Goal: Task Accomplishment & Management: Complete application form

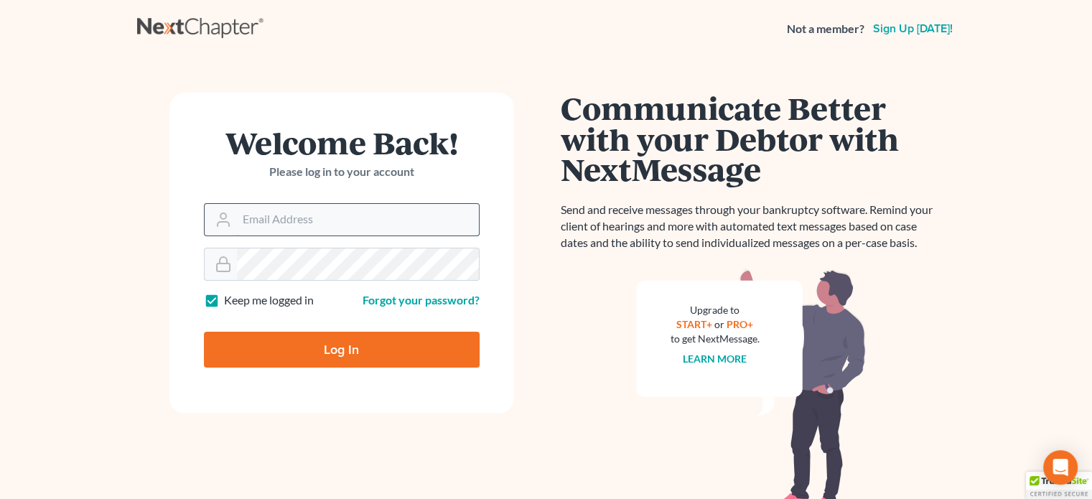
click at [267, 230] on input "Email Address" at bounding box center [358, 220] width 242 height 32
type input "[EMAIL_ADDRESS][DOMAIN_NAME]"
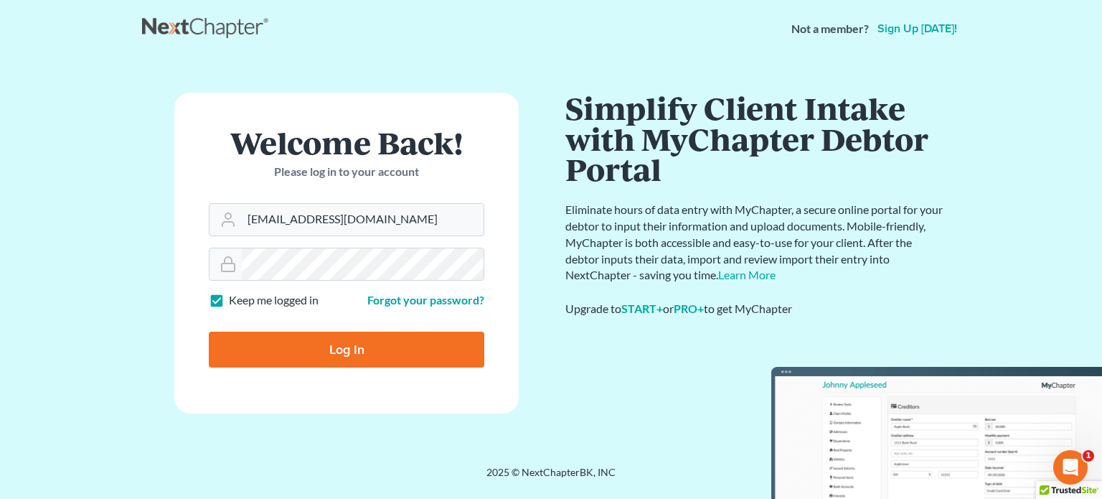
click at [358, 345] on input "Log In" at bounding box center [347, 350] width 276 height 36
type input "Thinking..."
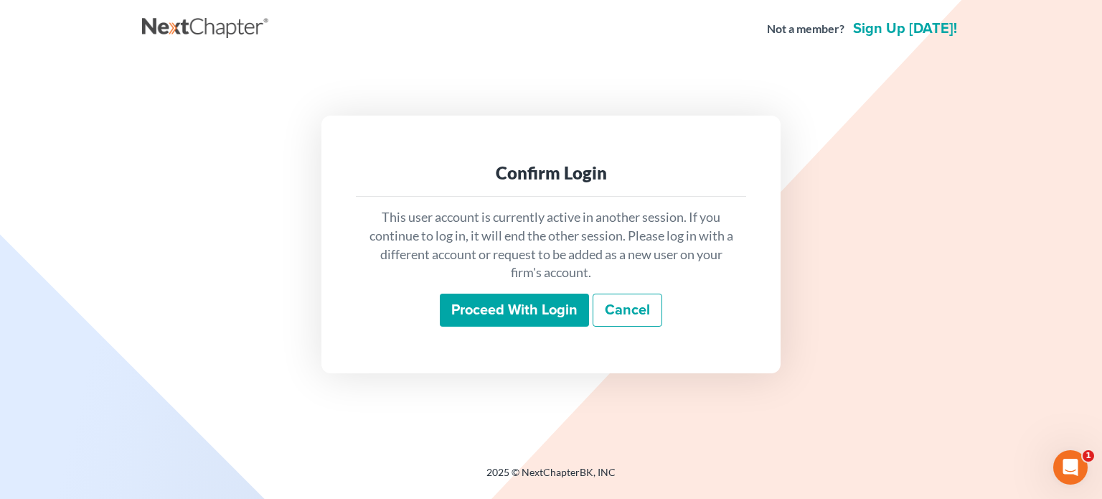
click at [507, 324] on input "Proceed with login" at bounding box center [514, 310] width 149 height 33
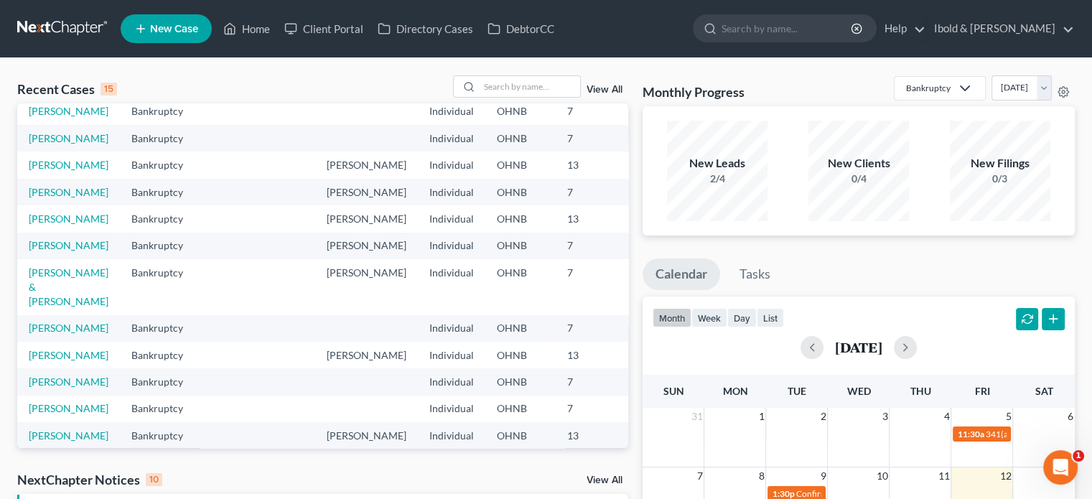
scroll to position [215, 0]
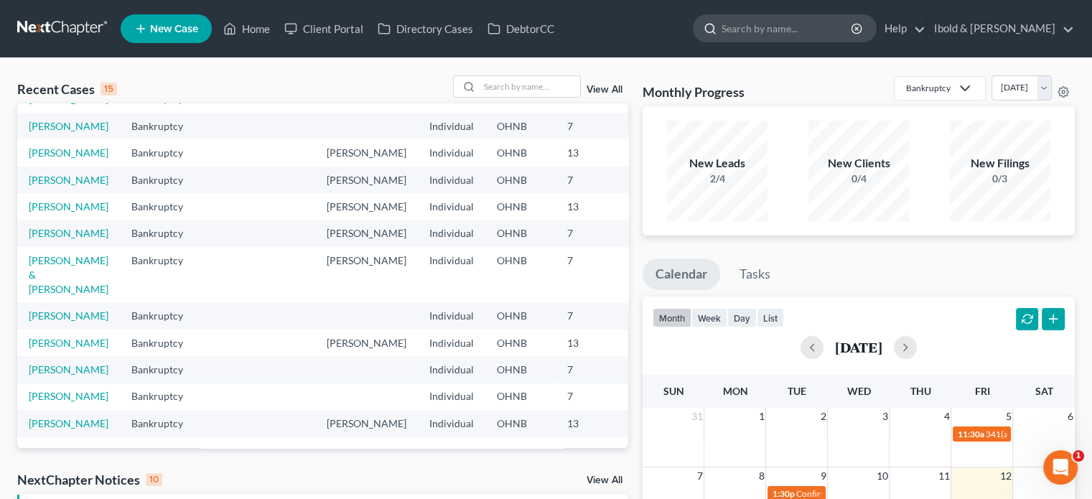
click at [796, 31] on input "search" at bounding box center [786, 28] width 131 height 27
type input "B"
type input "Binder"
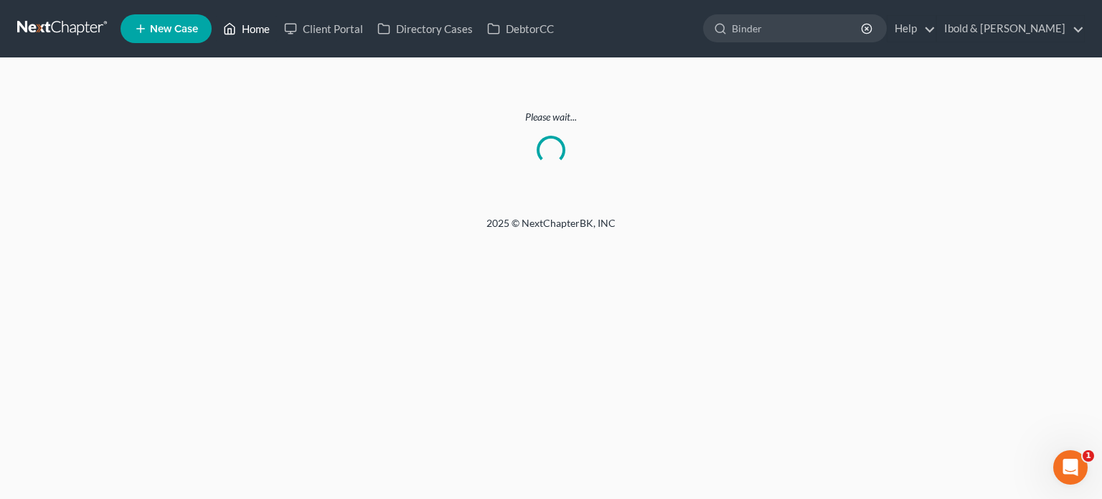
click at [243, 37] on link "Home" at bounding box center [246, 29] width 61 height 26
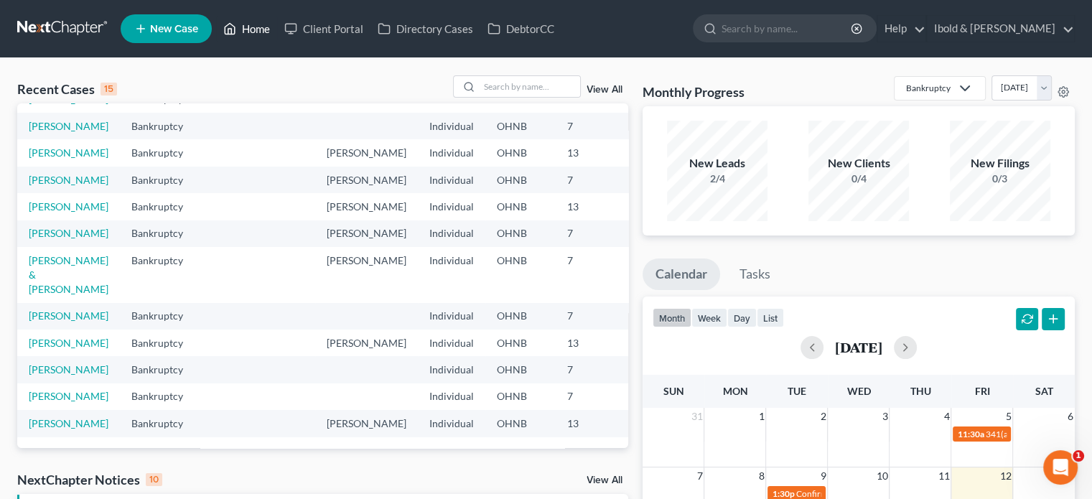
scroll to position [267, 0]
click at [495, 92] on input "search" at bounding box center [529, 86] width 100 height 21
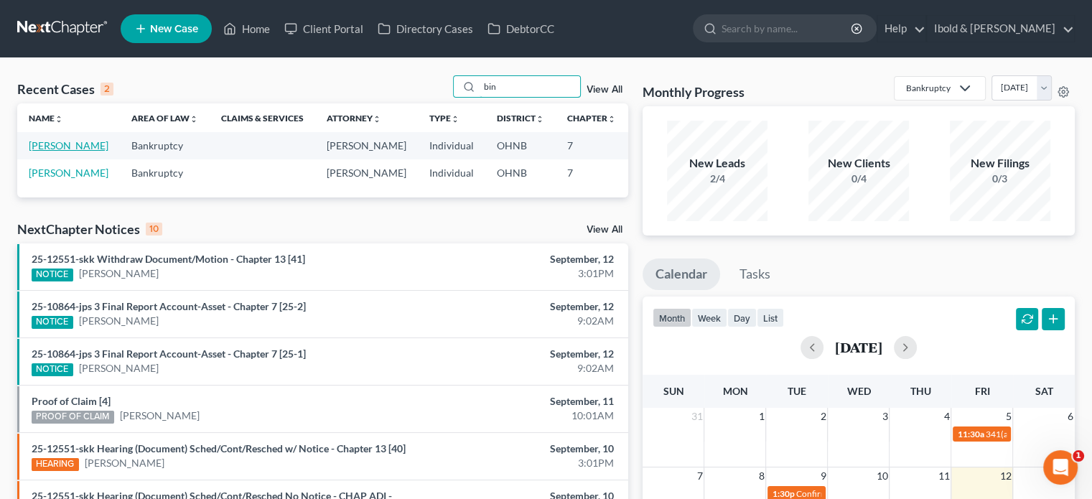
type input "bin"
click at [45, 146] on link "Binder, Raymond" at bounding box center [69, 145] width 80 height 12
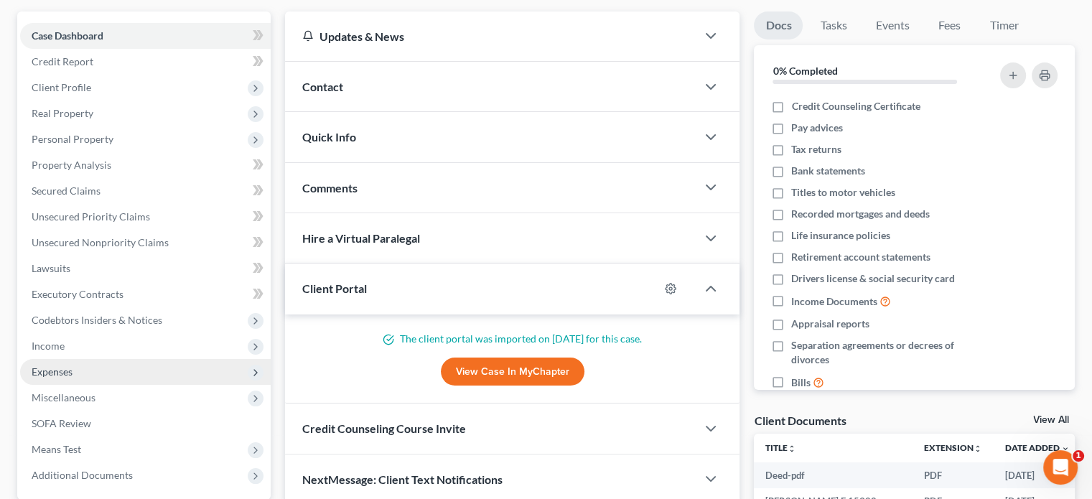
scroll to position [144, 0]
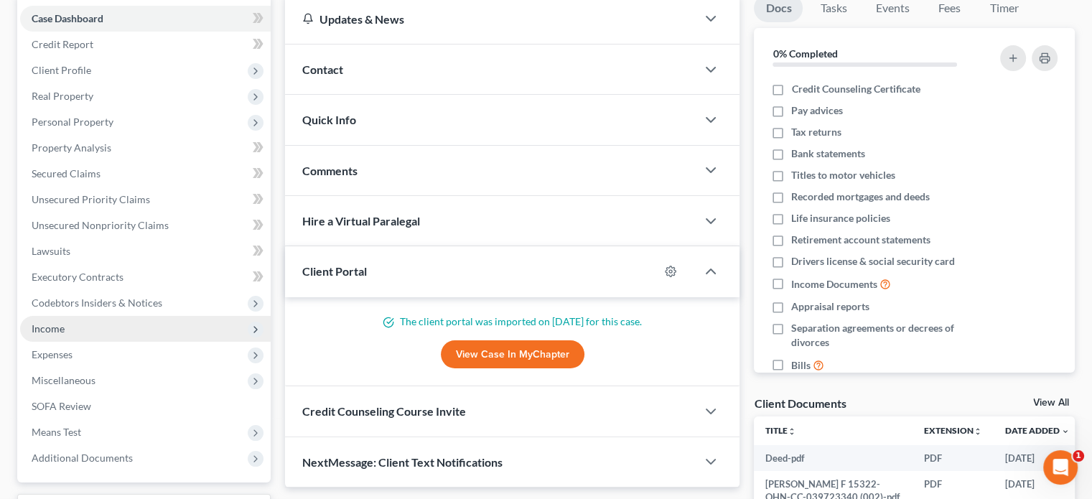
click at [58, 330] on span "Income" at bounding box center [48, 328] width 33 height 12
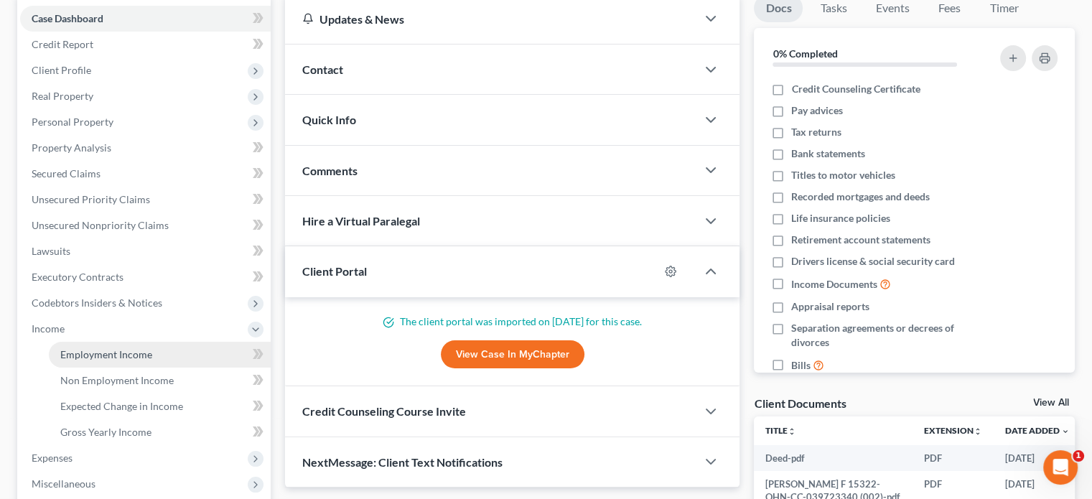
click at [94, 362] on link "Employment Income" at bounding box center [160, 355] width 222 height 26
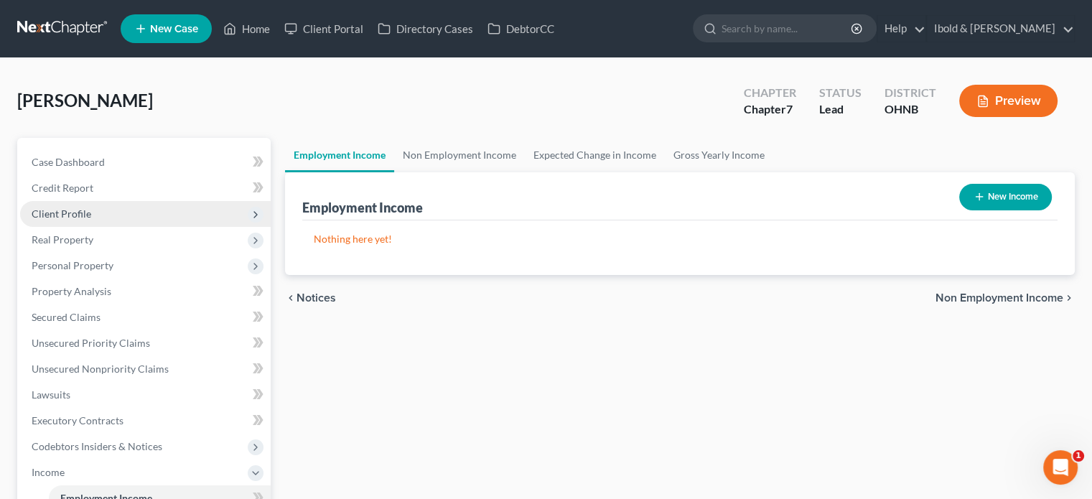
click at [67, 215] on span "Client Profile" at bounding box center [62, 213] width 60 height 12
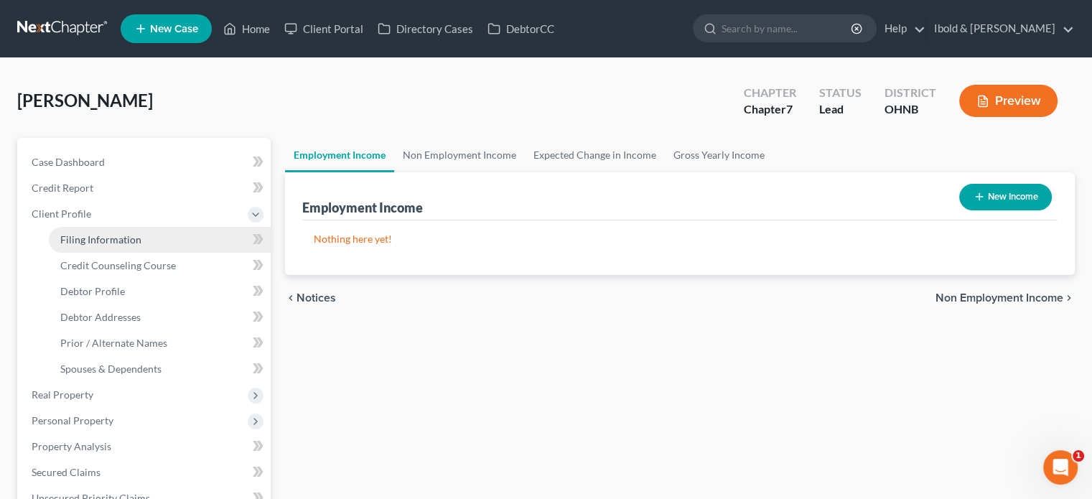
click at [73, 237] on span "Filing Information" at bounding box center [100, 239] width 81 height 12
select select "1"
select select "0"
select select "36"
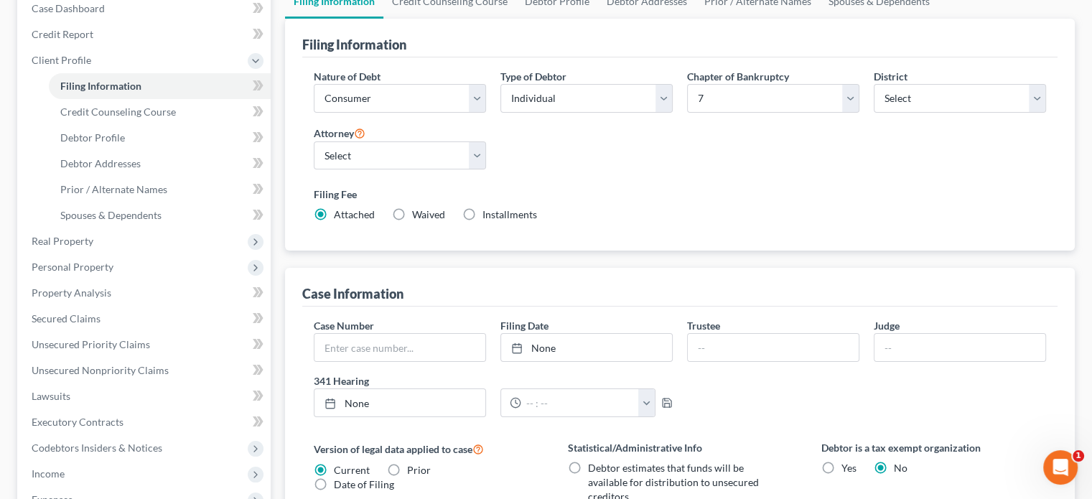
scroll to position [144, 0]
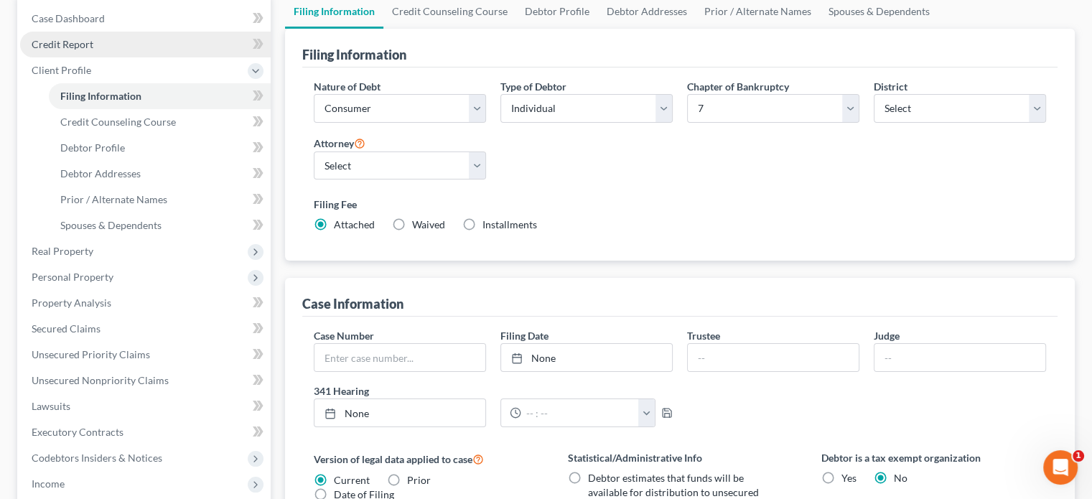
click at [69, 44] on span "Credit Report" at bounding box center [63, 44] width 62 height 12
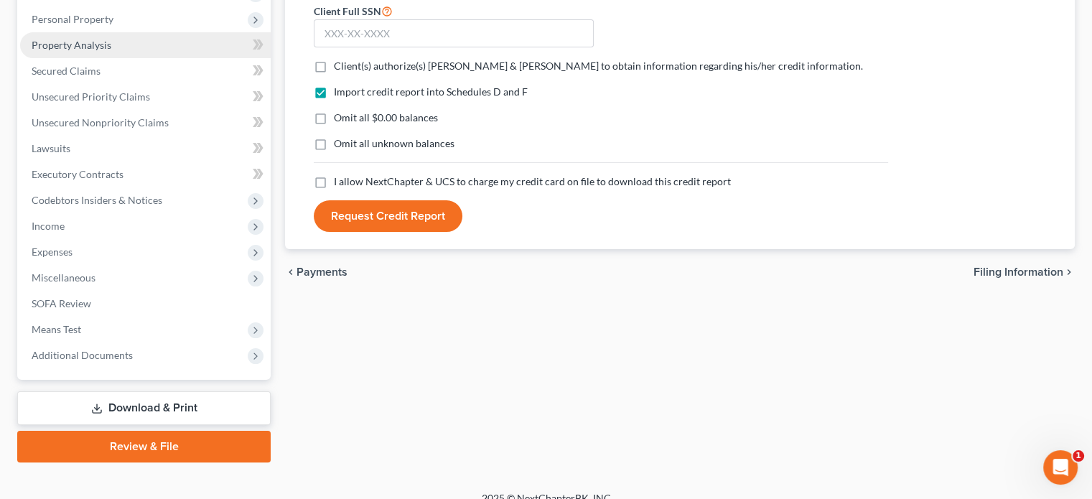
scroll to position [263, 0]
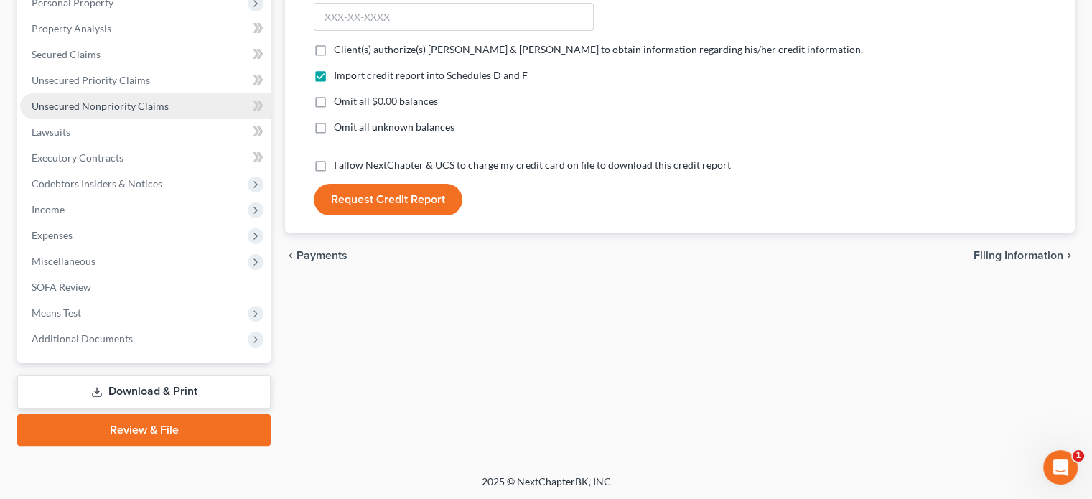
click at [85, 107] on span "Unsecured Nonpriority Claims" at bounding box center [100, 106] width 137 height 12
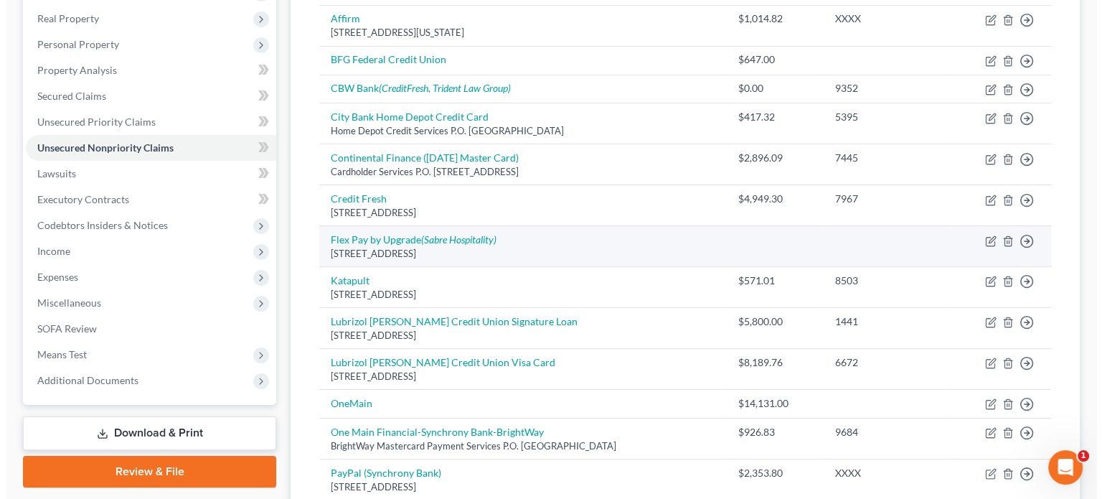
scroll to position [196, 0]
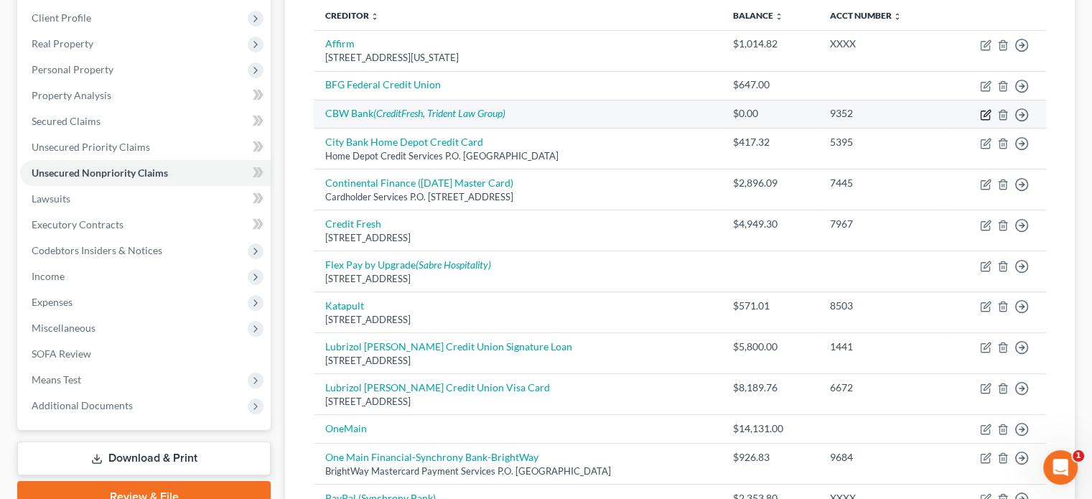
click at [983, 111] on icon "button" at bounding box center [985, 114] width 11 height 11
select select "0"
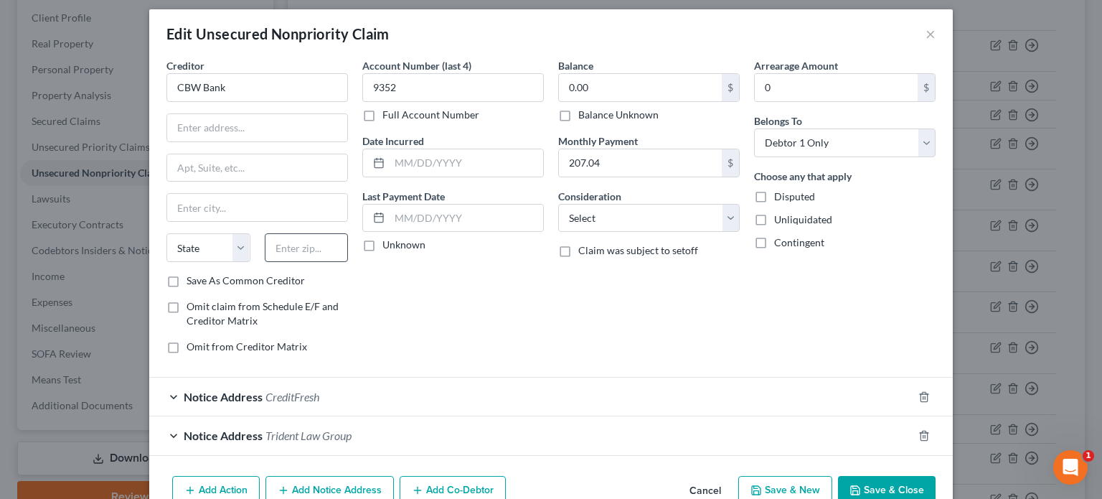
scroll to position [0, 0]
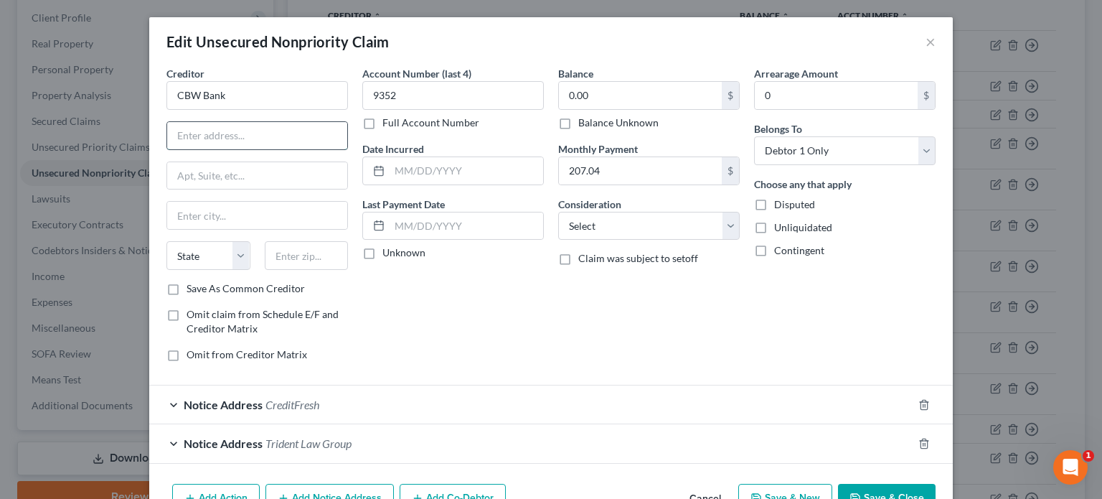
click at [205, 134] on input "text" at bounding box center [257, 135] width 180 height 27
type input "c/o National Credit Adjusters LLC"
type input "PO Box 3023"
type input "67504"
type input "Hutchinson"
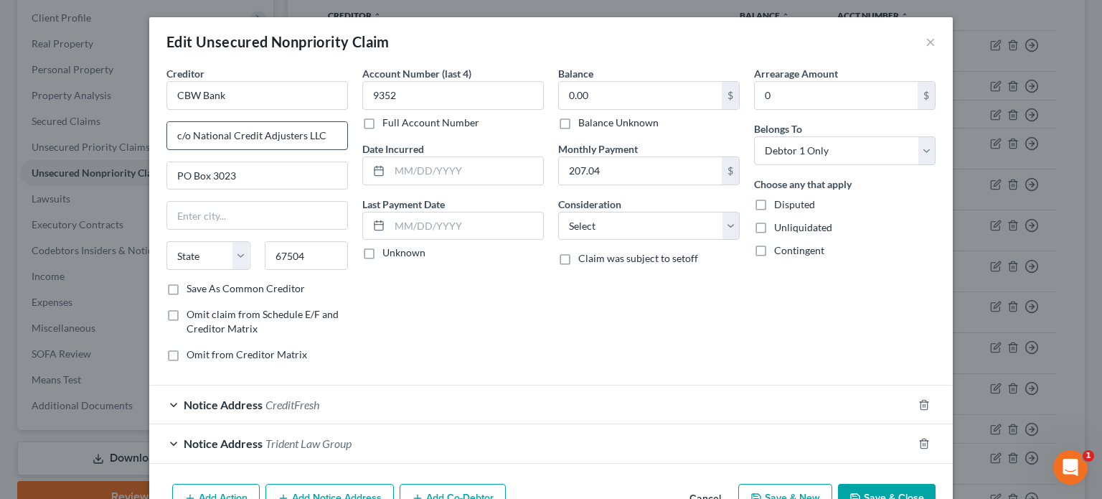
select select "17"
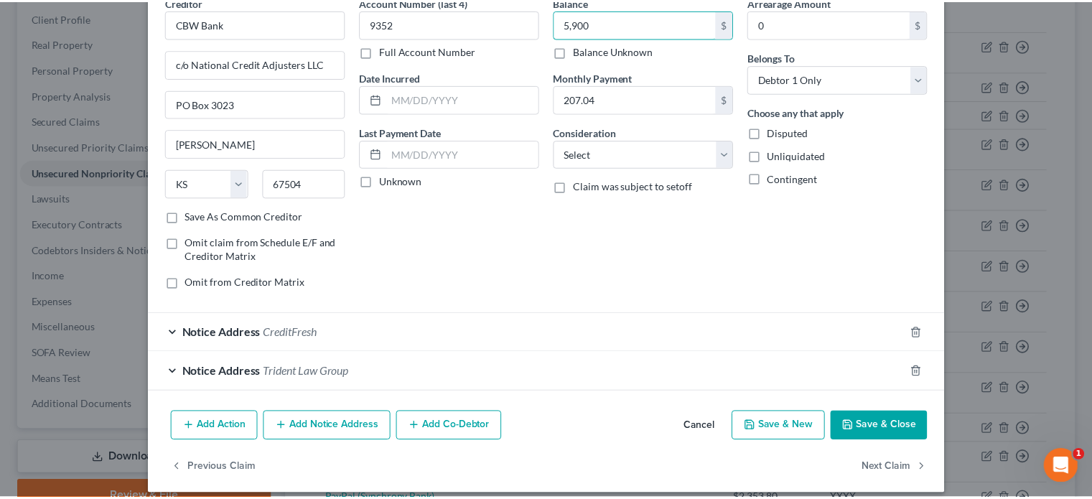
scroll to position [83, 0]
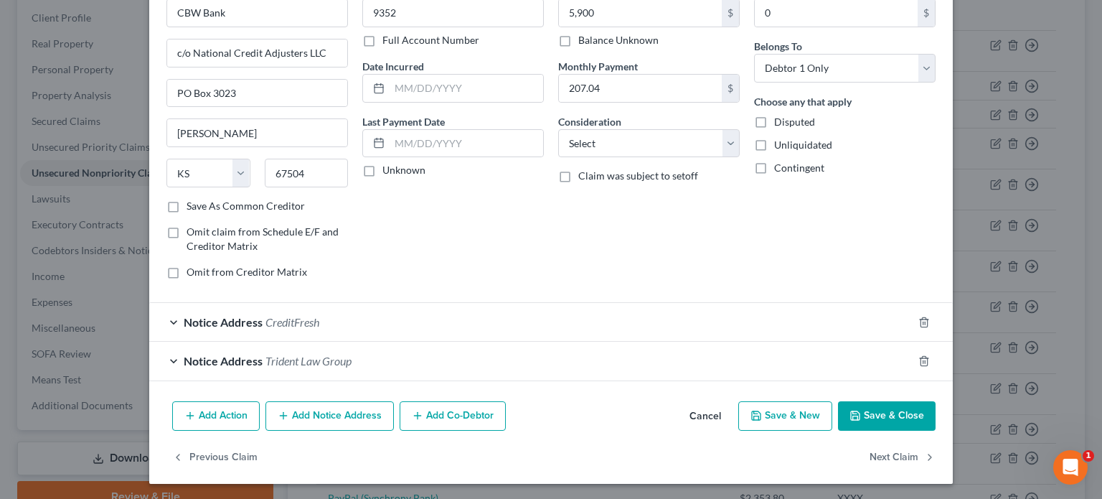
click at [906, 410] on button "Save & Close" at bounding box center [887, 416] width 98 height 30
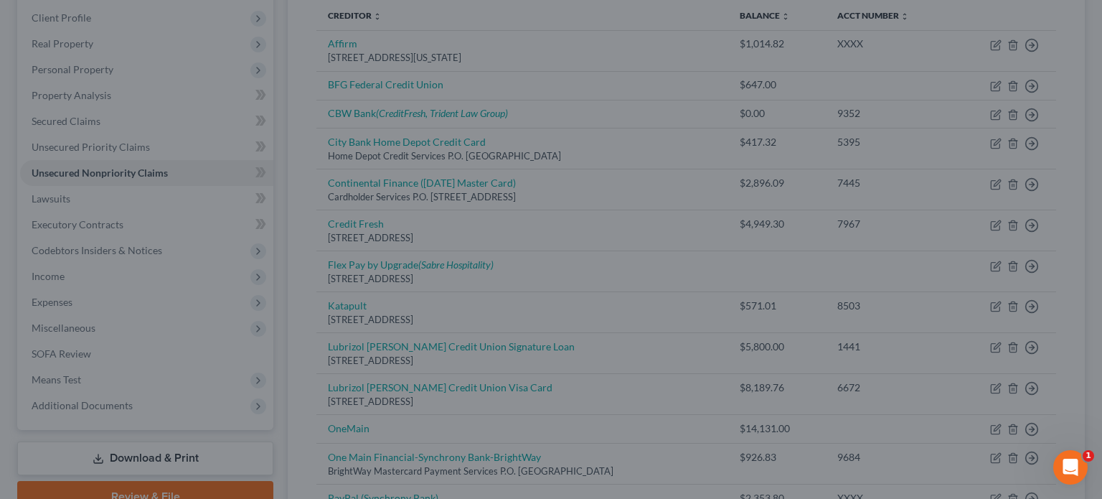
type input "5,900.00"
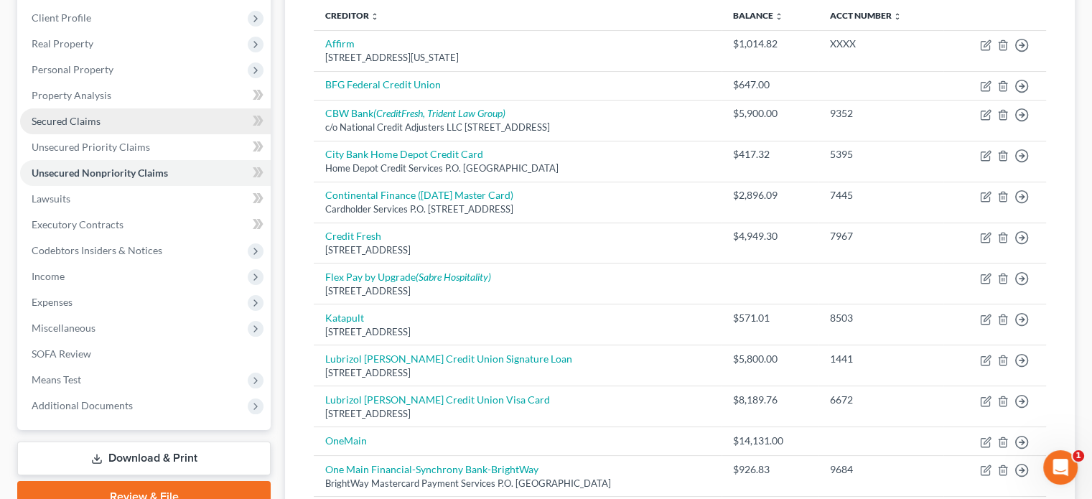
click at [98, 123] on span "Secured Claims" at bounding box center [66, 121] width 69 height 12
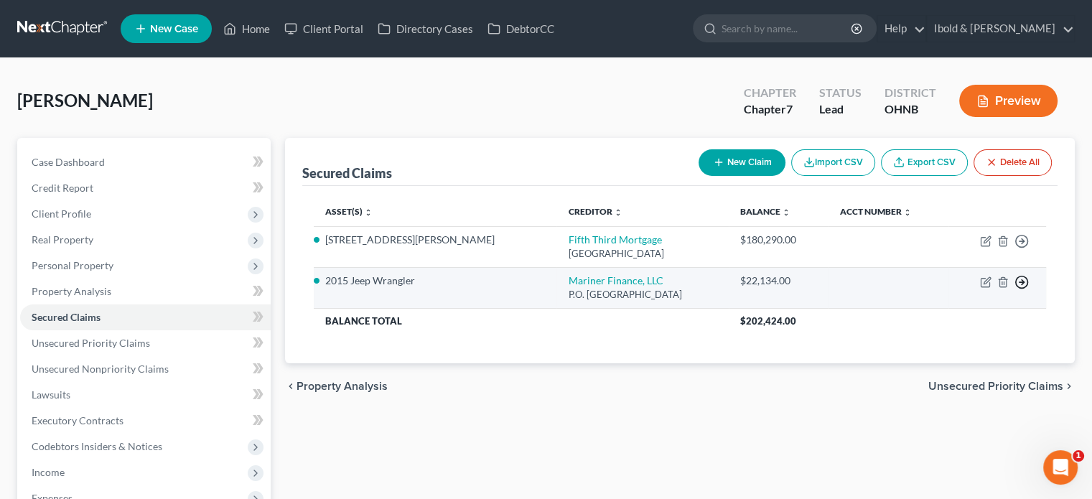
click at [1019, 282] on line "button" at bounding box center [1021, 282] width 5 height 0
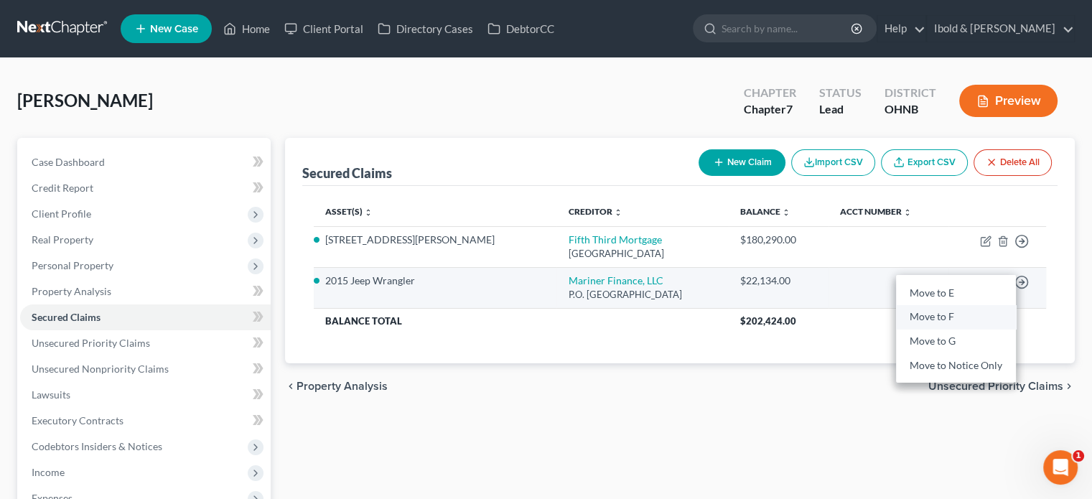
click at [944, 318] on link "Move to F" at bounding box center [956, 317] width 120 height 24
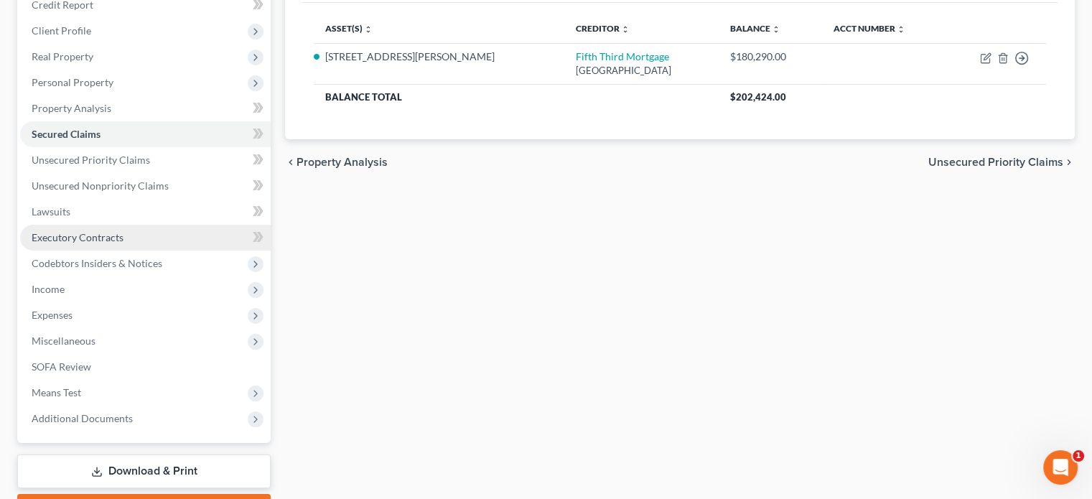
scroll to position [215, 0]
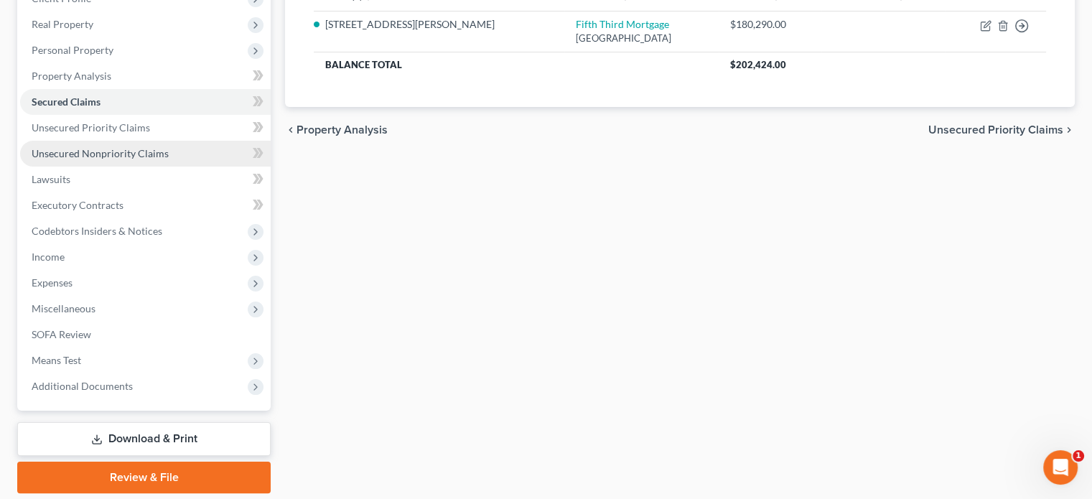
click at [115, 157] on span "Unsecured Nonpriority Claims" at bounding box center [100, 153] width 137 height 12
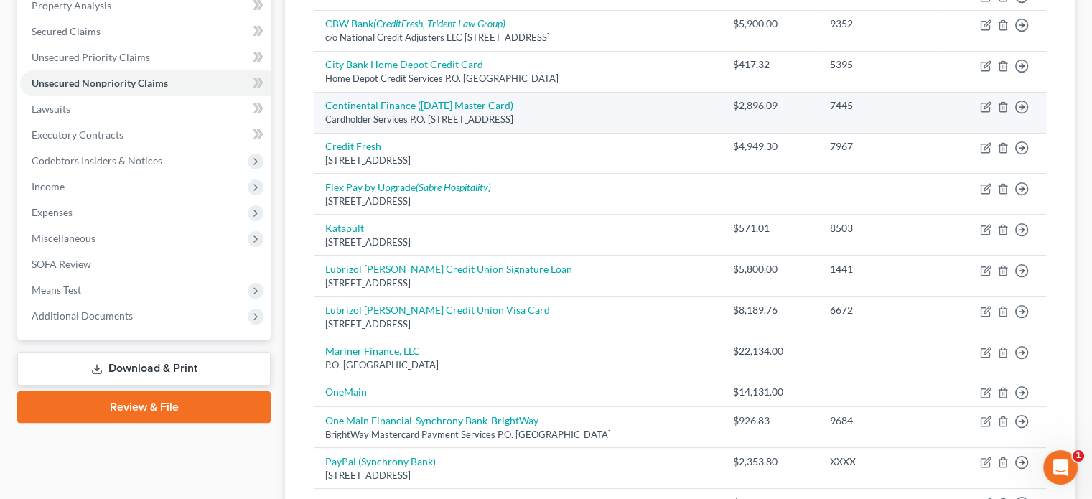
scroll to position [287, 0]
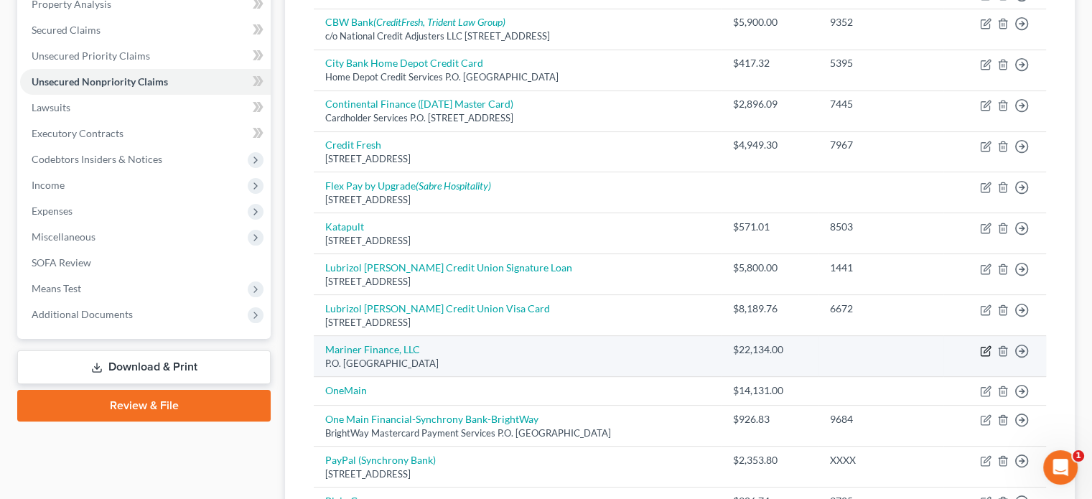
click at [984, 348] on icon "button" at bounding box center [986, 349] width 6 height 6
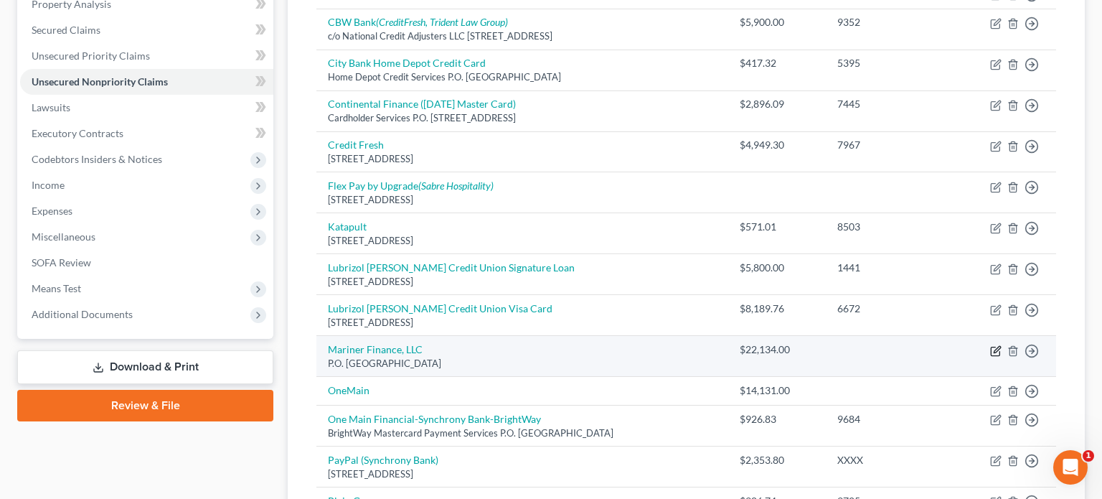
select select "21"
select select "0"
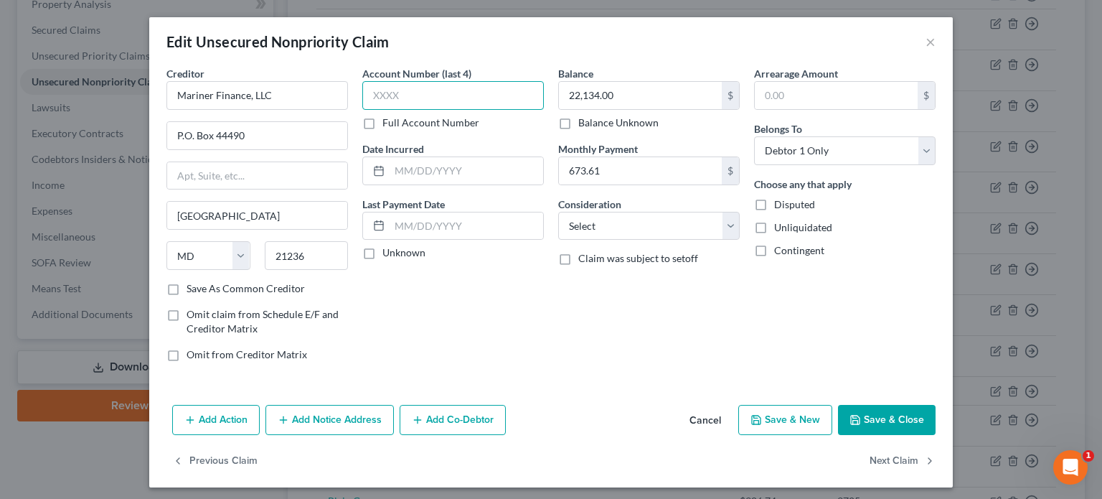
click at [421, 98] on input "text" at bounding box center [453, 95] width 182 height 29
type input "22,1"
click at [604, 88] on input "text" at bounding box center [640, 95] width 163 height 27
type input "23,000"
drag, startPoint x: 420, startPoint y: 96, endPoint x: 322, endPoint y: 96, distance: 98.3
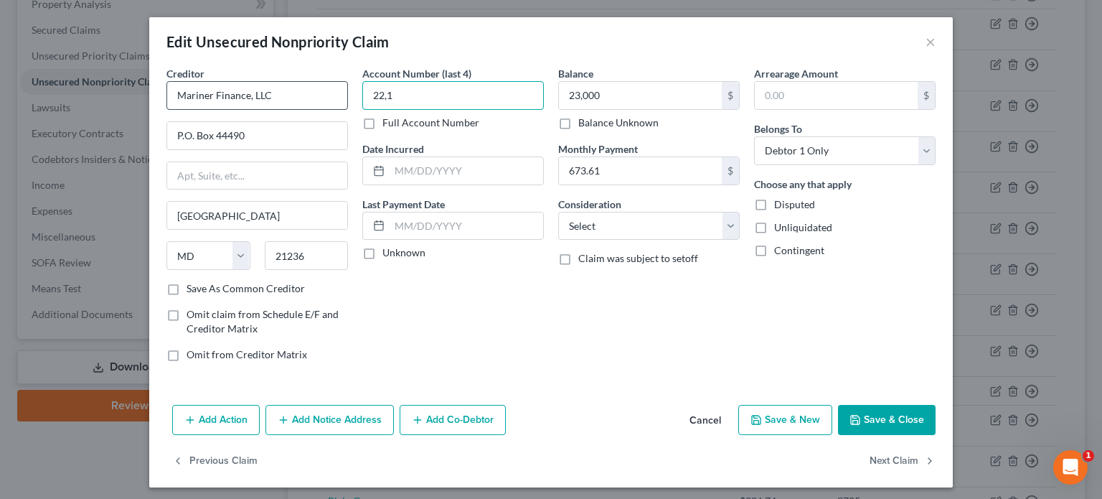
click at [322, 96] on div "Creditor * Mariner Finance, LLC P.O. Box 44490 Baltimore State AL AK AR AZ CA C…" at bounding box center [551, 219] width 784 height 307
type input "0307"
drag, startPoint x: 878, startPoint y: 420, endPoint x: 736, endPoint y: 284, distance: 196.4
click at [744, 308] on div "Edit Unsecured Nonpriority Claim × Creditor * Mariner Finance, LLC P.O. Box 444…" at bounding box center [551, 252] width 804 height 470
click at [729, 226] on select "Select Cable / Satellite Services Collection Agency Credit Card Debt Debt Couns…" at bounding box center [649, 226] width 182 height 29
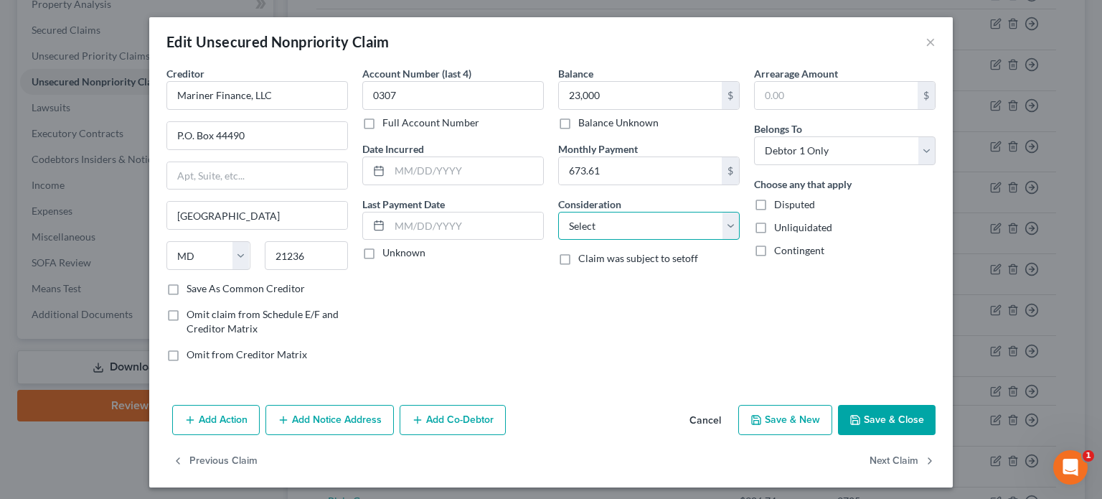
select select "4"
click at [558, 212] on select "Select Cable / Satellite Services Collection Agency Credit Card Debt Debt Couns…" at bounding box center [649, 226] width 182 height 29
click at [886, 423] on button "Save & Close" at bounding box center [887, 420] width 98 height 30
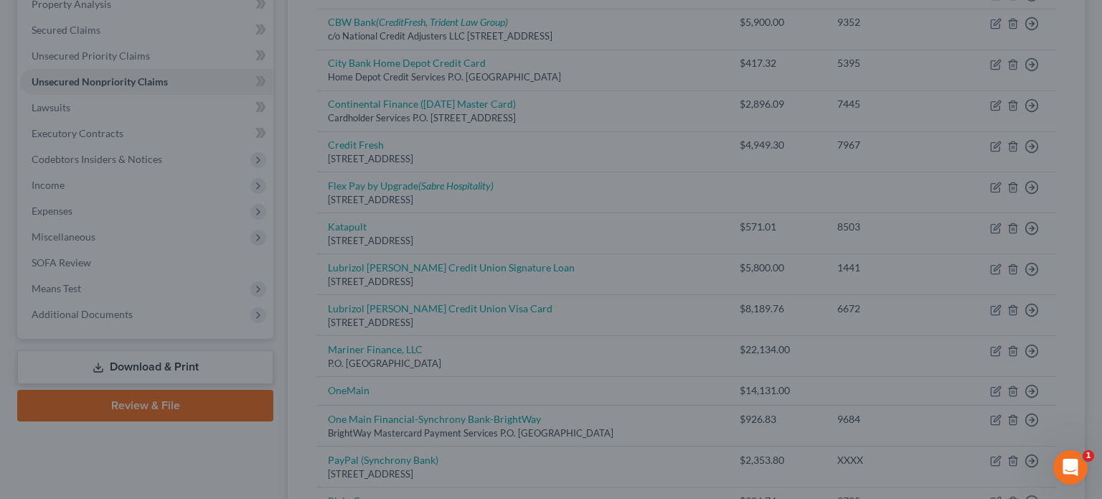
type input "23,000.00"
type input "0"
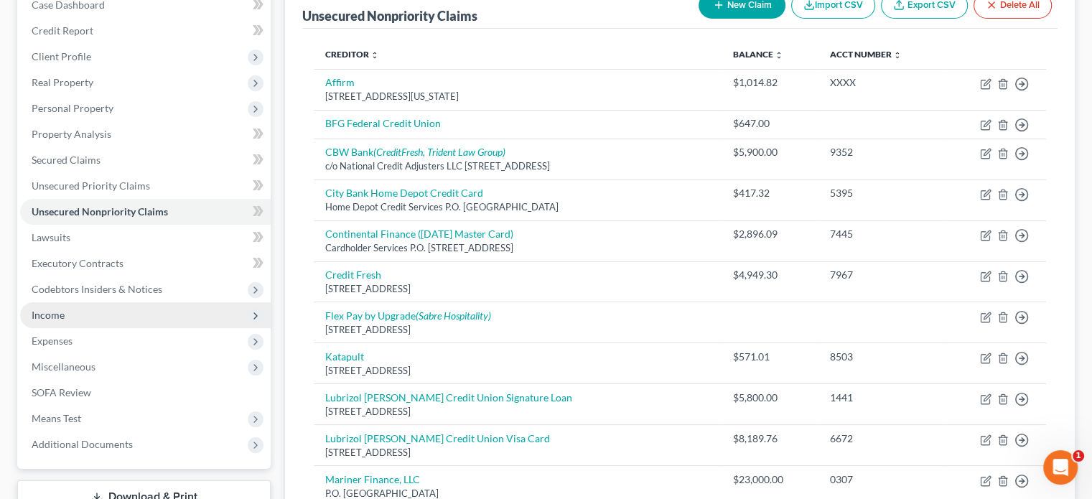
scroll to position [144, 0]
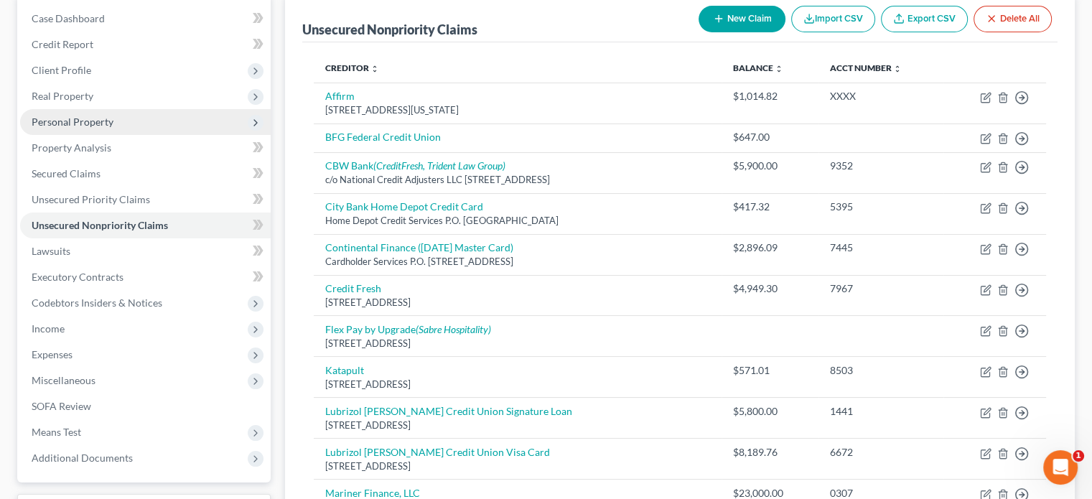
click at [81, 123] on span "Personal Property" at bounding box center [73, 122] width 82 height 12
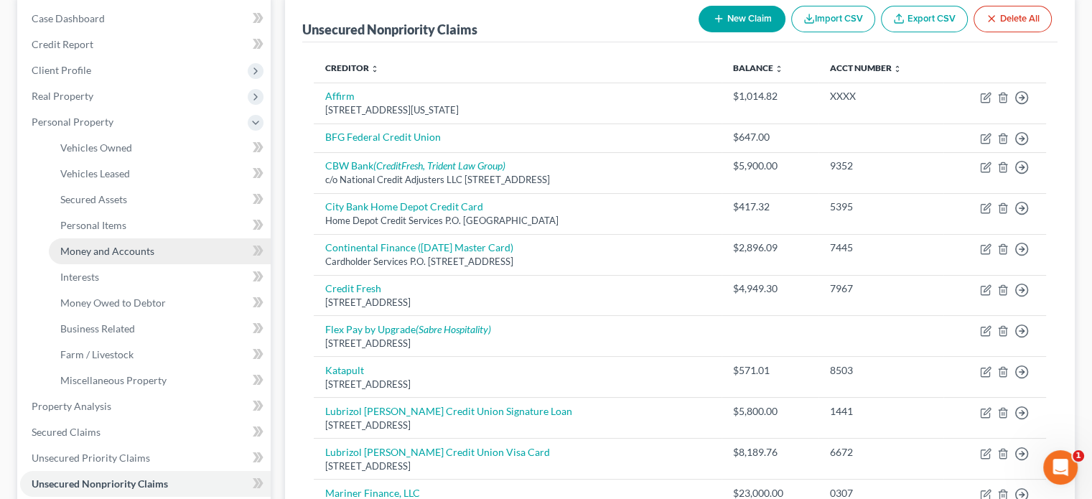
click at [98, 250] on span "Money and Accounts" at bounding box center [107, 251] width 94 height 12
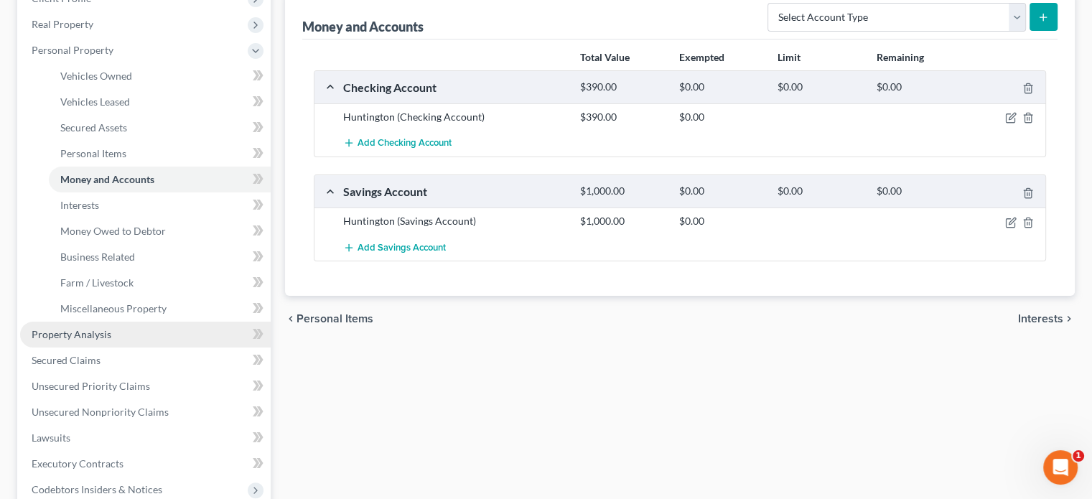
scroll to position [287, 0]
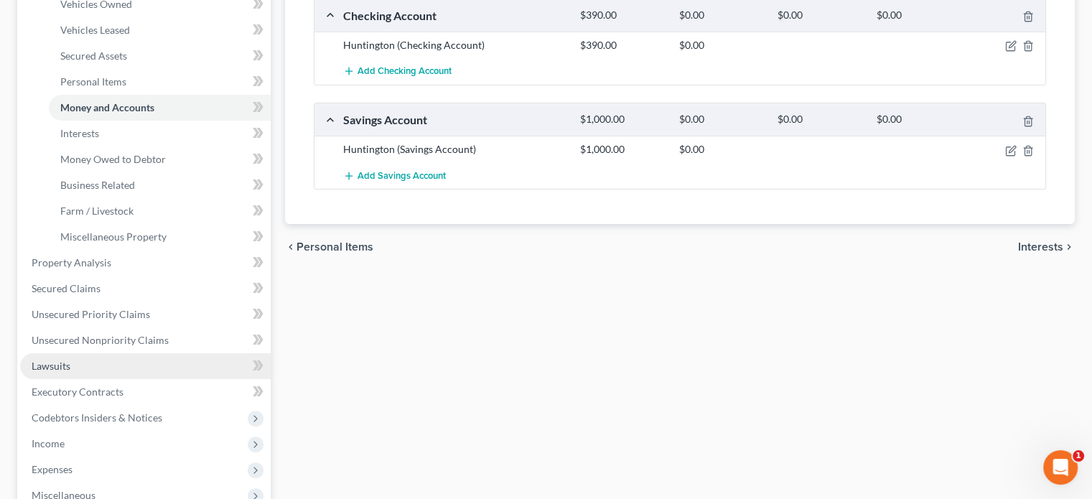
click at [69, 364] on span "Lawsuits" at bounding box center [51, 366] width 39 height 12
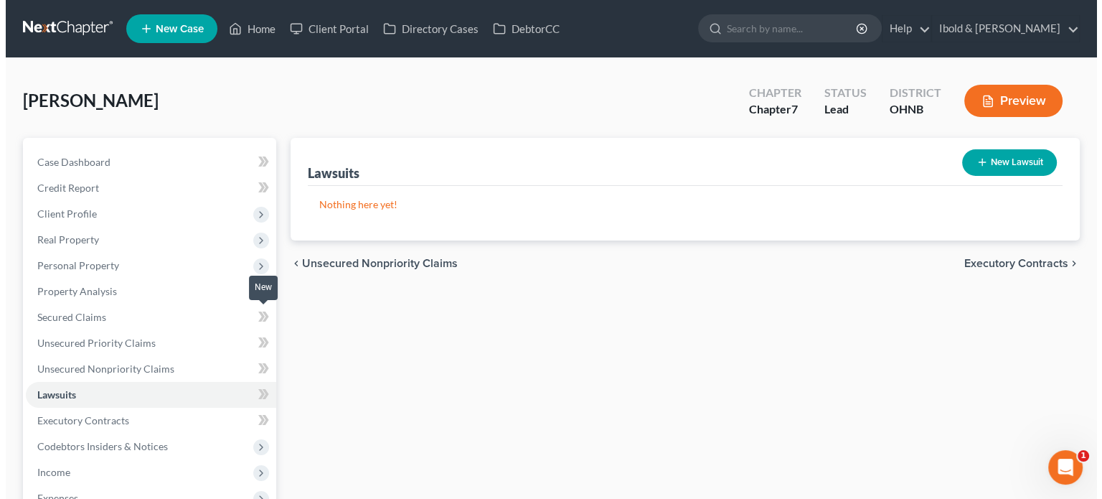
scroll to position [144, 0]
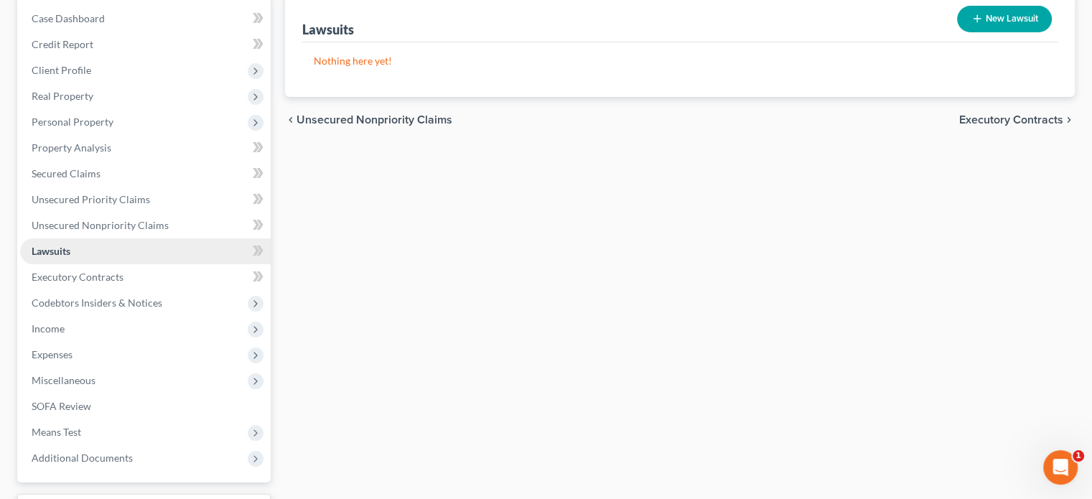
click at [127, 247] on link "Lawsuits" at bounding box center [145, 251] width 250 height 26
click at [1006, 17] on button "New Lawsuit" at bounding box center [1004, 19] width 95 height 27
select select "0"
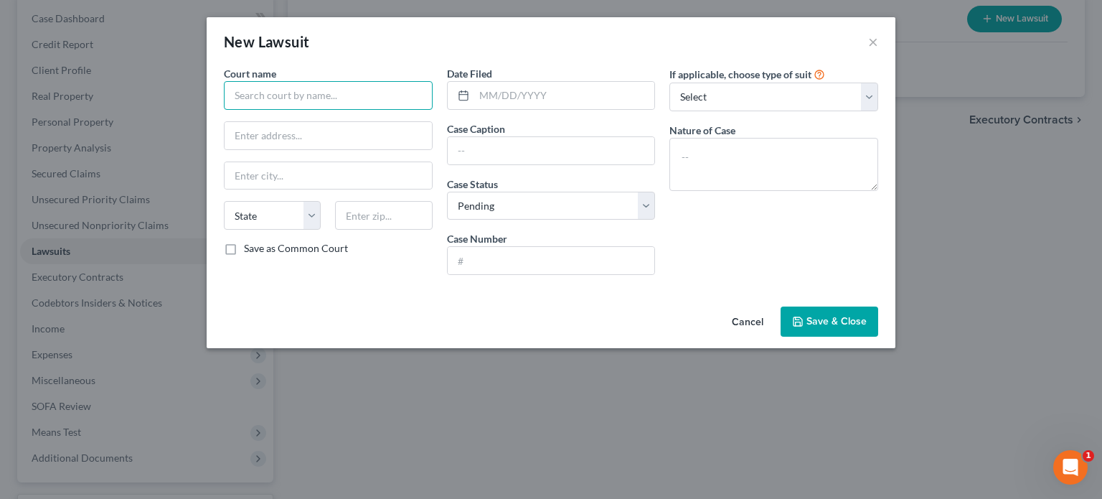
click at [355, 100] on input "text" at bounding box center [328, 95] width 209 height 29
drag, startPoint x: 388, startPoint y: 94, endPoint x: 229, endPoint y: 96, distance: 158.6
click at [229, 96] on input "Geauga Common Pleas Court" at bounding box center [328, 95] width 209 height 29
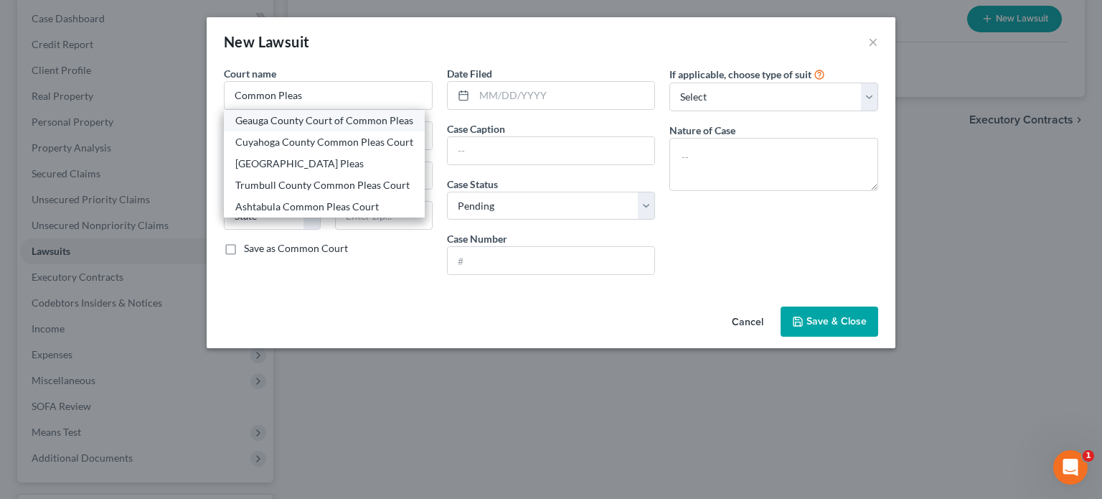
click at [284, 119] on div "Geauga County Court of Common Pleas" at bounding box center [324, 120] width 178 height 14
type input "Geauga County Court of Common Pleas"
type input "100 Short Court , Suite 300"
type input "Chardon"
select select "36"
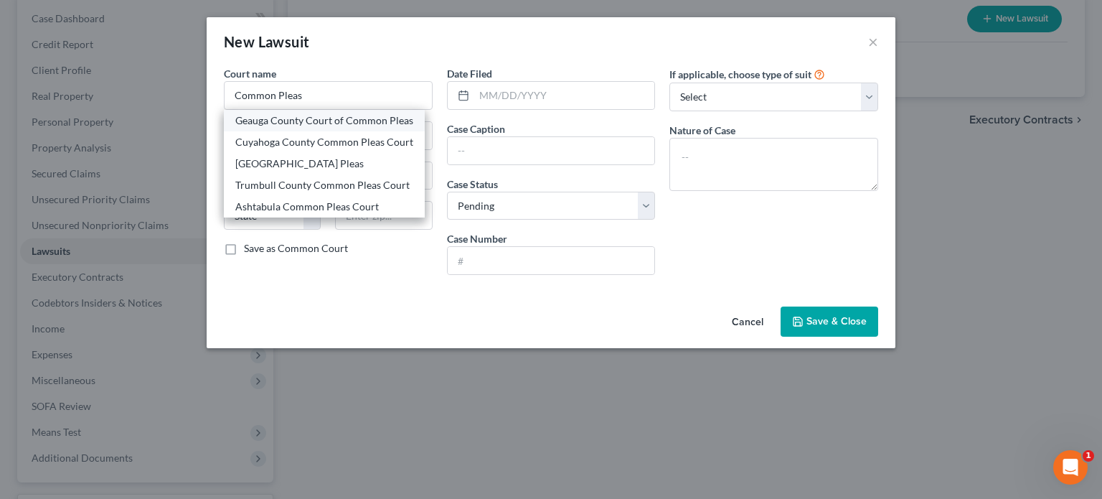
type input "44024"
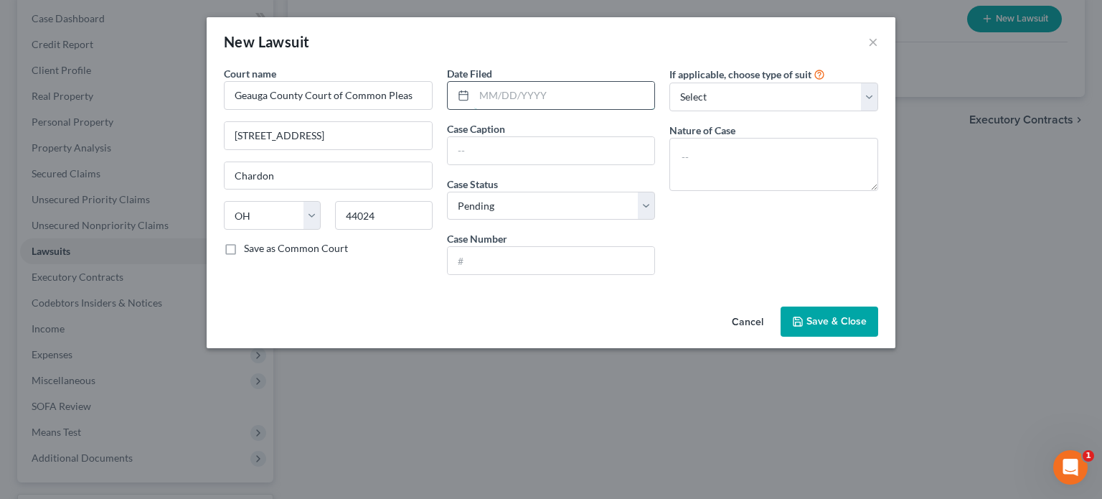
click at [525, 94] on input "text" at bounding box center [564, 95] width 181 height 27
type input "4"
type input "10/2/24"
type input "OneMain Financial v. Binder"
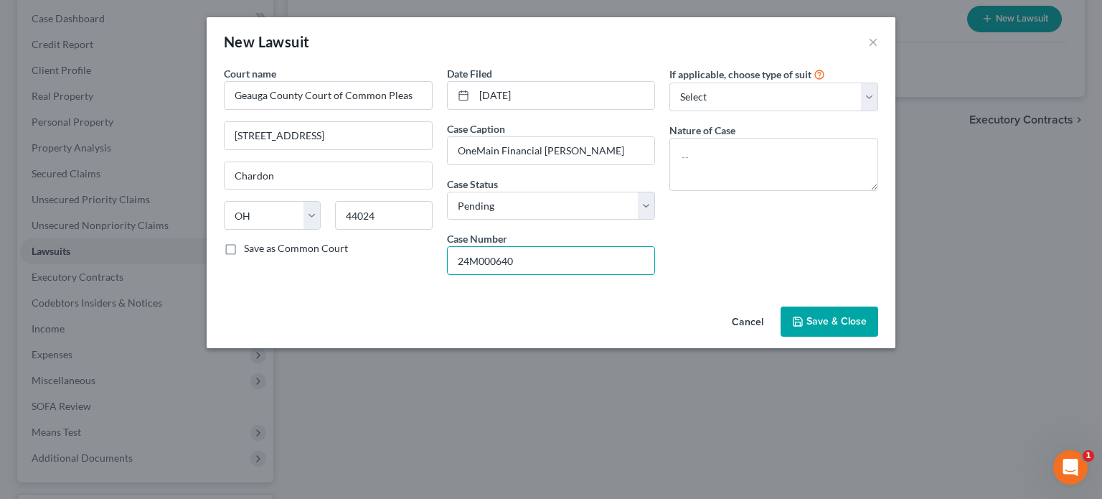
type input "24M000640"
click at [867, 96] on select "Select Repossession Garnishment Foreclosure Attached, Seized, Or Levied Other" at bounding box center [774, 97] width 209 height 29
select select "4"
click at [670, 83] on select "Select Repossession Garnishment Foreclosure Attached, Seized, Or Levied Other" at bounding box center [774, 97] width 209 height 29
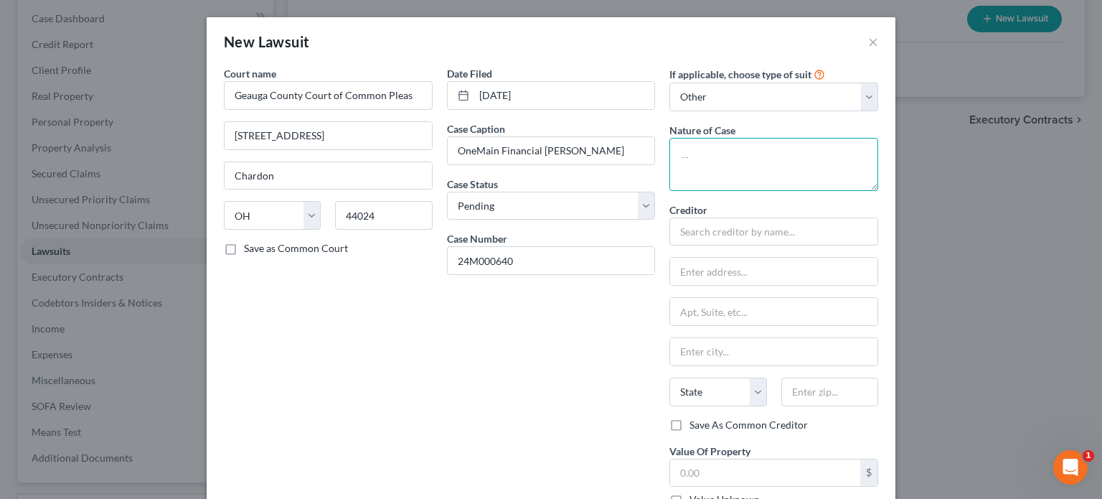
click at [731, 168] on textarea at bounding box center [774, 164] width 209 height 53
type textarea "Complaint for money"
click at [641, 199] on select "Select Pending On Appeal Concluded" at bounding box center [551, 206] width 209 height 29
select select "2"
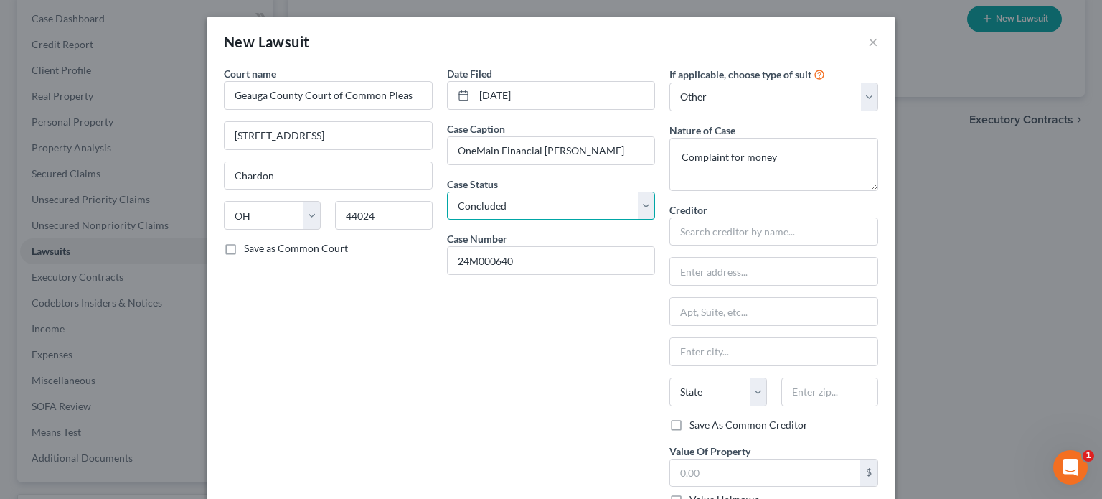
click at [447, 192] on select "Select Pending On Appeal Concluded" at bounding box center [551, 206] width 209 height 29
click at [726, 232] on input "text" at bounding box center [774, 231] width 209 height 29
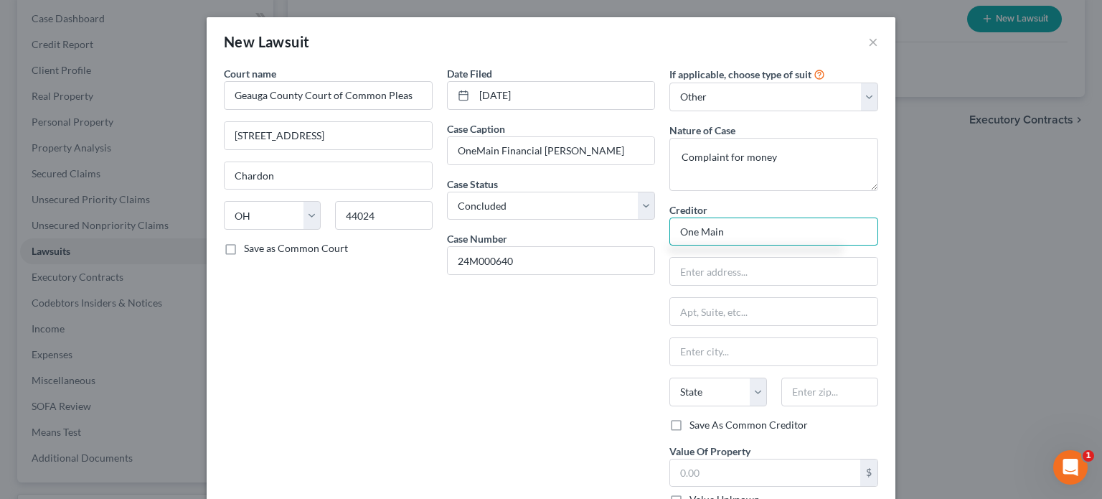
type input "One Main"
type input "c/o Levy & Associates"
type input "PO box 182423"
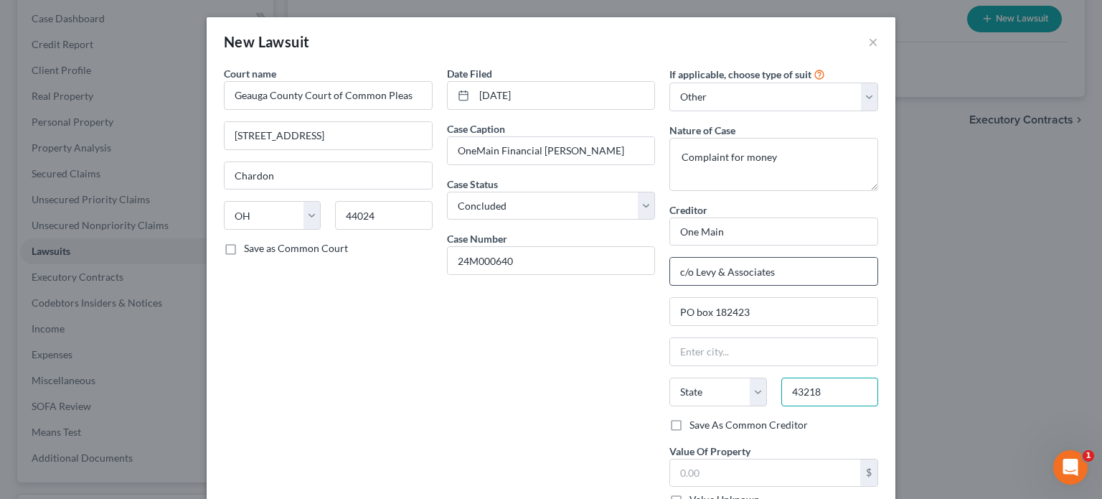
type input "43218"
type input "Columbus"
select select "36"
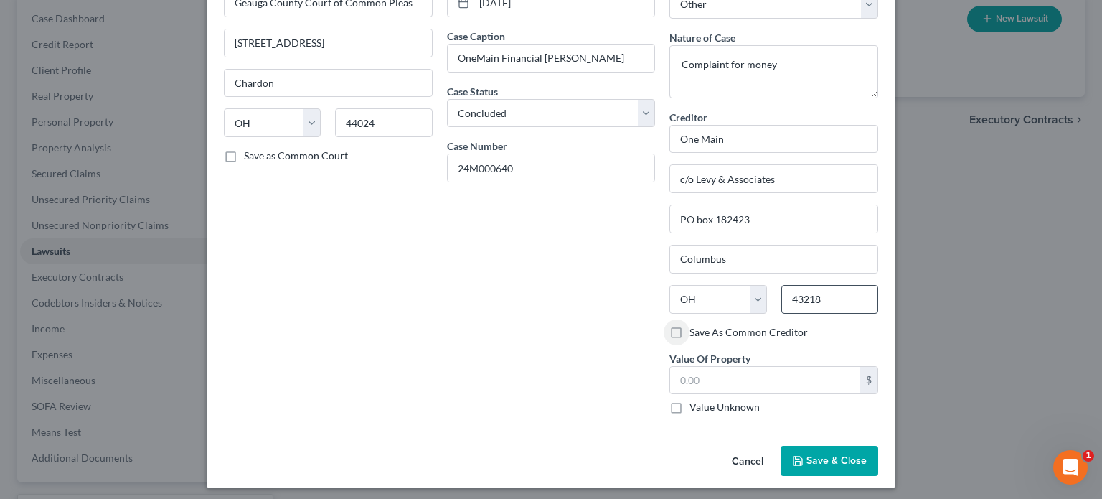
scroll to position [96, 0]
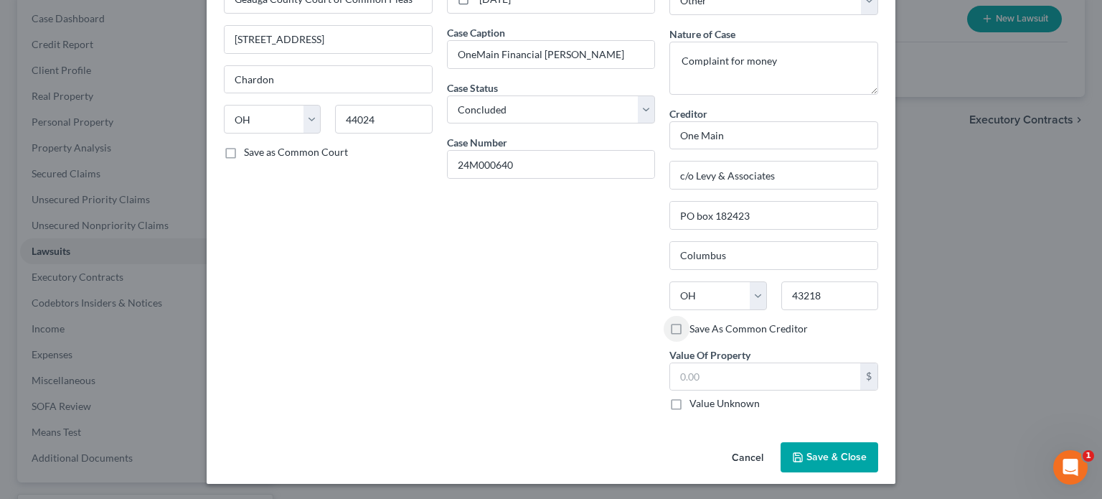
click at [811, 456] on span "Save & Close" at bounding box center [837, 457] width 60 height 12
click at [857, 459] on span "Save & Close" at bounding box center [837, 457] width 60 height 12
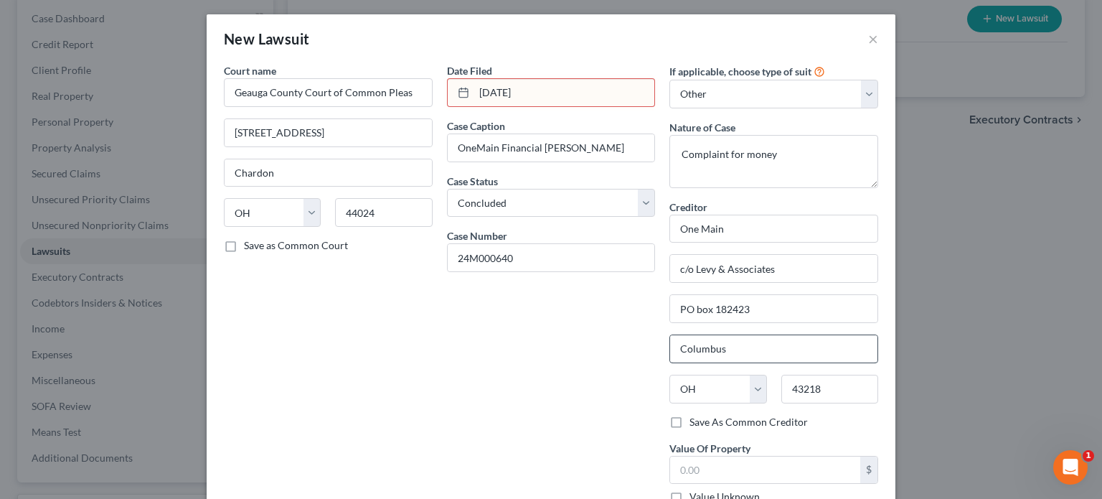
scroll to position [0, 0]
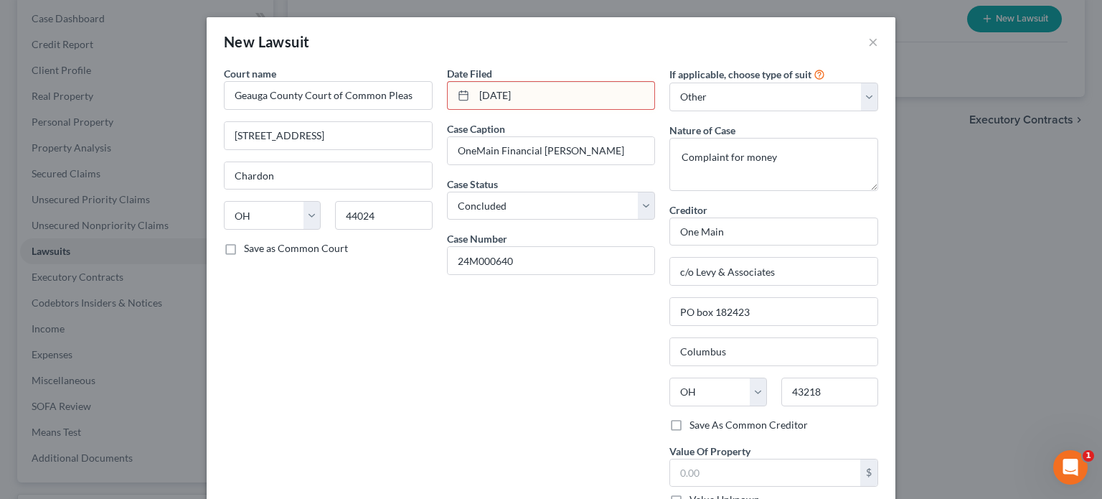
click at [489, 90] on input "10/2/24" at bounding box center [564, 95] width 181 height 27
click at [505, 93] on input "10/02/24" at bounding box center [564, 95] width 181 height 27
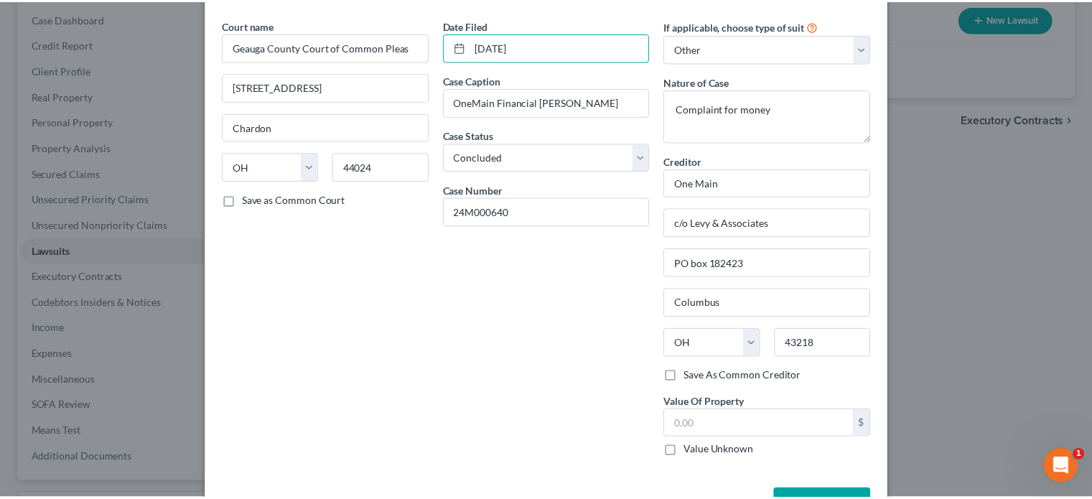
scroll to position [96, 0]
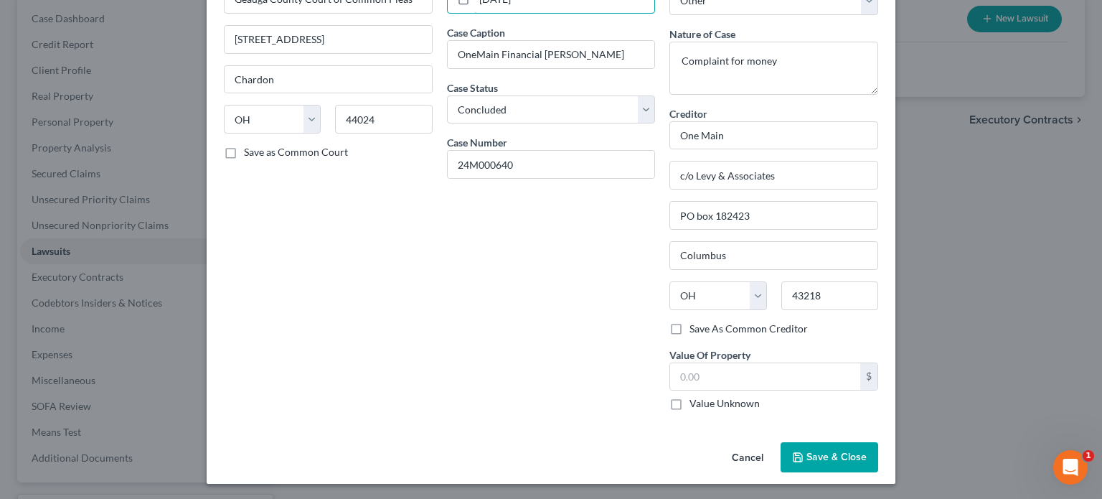
type input "10/02/2024"
click at [833, 466] on button "Save & Close" at bounding box center [830, 457] width 98 height 30
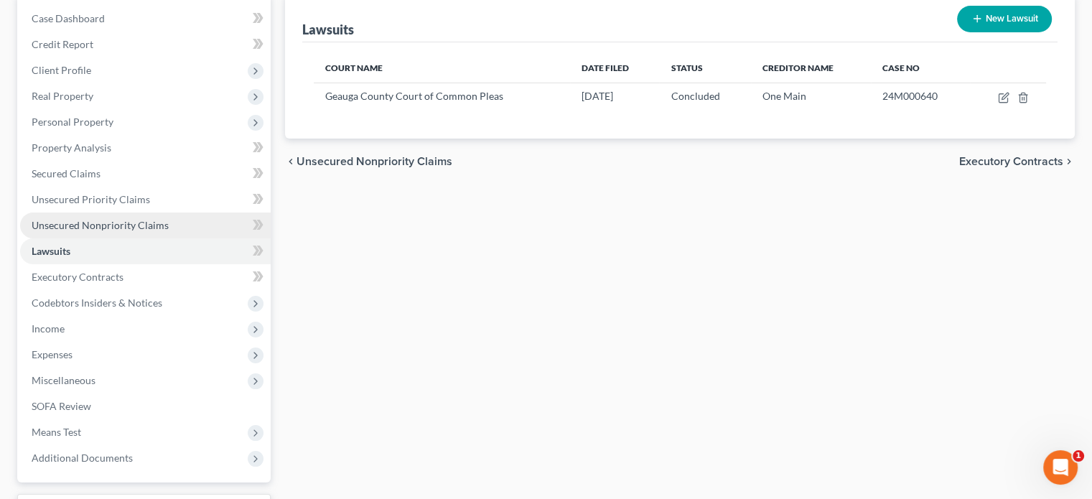
click at [112, 226] on span "Unsecured Nonpriority Claims" at bounding box center [100, 225] width 137 height 12
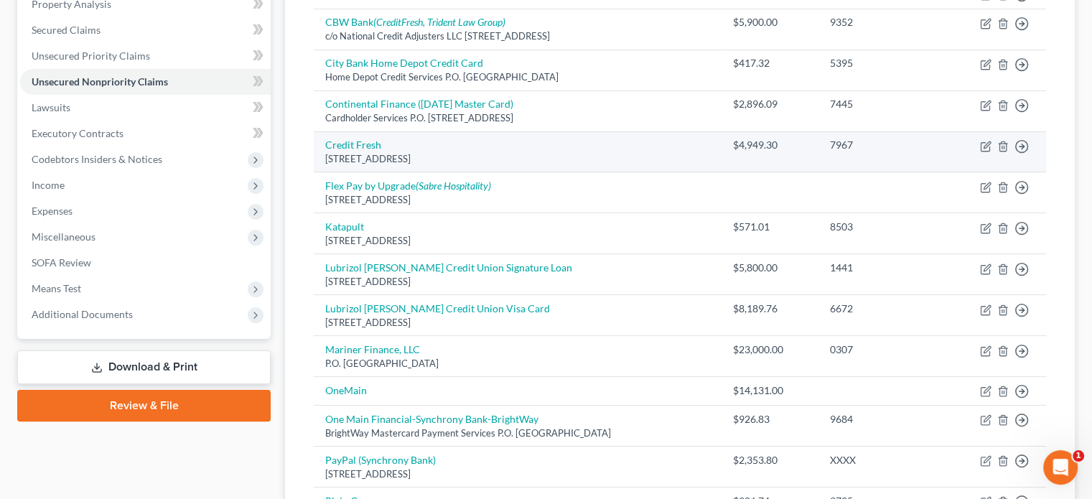
scroll to position [359, 0]
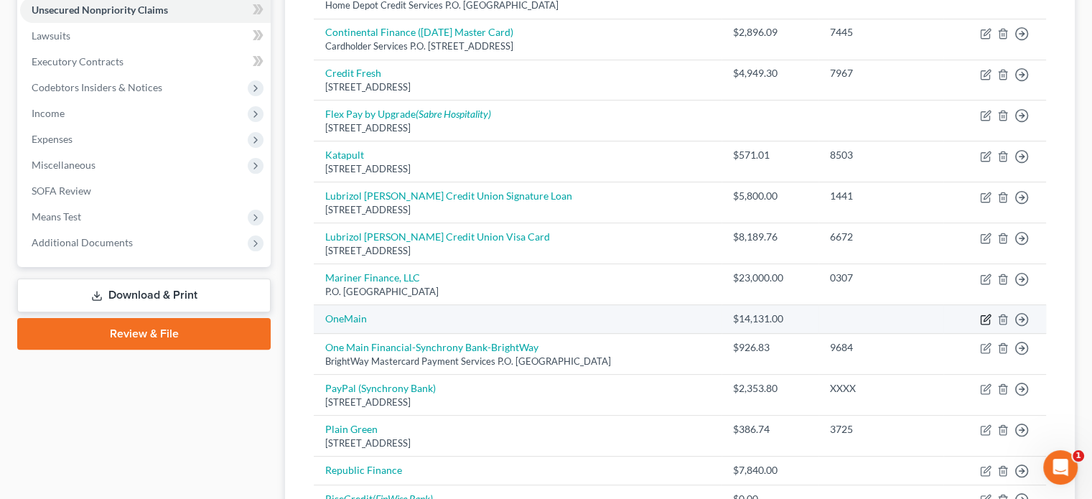
click at [986, 315] on icon "button" at bounding box center [986, 318] width 6 height 6
select select "0"
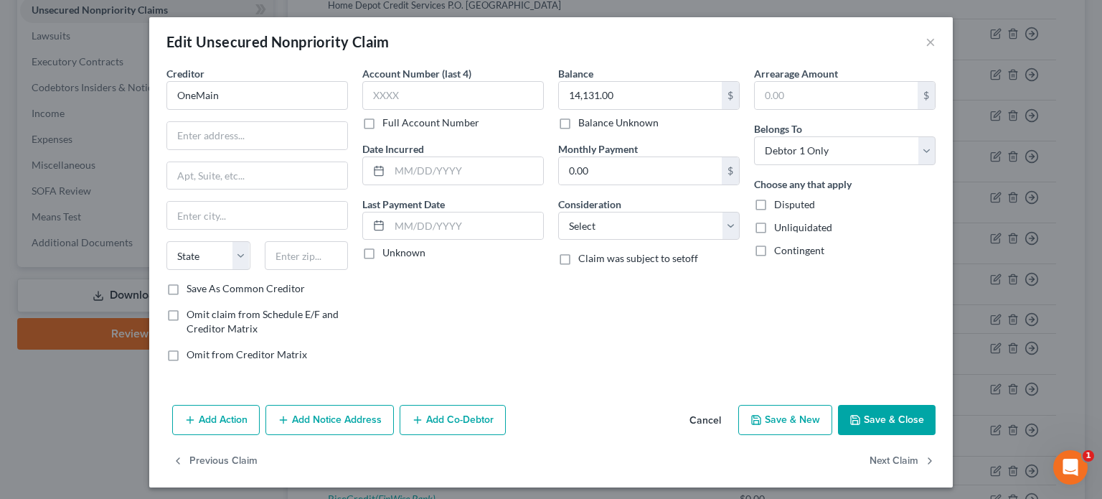
click at [210, 149] on div "Creditor * OneMain State AL AK AR AZ CA CO CT DE DC FL GA GU HI ID IL IN IA KS …" at bounding box center [258, 173] width 182 height 215
drag, startPoint x: 264, startPoint y: 128, endPoint x: 263, endPoint y: 142, distance: 14.4
click at [264, 128] on input "text" at bounding box center [257, 135] width 180 height 27
type input "c/o Levy & Associates"
click at [266, 180] on input "text" at bounding box center [257, 175] width 180 height 27
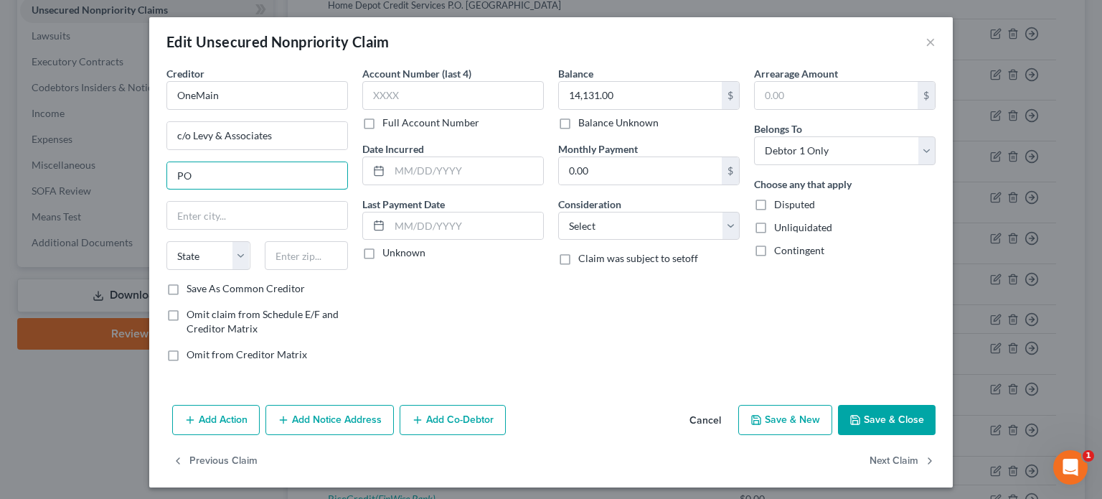
type input "PO box 182423"
click at [293, 263] on input "text" at bounding box center [307, 255] width 84 height 29
type input "43218"
type input "Columbus"
select select "36"
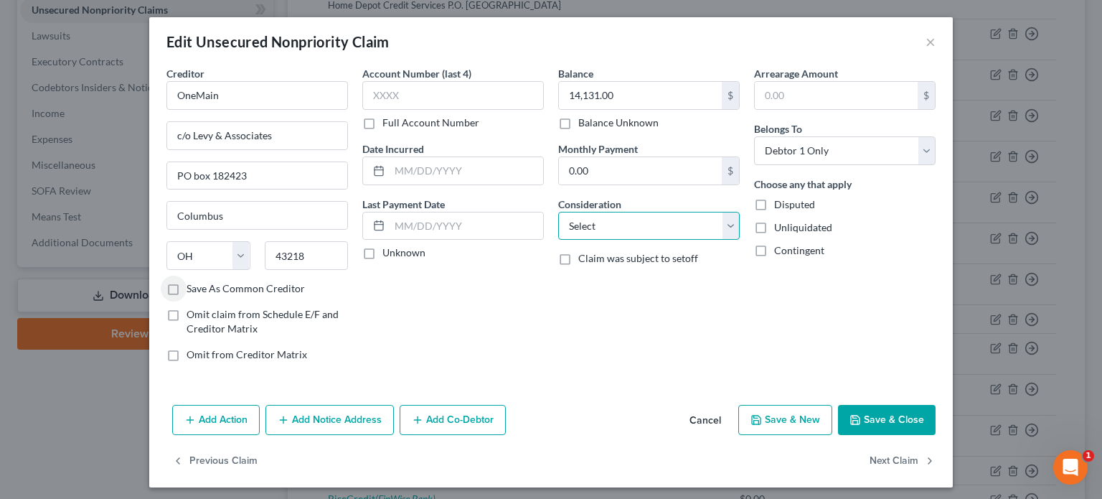
click at [726, 234] on select "Select Cable / Satellite Services Collection Agency Credit Card Debt Debt Couns…" at bounding box center [649, 226] width 182 height 29
select select "8"
click at [558, 212] on select "Select Cable / Satellite Services Collection Agency Credit Card Debt Debt Couns…" at bounding box center [649, 226] width 182 height 29
click at [893, 421] on button "Save & Close" at bounding box center [887, 420] width 98 height 30
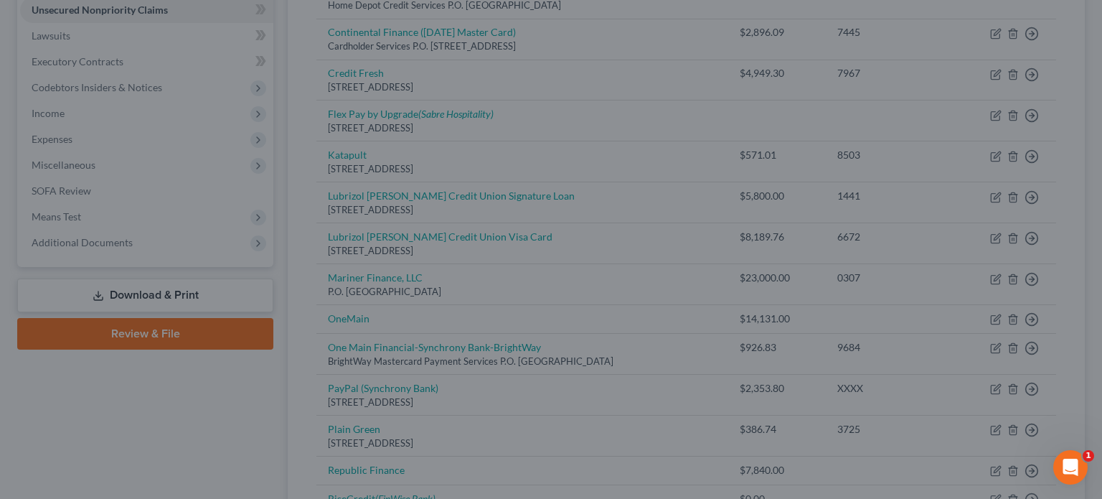
type input "0"
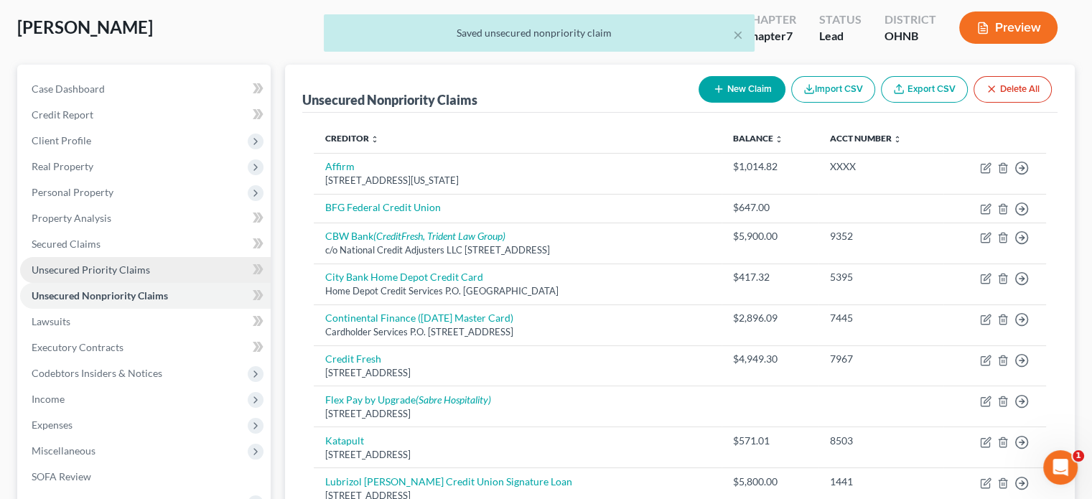
scroll to position [72, 0]
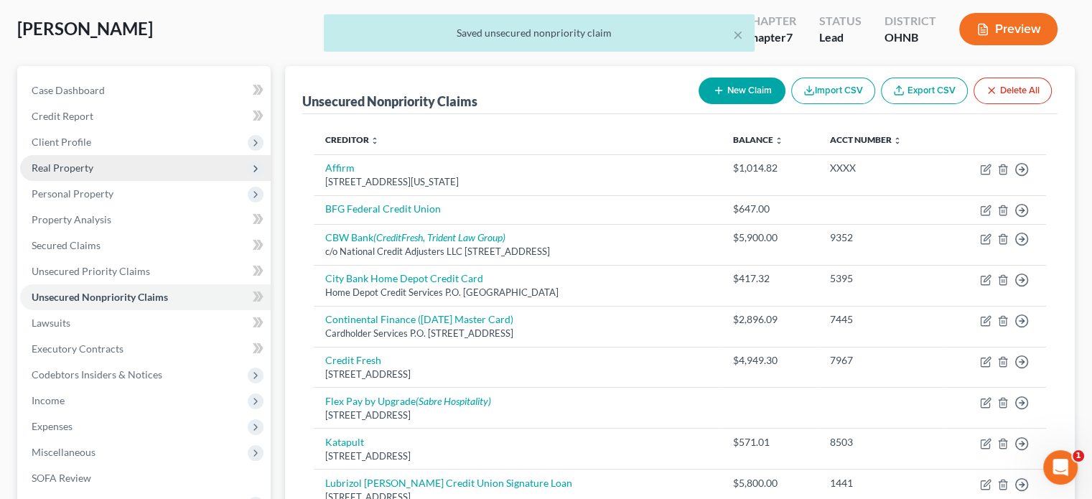
click at [78, 174] on span "Real Property" at bounding box center [145, 168] width 250 height 26
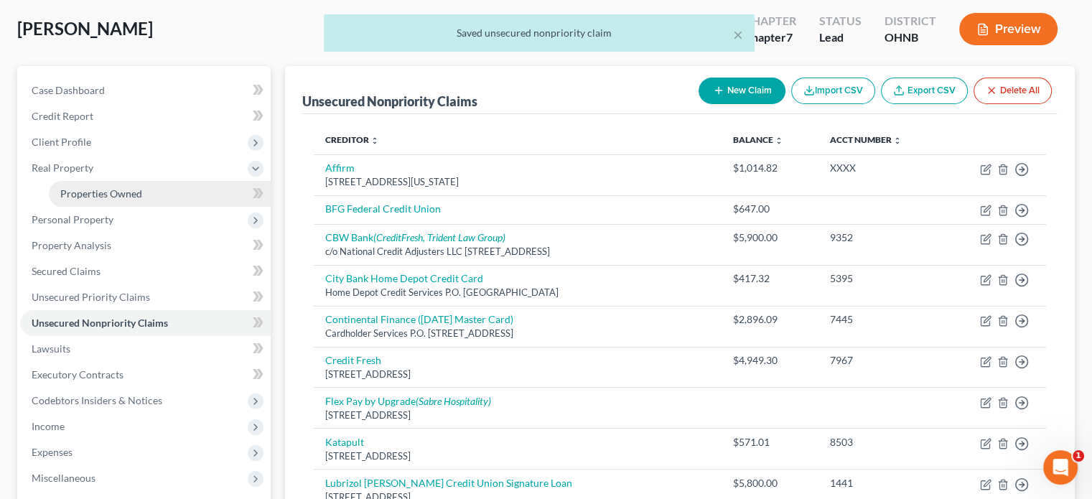
click at [84, 192] on span "Properties Owned" at bounding box center [101, 193] width 82 height 12
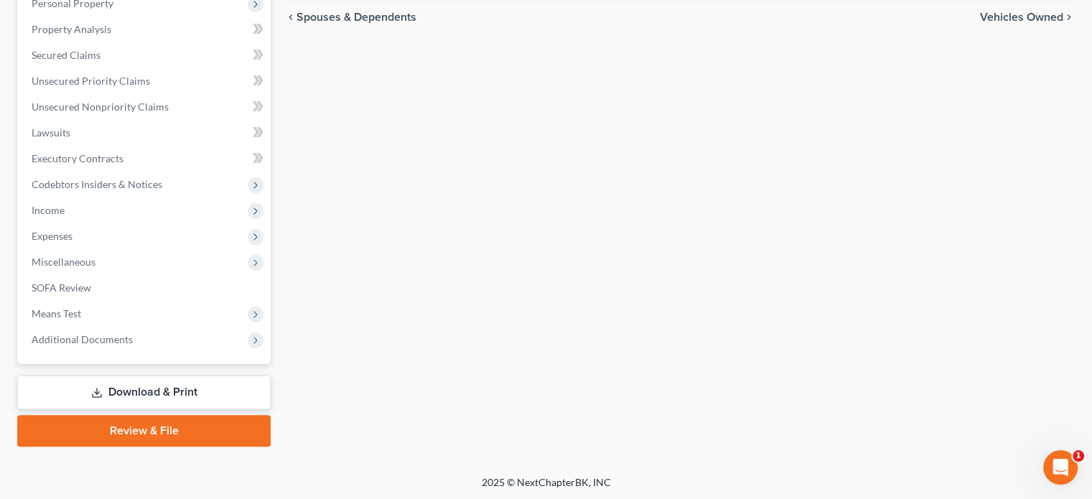
scroll to position [289, 0]
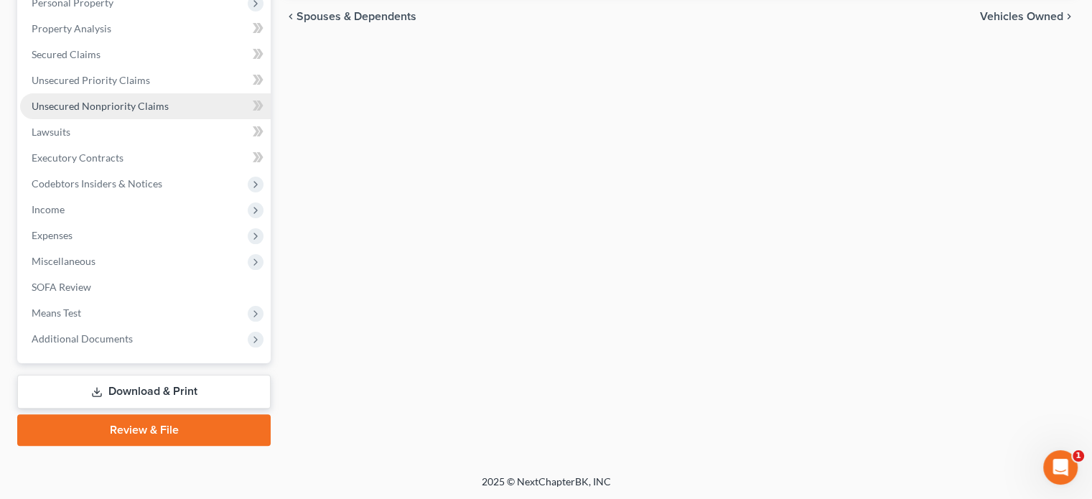
click at [98, 105] on span "Unsecured Nonpriority Claims" at bounding box center [100, 106] width 137 height 12
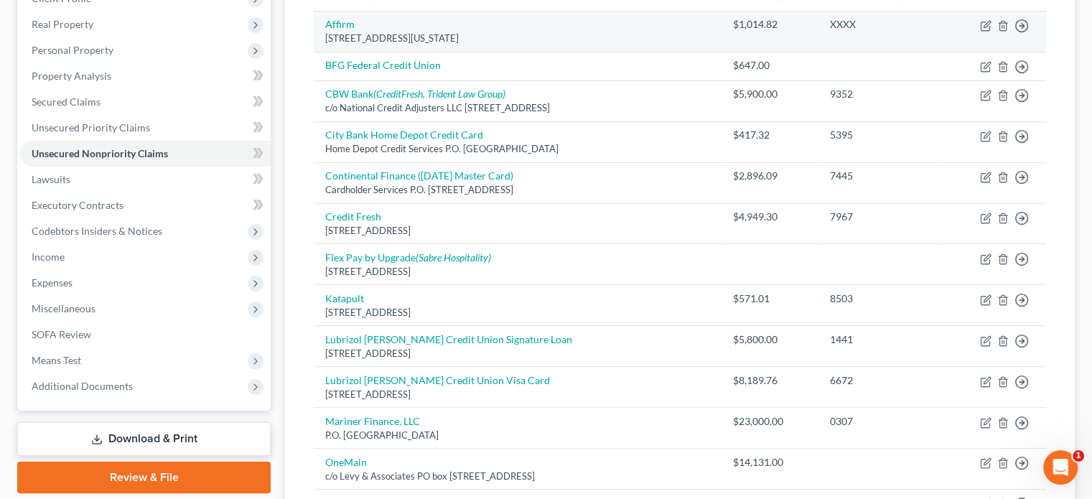
scroll to position [431, 0]
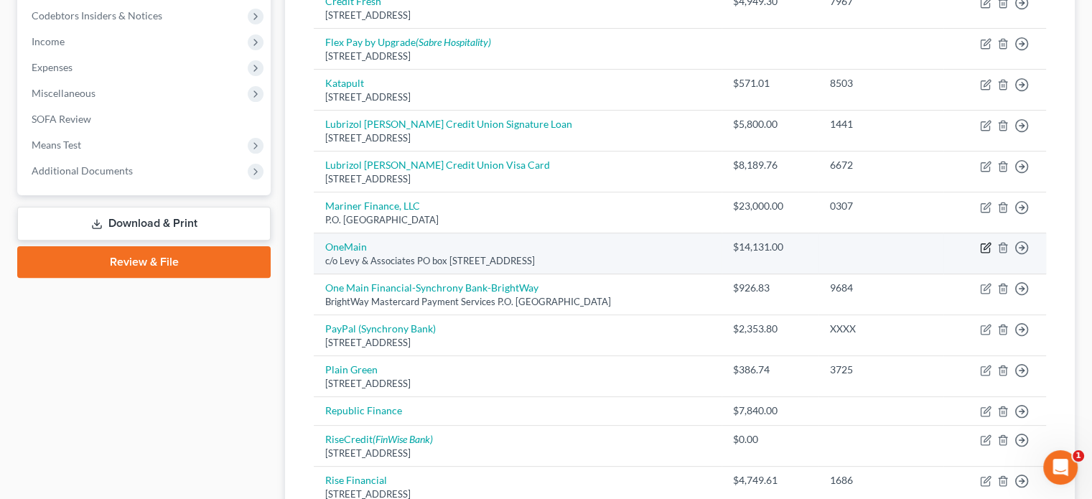
click at [985, 249] on icon "button" at bounding box center [985, 247] width 11 height 11
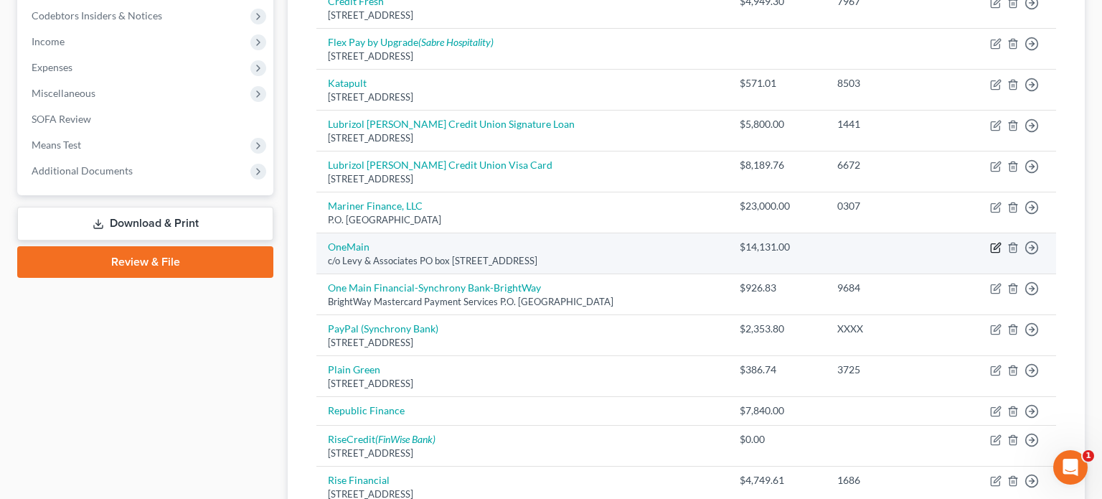
select select "36"
select select "8"
select select "0"
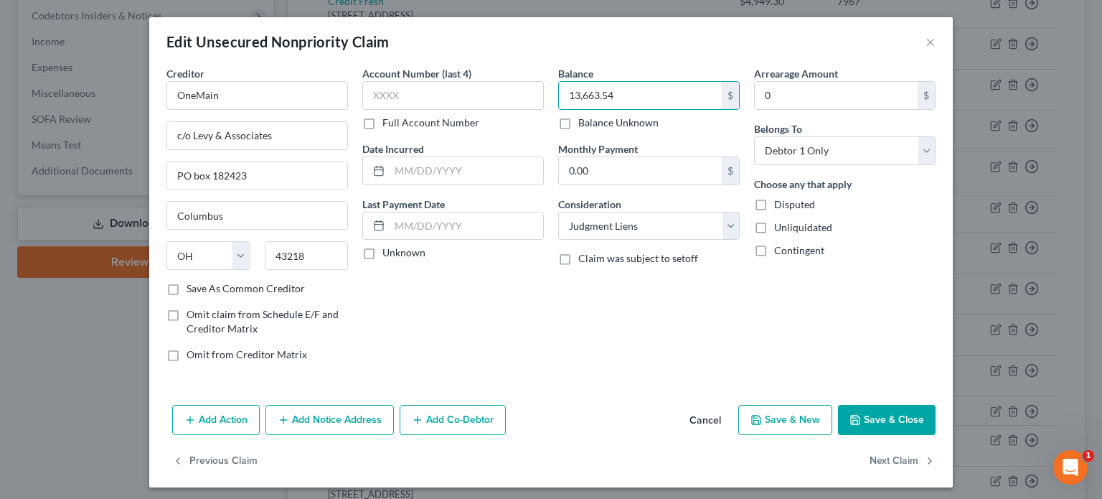
type input "13,663.54"
click at [777, 417] on button "Save & New" at bounding box center [786, 420] width 94 height 30
select select "0"
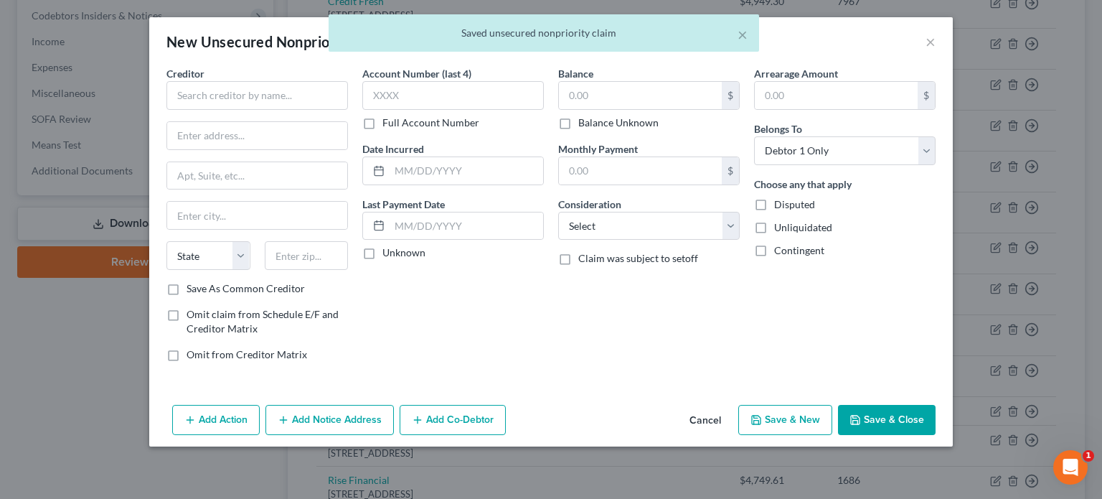
drag, startPoint x: 798, startPoint y: 428, endPoint x: 924, endPoint y: 424, distance: 126.4
click at [924, 424] on div "Add Action Add Notice Address Add Co-Debtor Cancel Save & New Save & Close" at bounding box center [551, 422] width 804 height 47
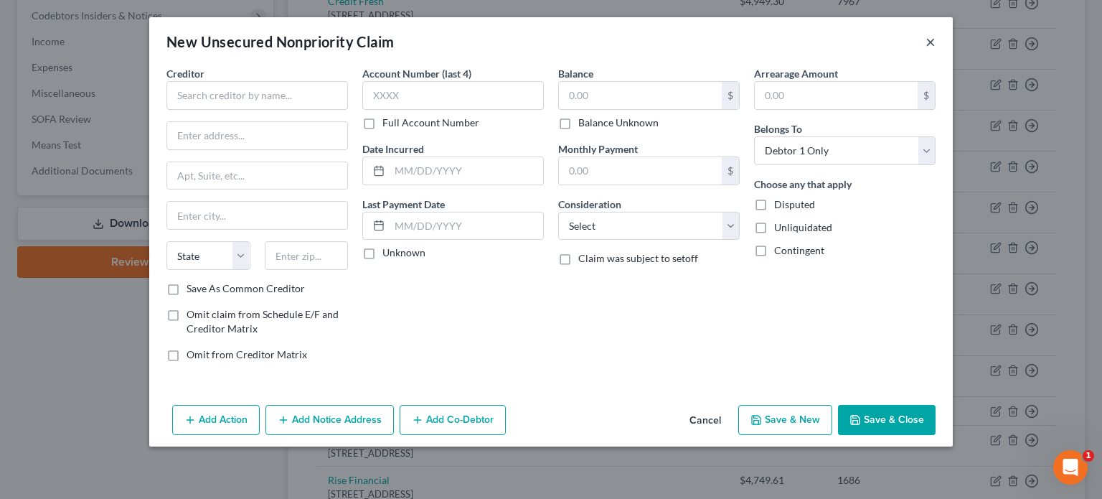
click at [930, 39] on button "×" at bounding box center [931, 41] width 10 height 17
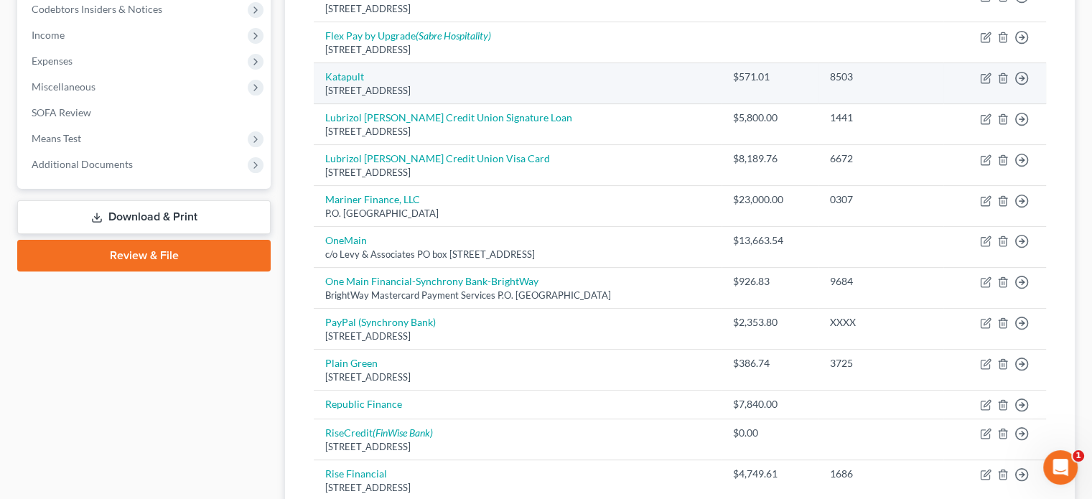
scroll to position [502, 0]
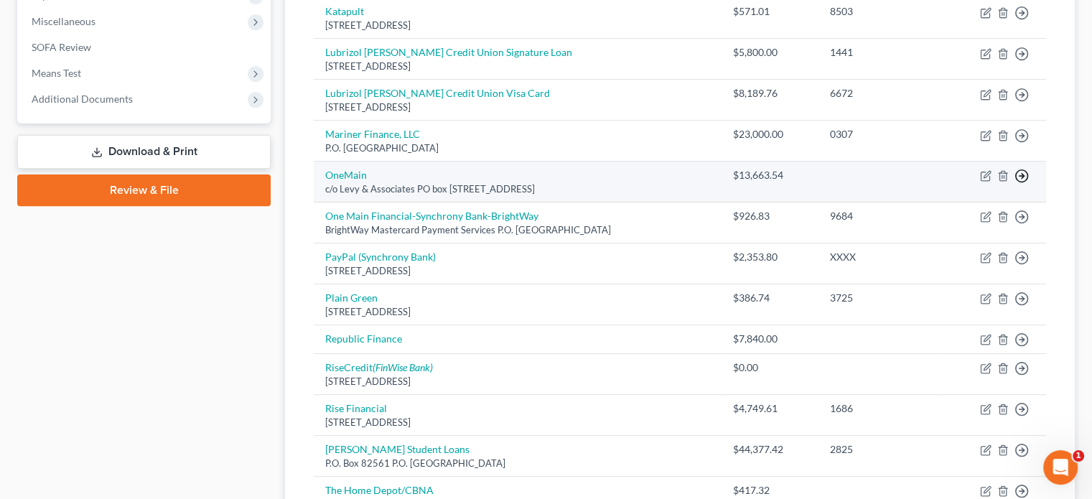
click at [1022, 177] on icon "button" at bounding box center [1021, 176] width 14 height 14
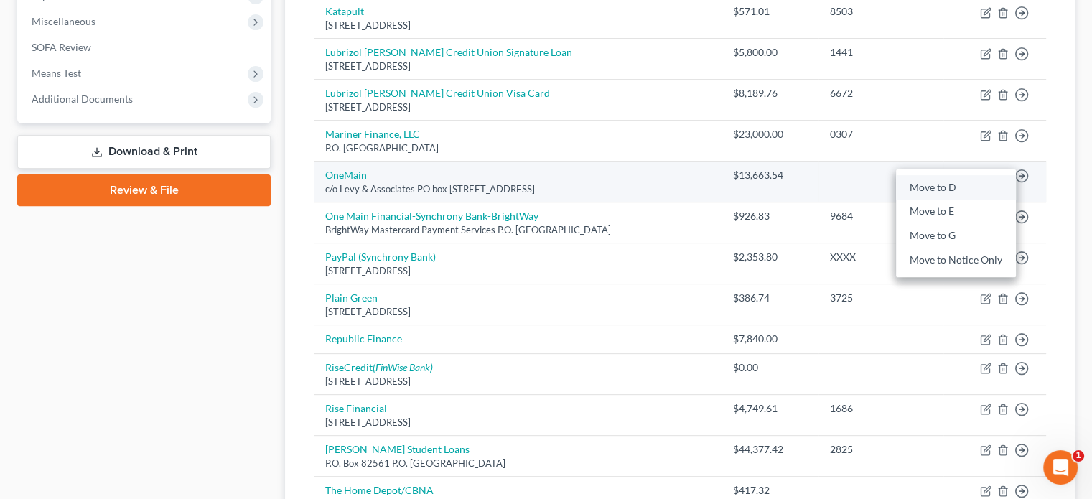
click at [927, 187] on link "Move to D" at bounding box center [956, 187] width 120 height 24
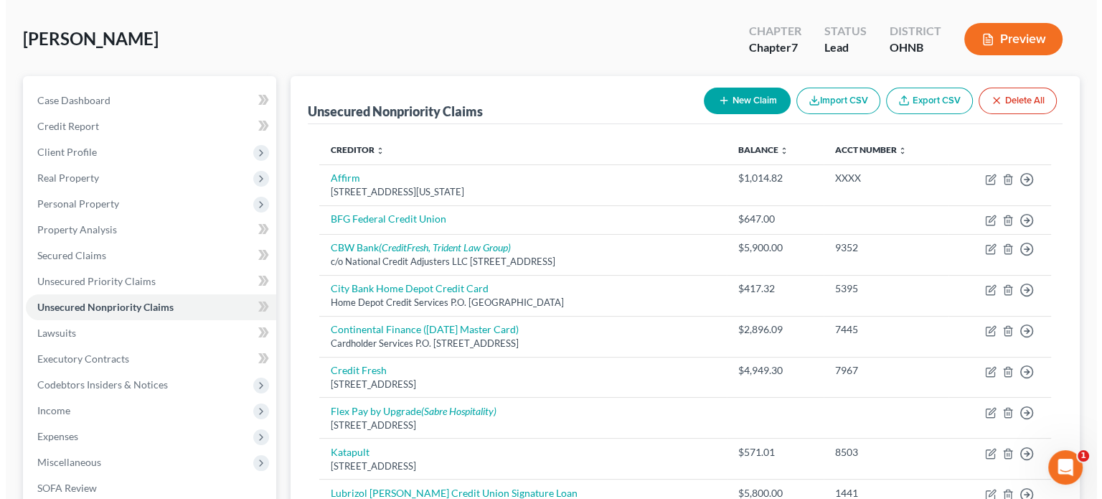
scroll to position [0, 0]
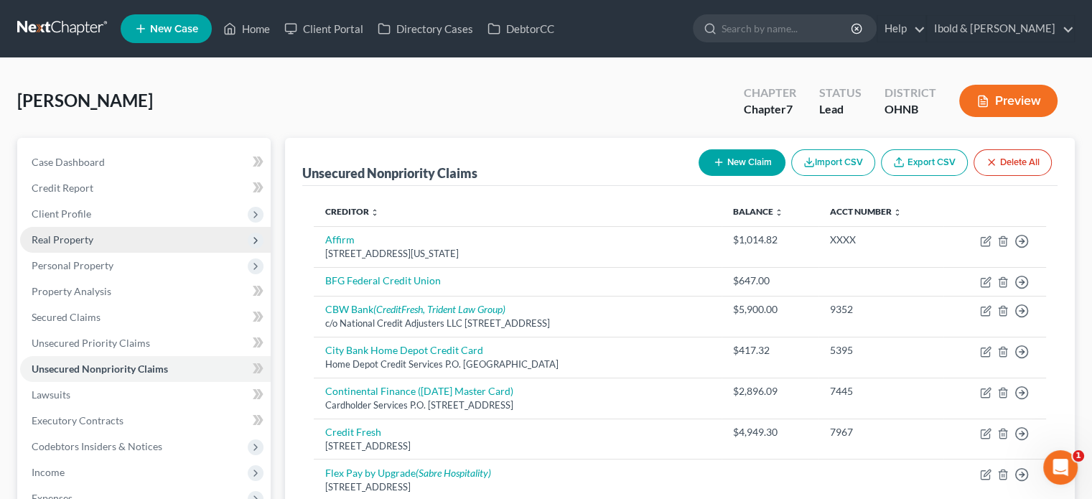
click at [62, 236] on span "Real Property" at bounding box center [63, 239] width 62 height 12
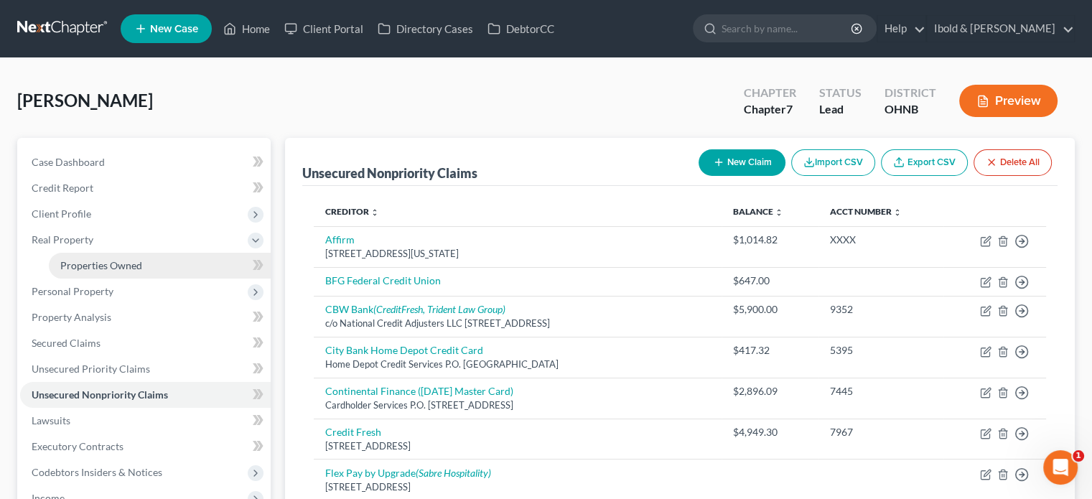
click at [93, 264] on span "Properties Owned" at bounding box center [101, 265] width 82 height 12
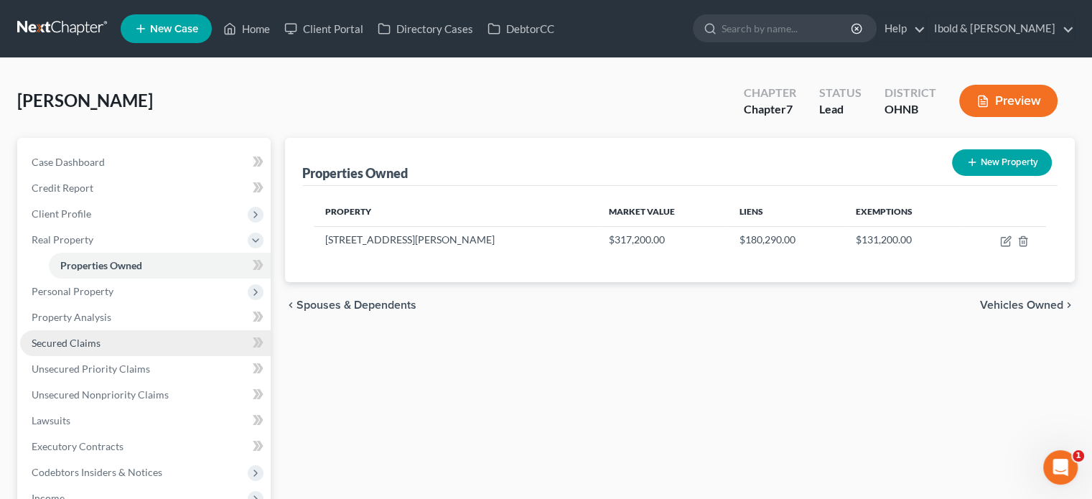
click at [80, 344] on span "Secured Claims" at bounding box center [66, 343] width 69 height 12
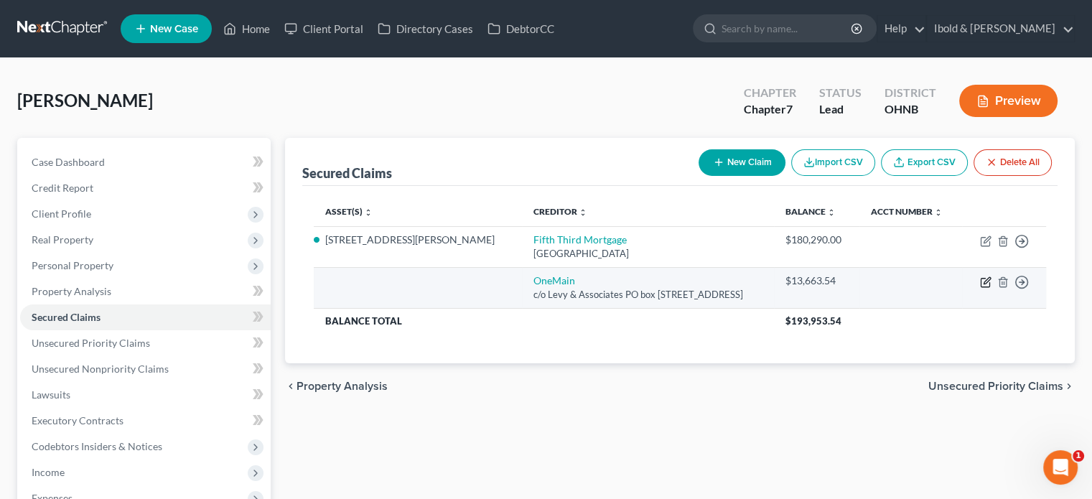
click at [985, 284] on icon "button" at bounding box center [985, 281] width 11 height 11
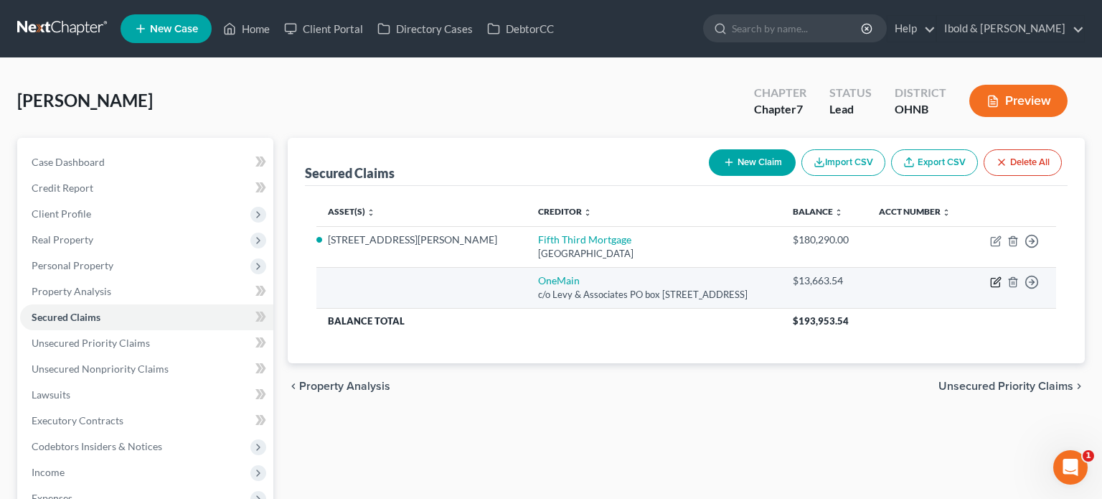
select select "36"
select select "0"
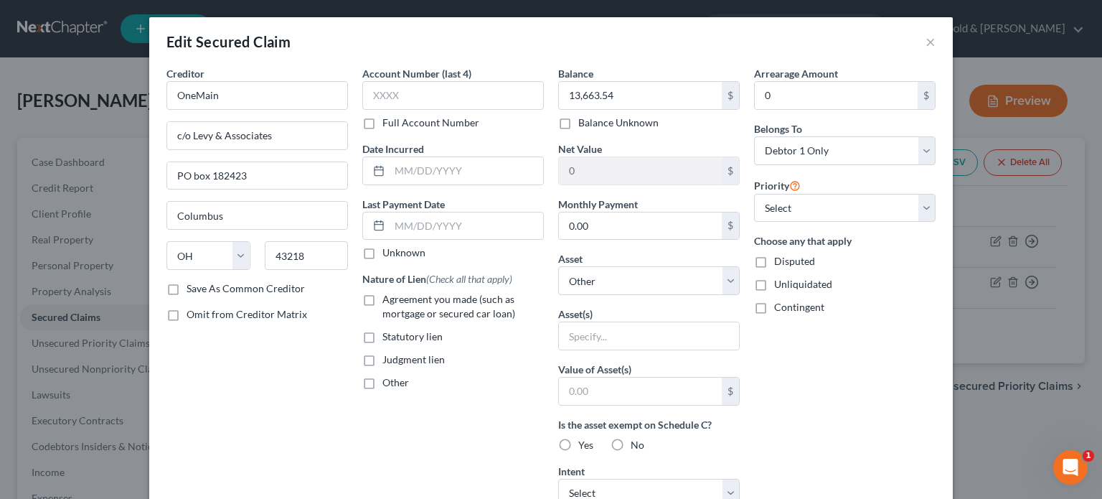
click at [383, 360] on label "Judgment lien" at bounding box center [414, 359] width 62 height 14
click at [388, 360] on input "Judgment lien" at bounding box center [392, 356] width 9 height 9
checkbox input "true"
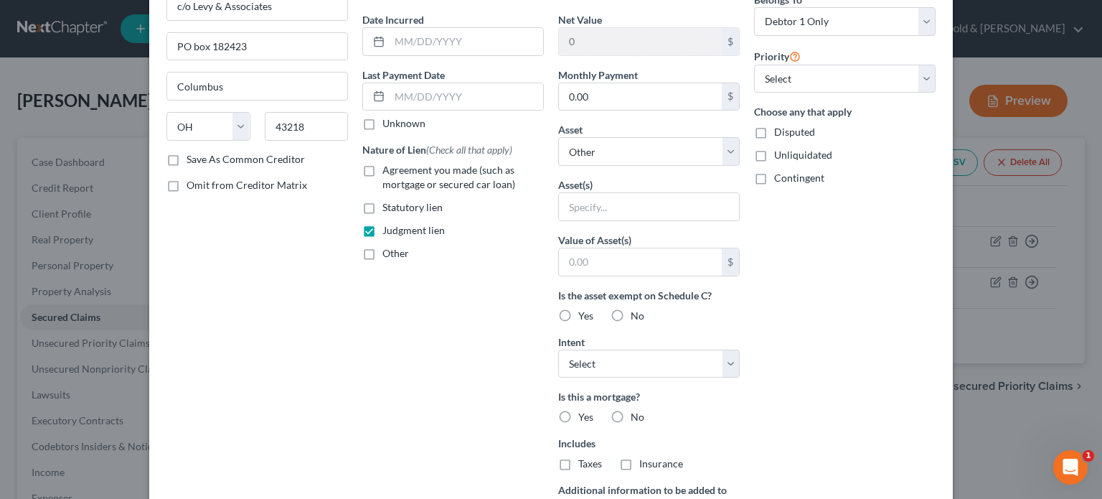
scroll to position [144, 0]
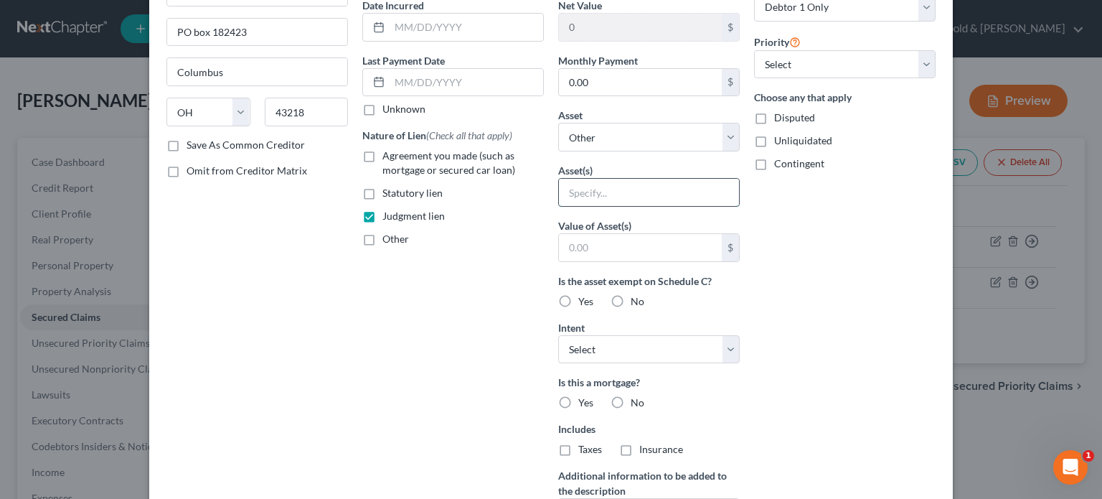
click at [656, 192] on input "text" at bounding box center [649, 192] width 180 height 27
click at [721, 135] on select "Select Other Multiple Assets 12793 Taylor Wells Road - $317200.0 1997 Ford Jamb…" at bounding box center [649, 137] width 182 height 29
select select "2"
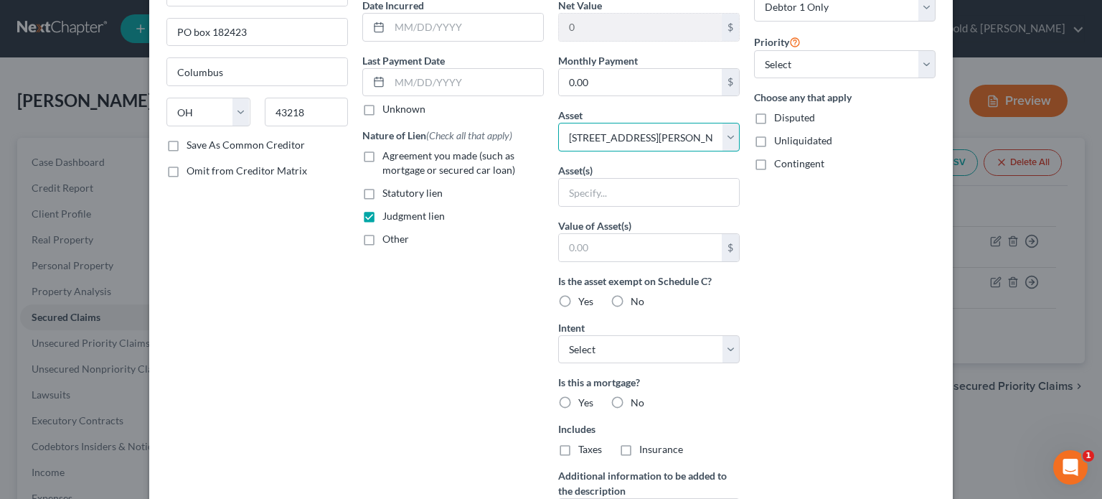
click at [558, 123] on select "Select Other Multiple Assets 12793 Taylor Wells Road - $317200.0 1997 Ford Jamb…" at bounding box center [649, 137] width 182 height 29
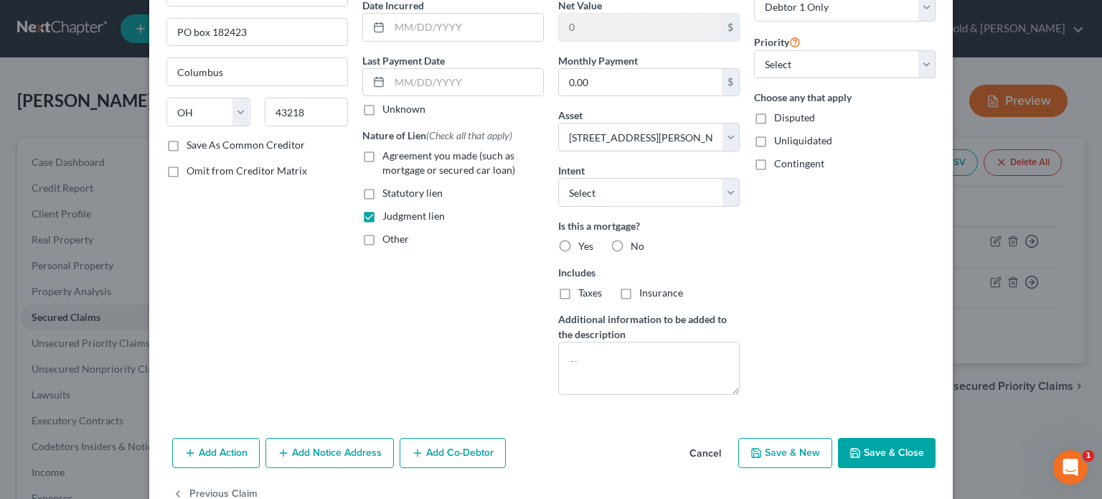
click at [631, 243] on label "No" at bounding box center [638, 246] width 14 height 14
click at [637, 243] on input "No" at bounding box center [641, 243] width 9 height 9
radio input "true"
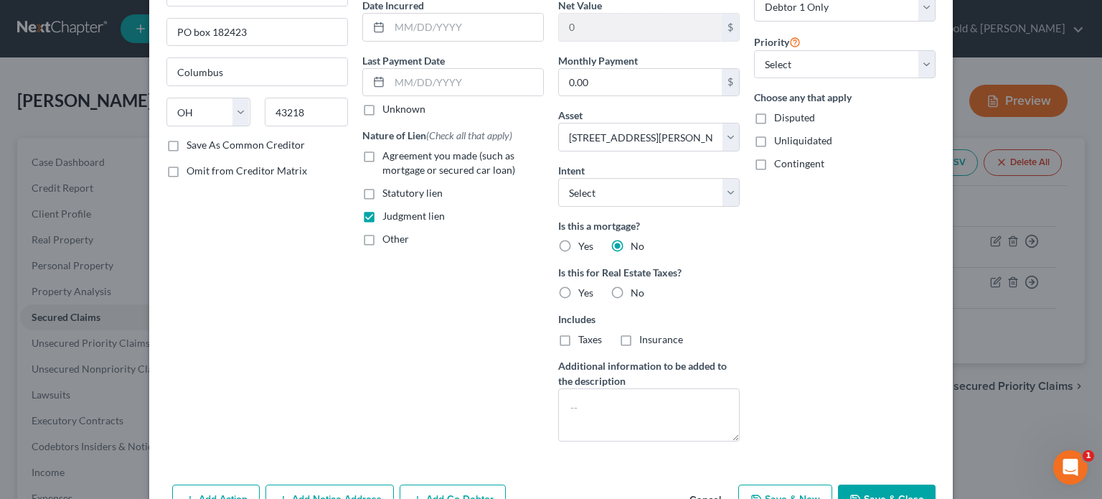
click at [631, 291] on label "No" at bounding box center [638, 293] width 14 height 14
click at [637, 291] on input "No" at bounding box center [641, 290] width 9 height 9
radio input "true"
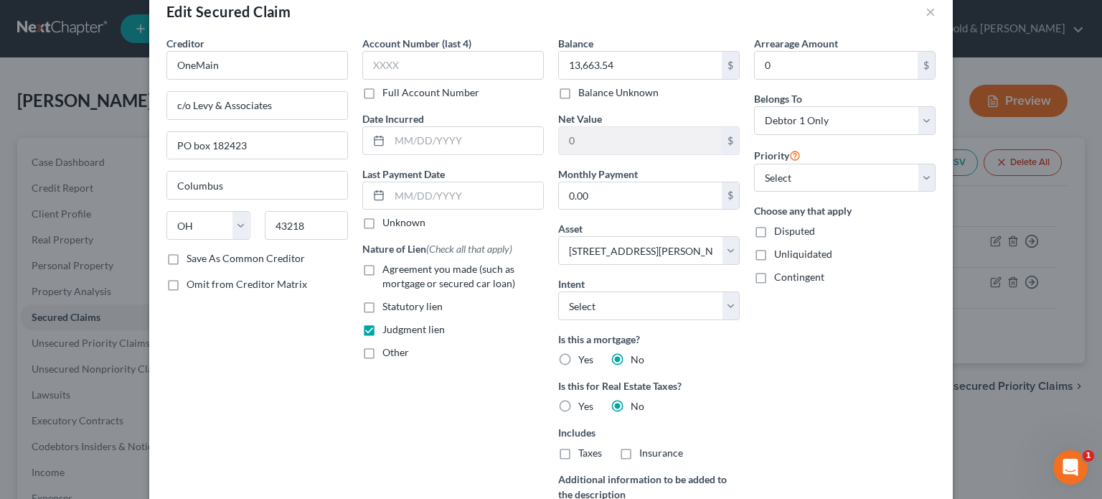
scroll to position [0, 0]
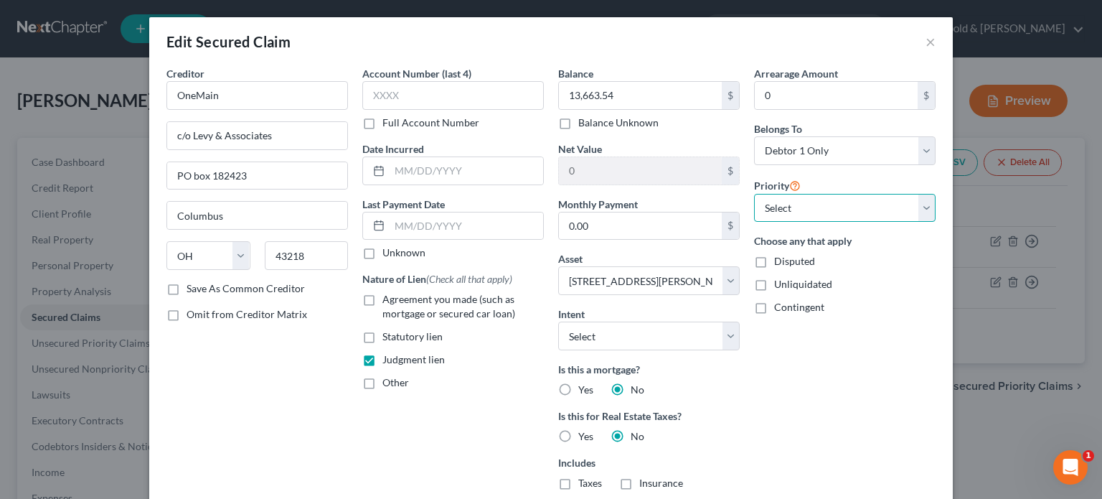
click at [921, 212] on select "Select 2nd 3rd 4th 5th 6th 7th 8th 9th 10th 11th 12th 13th 14th 15th 16th 17th …" at bounding box center [845, 208] width 182 height 29
select select "0"
click at [754, 194] on select "Select 2nd 3rd 4th 5th 6th 7th 8th 9th 10th 11th 12th 13th 14th 15th 16th 17th …" at bounding box center [845, 208] width 182 height 29
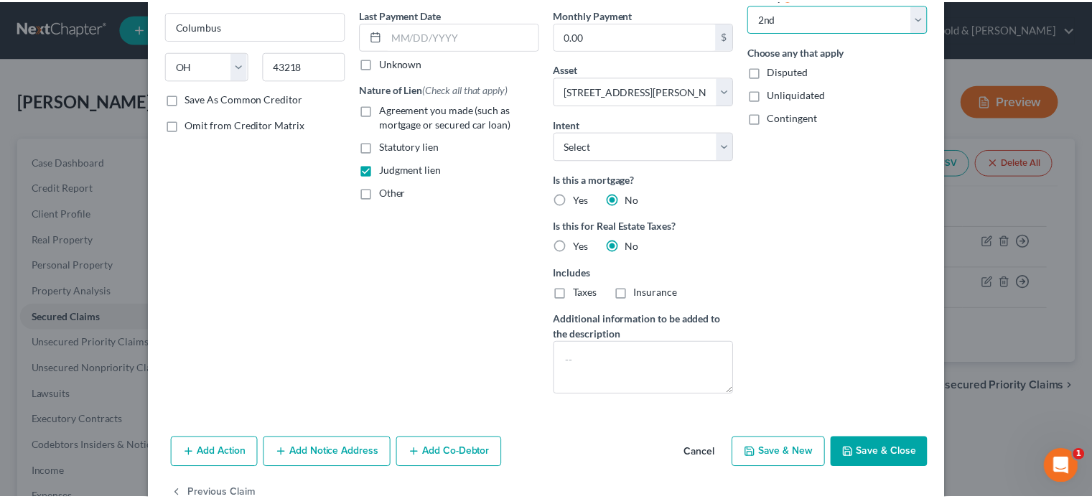
scroll to position [227, 0]
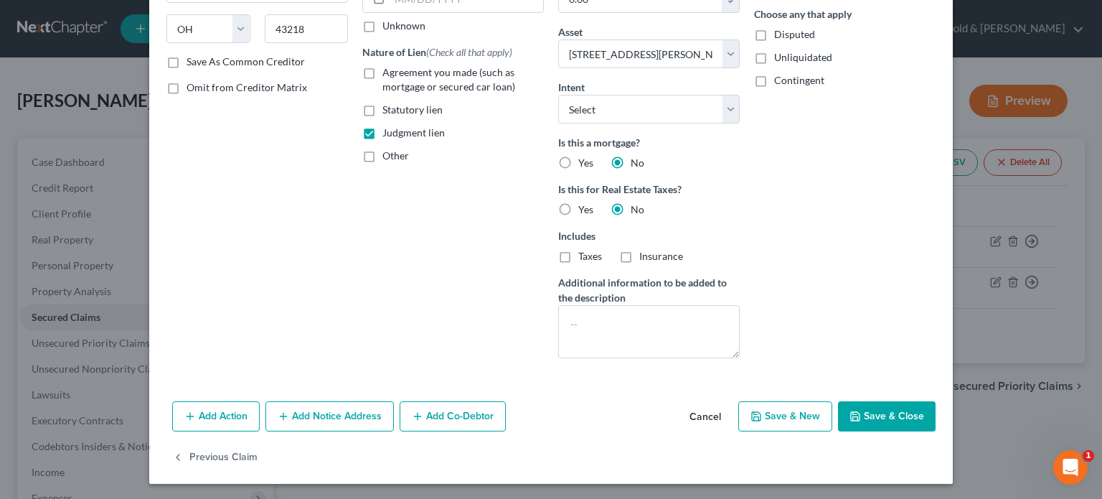
click at [907, 411] on button "Save & Close" at bounding box center [887, 416] width 98 height 30
select select
type input "123,246.46"
select select "2"
select select "0"
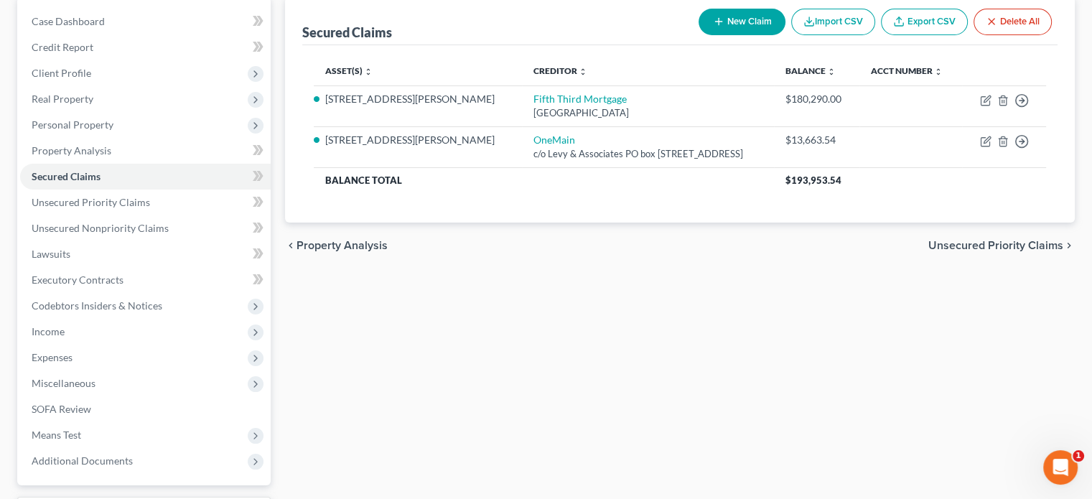
scroll to position [144, 0]
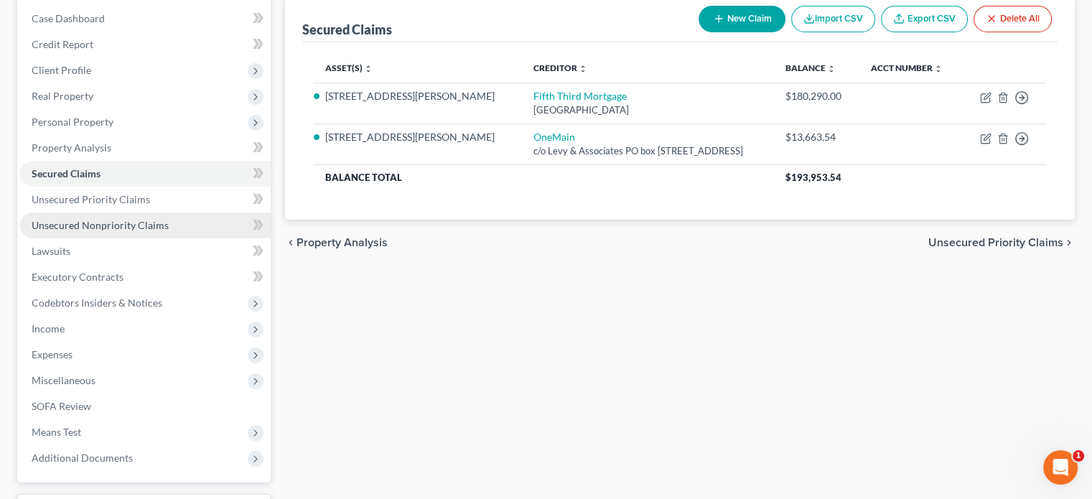
click at [155, 225] on span "Unsecured Nonpriority Claims" at bounding box center [100, 225] width 137 height 12
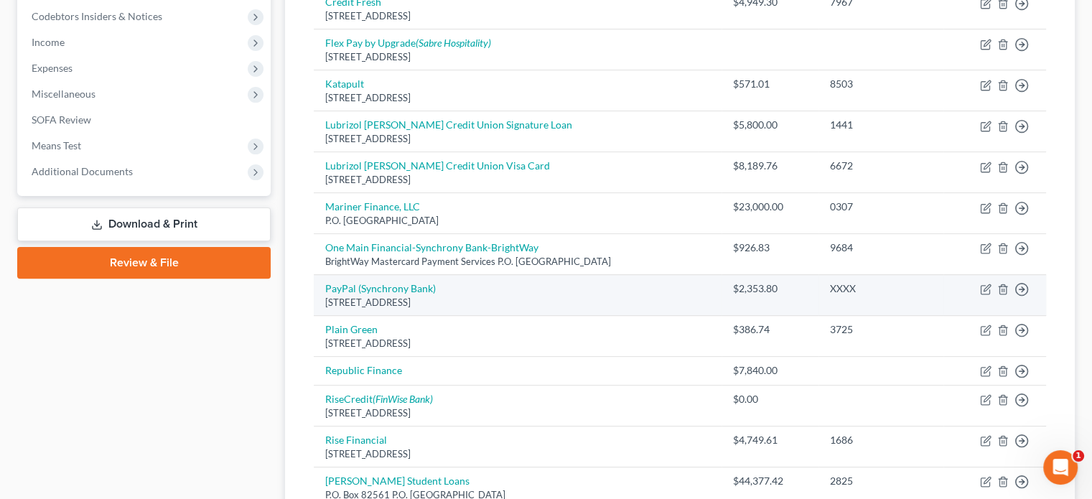
scroll to position [431, 0]
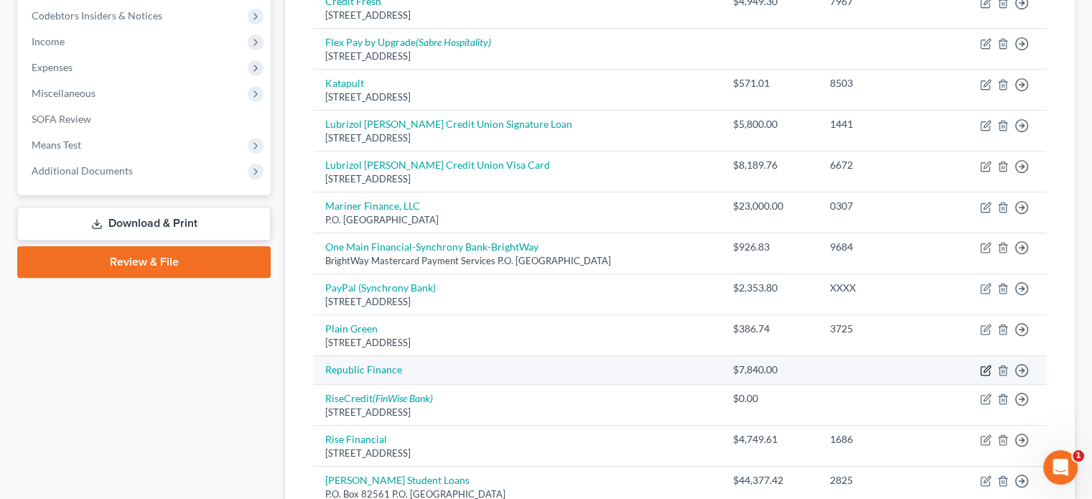
click at [983, 367] on icon "button" at bounding box center [985, 370] width 11 height 11
select select "0"
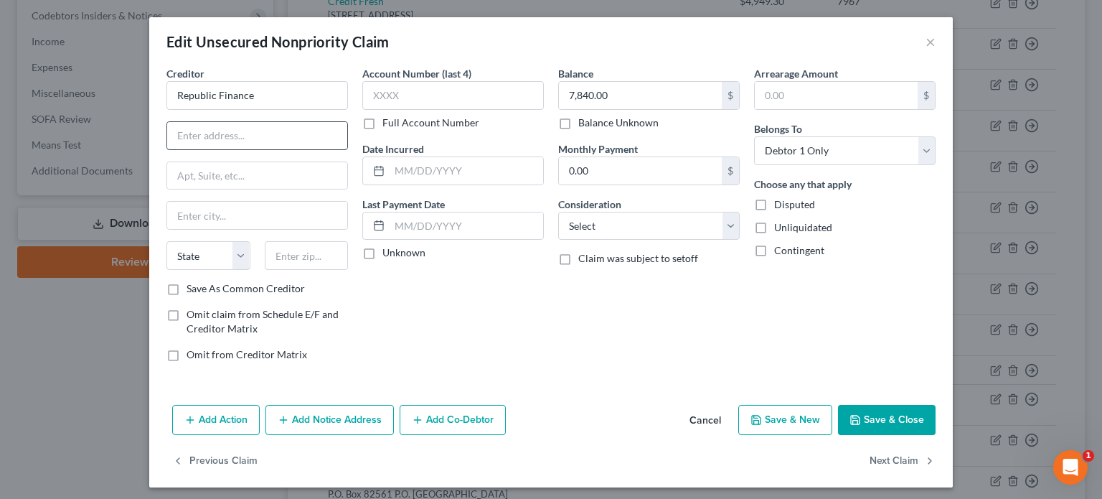
click at [273, 125] on input "text" at bounding box center [257, 135] width 180 height 27
type input "c/o Bleecker Brodey & Andrews"
type input "9247 N Median Suite 101"
type input "46260"
type input "Indianapolis"
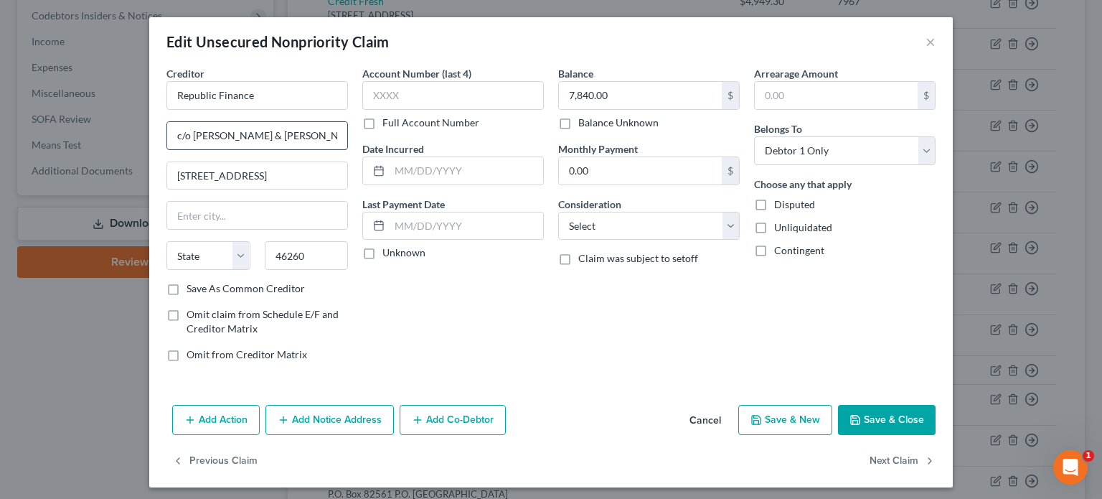
select select "15"
click at [448, 96] on input "text" at bounding box center [453, 95] width 182 height 29
type input "0306"
type input "4/30/2024"
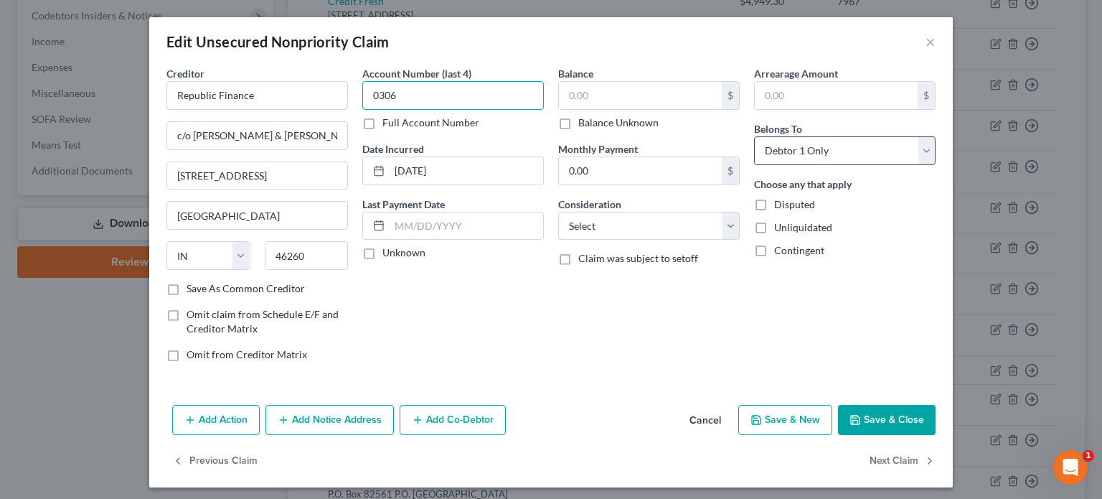
type input "0306"
click at [622, 105] on input "text" at bounding box center [640, 95] width 163 height 27
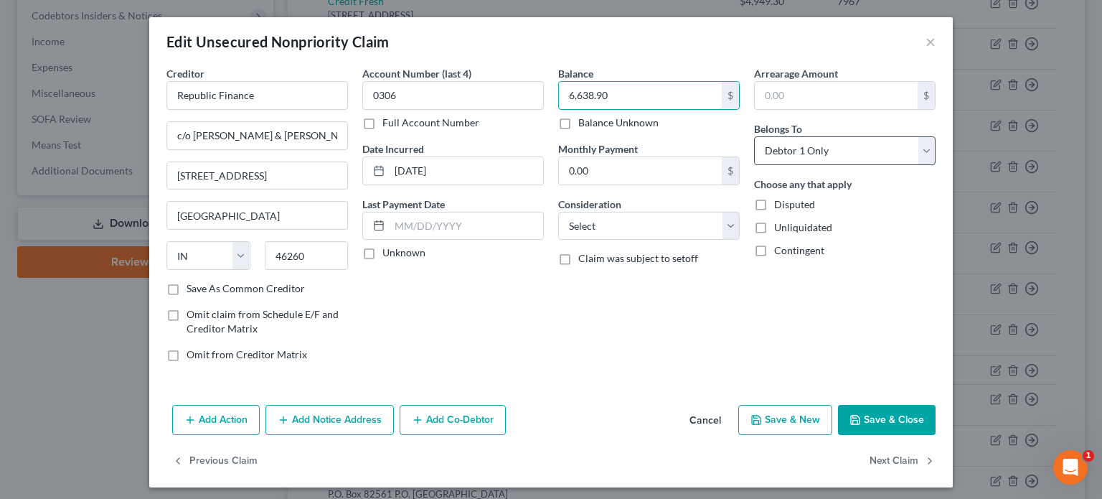
type input "6,638.90"
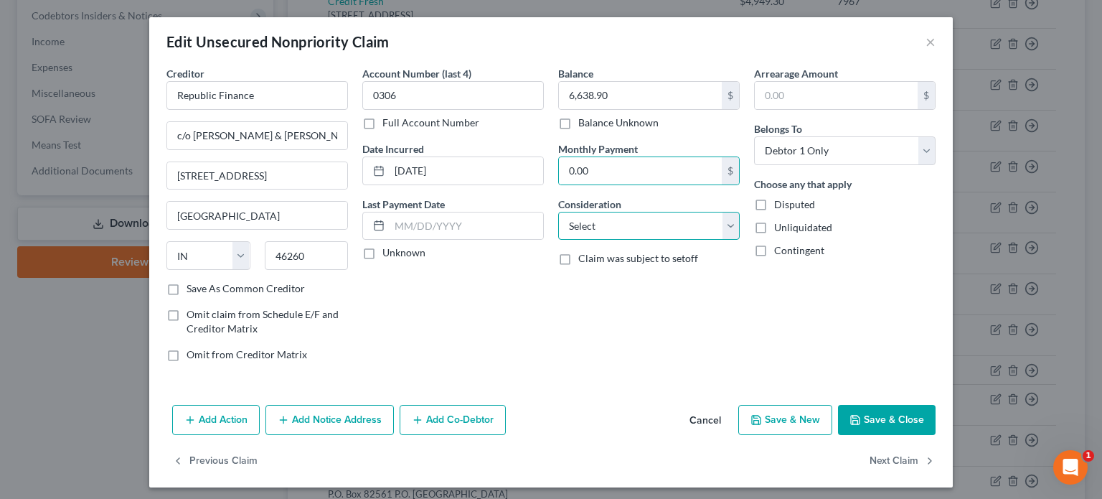
click at [725, 233] on select "Select Cable / Satellite Services Collection Agency Credit Card Debt Debt Couns…" at bounding box center [649, 226] width 182 height 29
select select "10"
click at [558, 212] on select "Select Cable / Satellite Services Collection Agency Credit Card Debt Debt Couns…" at bounding box center [649, 226] width 182 height 29
click at [890, 411] on button "Save & Close" at bounding box center [887, 420] width 98 height 30
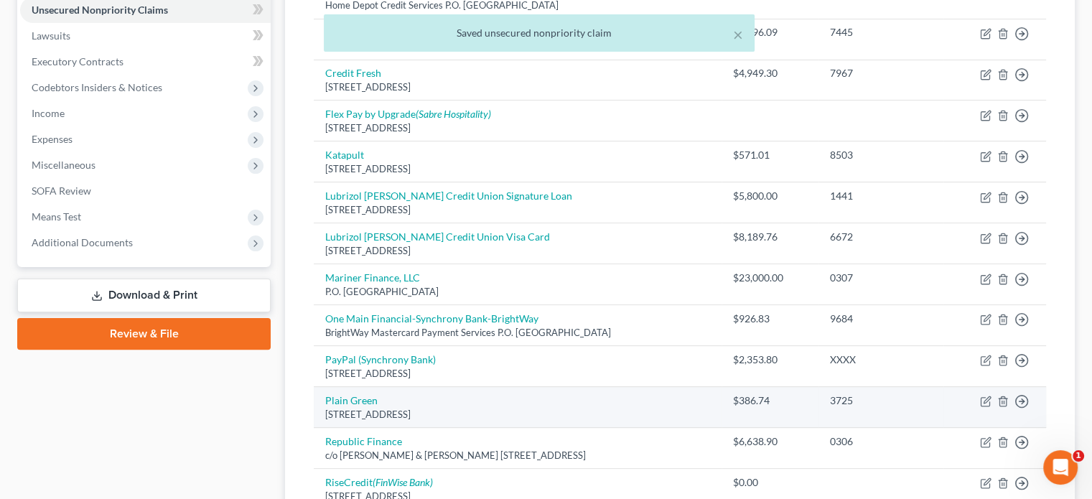
scroll to position [287, 0]
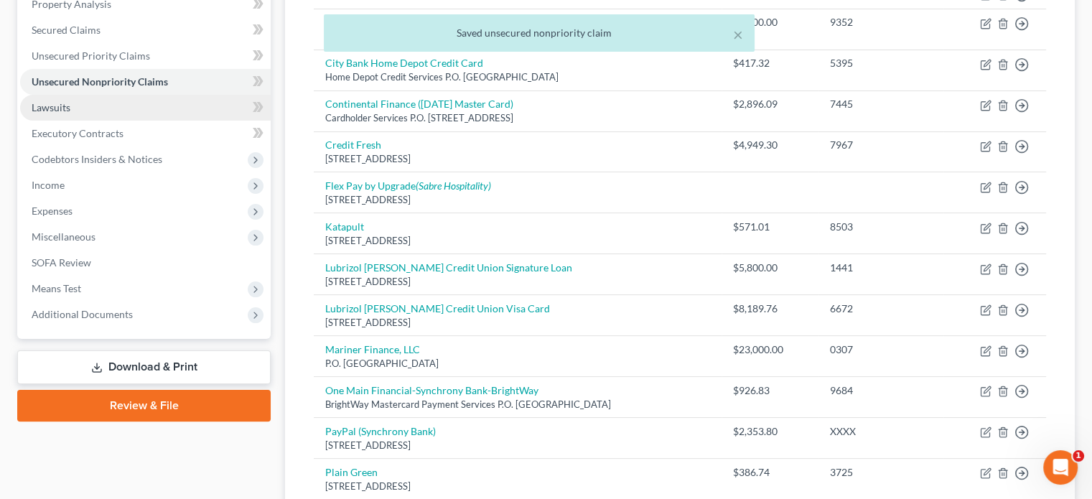
click at [61, 111] on span "Lawsuits" at bounding box center [51, 107] width 39 height 12
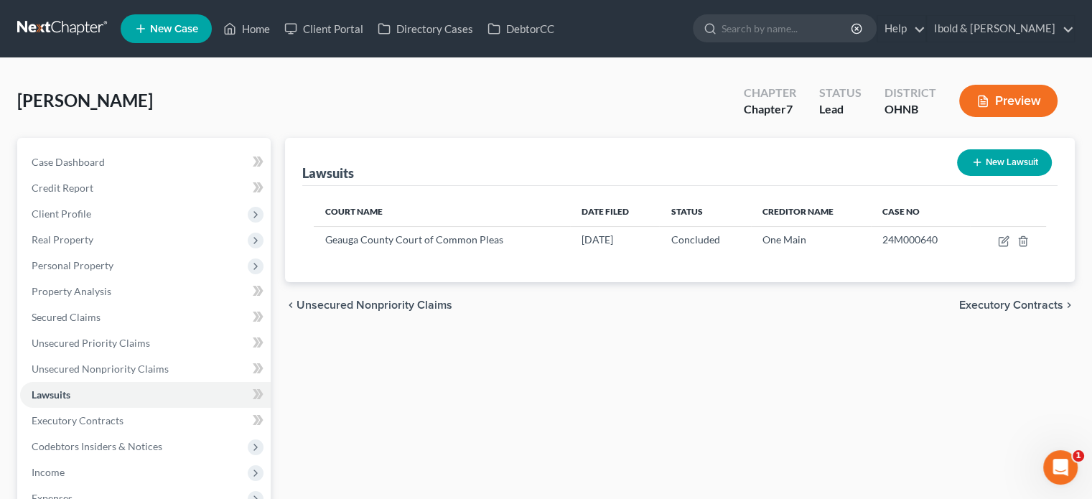
click at [1008, 159] on button "New Lawsuit" at bounding box center [1004, 162] width 95 height 27
select select "0"
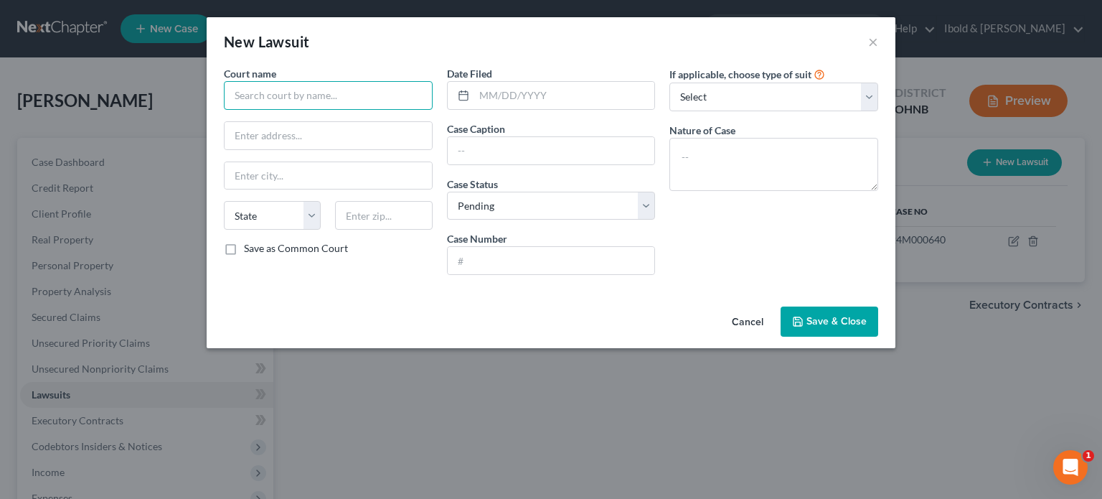
click at [288, 98] on input "text" at bounding box center [328, 95] width 209 height 29
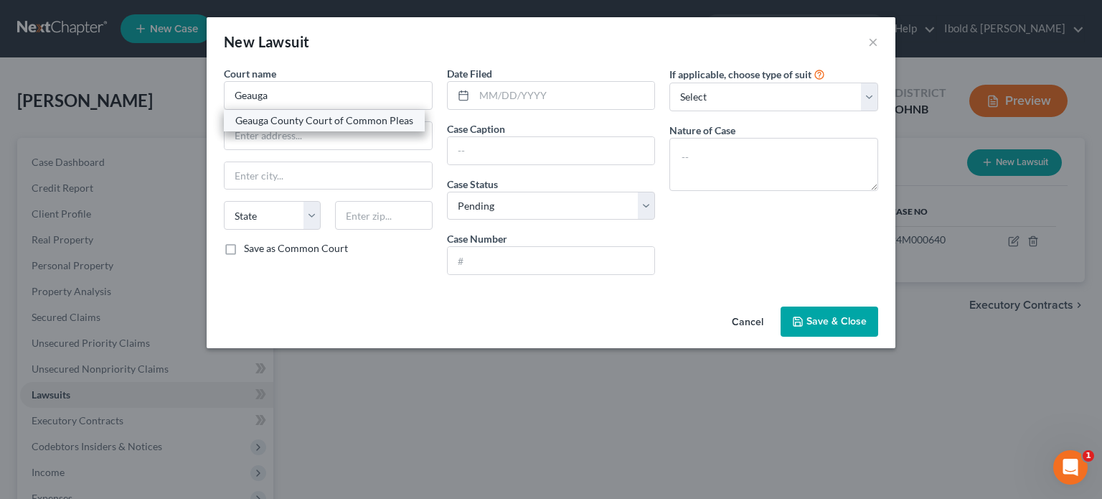
click at [287, 122] on div "Geauga County Court of Common Pleas" at bounding box center [324, 120] width 178 height 14
type input "Geauga County Court of Common Pleas"
type input "100 Short Court , Suite 300"
type input "Chardon"
select select "36"
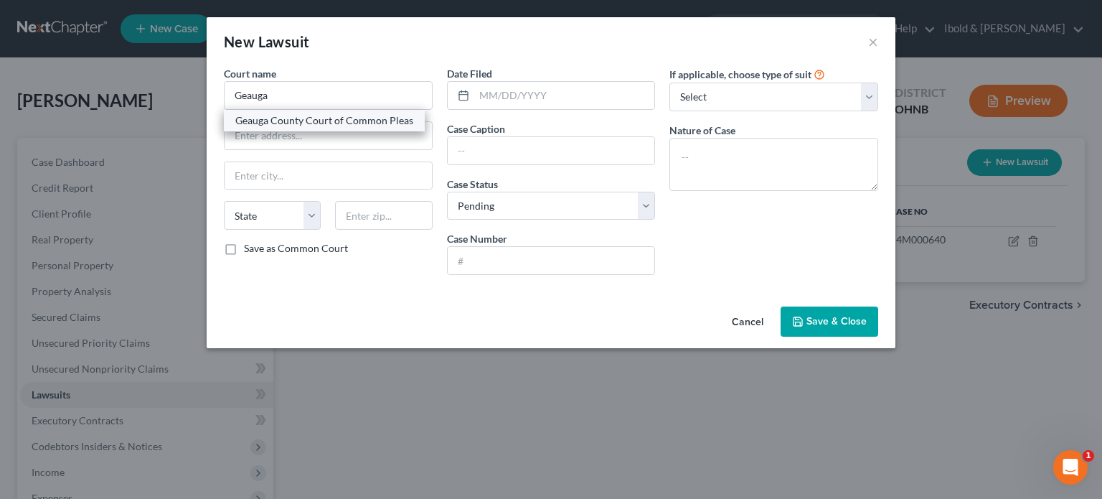
type input "44024"
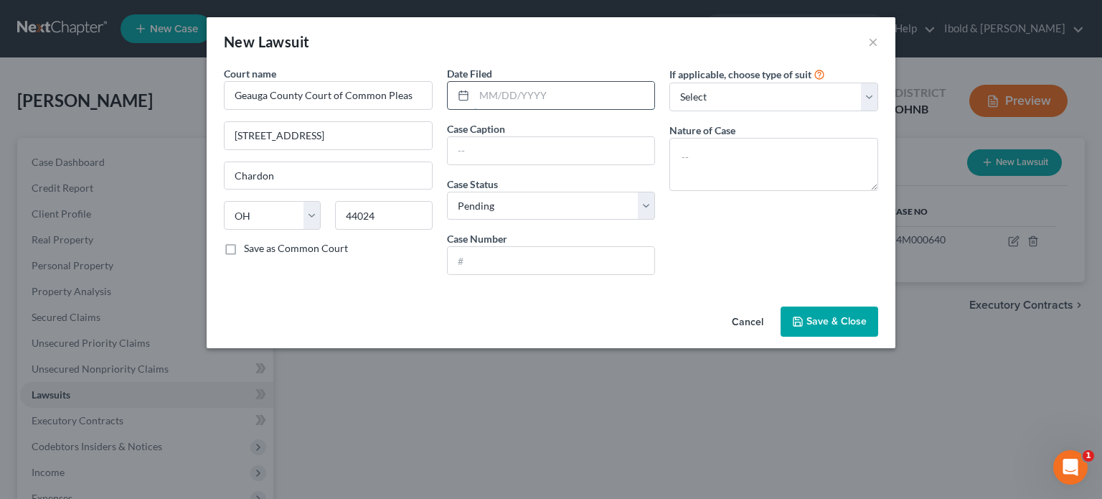
click at [512, 93] on input "text" at bounding box center [564, 95] width 181 height 27
type input "04/30/2024"
type input "Republic Finance LLC v. Binder"
click at [649, 207] on select "Select Pending On Appeal Concluded" at bounding box center [551, 206] width 209 height 29
select select "2"
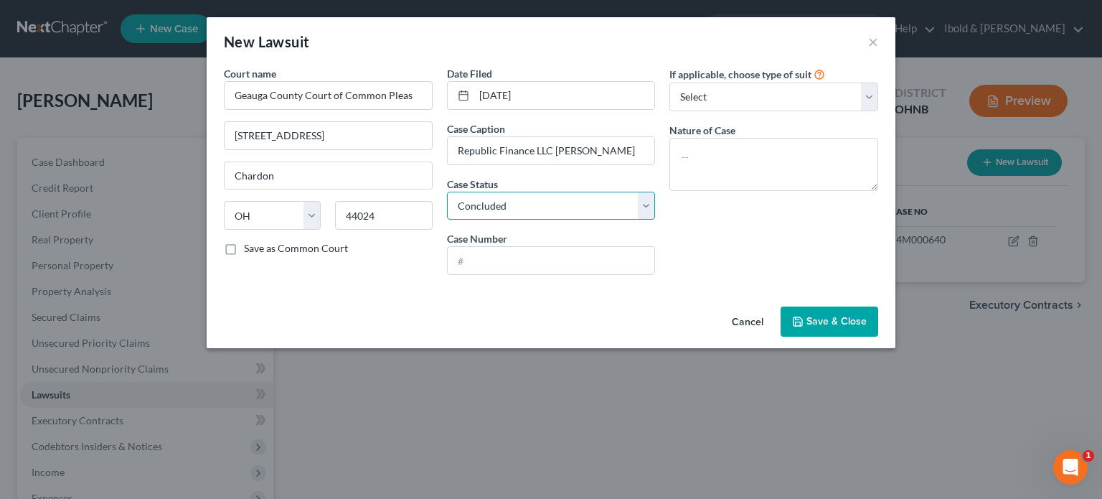
click at [447, 192] on select "Select Pending On Appeal Concluded" at bounding box center [551, 206] width 209 height 29
click at [510, 247] on input "text" at bounding box center [551, 260] width 207 height 27
type input "24M000306"
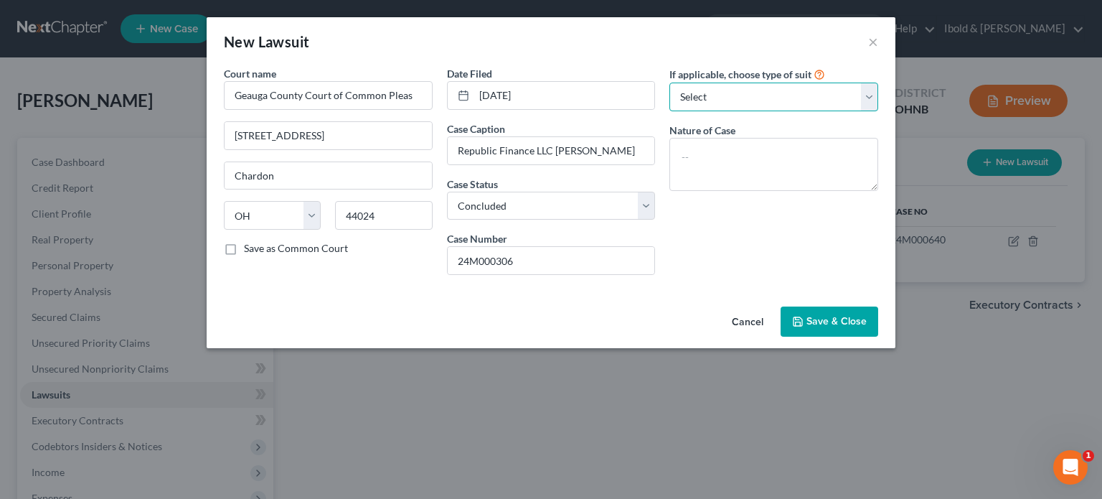
click at [870, 92] on select "Select Repossession Garnishment Foreclosure Attached, Seized, Or Levied Other" at bounding box center [774, 97] width 209 height 29
select select "4"
click at [670, 83] on select "Select Repossession Garnishment Foreclosure Attached, Seized, Or Levied Other" at bounding box center [774, 97] width 209 height 29
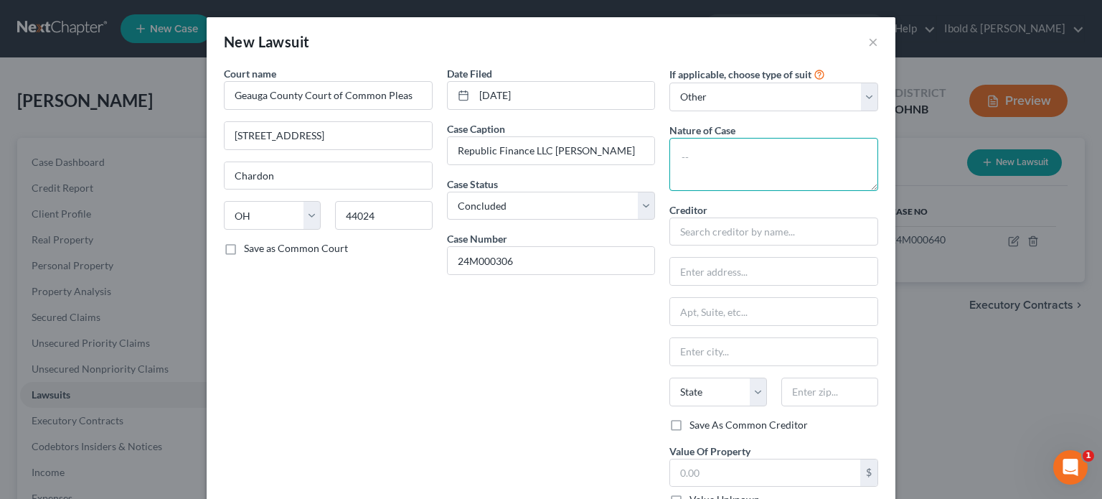
click at [725, 161] on textarea at bounding box center [774, 164] width 209 height 53
type textarea "Complaint for money"
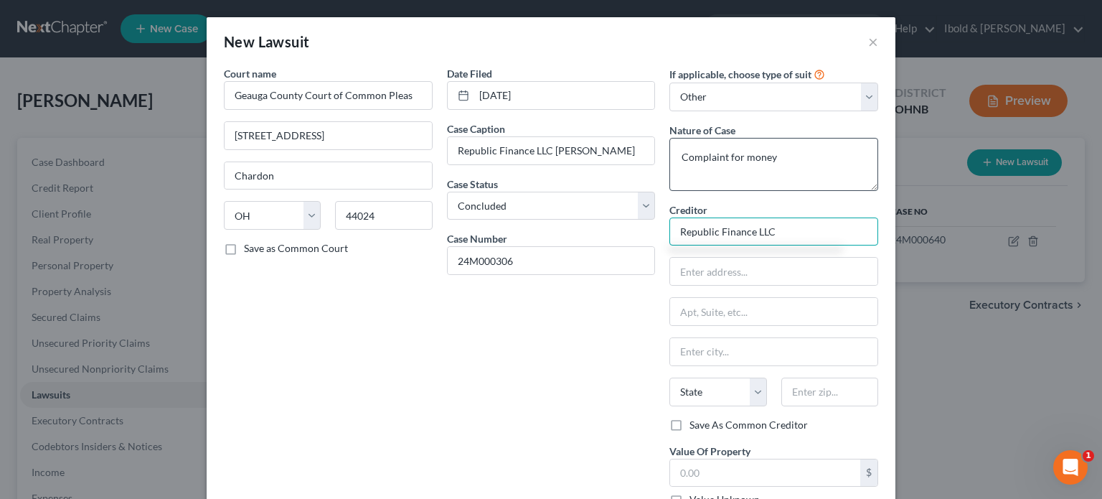
type input "Republic Finance LLC"
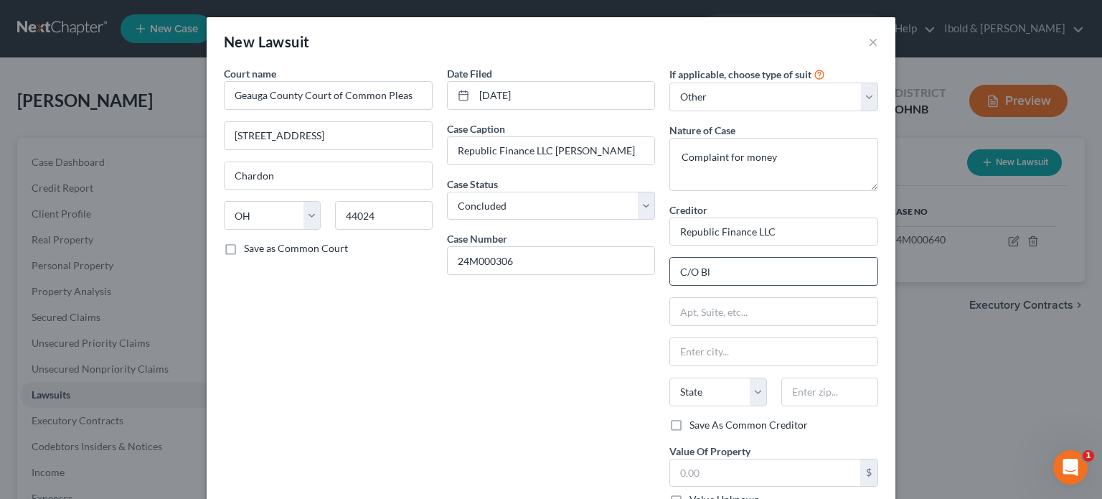
type input "c/o Bleecker Brodey & Andrews"
click at [717, 314] on input "text" at bounding box center [773, 311] width 207 height 27
type input "8"
type input "9247 N Median Suite 101"
click at [803, 385] on input "text" at bounding box center [830, 392] width 97 height 29
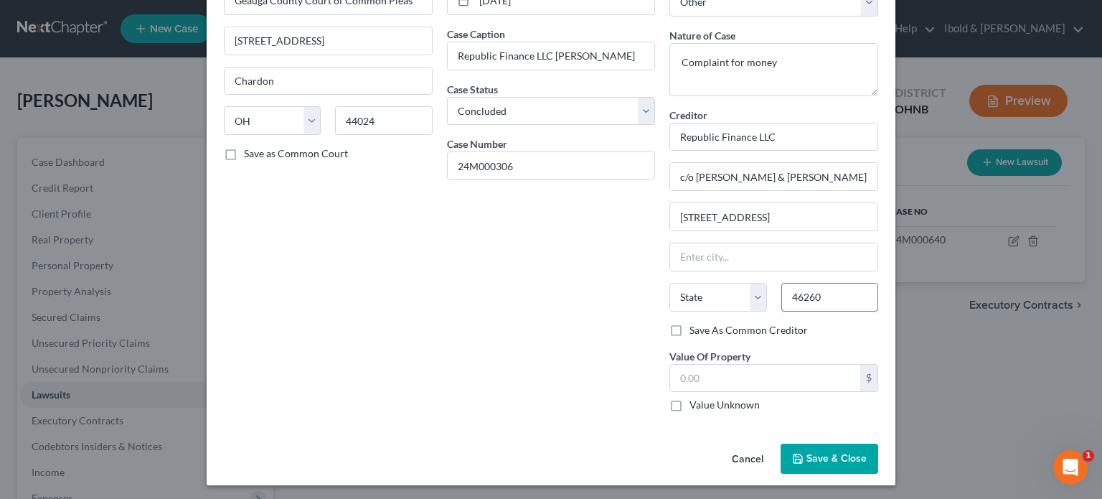
scroll to position [96, 0]
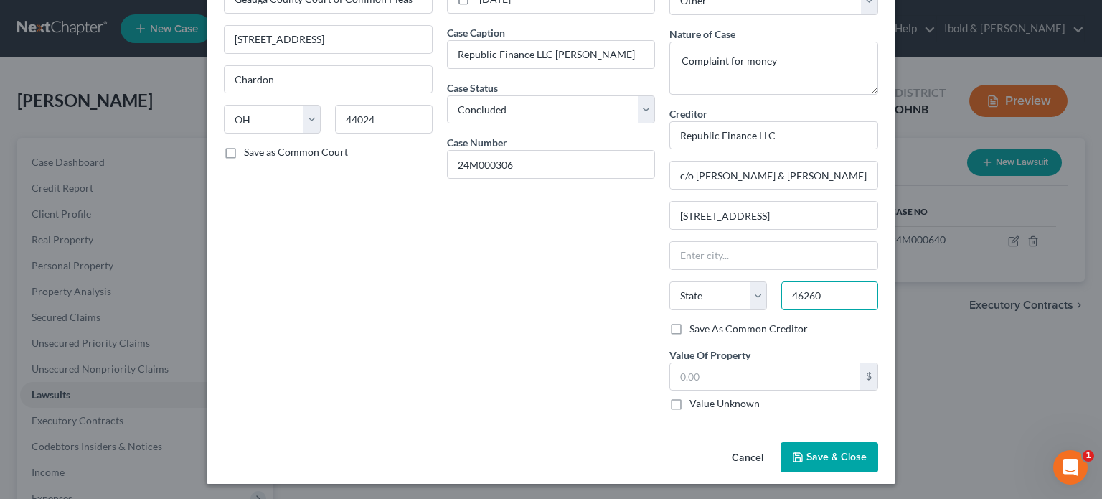
type input "46260"
type input "Indianapolis"
select select "15"
click at [827, 457] on span "Save & Close" at bounding box center [837, 457] width 60 height 12
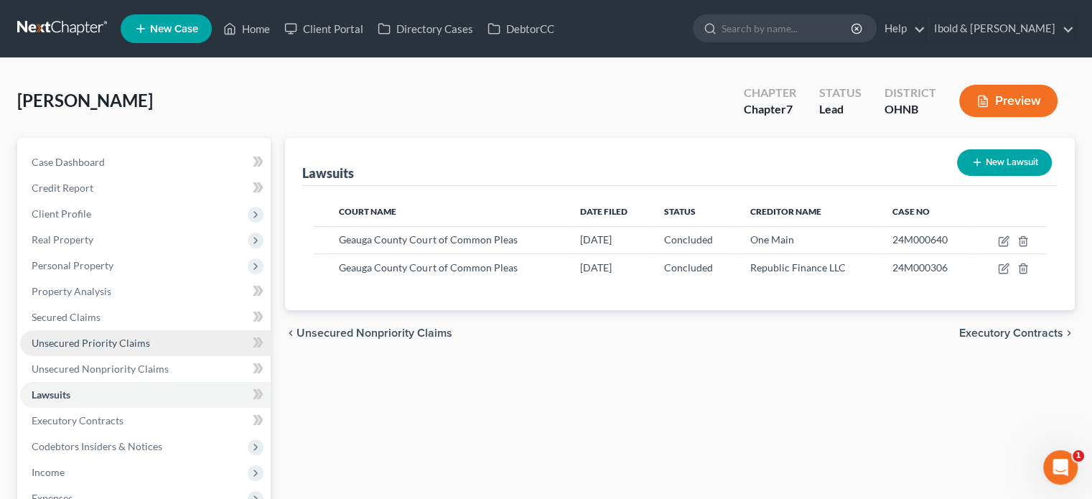
click at [72, 343] on span "Unsecured Priority Claims" at bounding box center [91, 343] width 118 height 12
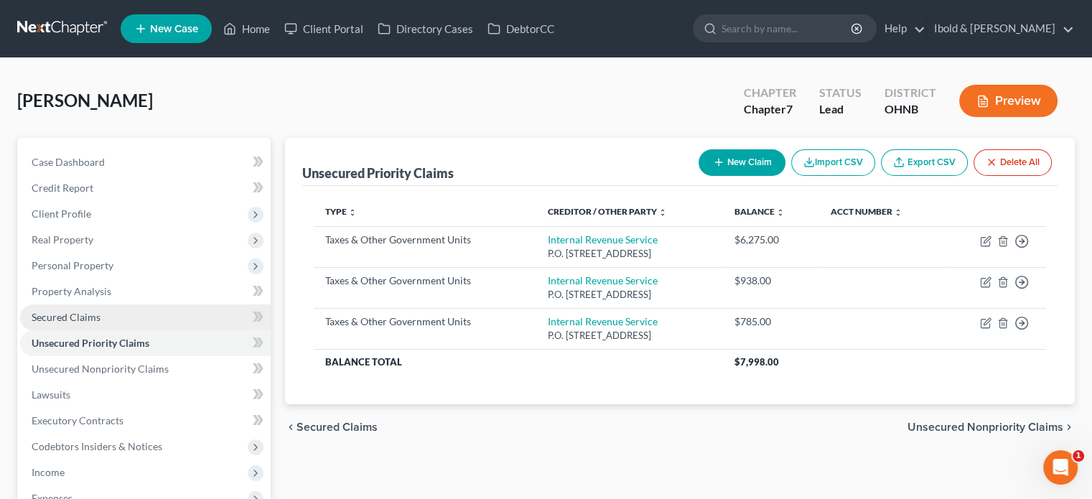
click at [67, 318] on span "Secured Claims" at bounding box center [66, 317] width 69 height 12
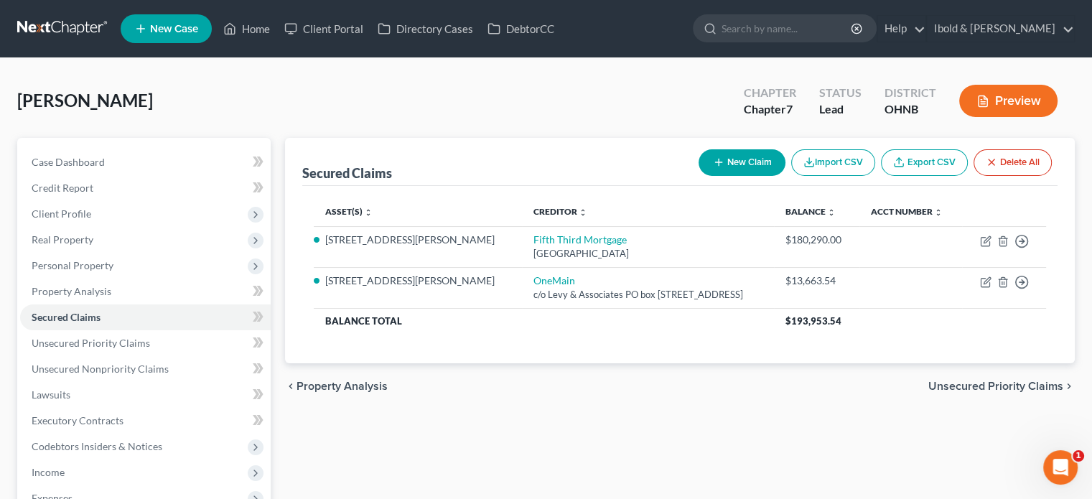
click at [726, 160] on button "New Claim" at bounding box center [741, 162] width 87 height 27
select select "0"
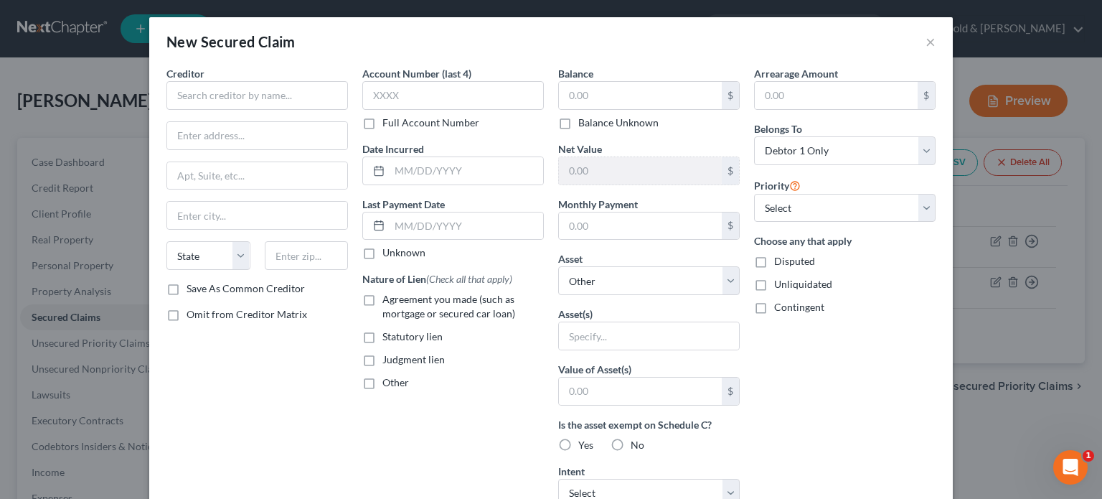
click at [225, 80] on div "Creditor *" at bounding box center [258, 88] width 182 height 44
click at [221, 92] on input "text" at bounding box center [258, 95] width 182 height 29
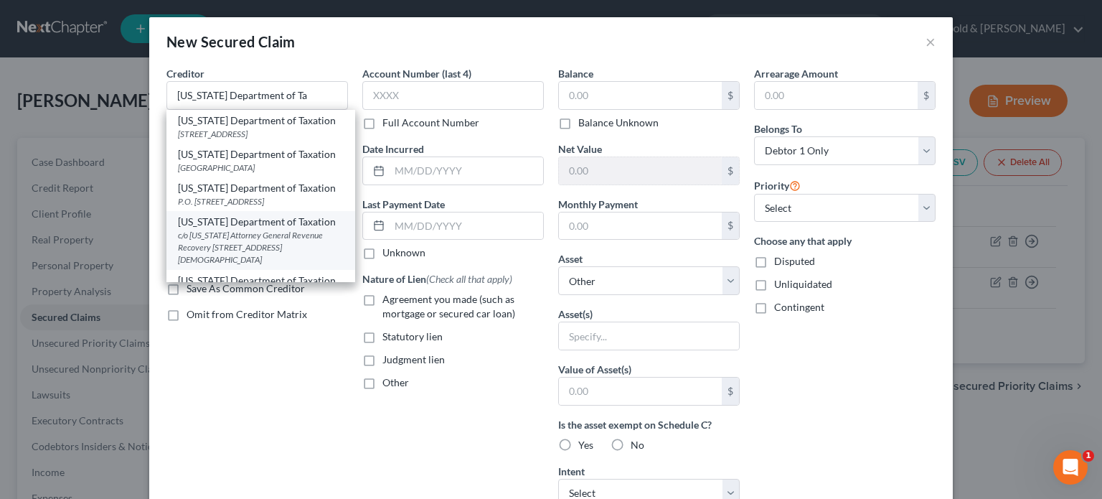
click at [242, 253] on div "c/o Ohio Attorney General Revenue Recovery 150 E. Gay St. 21st Floor, Columbus,…" at bounding box center [261, 247] width 166 height 37
type input "Ohio Department of Taxation"
type input "c/o Ohio Attorney General Revenue Recovery"
type input "150 E. Gay St. 21st Floor"
type input "Columbus"
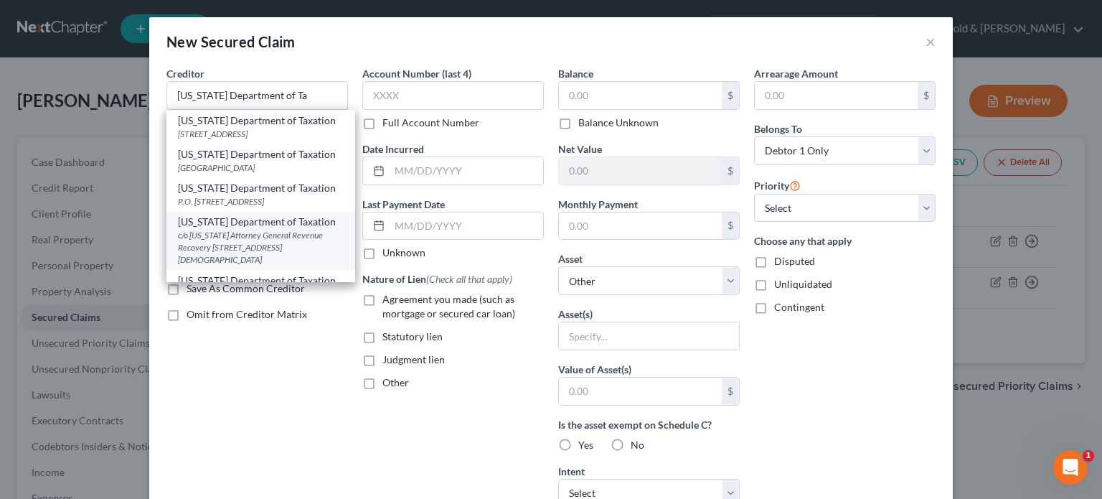
select select "36"
type input "43215"
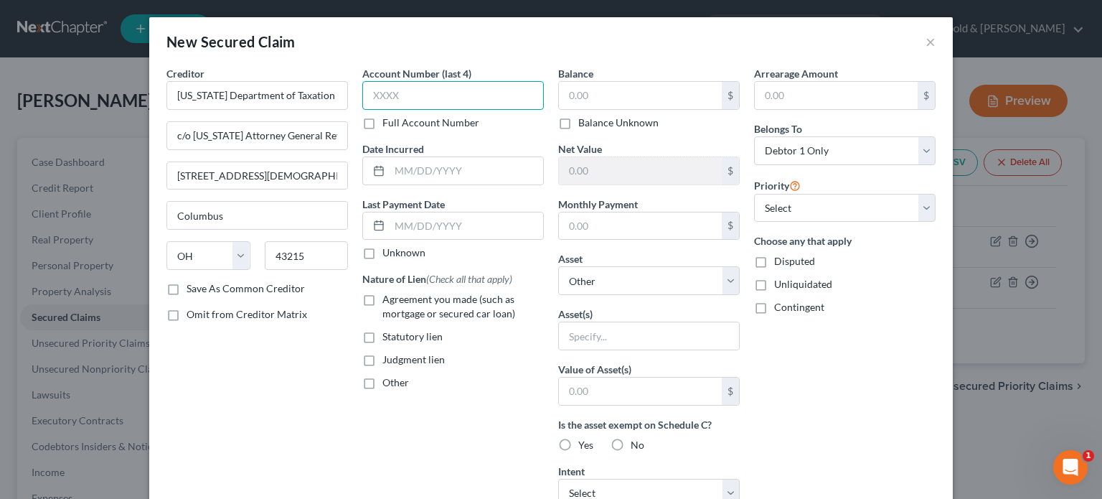
click at [411, 97] on input "text" at bounding box center [453, 95] width 182 height 29
type input "1629"
click at [482, 174] on input "text" at bounding box center [467, 170] width 154 height 27
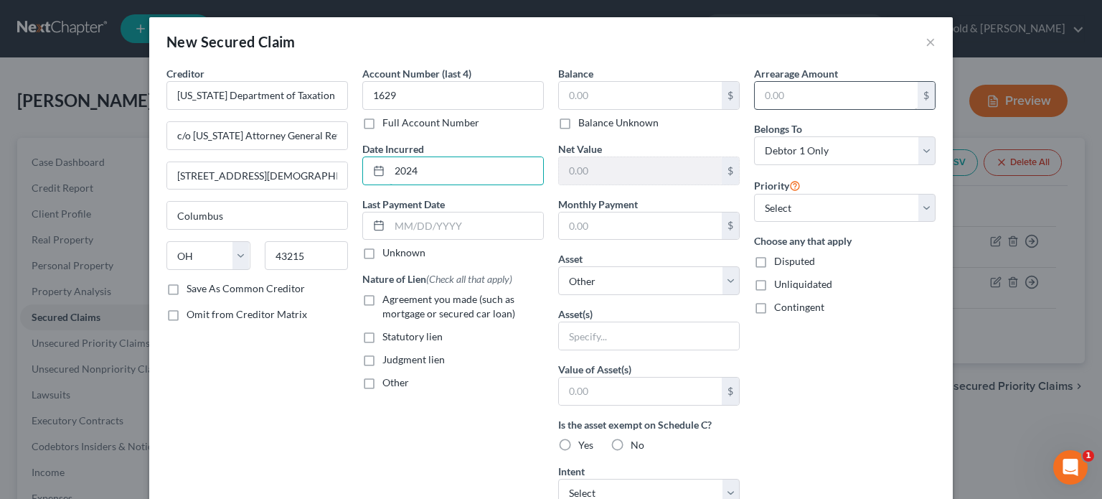
type input "2024"
click at [383, 361] on label "Judgment lien" at bounding box center [414, 359] width 62 height 14
click at [388, 361] on input "Judgment lien" at bounding box center [392, 356] width 9 height 9
checkbox input "true"
click at [595, 97] on input "text" at bounding box center [640, 95] width 163 height 27
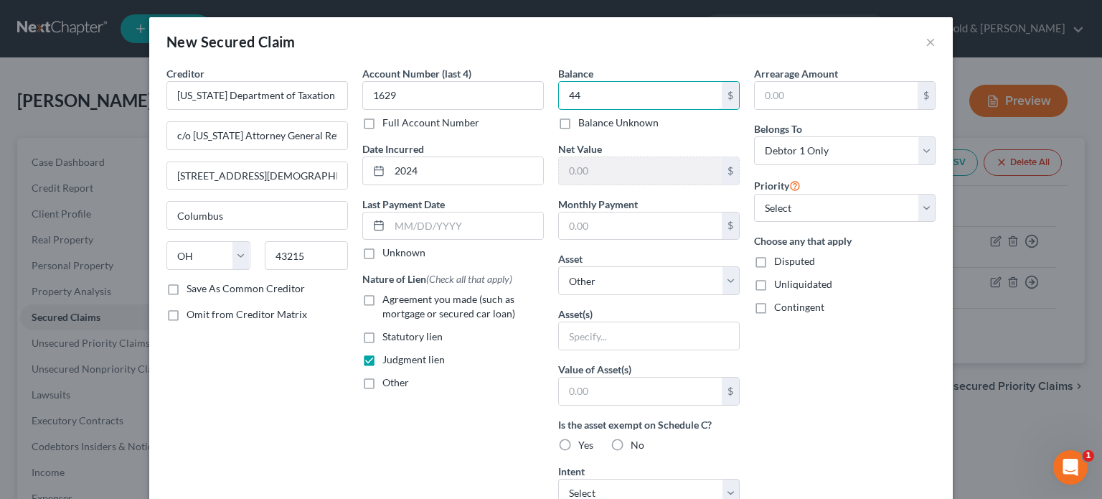
type input "4"
type input "1,100"
click at [597, 279] on select "Select Other Multiple Assets 12793 Taylor Wells Road - $317200.0 1997 Ford Jamb…" at bounding box center [649, 280] width 182 height 29
select select "2"
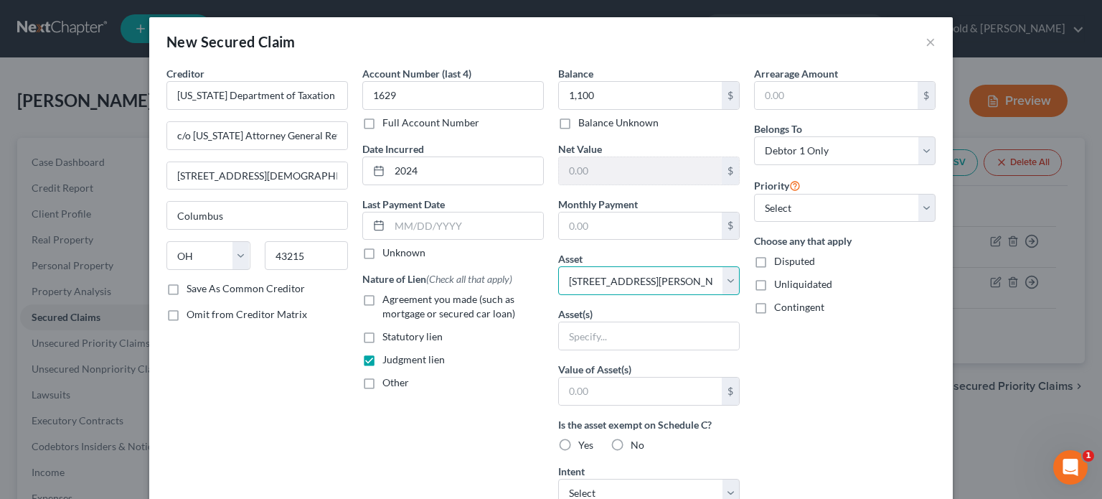
click at [558, 266] on select "Select Other Multiple Assets 12793 Taylor Wells Road - $317200.0 1997 Ford Jamb…" at bounding box center [649, 280] width 182 height 29
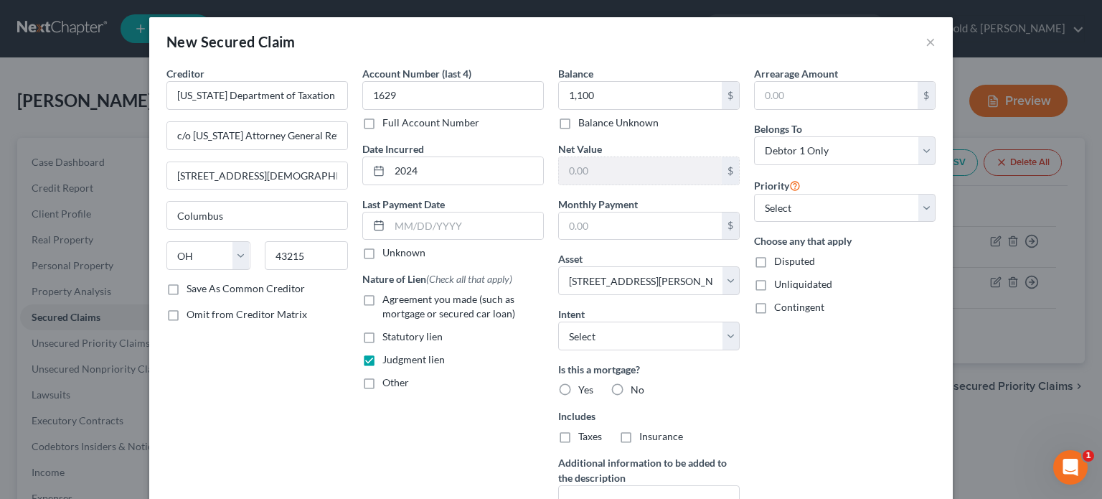
click at [631, 390] on label "No" at bounding box center [638, 390] width 14 height 14
click at [637, 390] on input "No" at bounding box center [641, 387] width 9 height 9
radio input "true"
click at [631, 433] on label "No" at bounding box center [638, 436] width 14 height 14
click at [637, 433] on input "No" at bounding box center [641, 433] width 9 height 9
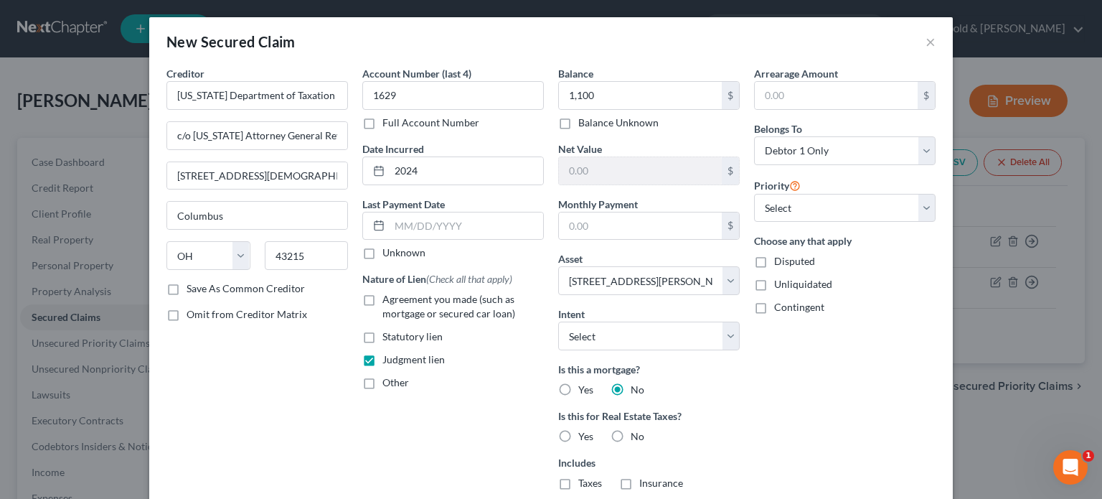
radio input "true"
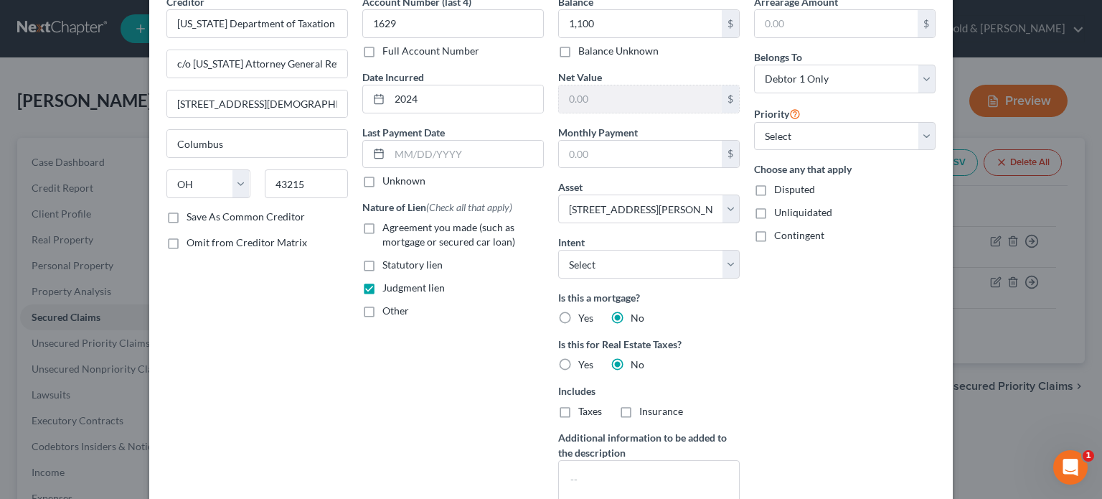
click at [579, 404] on label "Taxes" at bounding box center [591, 411] width 24 height 14
click at [584, 404] on input "Taxes" at bounding box center [588, 408] width 9 height 9
checkbox input "true"
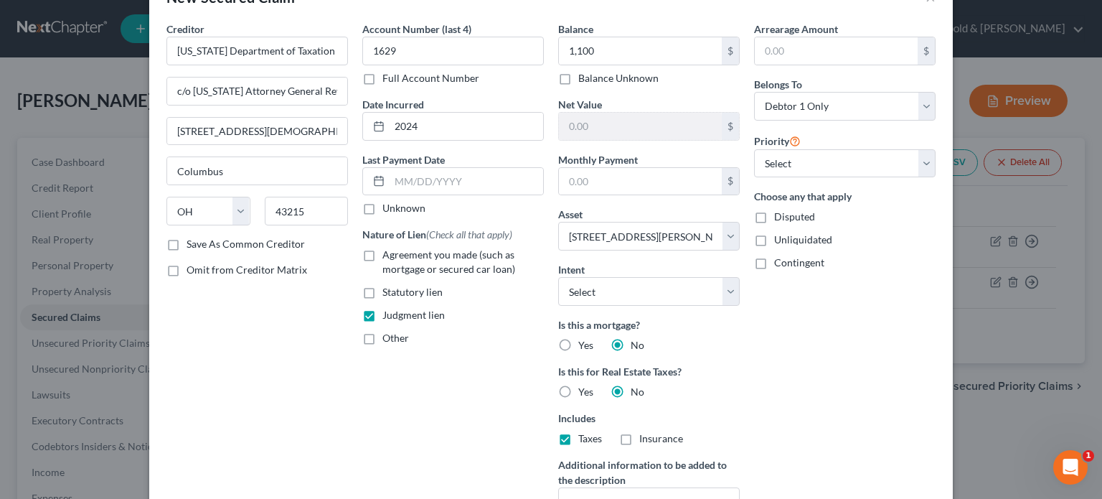
scroll to position [0, 0]
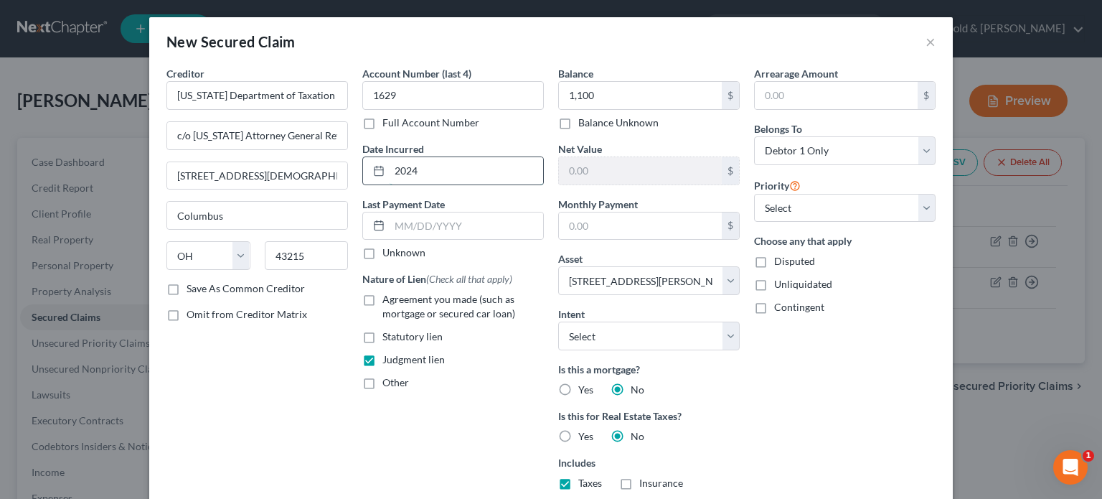
click at [390, 169] on input "2024" at bounding box center [467, 170] width 154 height 27
type input "11/8/2024"
click at [927, 213] on select "Select 3rd 4th 5th 6th 7th 8th 9th 10th 11th 12th 13th 14th 15th 16th 17th 18th…" at bounding box center [845, 208] width 182 height 29
select select "0"
click at [754, 194] on select "Select 3rd 4th 5th 6th 7th 8th 9th 10th 11th 12th 13th 14th 15th 16th 17th 18th…" at bounding box center [845, 208] width 182 height 29
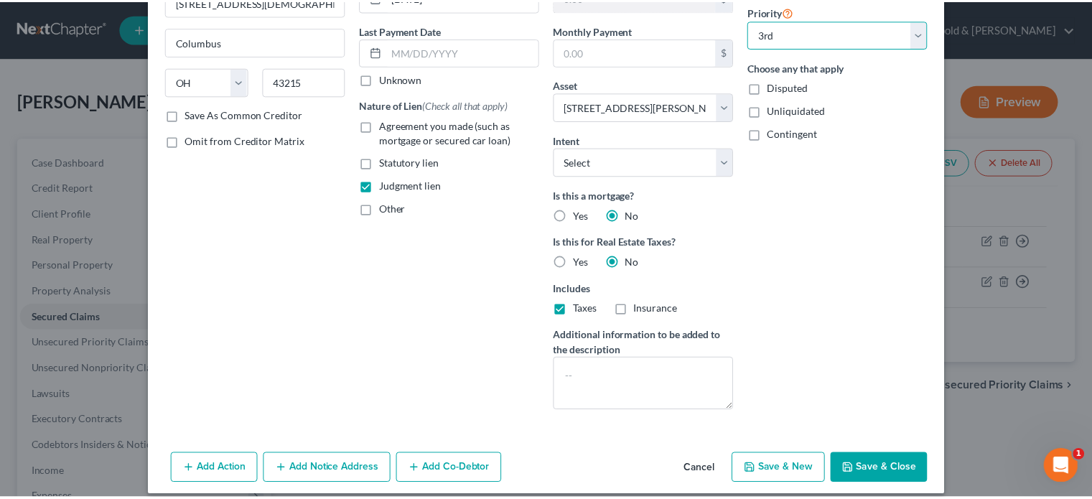
scroll to position [186, 0]
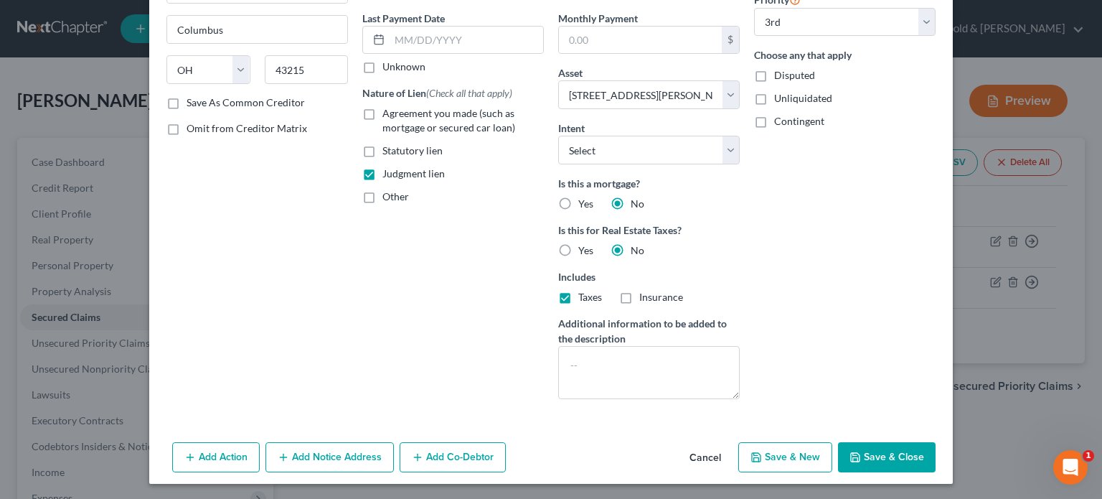
click at [894, 450] on button "Save & Close" at bounding box center [887, 457] width 98 height 30
select select
select select "2"
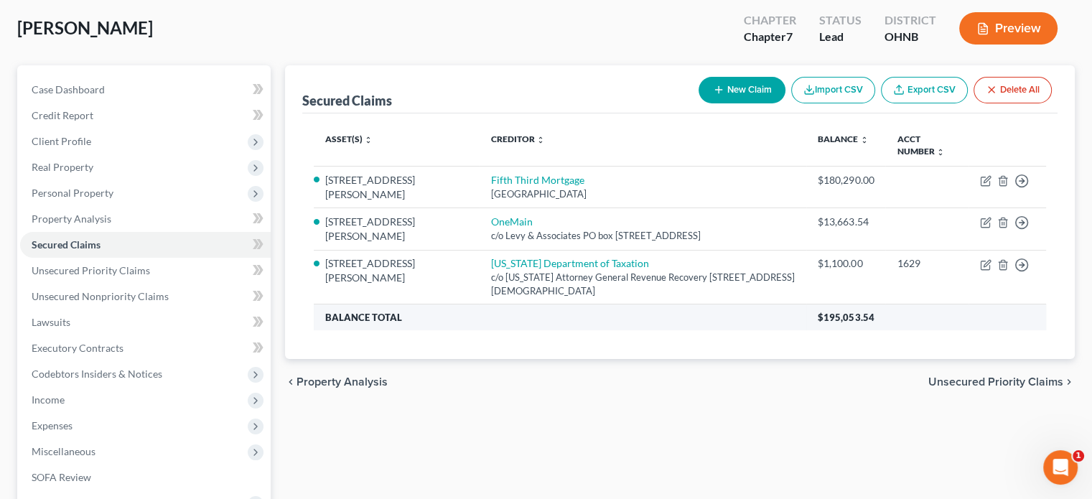
scroll to position [215, 0]
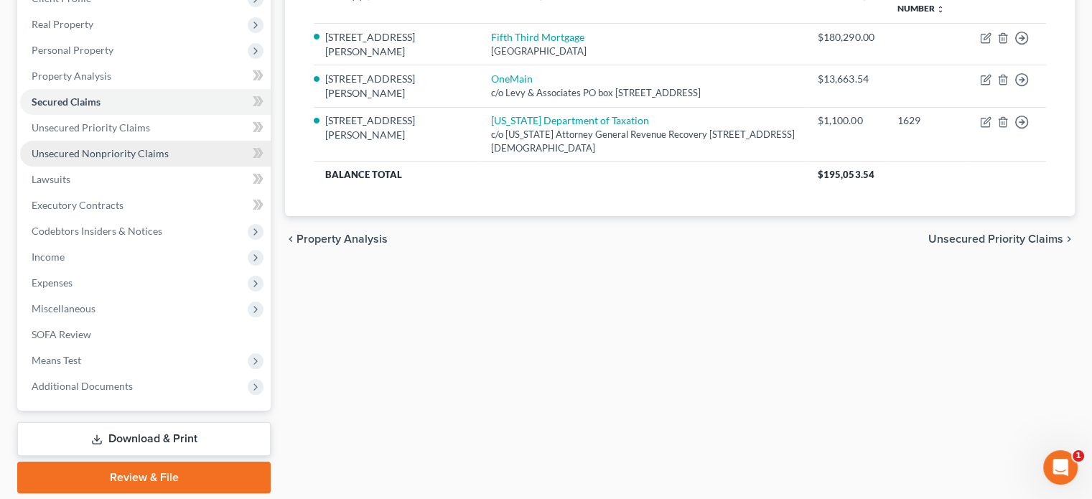
click at [108, 154] on span "Unsecured Nonpriority Claims" at bounding box center [100, 153] width 137 height 12
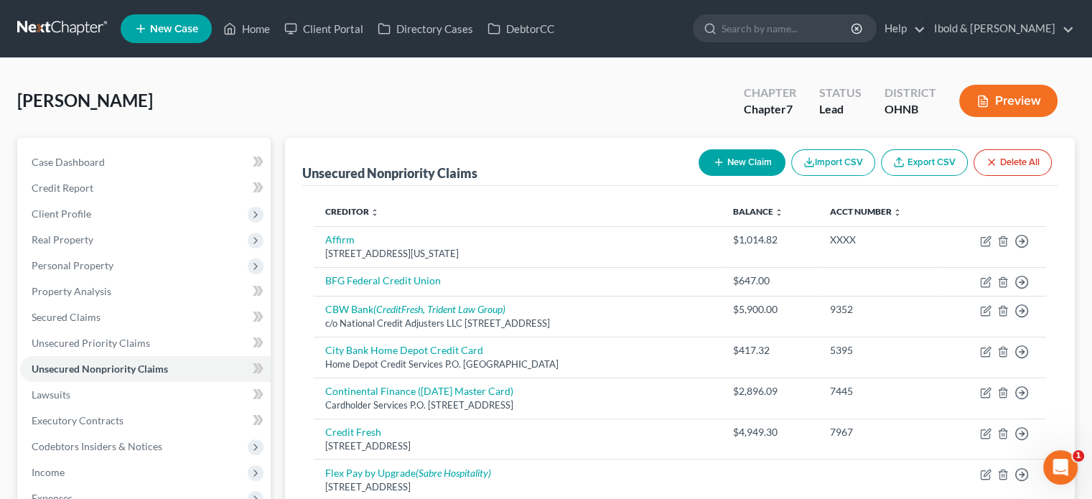
click at [729, 158] on button "New Claim" at bounding box center [741, 162] width 87 height 27
select select "0"
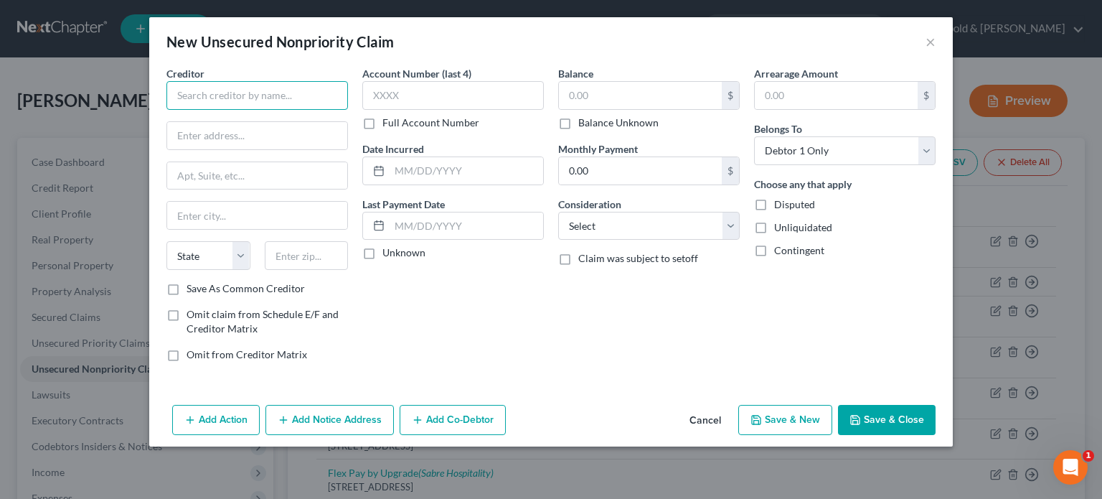
click at [252, 94] on input "text" at bounding box center [258, 95] width 182 height 29
drag, startPoint x: 275, startPoint y: 100, endPoint x: 128, endPoint y: 100, distance: 146.4
click at [128, 100] on div "New Unsecured Nonpriority Claim × Creditor * Leo Petronzio State AL AK AR AZ CA…" at bounding box center [551, 249] width 1102 height 499
type input "Leo Petronzio"
drag, startPoint x: 248, startPoint y: 129, endPoint x: 253, endPoint y: 138, distance: 10.0
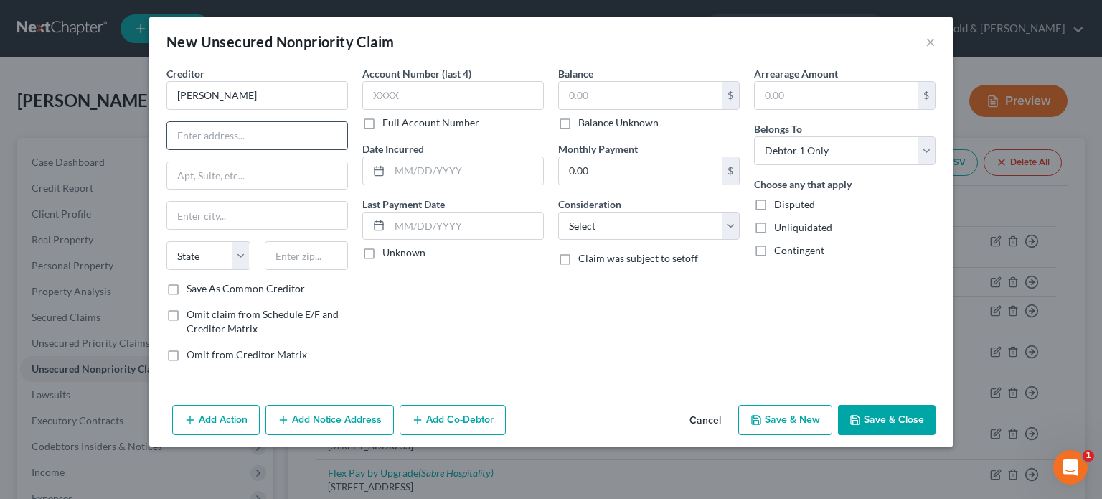
click at [248, 129] on input "text" at bounding box center [257, 135] width 180 height 27
type input "c/o PMC Leasing"
paste input "8228 Mayfield Road"
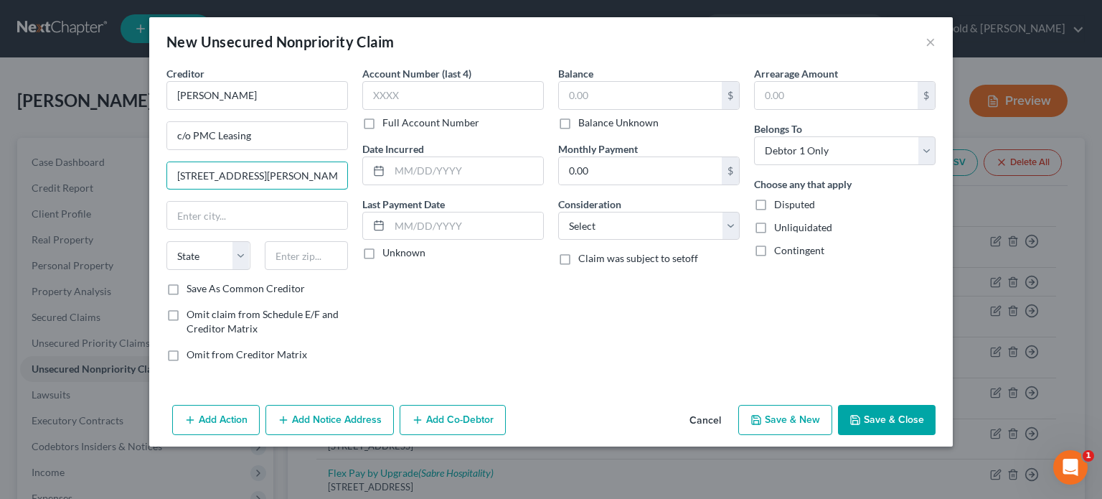
type input "8228 Mayfield Road"
drag, startPoint x: 299, startPoint y: 255, endPoint x: 309, endPoint y: 255, distance: 10.8
click at [299, 255] on input "text" at bounding box center [307, 255] width 84 height 29
type input "44026"
click at [446, 90] on input "text" at bounding box center [453, 95] width 182 height 29
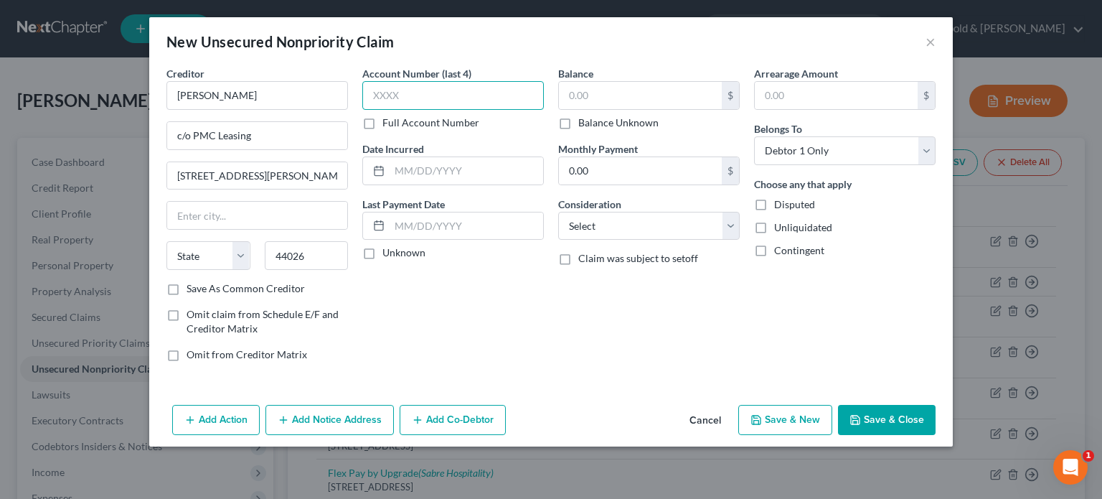
type input "Chesterland"
select select "36"
click at [638, 85] on input "text" at bounding box center [640, 95] width 163 height 27
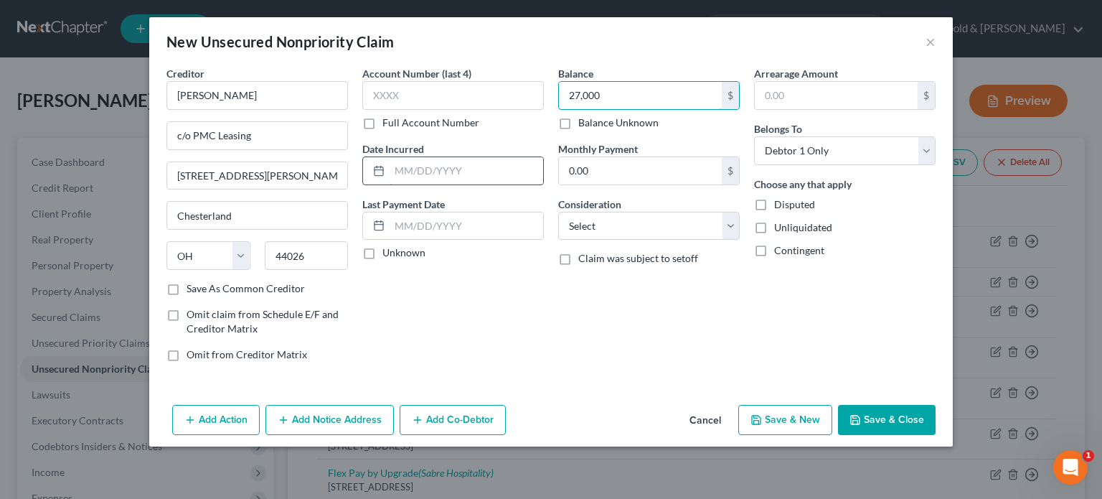
type input "27,000"
click at [512, 169] on input "text" at bounding box center [467, 170] width 154 height 27
type input "2020"
click at [730, 240] on div "Balance 27,000.00 $ Balance Unknown Balance Undetermined 27,000 $ Balance Unkno…" at bounding box center [649, 219] width 196 height 307
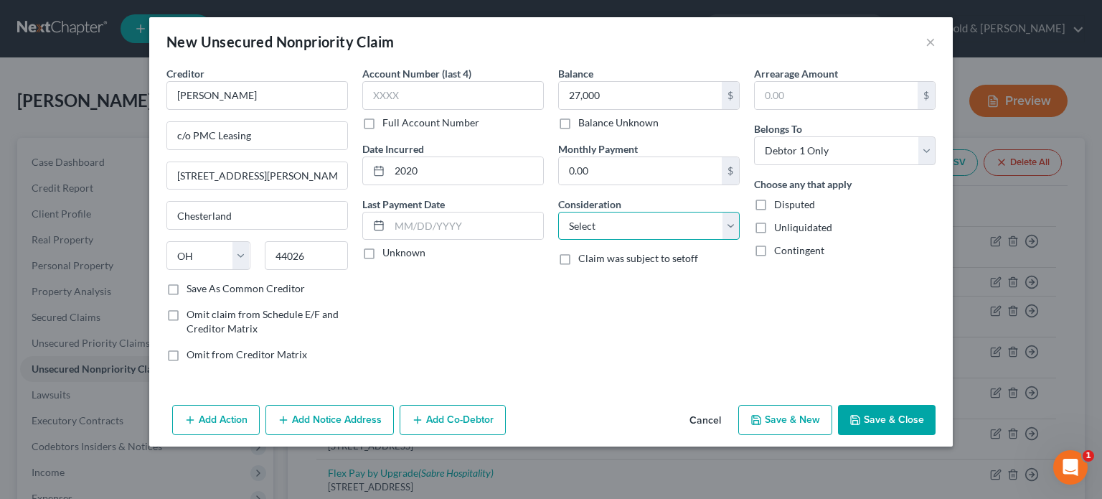
click at [732, 229] on select "Select Cable / Satellite Services Collection Agency Credit Card Debt Debt Couns…" at bounding box center [649, 226] width 182 height 29
click at [605, 317] on div "Balance 27,000.00 $ Balance Unknown Balance Undetermined 27,000 $ Balance Unkno…" at bounding box center [649, 219] width 196 height 307
click at [893, 413] on button "Save & Close" at bounding box center [887, 420] width 98 height 30
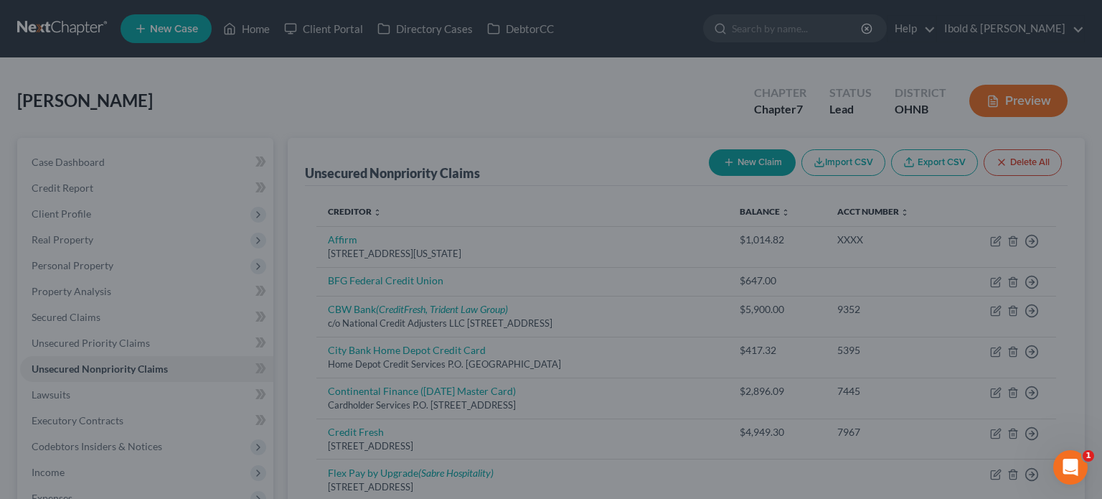
type input "27,000.00"
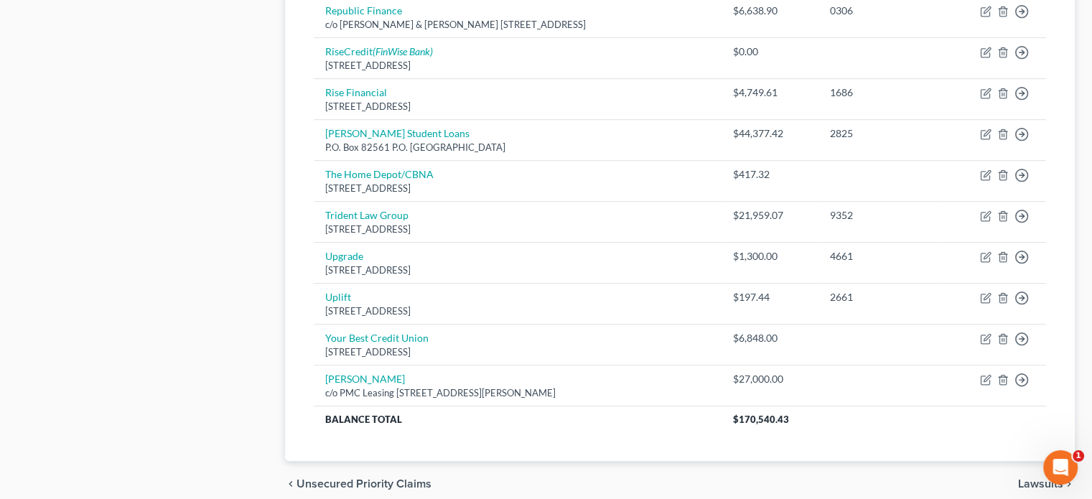
scroll to position [848, 0]
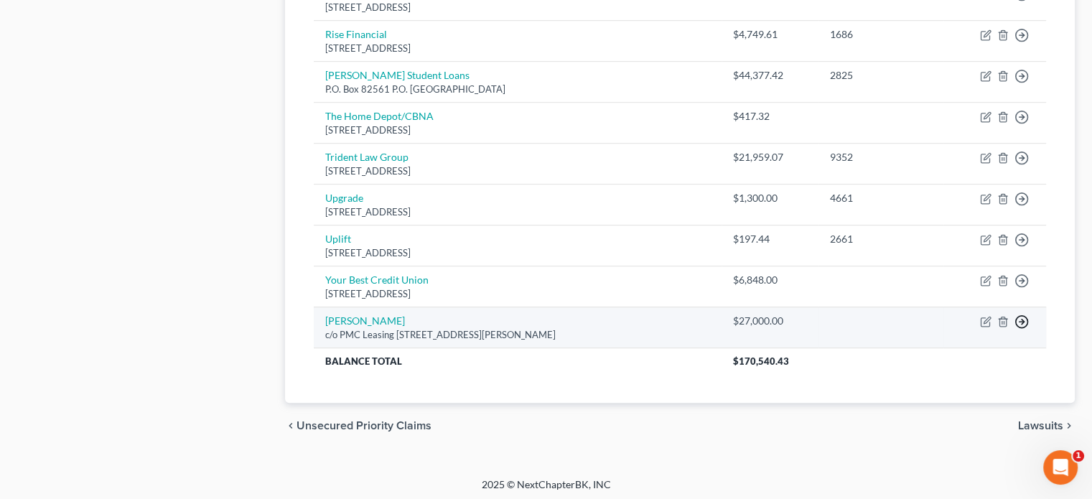
click at [1023, 315] on icon "button" at bounding box center [1021, 321] width 14 height 14
click at [932, 329] on link "Move to D" at bounding box center [956, 333] width 120 height 24
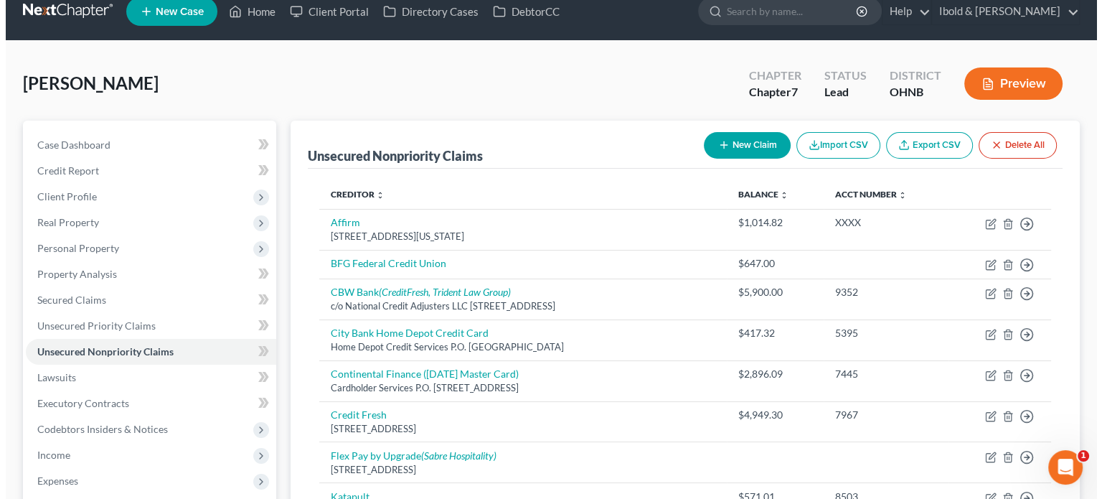
scroll to position [0, 0]
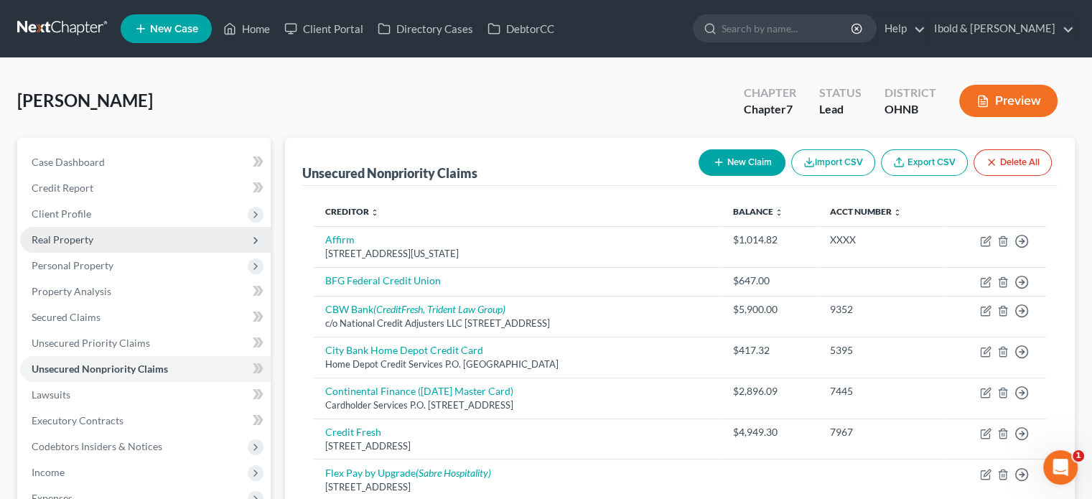
click at [55, 235] on span "Real Property" at bounding box center [63, 239] width 62 height 12
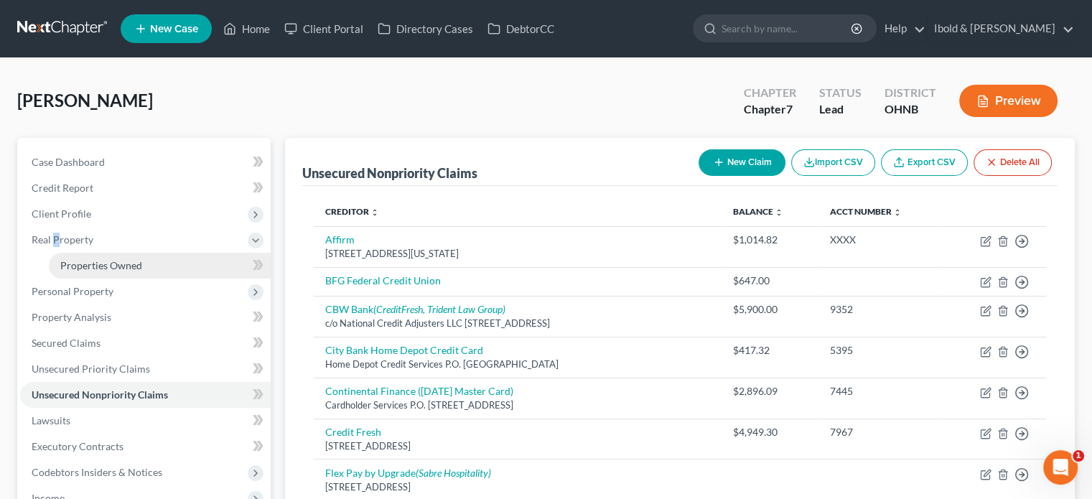
click at [102, 267] on span "Properties Owned" at bounding box center [101, 265] width 82 height 12
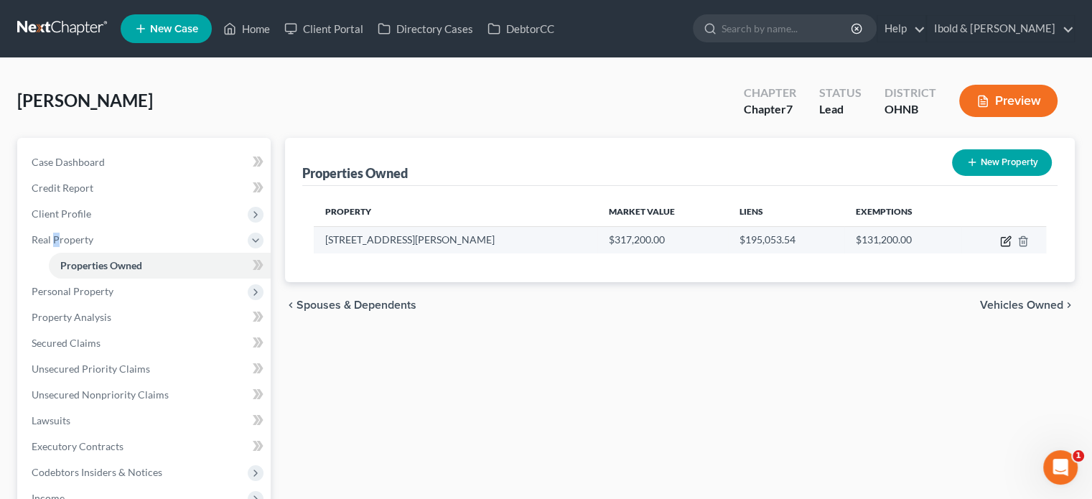
click at [1001, 240] on icon "button" at bounding box center [1005, 242] width 9 height 9
select select "36"
select select "3"
select select "0"
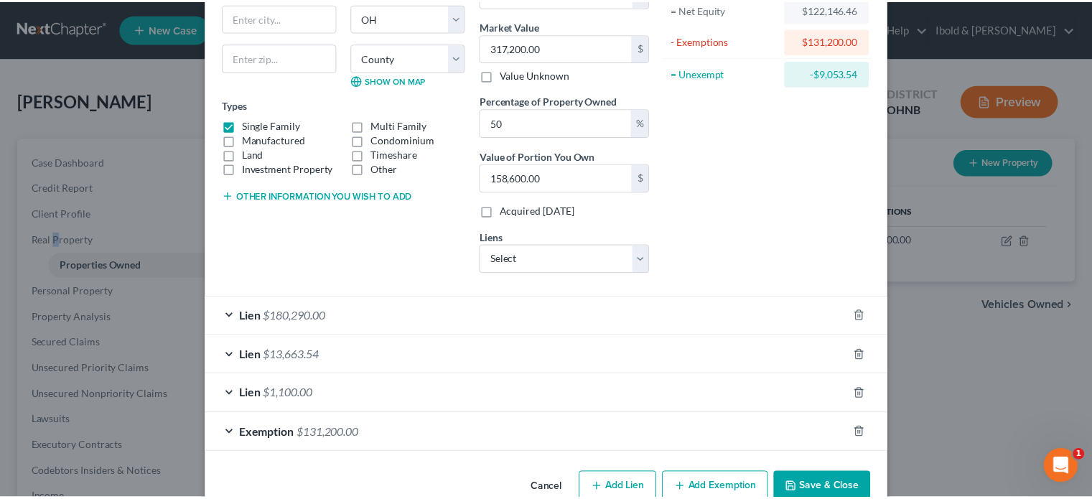
scroll to position [188, 0]
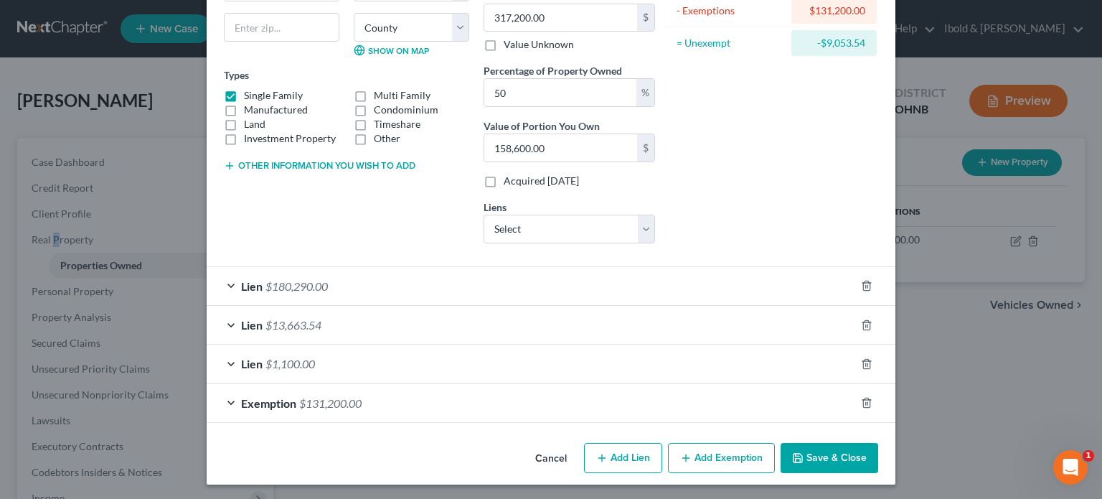
click at [829, 451] on button "Save & Close" at bounding box center [830, 458] width 98 height 30
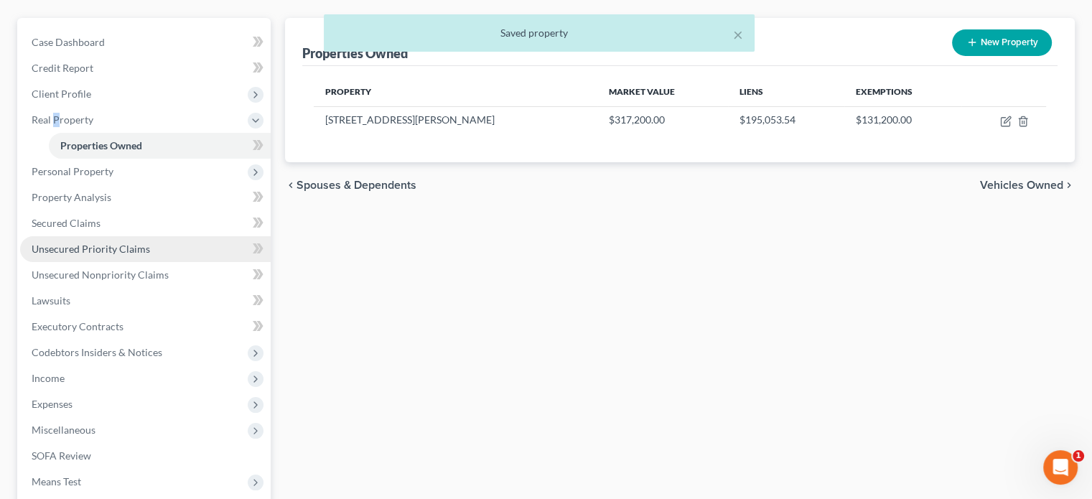
scroll to position [144, 0]
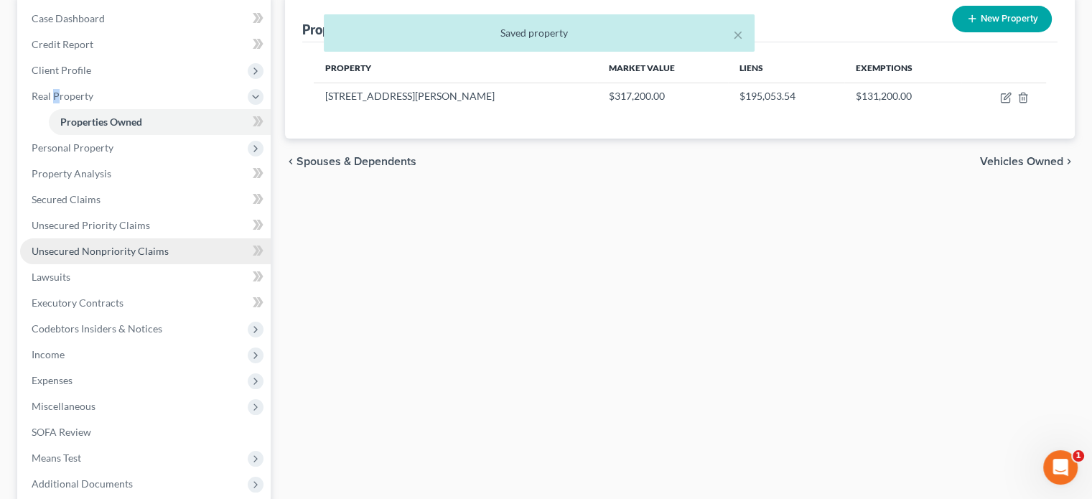
click at [100, 252] on span "Unsecured Nonpriority Claims" at bounding box center [100, 251] width 137 height 12
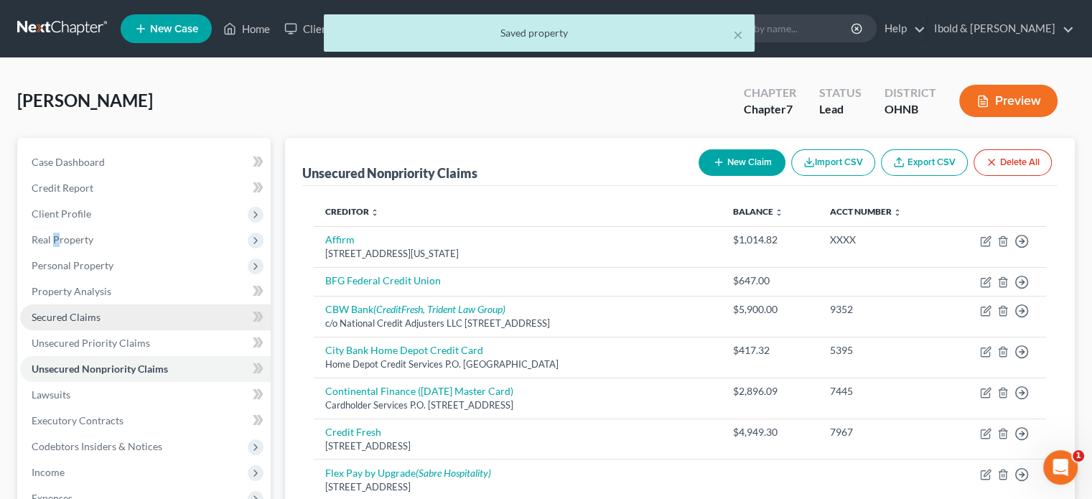
click at [94, 313] on span "Secured Claims" at bounding box center [66, 317] width 69 height 12
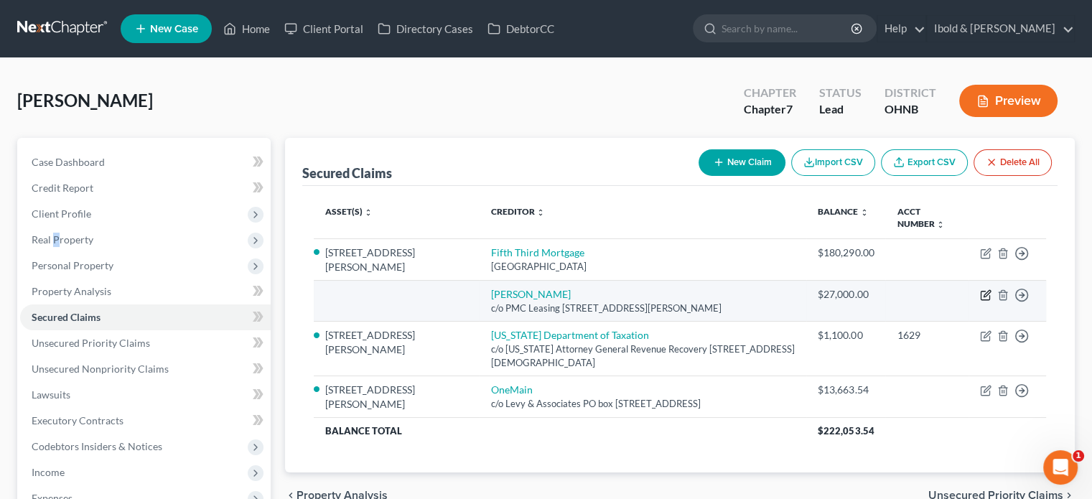
click at [983, 295] on icon "button" at bounding box center [985, 294] width 11 height 11
select select "36"
select select "0"
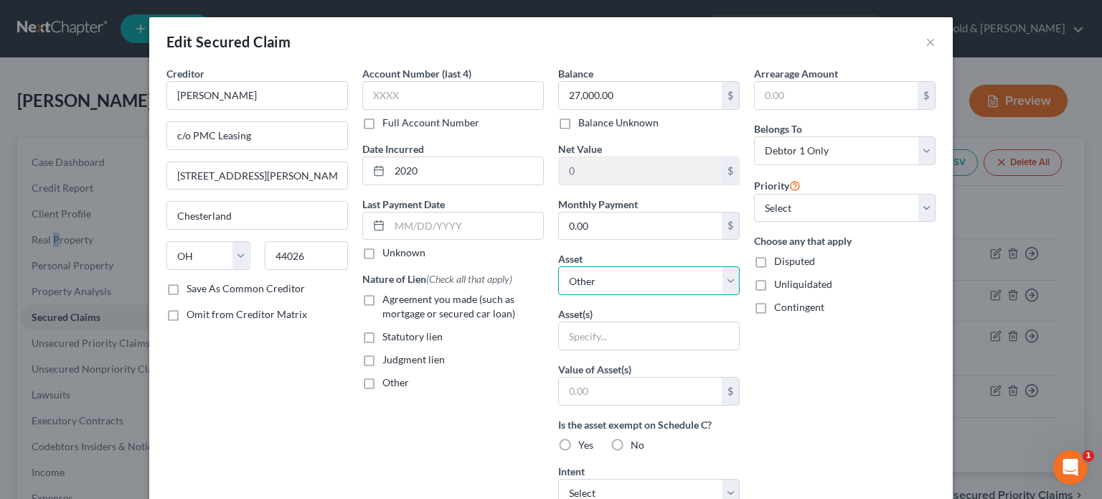
click at [730, 284] on select "Select Other Multiple Assets 12793 Taylor Wells Road - $317200.0 1997 Ford Jamb…" at bounding box center [649, 280] width 182 height 29
select select "2"
click at [558, 266] on select "Select Other Multiple Assets 12793 Taylor Wells Road - $317200.0 1997 Ford Jamb…" at bounding box center [649, 280] width 182 height 29
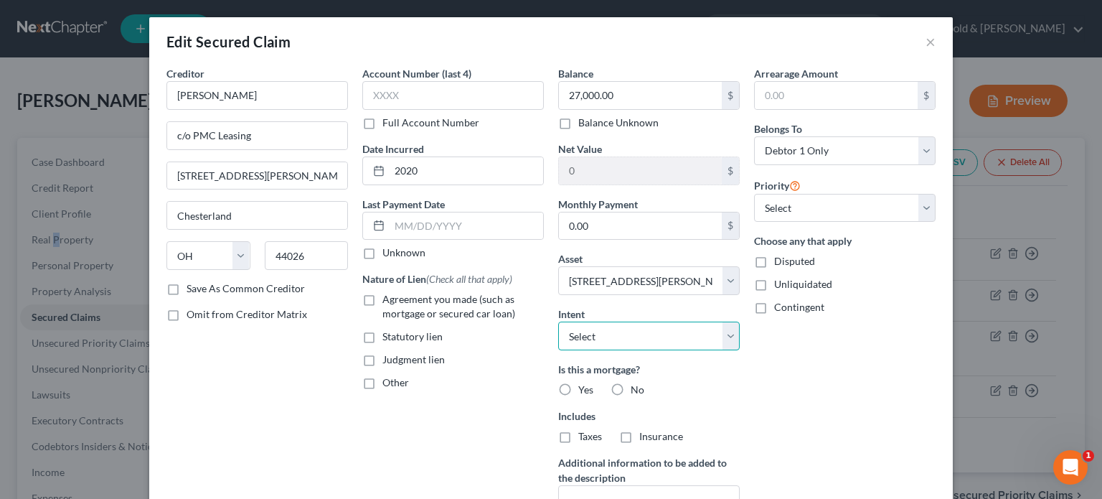
click at [730, 337] on select "Select Surrender Redeem Reaffirm Avoid Other" at bounding box center [649, 336] width 182 height 29
select select "4"
click at [558, 322] on select "Select Surrender Redeem Reaffirm Avoid Other" at bounding box center [649, 336] width 182 height 29
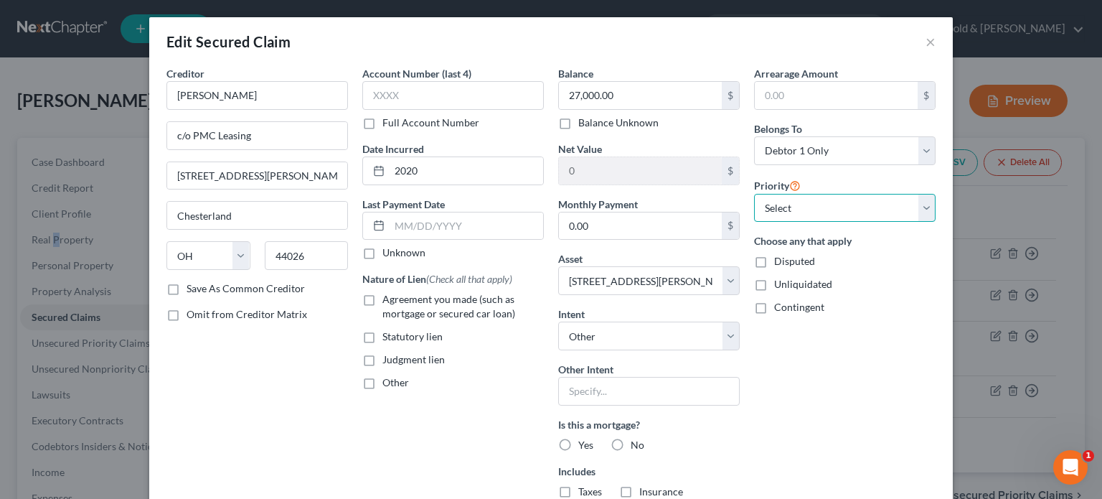
click at [866, 205] on select "Select 4th 5th 6th 7th 8th 9th 10th 11th 12th 13th 14th 15th 16th 17th 18th 19t…" at bounding box center [845, 208] width 182 height 29
click at [754, 194] on select "Select 4th 5th 6th 7th 8th 9th 10th 11th 12th 13th 14th 15th 16th 17th 18th 19t…" at bounding box center [845, 208] width 182 height 29
click at [924, 209] on select "Select 4th 5th 6th 7th 8th 9th 10th 11th 12th 13th 14th 15th 16th 17th 18th 19t…" at bounding box center [845, 208] width 182 height 29
select select "1"
click at [754, 194] on select "Select 4th 5th 6th 7th 8th 9th 10th 11th 12th 13th 14th 15th 16th 17th 18th 19t…" at bounding box center [845, 208] width 182 height 29
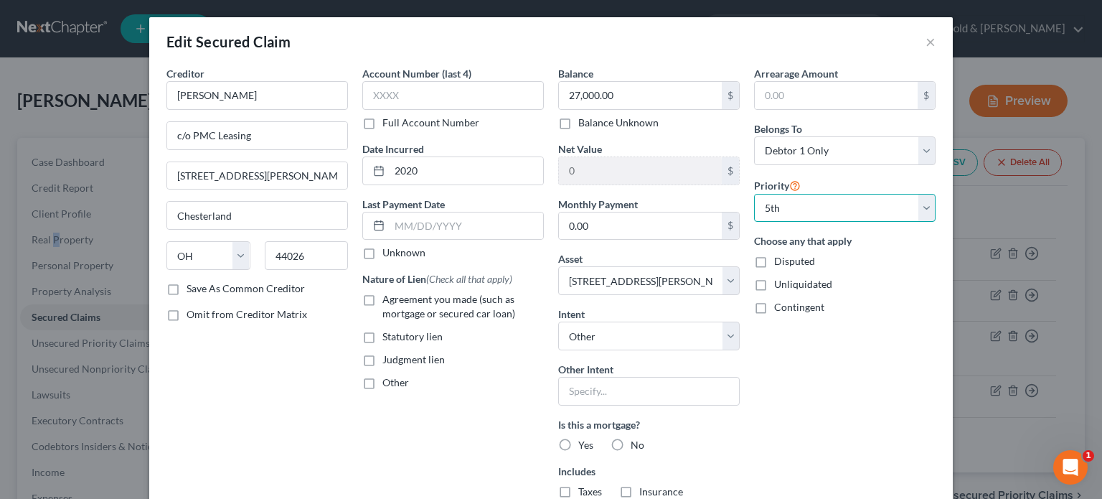
scroll to position [215, 0]
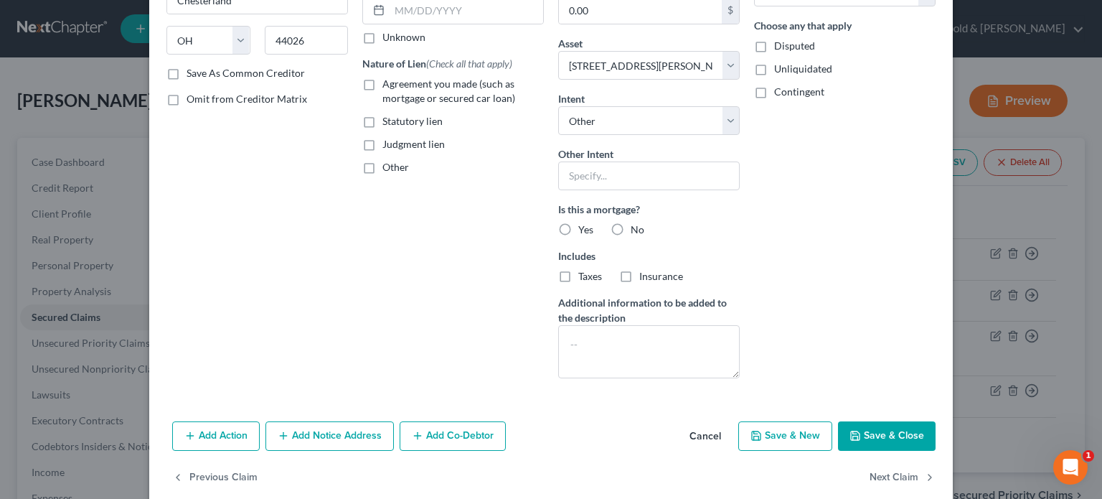
click at [631, 226] on label "No" at bounding box center [638, 230] width 14 height 14
click at [637, 226] on input "No" at bounding box center [641, 227] width 9 height 9
radio input "true"
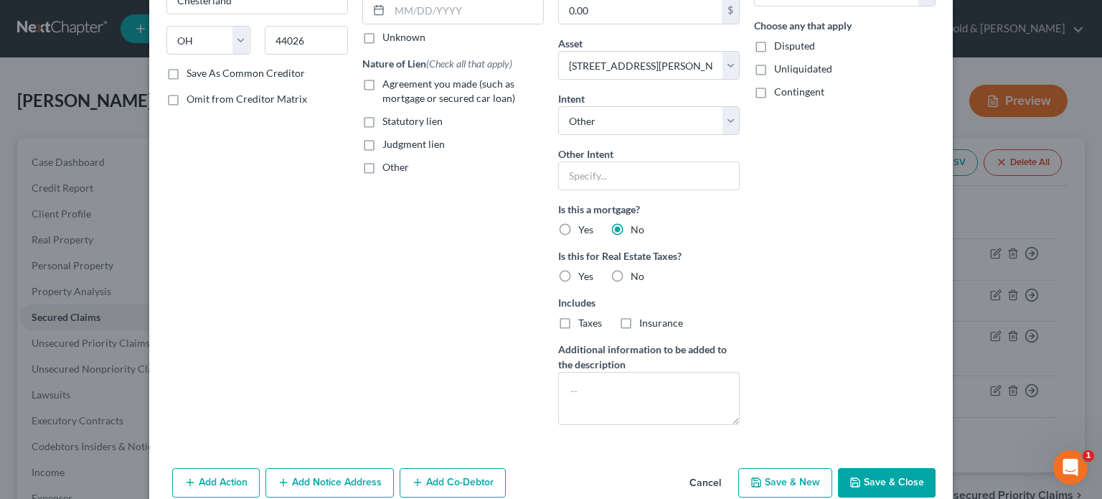
click at [631, 273] on label "No" at bounding box center [638, 276] width 14 height 14
click at [637, 273] on input "No" at bounding box center [641, 273] width 9 height 9
radio input "true"
click at [867, 493] on button "Save & Close" at bounding box center [887, 483] width 98 height 30
select select
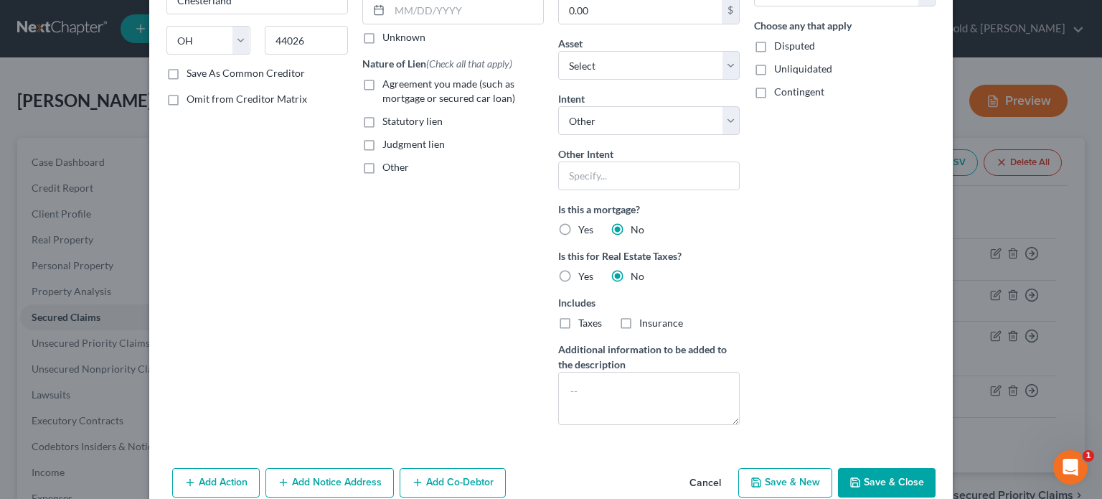
select select "4"
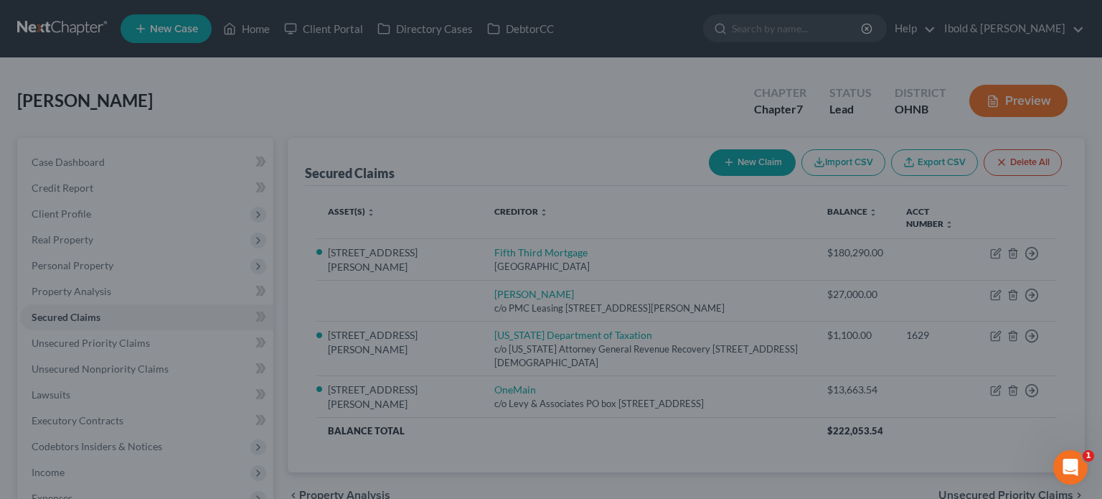
type input "95,146.46"
select select "2"
type input "0"
select select "1"
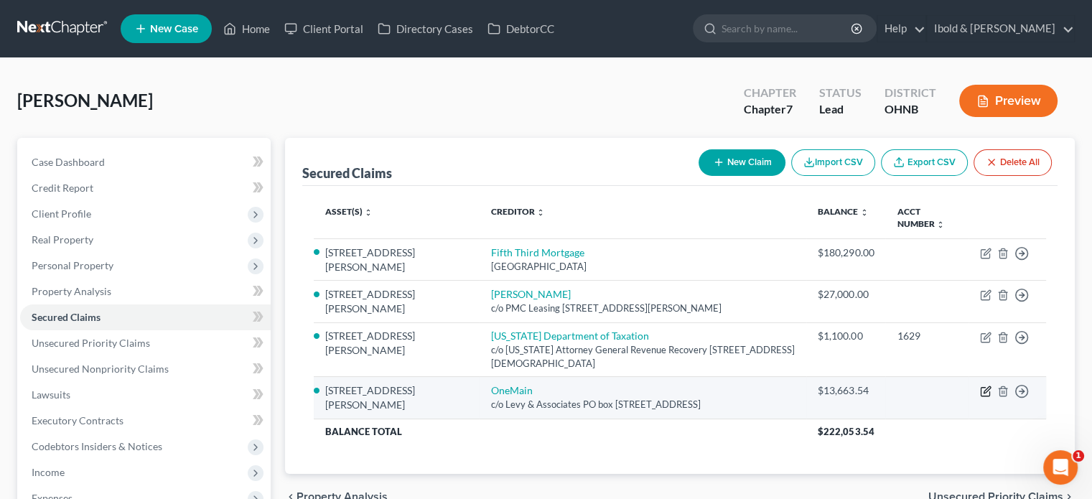
click at [984, 391] on icon "button" at bounding box center [985, 390] width 11 height 11
select select "36"
select select "2"
select select "0"
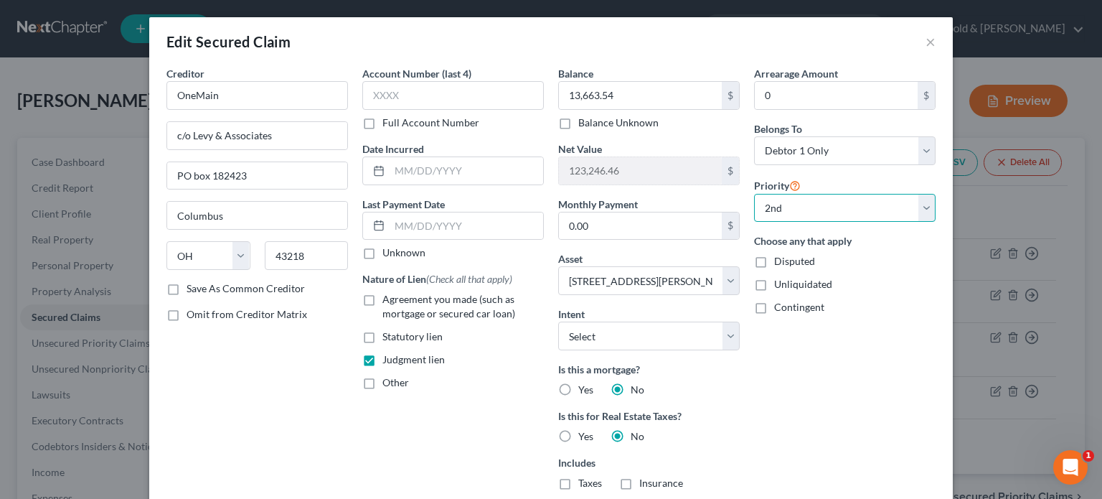
click at [922, 210] on select "Select 2nd 4th 6th 7th 8th 9th 10th 11th 12th 13th 14th 15th 16th 17th 18th 19t…" at bounding box center [845, 208] width 182 height 29
select select "1"
click at [754, 194] on select "Select 2nd 4th 6th 7th 8th 9th 10th 11th 12th 13th 14th 15th 16th 17th 18th 19t…" at bounding box center [845, 208] width 182 height 29
click at [926, 47] on button "×" at bounding box center [931, 41] width 10 height 17
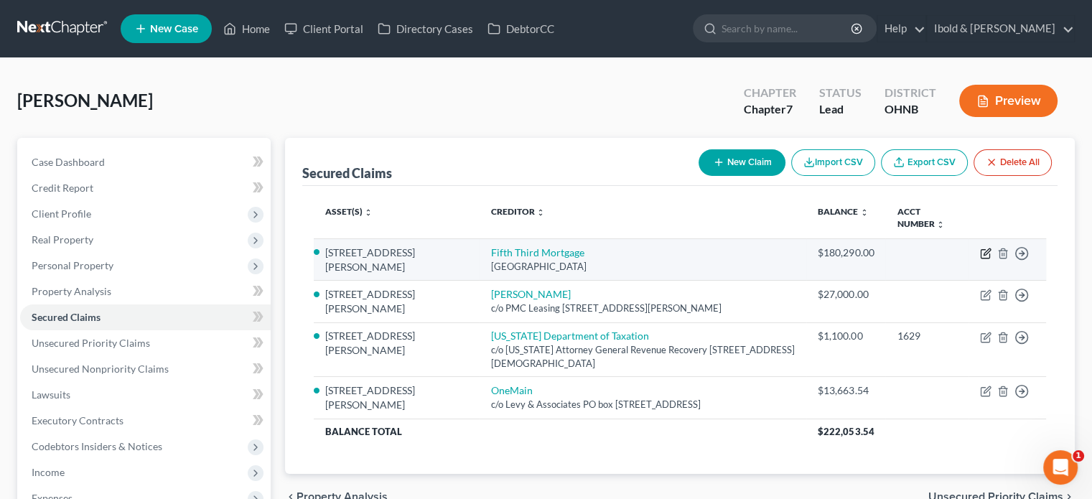
click at [981, 252] on icon "button" at bounding box center [985, 253] width 11 height 11
select select "36"
select select "2"
select select "3"
select select "0"
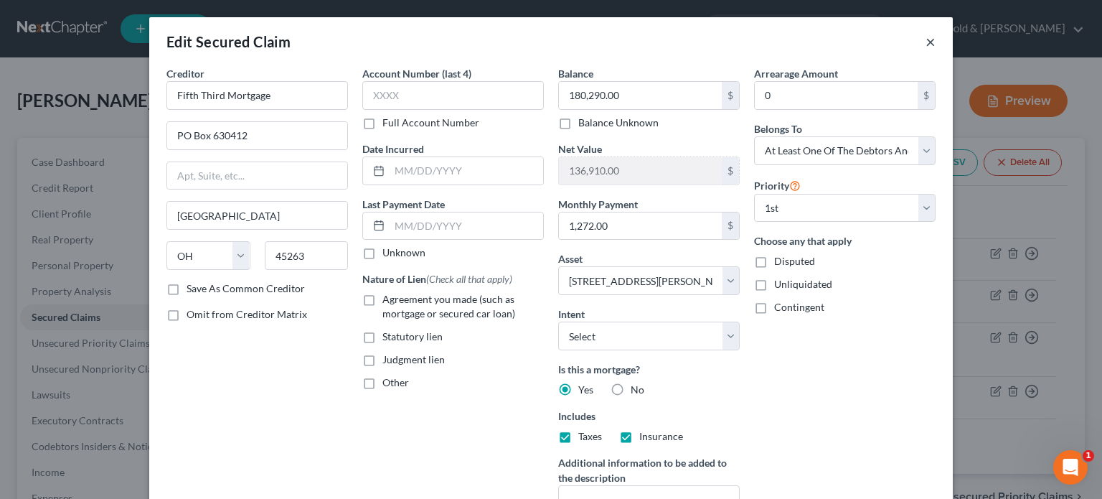
click at [927, 43] on button "×" at bounding box center [931, 41] width 10 height 17
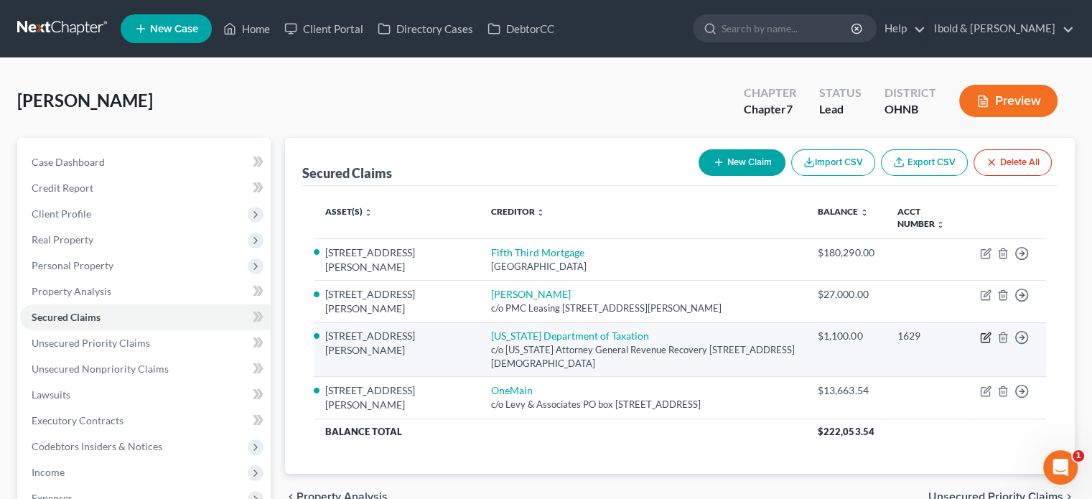
click at [988, 337] on icon "button" at bounding box center [985, 337] width 11 height 11
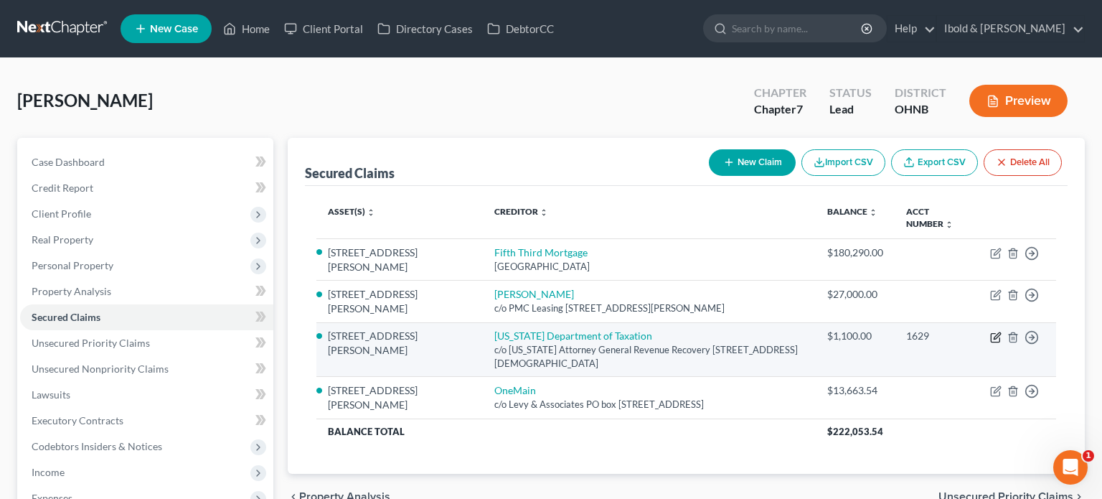
select select "36"
select select "2"
select select "0"
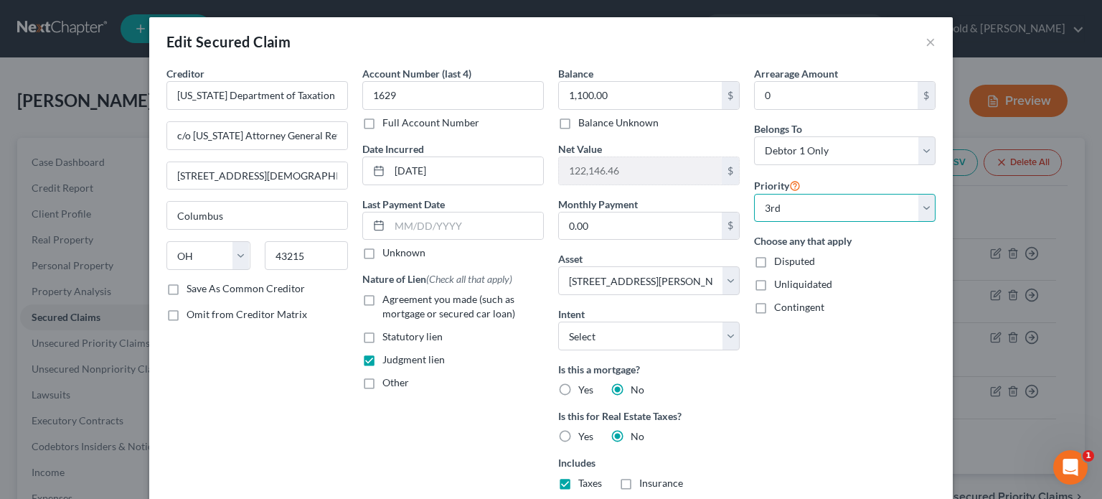
click at [918, 210] on select "Select 3rd 4th 6th 7th 8th 9th 10th 11th 12th 13th 14th 15th 16th 17th 18th 19t…" at bounding box center [845, 208] width 182 height 29
select select
click at [754, 194] on select "Select 3rd 4th 6th 7th 8th 9th 10th 11th 12th 13th 14th 15th 16th 17th 18th 19t…" at bounding box center [845, 208] width 182 height 29
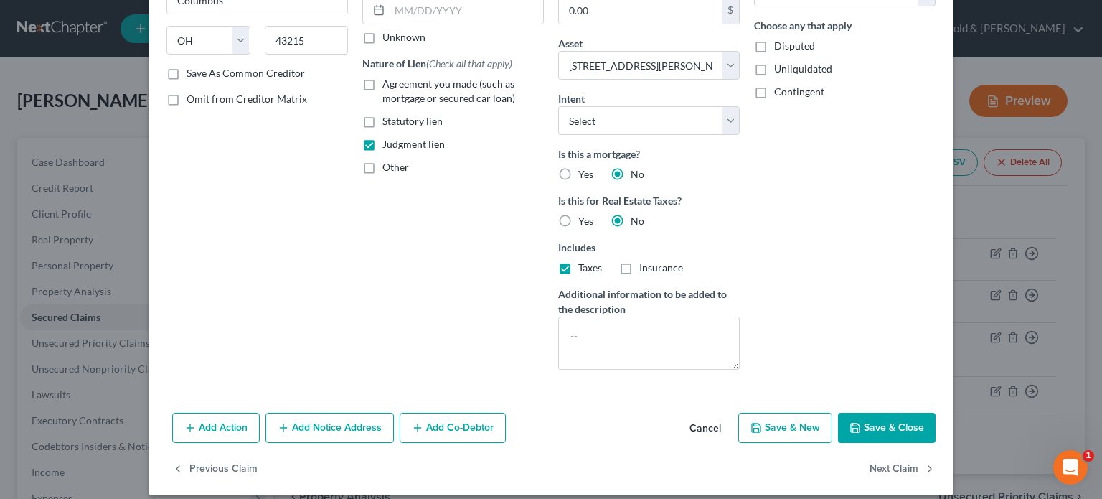
click at [887, 428] on button "Save & Close" at bounding box center [887, 428] width 98 height 30
select select
type input "95,146.46"
select select "2"
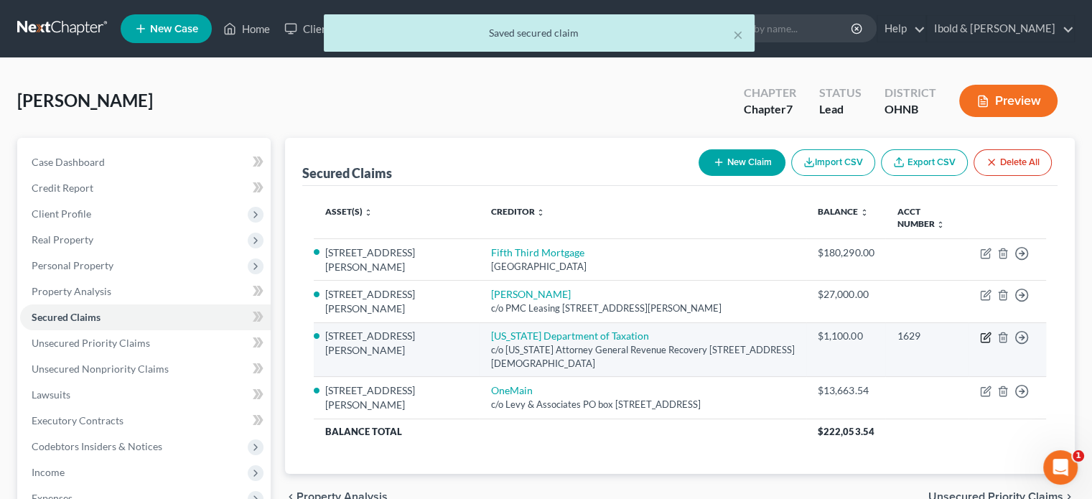
click at [985, 337] on icon "button" at bounding box center [985, 337] width 11 height 11
select select "36"
select select "0"
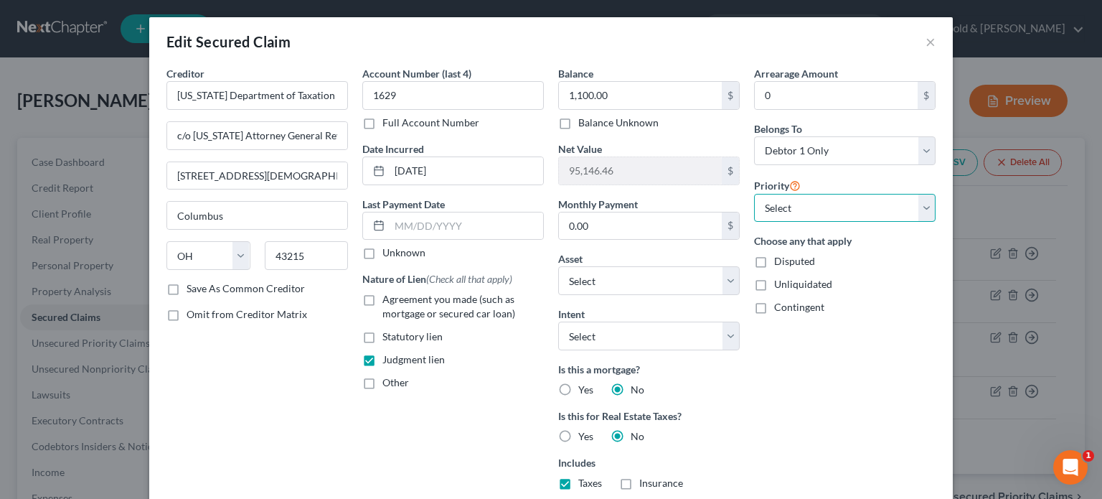
click at [913, 205] on select "Select 3rd 4th 6th 7th 8th 9th 10th 11th 12th 13th 14th 15th 16th 17th 18th 19t…" at bounding box center [845, 208] width 182 height 29
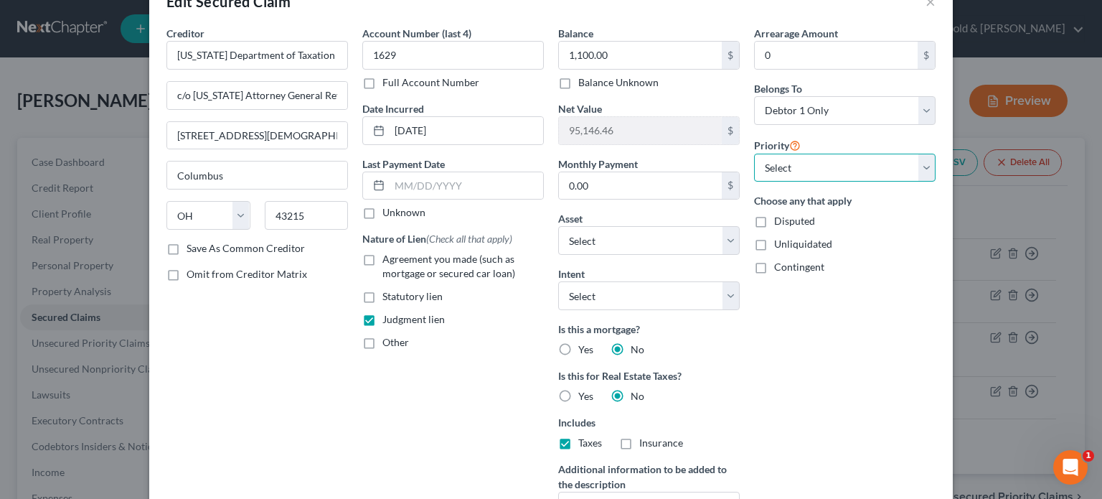
scroll to position [72, 0]
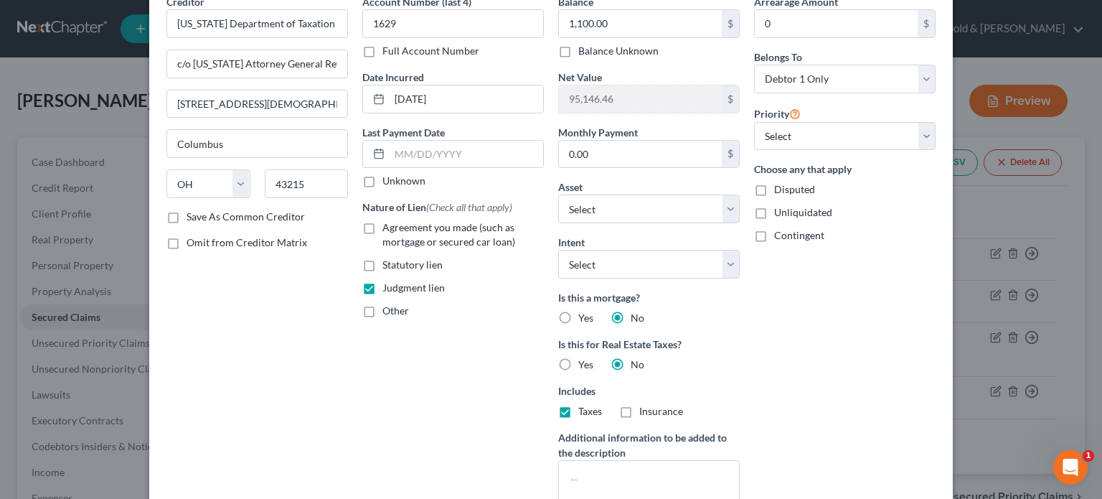
click at [852, 415] on div "Arrearage Amount 0 $ Belongs To * Select Debtor 1 Only Debtor 2 Only Debtor 1 A…" at bounding box center [845, 259] width 196 height 530
click at [857, 312] on div "Arrearage Amount 0 $ Belongs To * Select Debtor 1 Only Debtor 2 Only Debtor 1 A…" at bounding box center [845, 259] width 196 height 530
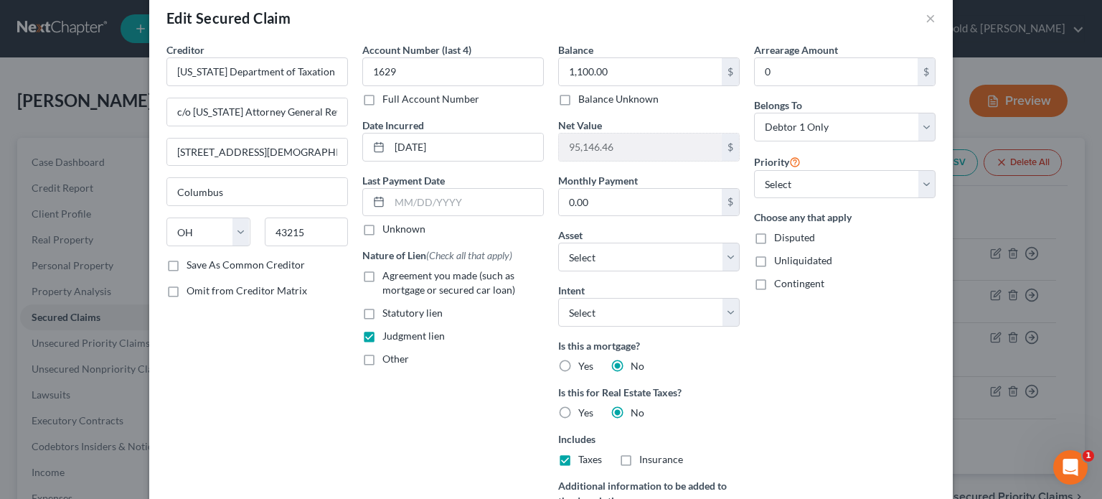
scroll to position [0, 0]
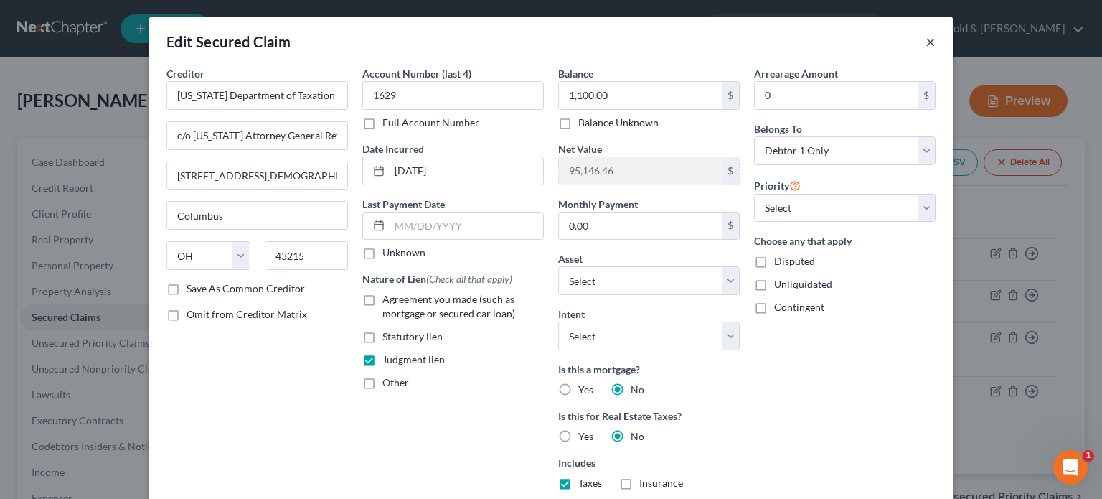
click at [926, 45] on button "×" at bounding box center [931, 41] width 10 height 17
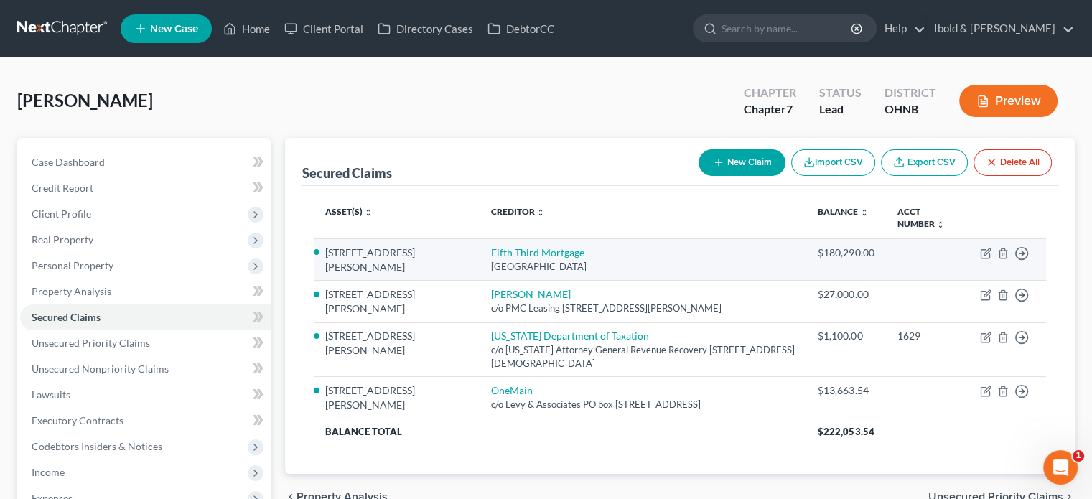
click at [979, 249] on td "Move to E Move to F Move to G Move to Notice Only" at bounding box center [1007, 259] width 78 height 42
click at [982, 250] on icon "button" at bounding box center [985, 253] width 11 height 11
select select "36"
select select "2"
select select "3"
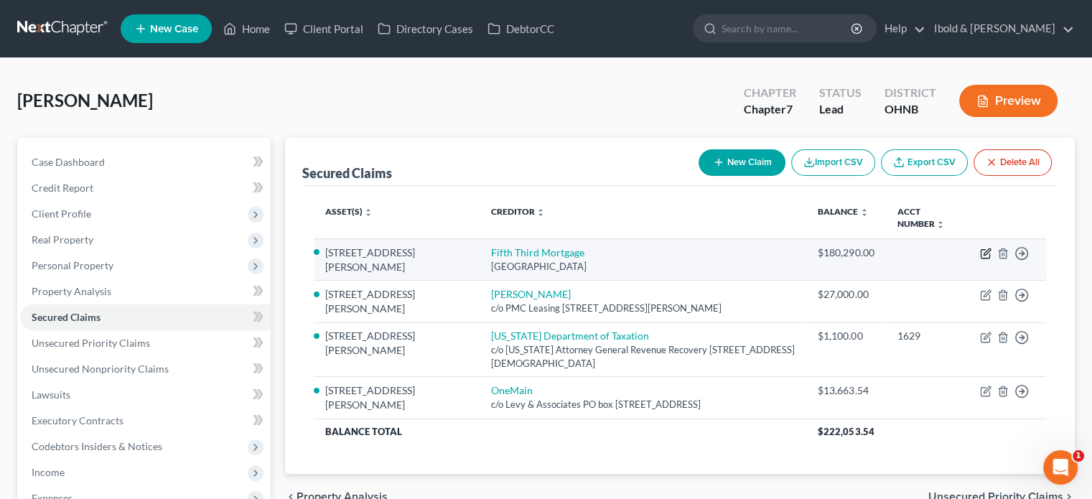
select select "0"
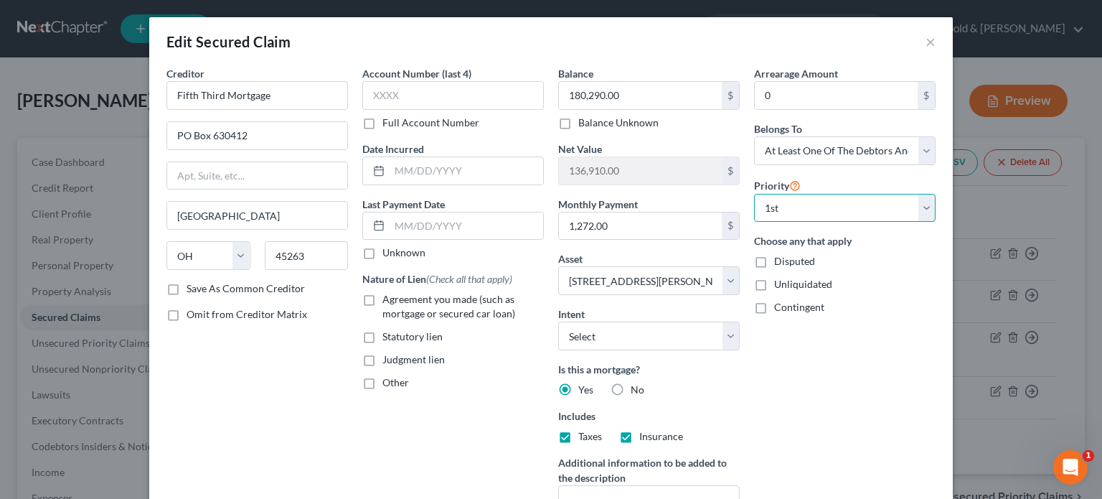
click at [926, 210] on select "Select 1st 3rd 4th 6th 7th 8th 9th 10th 11th 12th 13th 14th 15th 16th 17th 18th…" at bounding box center [845, 208] width 182 height 29
click at [754, 194] on select "Select 1st 3rd 4th 6th 7th 8th 9th 10th 11th 12th 13th 14th 15th 16th 17th 18th…" at bounding box center [845, 208] width 182 height 29
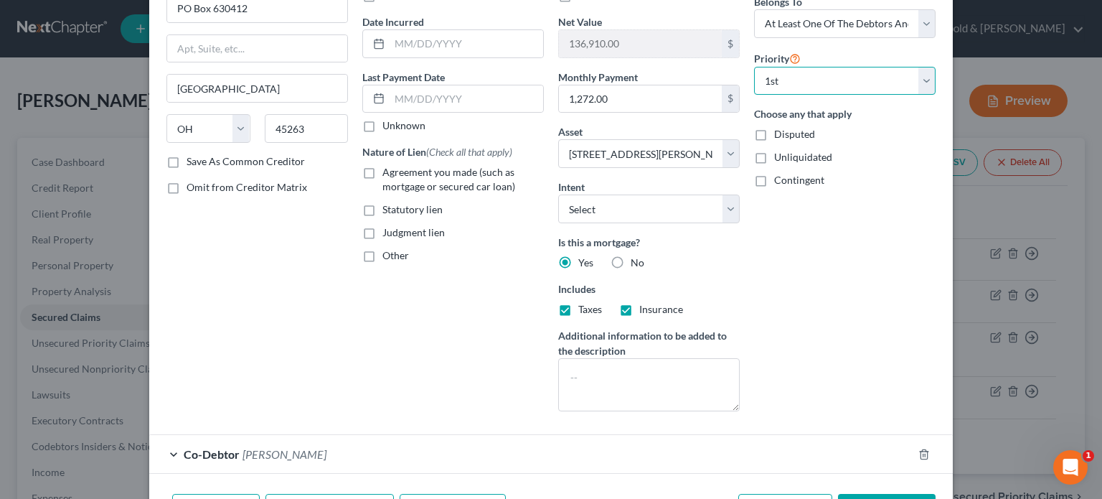
scroll to position [215, 0]
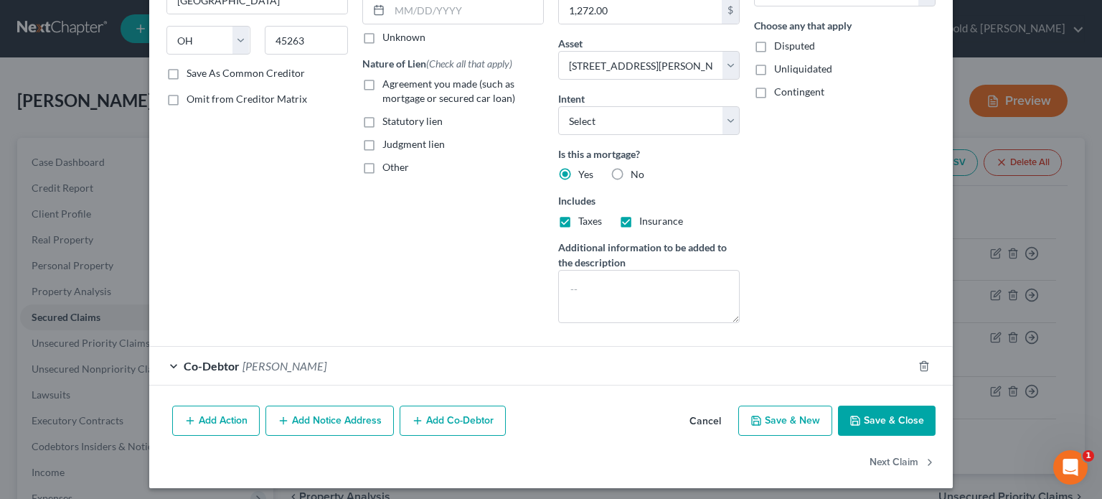
click at [882, 416] on button "Save & Close" at bounding box center [887, 421] width 98 height 30
select select
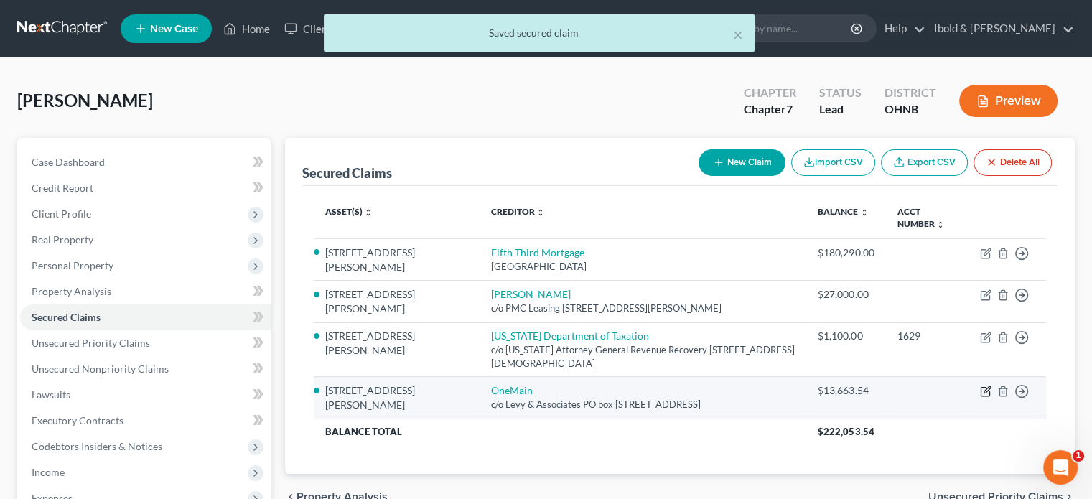
click at [988, 393] on icon "button" at bounding box center [985, 390] width 11 height 11
select select "36"
select select "2"
select select "0"
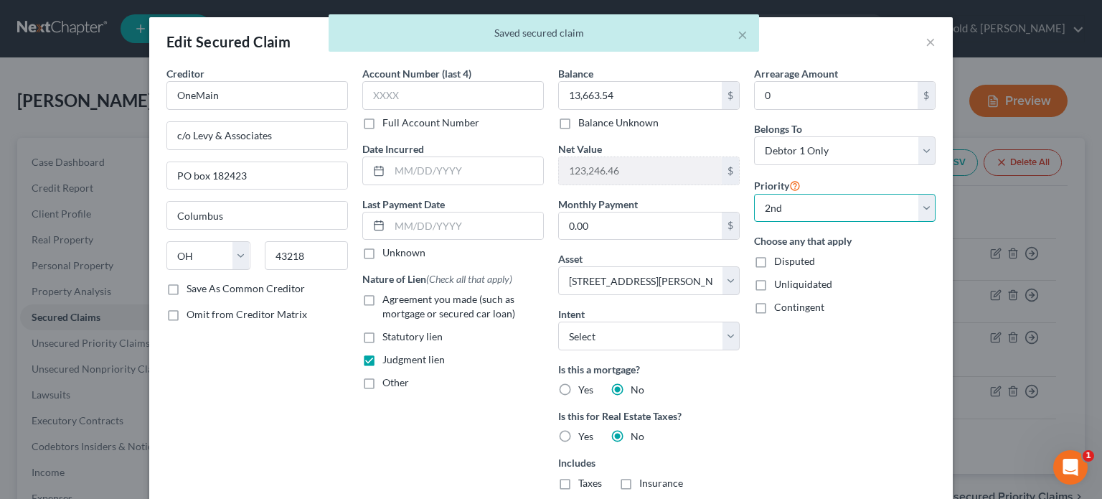
click at [922, 210] on select "Select 2nd 3rd 4th 6th 7th 8th 9th 10th 11th 12th 13th 14th 15th 16th 17th 18th…" at bounding box center [845, 208] width 182 height 29
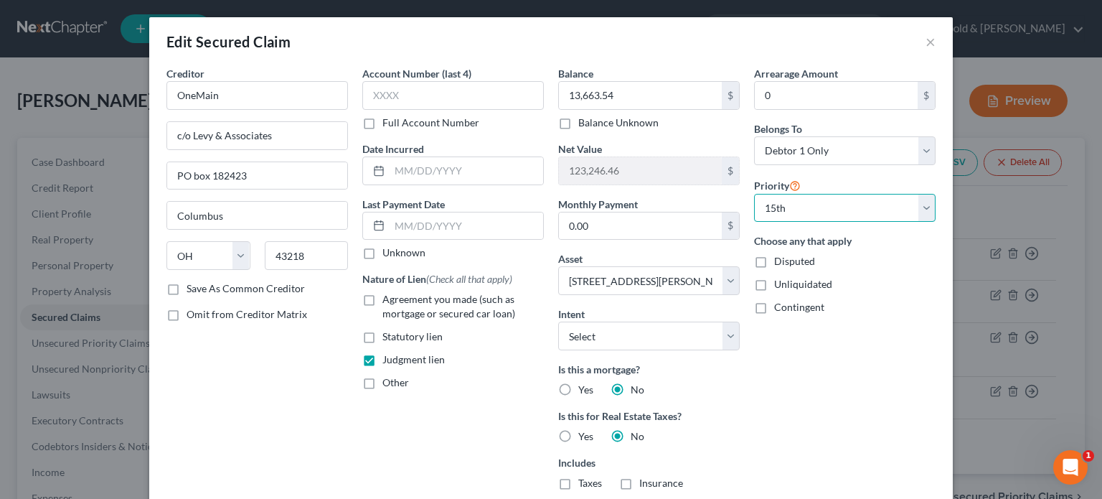
click at [754, 194] on select "Select 2nd 3rd 4th 6th 7th 8th 9th 10th 11th 12th 13th 14th 15th 16th 17th 18th…" at bounding box center [845, 208] width 182 height 29
select select "11"
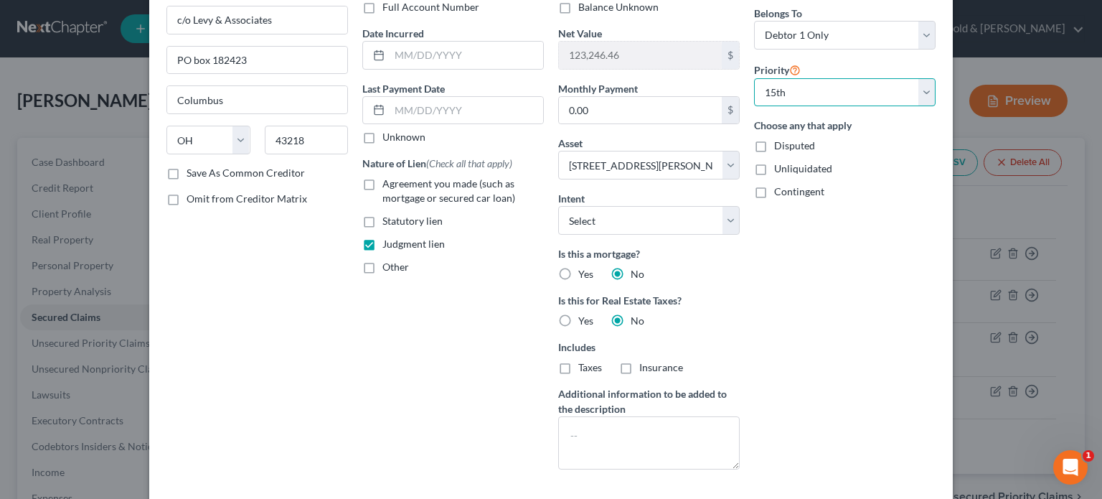
scroll to position [227, 0]
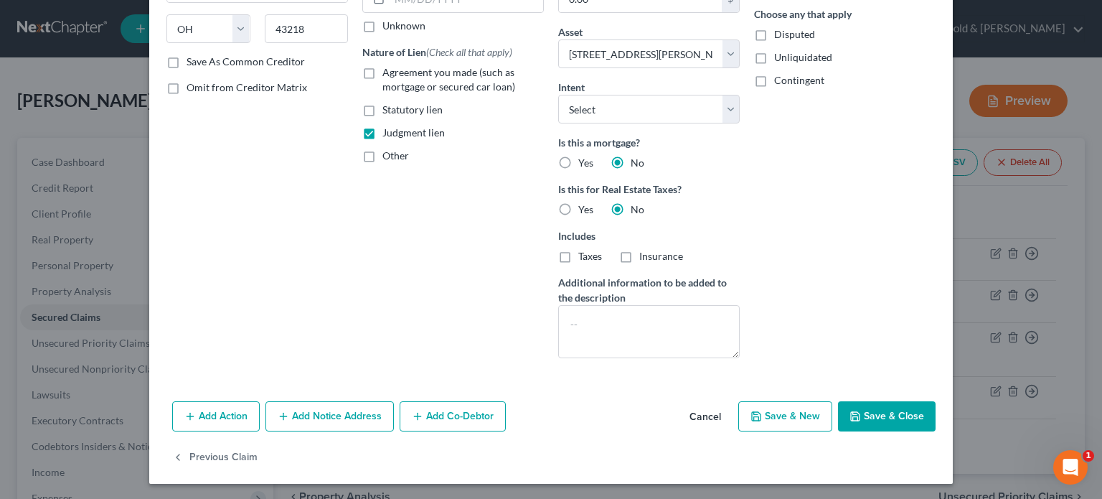
click at [877, 406] on button "Save & Close" at bounding box center [887, 416] width 98 height 30
select select
select select "14"
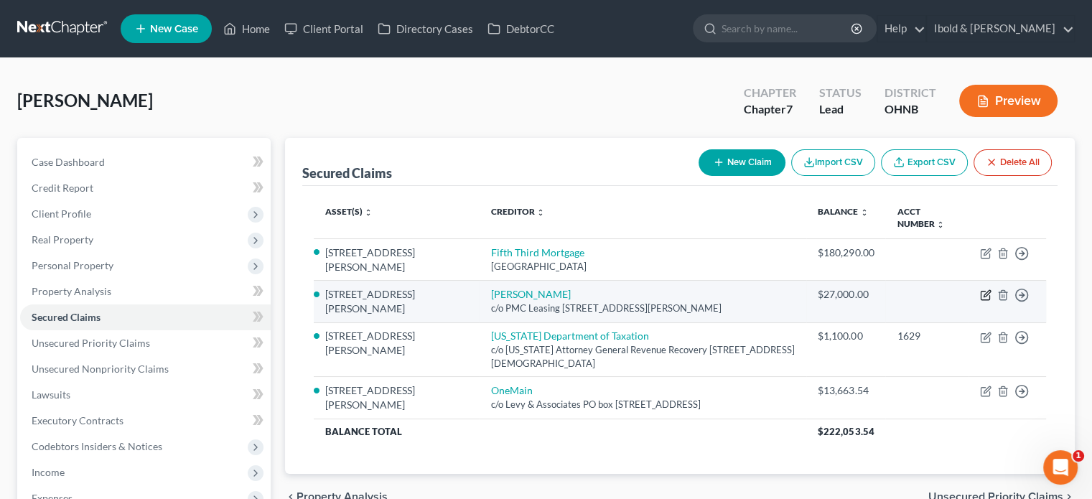
click at [982, 296] on icon "button" at bounding box center [985, 294] width 11 height 11
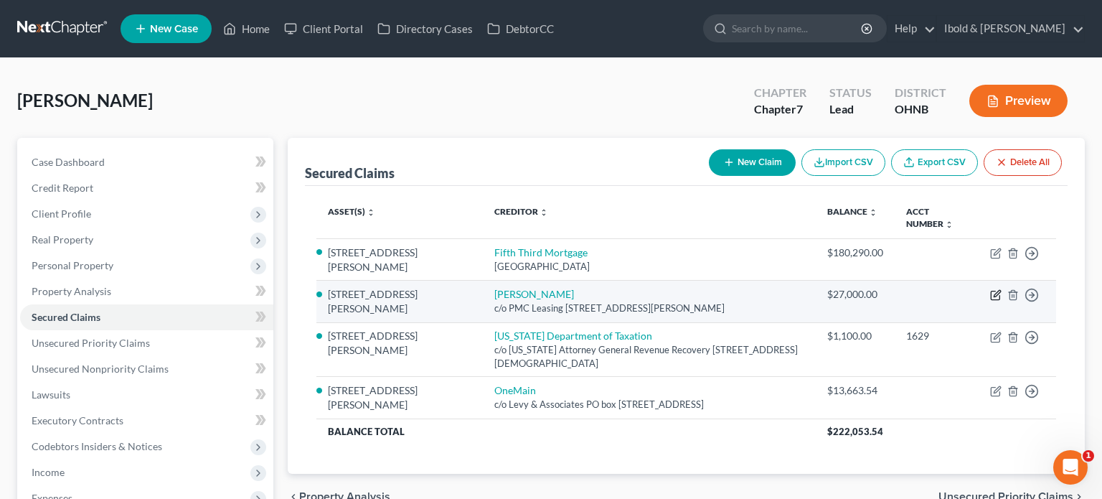
select select "36"
select select "2"
select select "4"
select select "0"
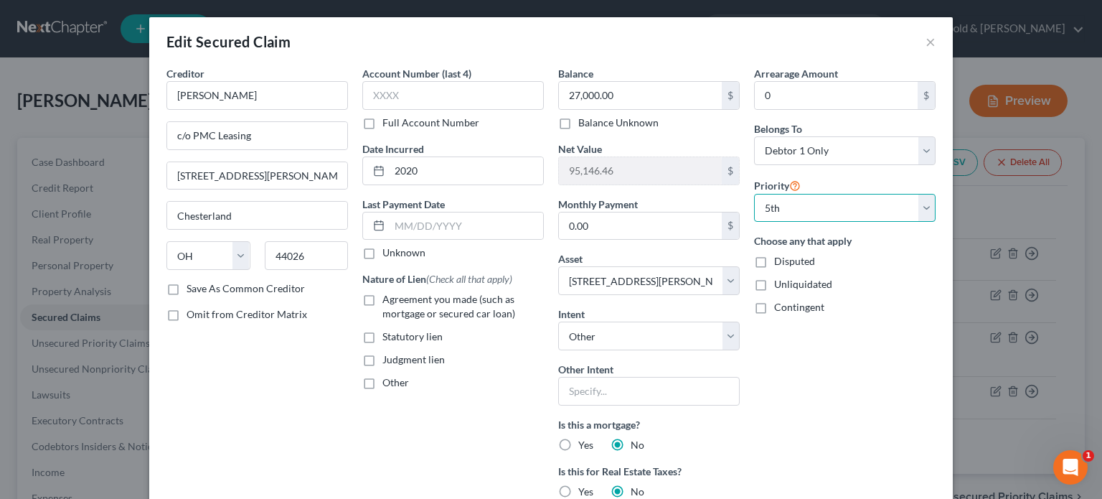
click at [923, 212] on select "Select 2nd 3rd 4th 5th 6th 7th 8th 9th 10th 11th 12th 13th 14th 16th 17th 18th …" at bounding box center [845, 208] width 182 height 29
select select "0"
click at [754, 194] on select "Select 2nd 3rd 4th 5th 6th 7th 8th 9th 10th 11th 12th 13th 14th 16th 17th 18th …" at bounding box center [845, 208] width 182 height 29
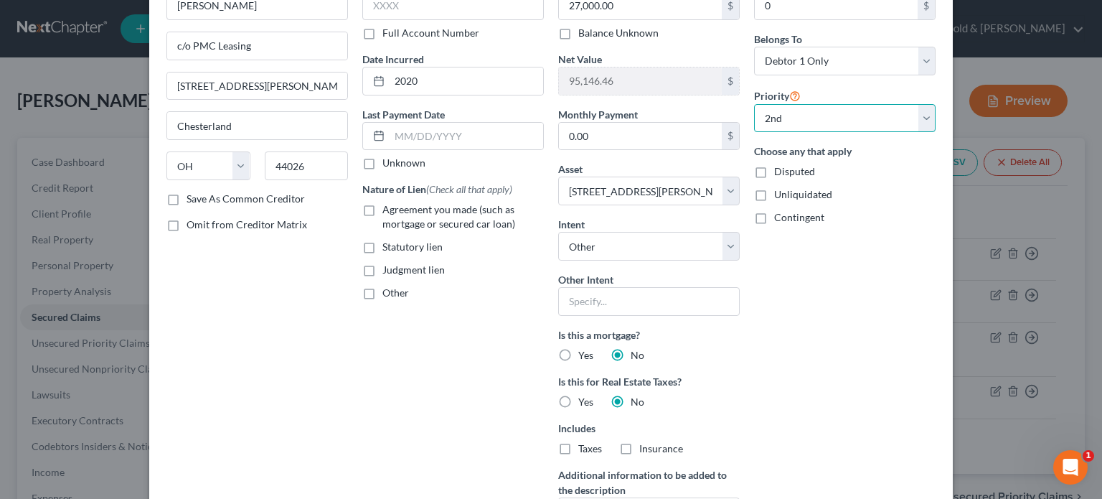
scroll to position [215, 0]
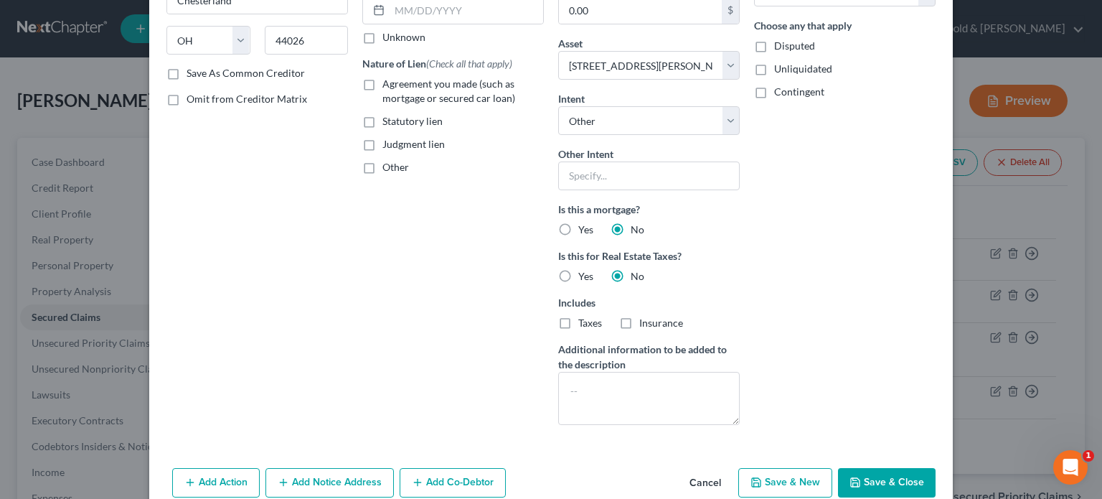
click at [893, 478] on button "Save & Close" at bounding box center [887, 483] width 98 height 30
select select
select select "1"
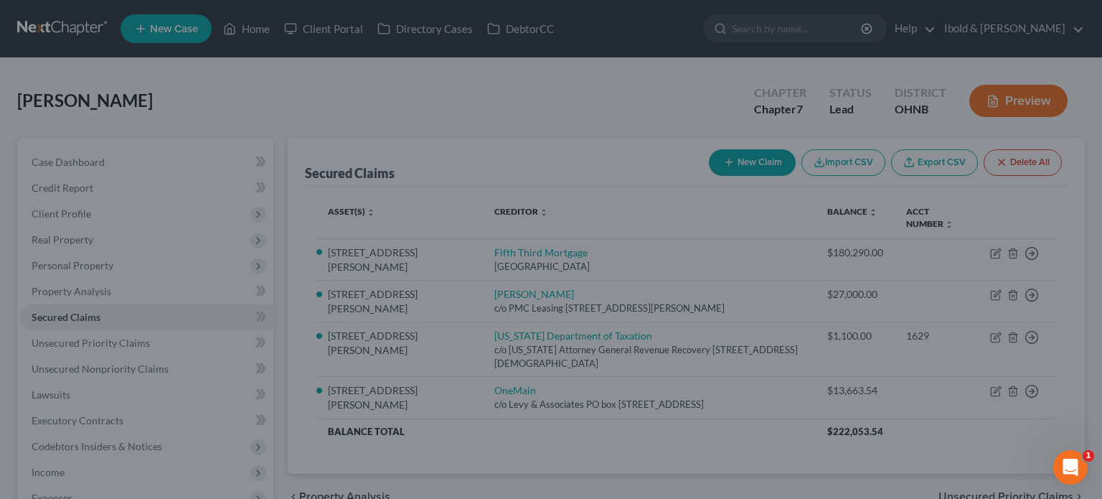
type input "109,910.00"
select select "2"
select select "0"
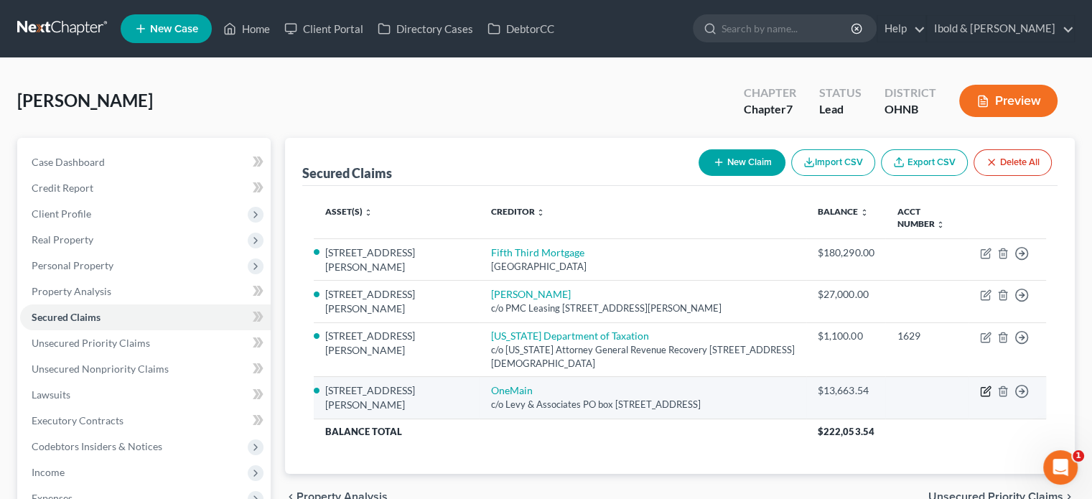
click at [985, 390] on icon "button" at bounding box center [985, 390] width 11 height 11
select select "36"
select select "2"
select select "0"
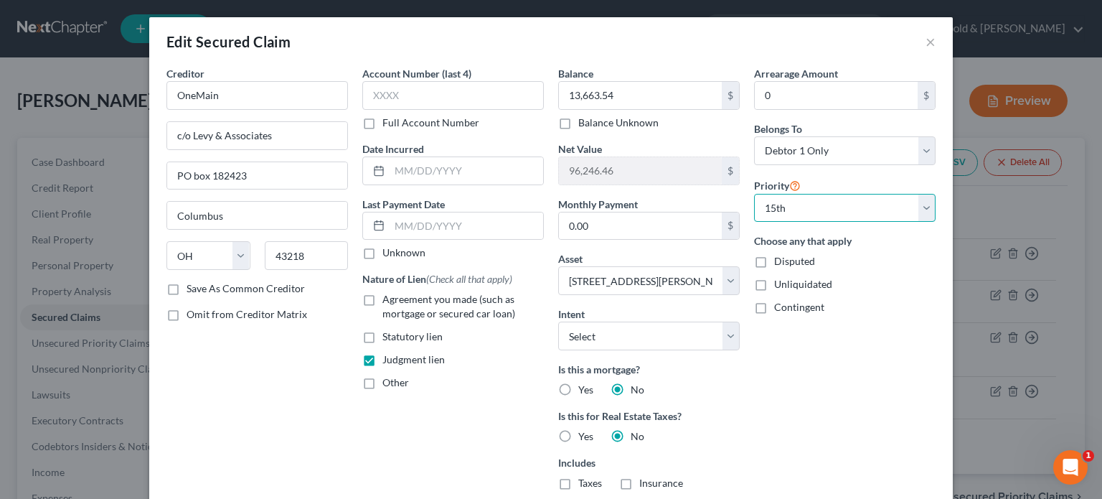
click at [919, 212] on select "Select 3rd 4th 5th 6th 7th 8th 9th 10th 11th 12th 13th 14th 15th 16th 17th 18th…" at bounding box center [845, 208] width 182 height 29
select select "0"
click at [754, 194] on select "Select 3rd 4th 5th 6th 7th 8th 9th 10th 11th 12th 13th 14th 15th 16th 17th 18th…" at bounding box center [845, 208] width 182 height 29
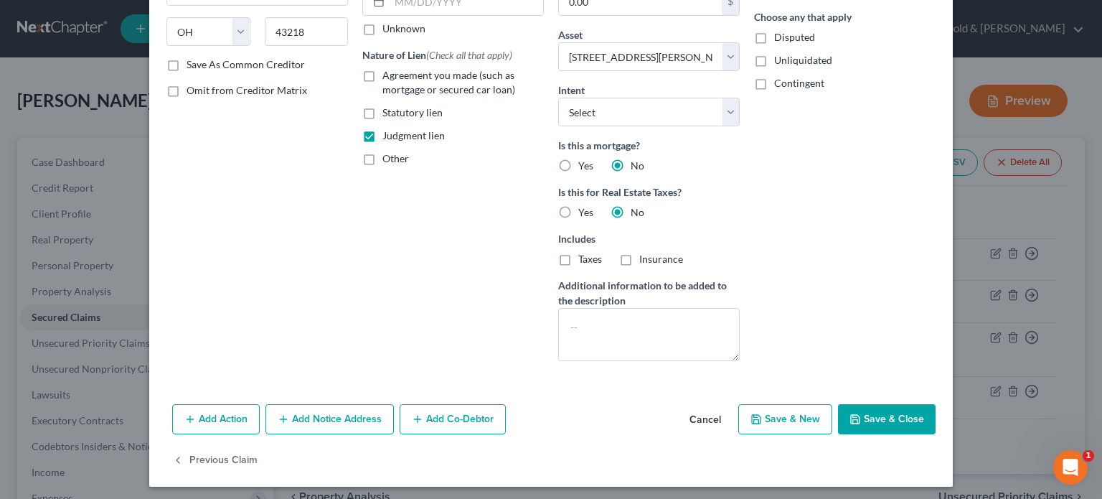
scroll to position [227, 0]
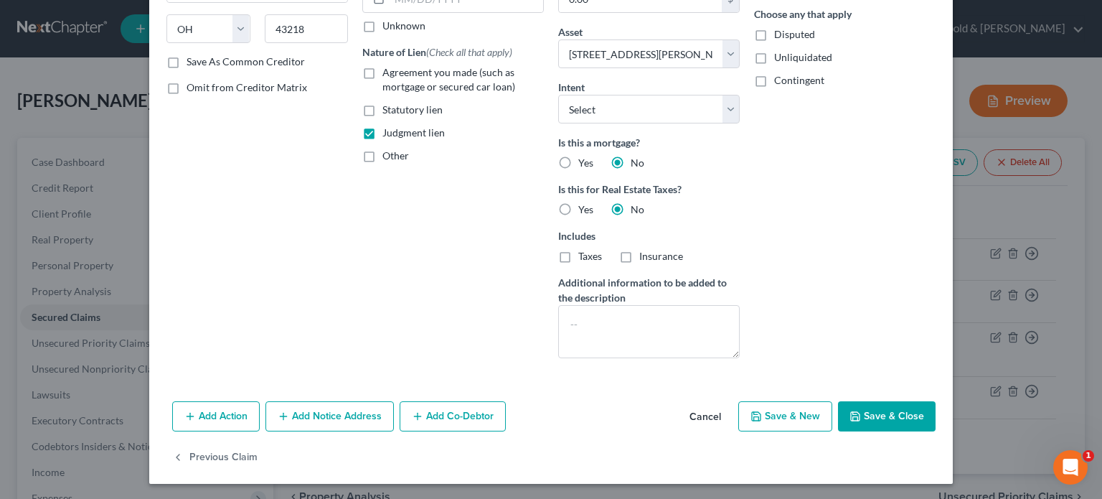
click at [876, 413] on button "Save & Close" at bounding box center [887, 416] width 98 height 30
select select
select select "2"
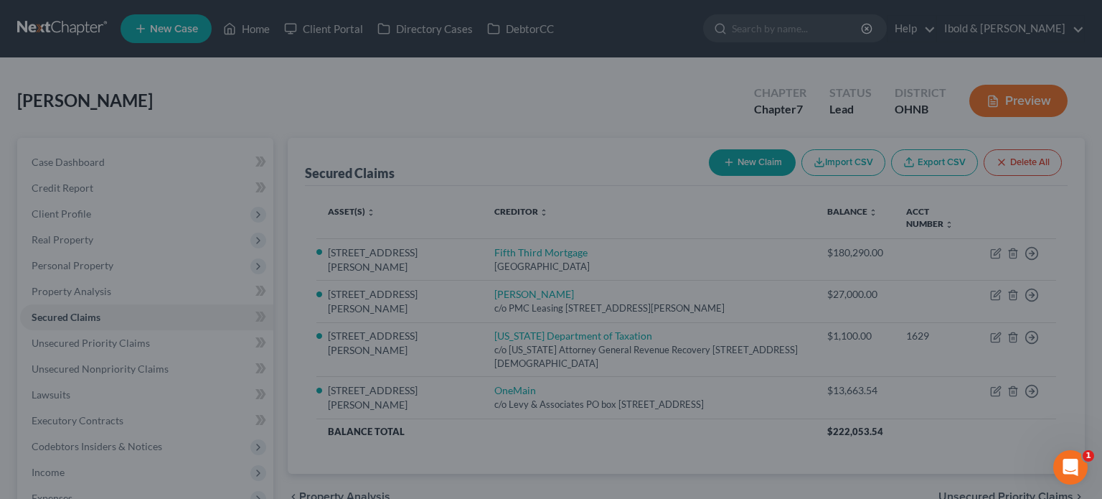
select select "2"
select select "0"
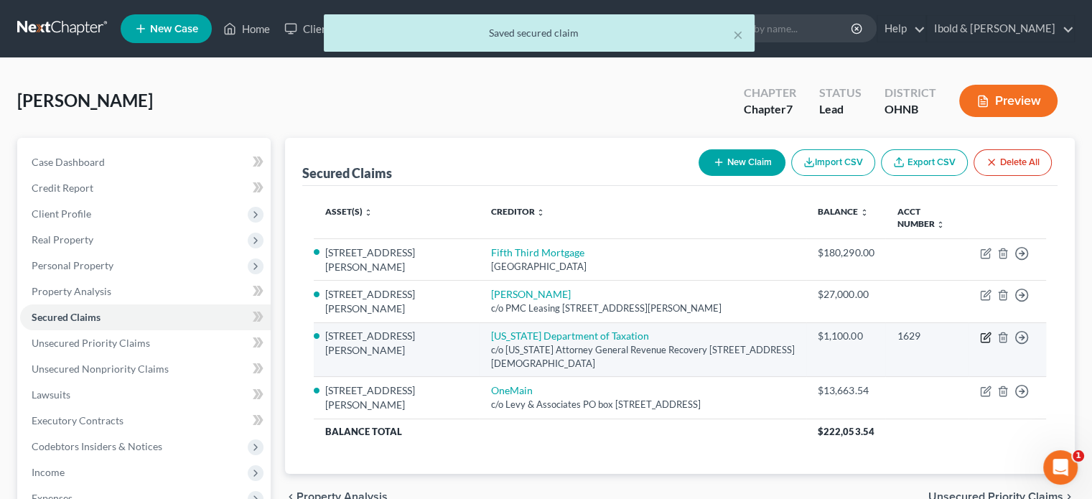
click at [985, 337] on icon "button" at bounding box center [986, 335] width 6 height 6
select select "36"
select select "2"
select select "0"
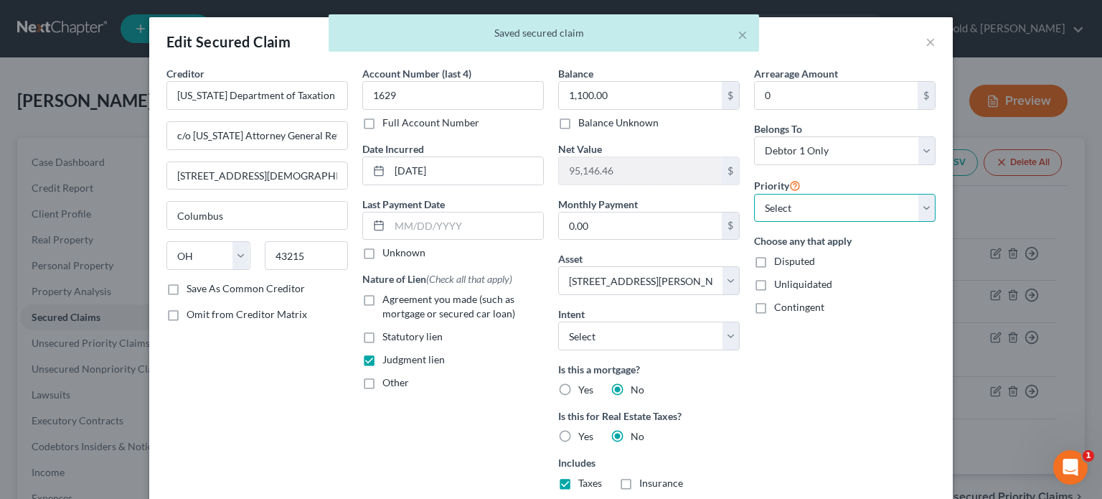
click at [919, 197] on select "Select 4th 5th 6th 7th 8th 9th 10th 11th 12th 13th 14th 15th 16th 17th 18th 19t…" at bounding box center [845, 208] width 182 height 29
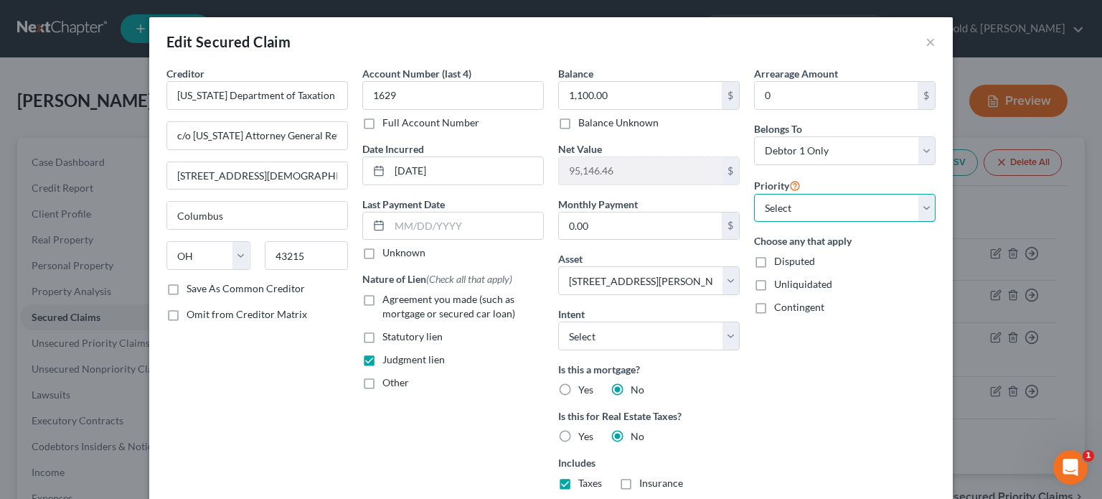
select select "0"
click at [754, 194] on select "Select 4th 5th 6th 7th 8th 9th 10th 11th 12th 13th 14th 15th 16th 17th 18th 19t…" at bounding box center [845, 208] width 182 height 29
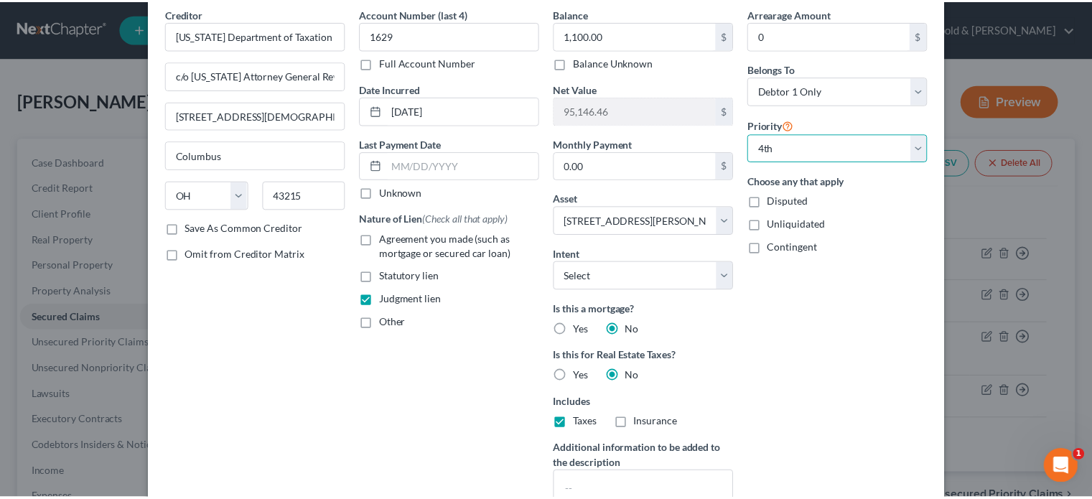
scroll to position [215, 0]
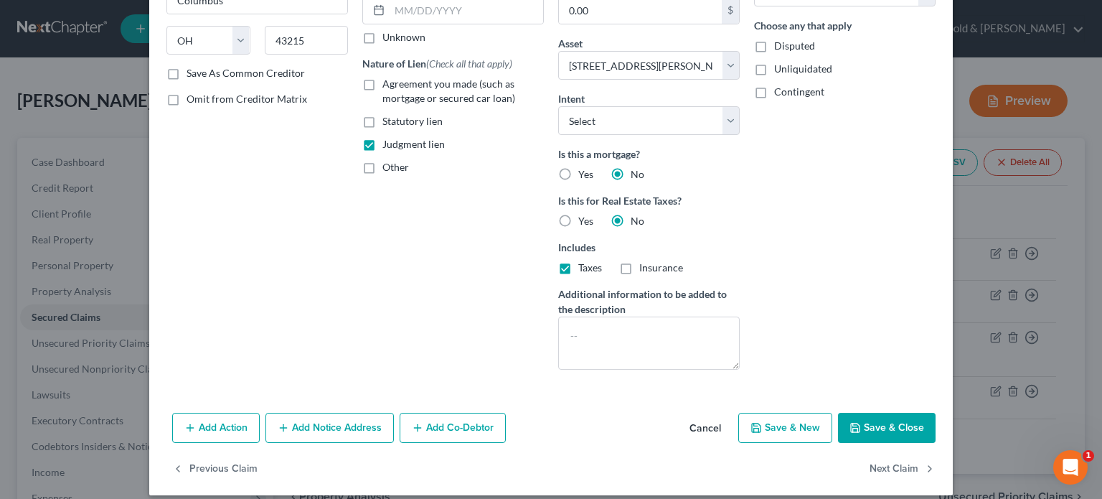
click at [895, 414] on button "Save & Close" at bounding box center [887, 428] width 98 height 30
select select
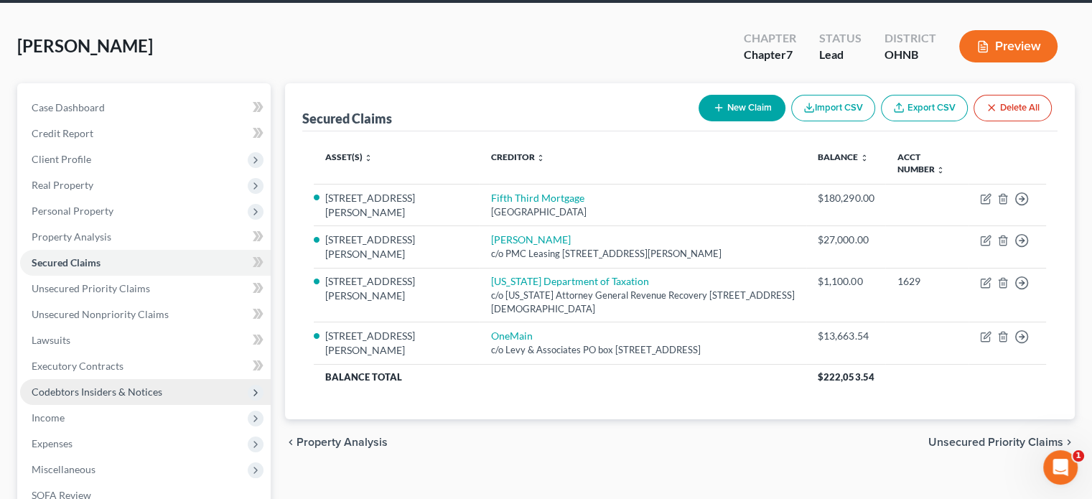
scroll to position [144, 0]
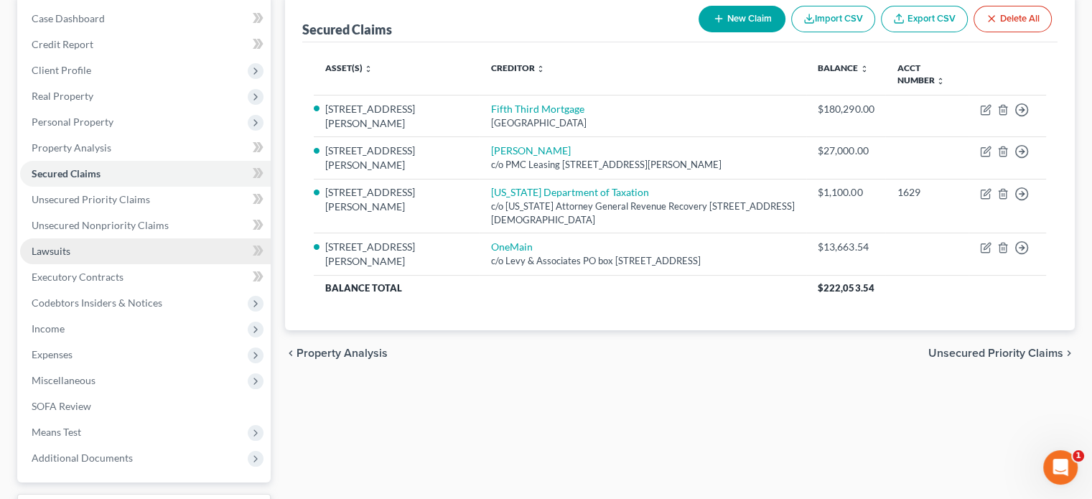
click at [62, 252] on span "Lawsuits" at bounding box center [51, 251] width 39 height 12
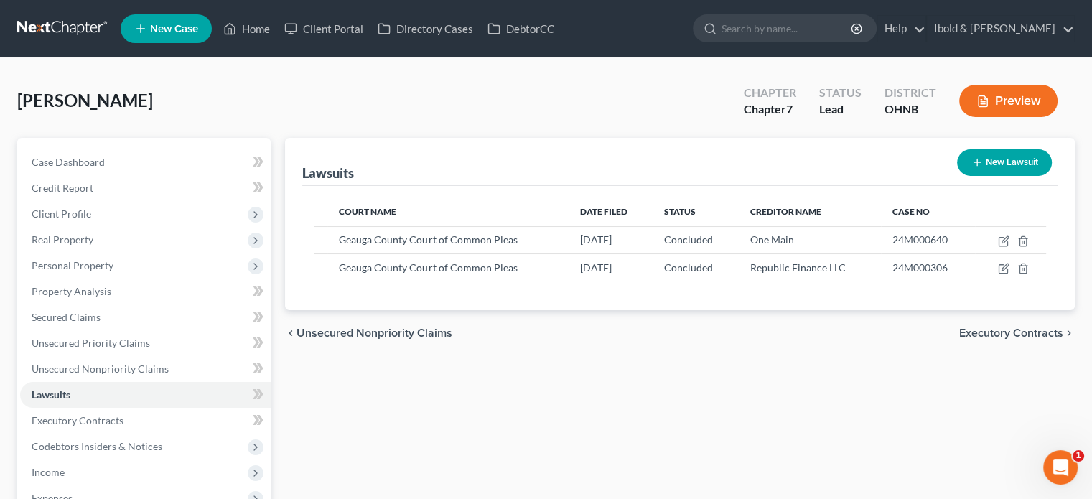
click at [993, 158] on button "New Lawsuit" at bounding box center [1004, 162] width 95 height 27
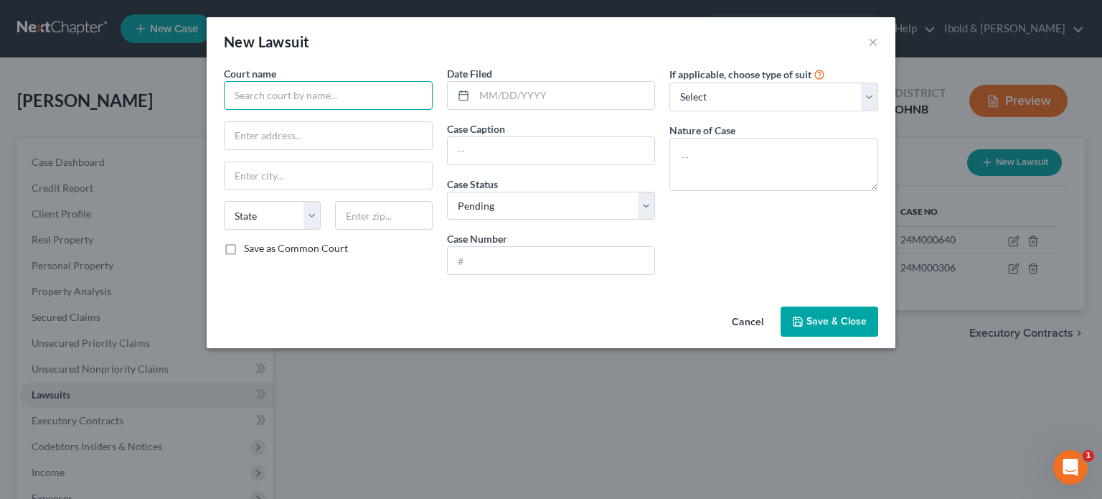
click at [313, 103] on input "text" at bounding box center [328, 95] width 209 height 29
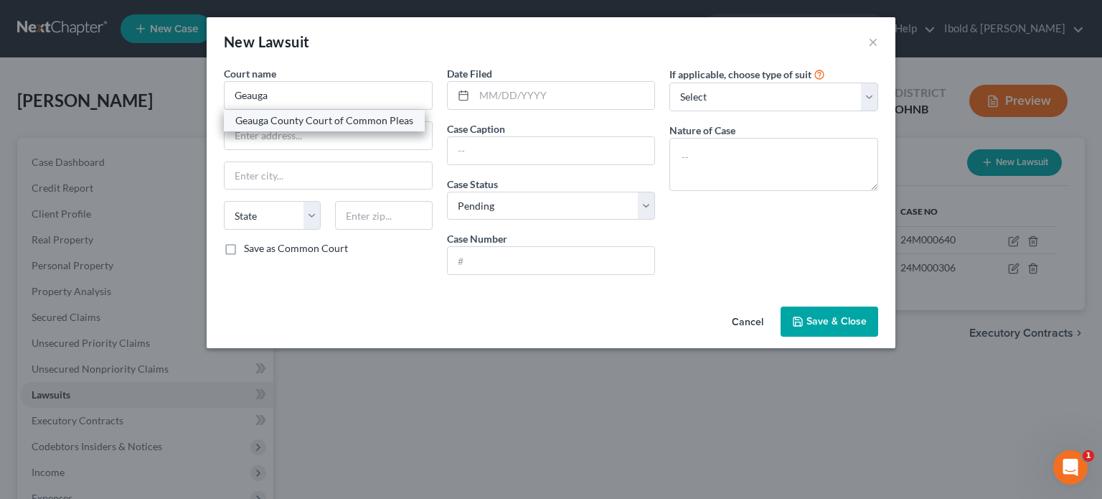
click at [310, 114] on div "Geauga County Court of Common Pleas" at bounding box center [324, 120] width 178 height 14
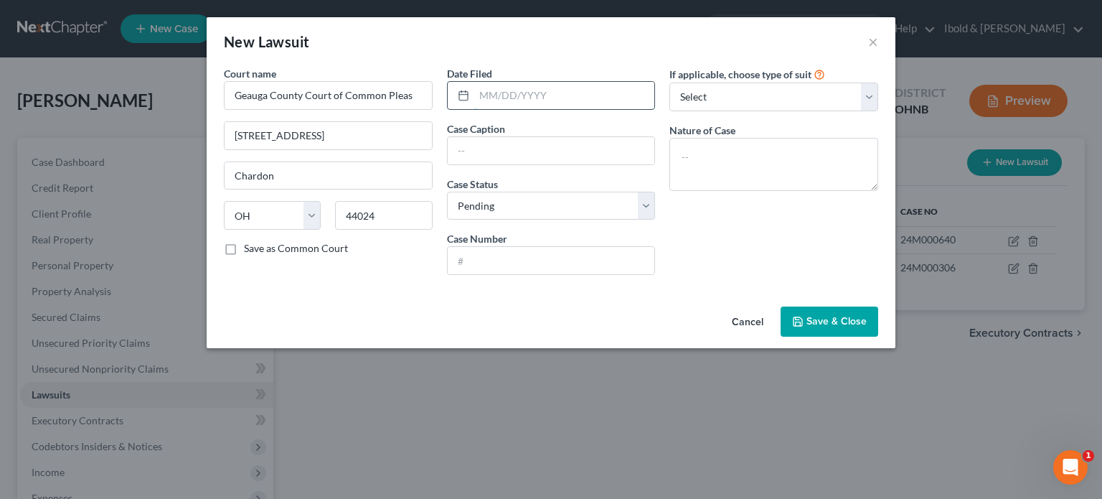
click at [554, 100] on input "text" at bounding box center [564, 95] width 181 height 27
click at [517, 149] on input "text" at bounding box center [551, 150] width 207 height 27
click at [553, 213] on select "Select Pending On Appeal Concluded" at bounding box center [551, 206] width 209 height 29
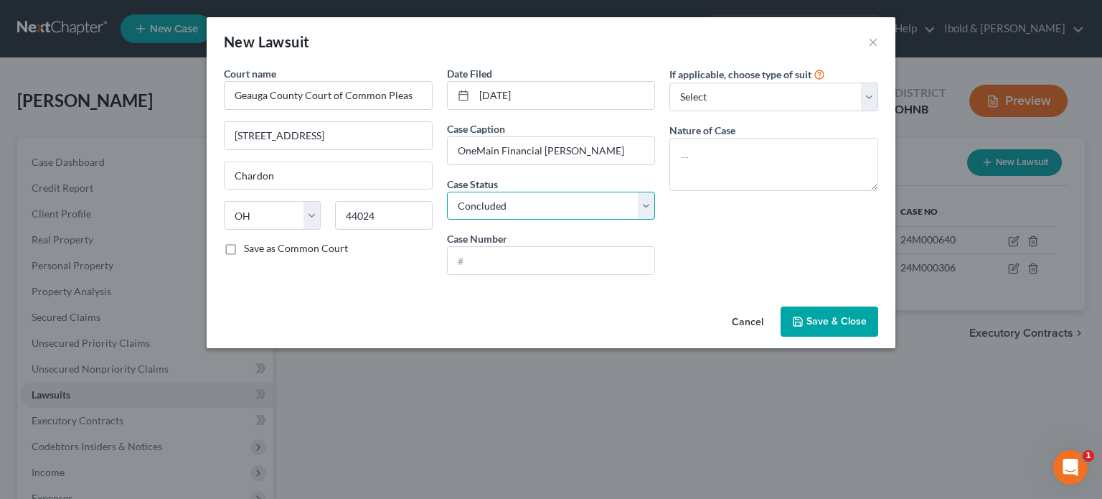
click at [447, 192] on select "Select Pending On Appeal Concluded" at bounding box center [551, 206] width 209 height 29
click at [492, 256] on input "text" at bounding box center [551, 260] width 207 height 27
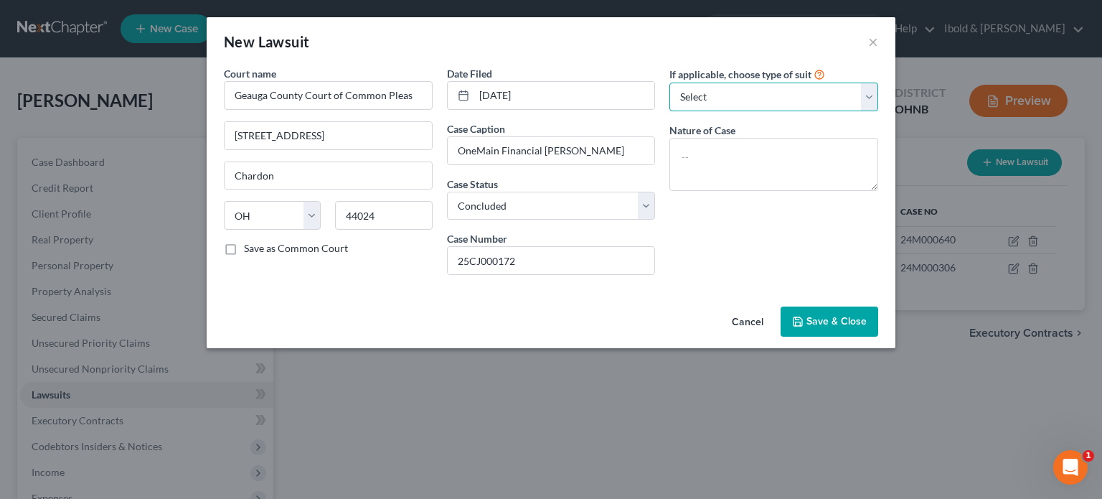
click at [871, 95] on select "Select Repossession Garnishment Foreclosure Attached, Seized, Or Levied Other" at bounding box center [774, 97] width 209 height 29
click at [670, 83] on select "Select Repossession Garnishment Foreclosure Attached, Seized, Or Levied Other" at bounding box center [774, 97] width 209 height 29
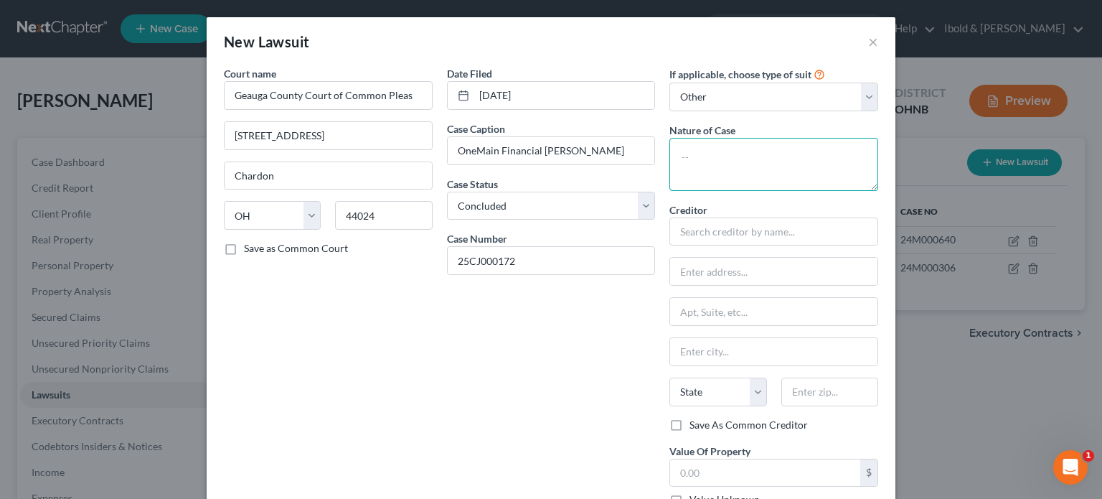
click at [708, 164] on textarea at bounding box center [774, 164] width 209 height 53
click at [707, 238] on input "text" at bounding box center [774, 231] width 209 height 29
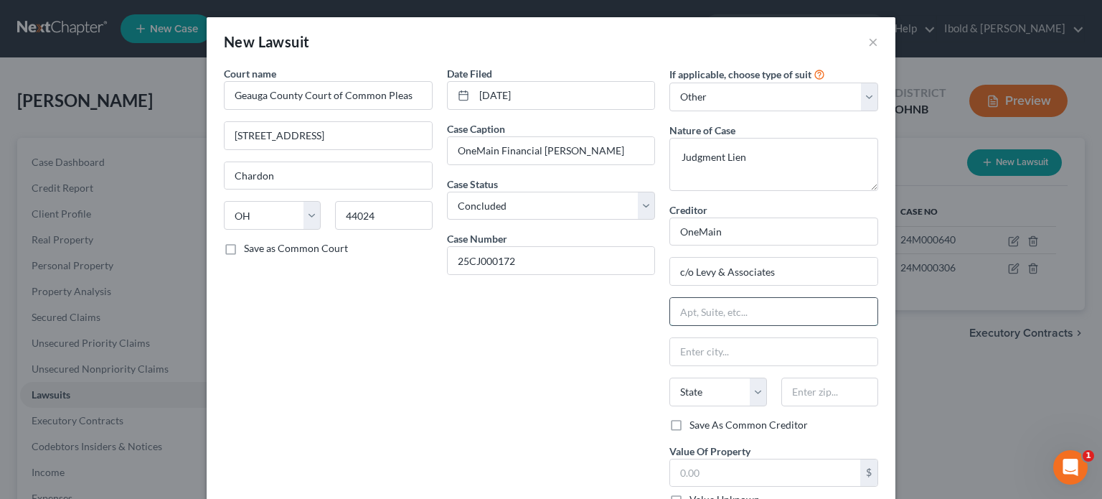
click at [715, 311] on input "text" at bounding box center [773, 311] width 207 height 27
click at [806, 400] on input "text" at bounding box center [830, 392] width 97 height 29
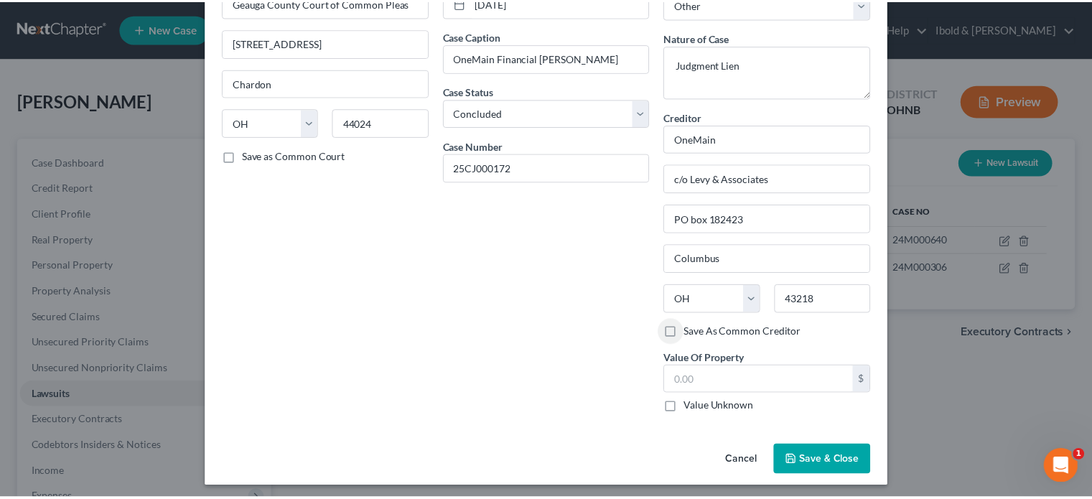
scroll to position [96, 0]
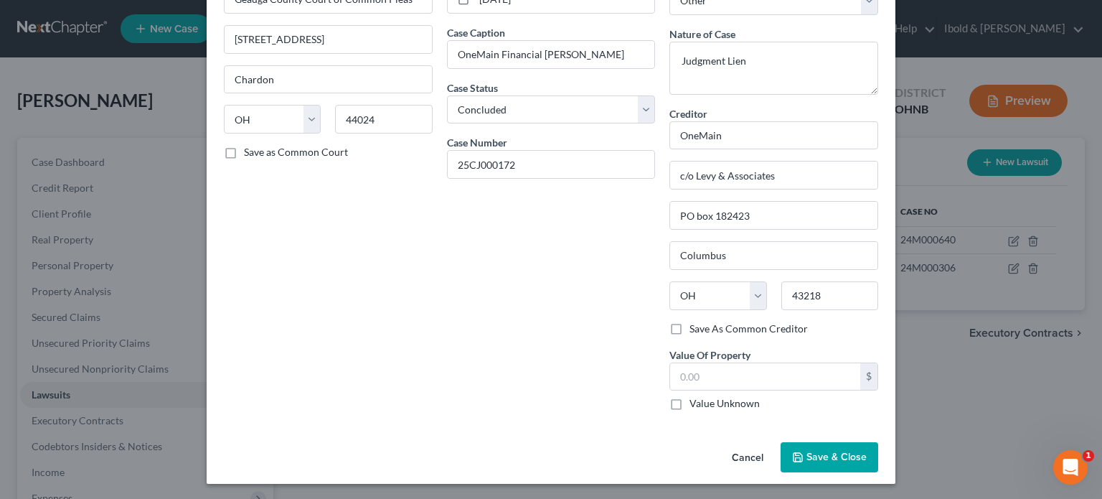
click at [815, 451] on span "Save & Close" at bounding box center [837, 457] width 60 height 12
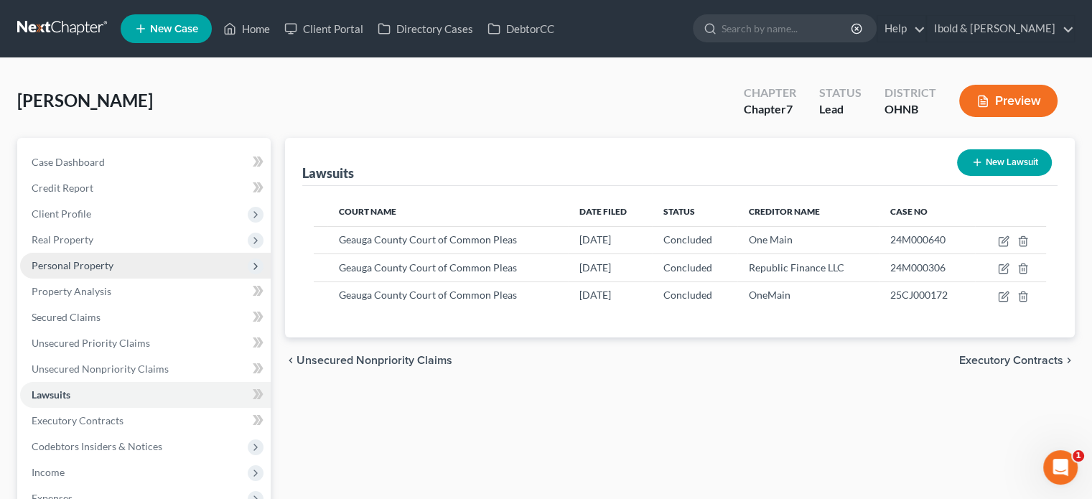
click at [81, 258] on span "Personal Property" at bounding box center [145, 266] width 250 height 26
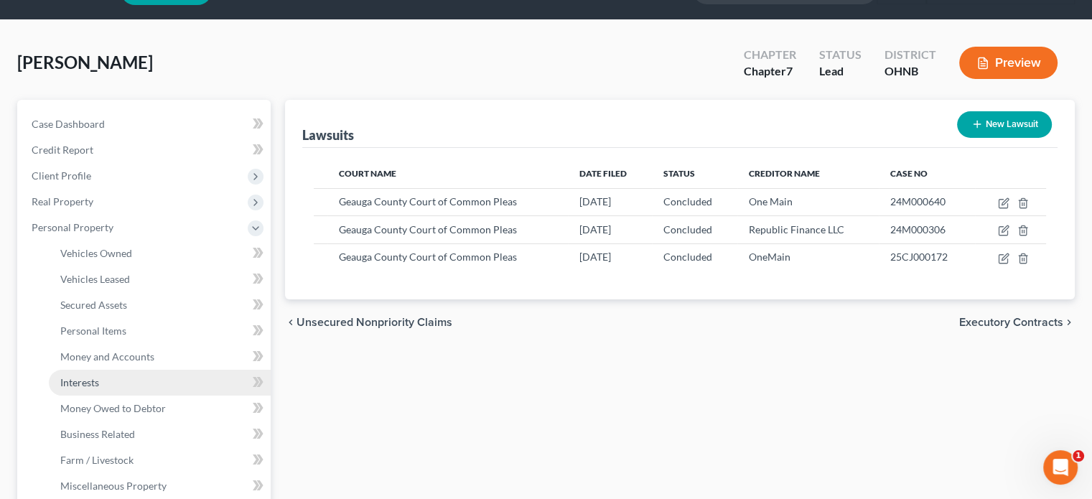
scroll to position [72, 0]
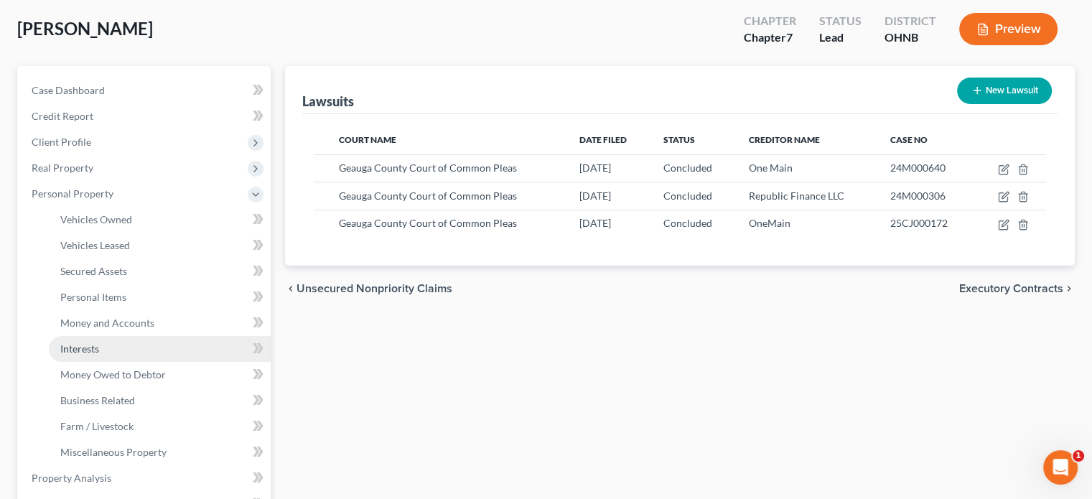
click at [83, 346] on span "Interests" at bounding box center [79, 348] width 39 height 12
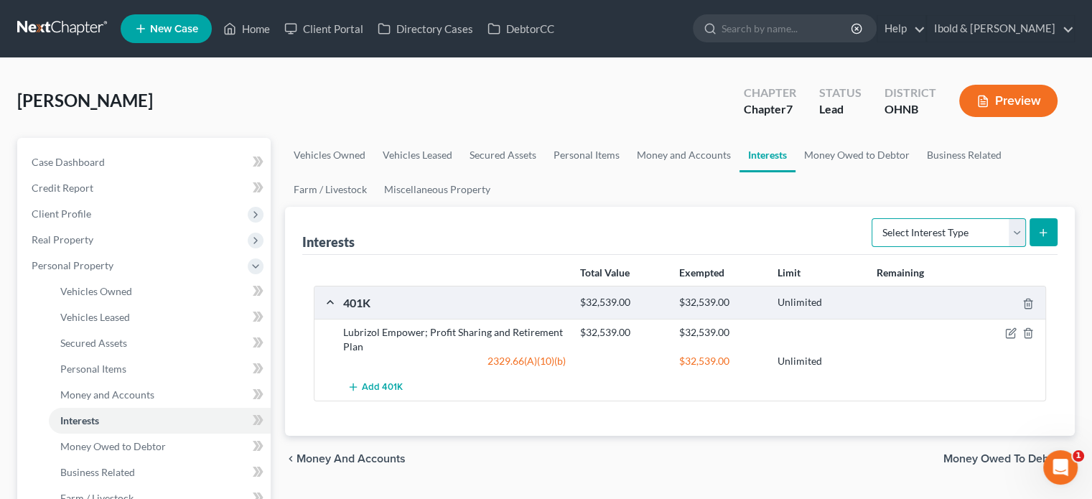
click at [1017, 223] on select "Select Interest Type 401K Annuity Bond Education IRA Government Bond Government…" at bounding box center [948, 232] width 154 height 29
click at [873, 218] on select "Select Interest Type 401K Annuity Bond Education IRA Government Bond Government…" at bounding box center [948, 232] width 154 height 29
click at [1045, 227] on icon "submit" at bounding box center [1042, 232] width 11 height 11
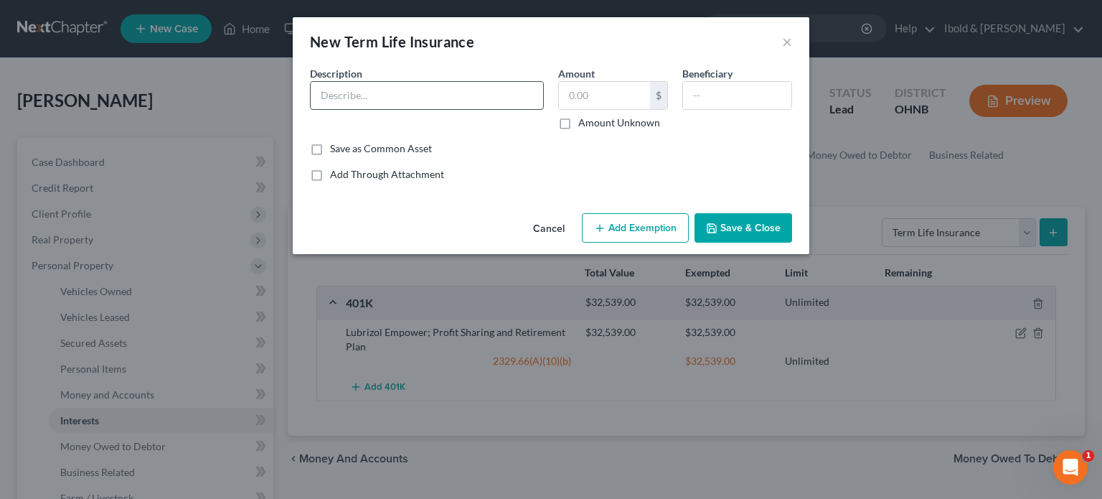
click at [397, 87] on input "text" at bounding box center [427, 95] width 233 height 27
click at [743, 228] on button "Save & Close" at bounding box center [744, 228] width 98 height 30
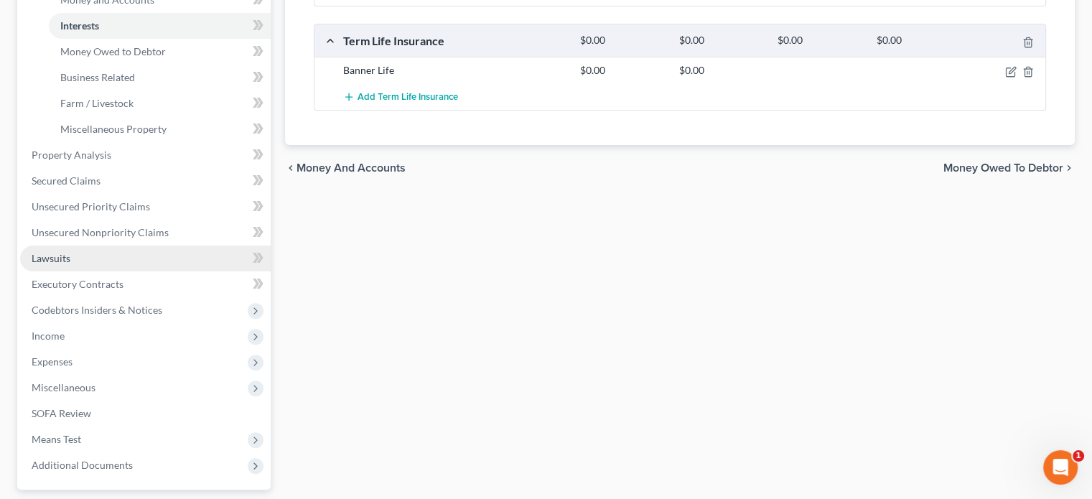
scroll to position [431, 0]
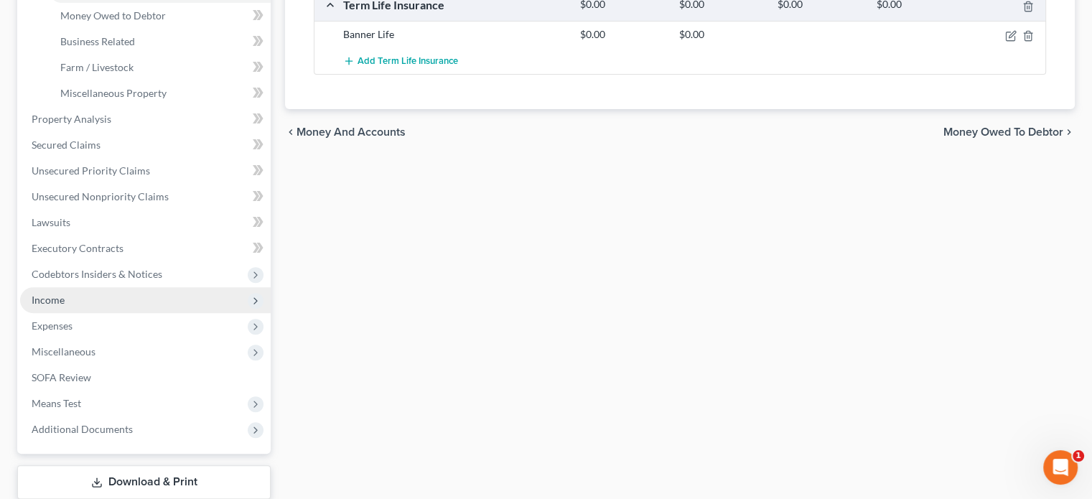
click at [80, 301] on span "Income" at bounding box center [145, 300] width 250 height 26
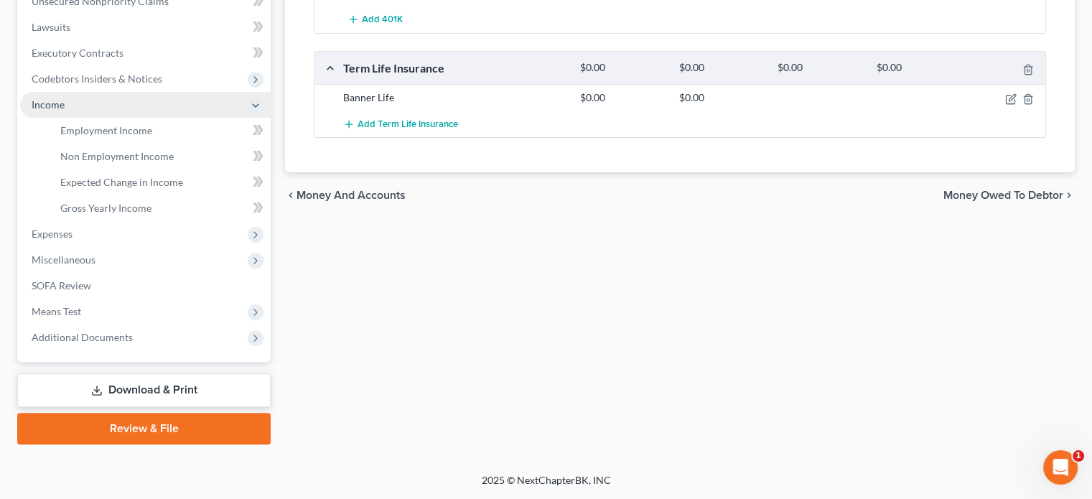
scroll to position [366, 0]
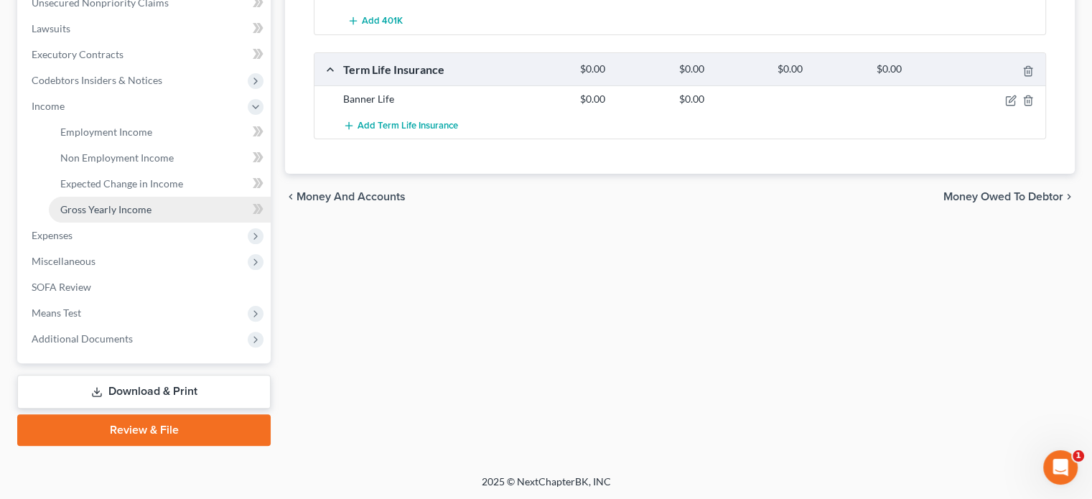
click at [136, 214] on span "Gross Yearly Income" at bounding box center [105, 209] width 91 height 12
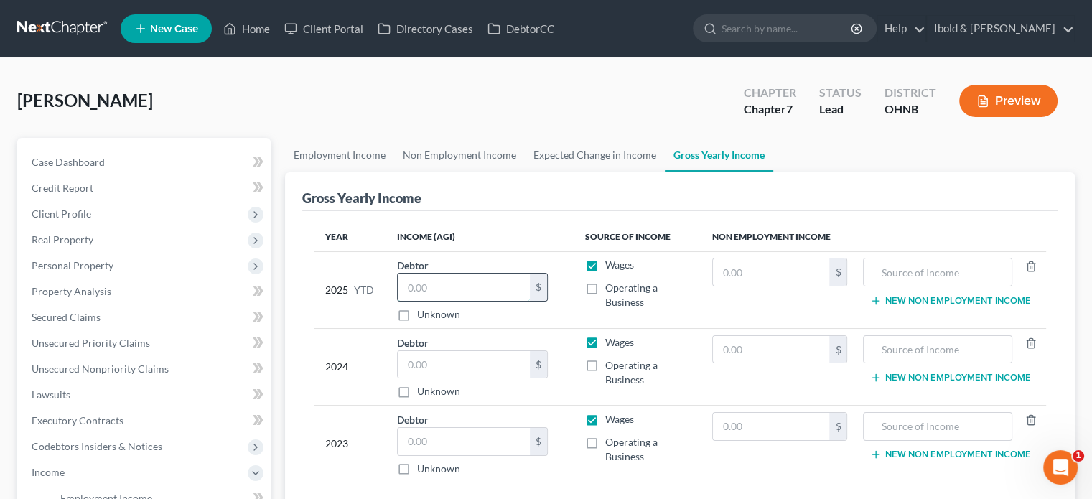
click at [447, 286] on input "text" at bounding box center [464, 286] width 132 height 27
drag, startPoint x: 477, startPoint y: 286, endPoint x: 329, endPoint y: 286, distance: 147.9
click at [329, 286] on tr "2025 YTD Debtor 138,826.00 $ Unknown Balance Undetermined 138,826 $ Unknown Wag…" at bounding box center [680, 289] width 732 height 77
click at [428, 364] on input "text" at bounding box center [464, 364] width 132 height 27
paste input "138,826"
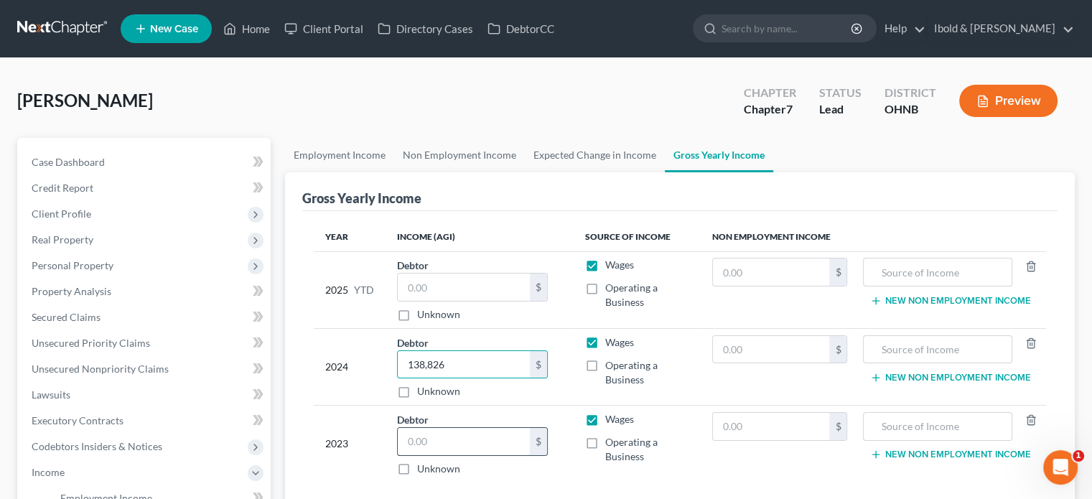
click at [418, 428] on input "text" at bounding box center [464, 441] width 132 height 27
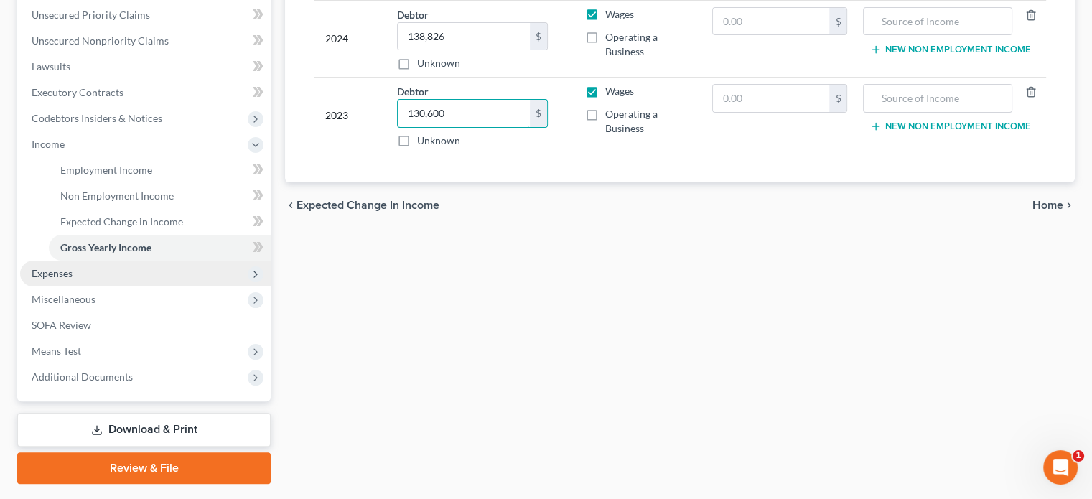
scroll to position [366, 0]
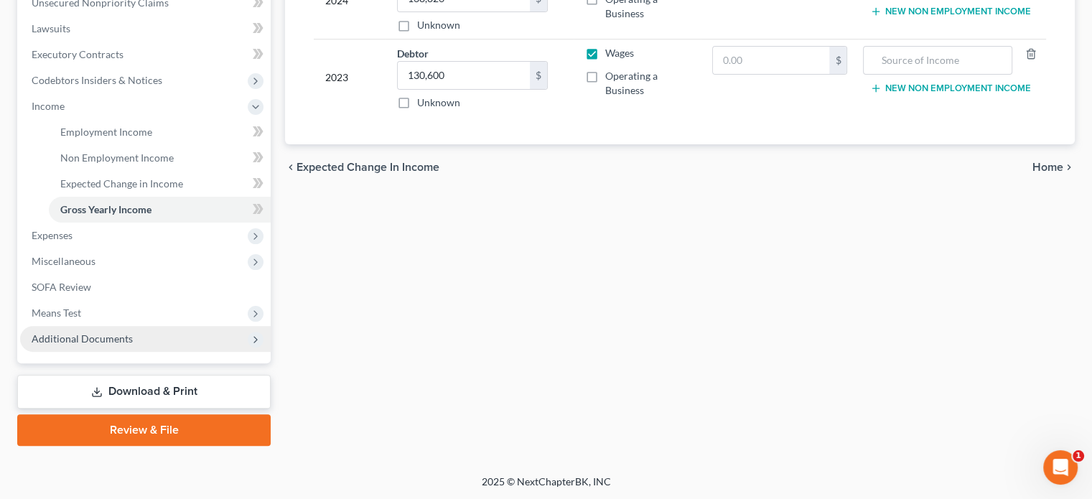
click at [81, 339] on span "Additional Documents" at bounding box center [82, 338] width 101 height 12
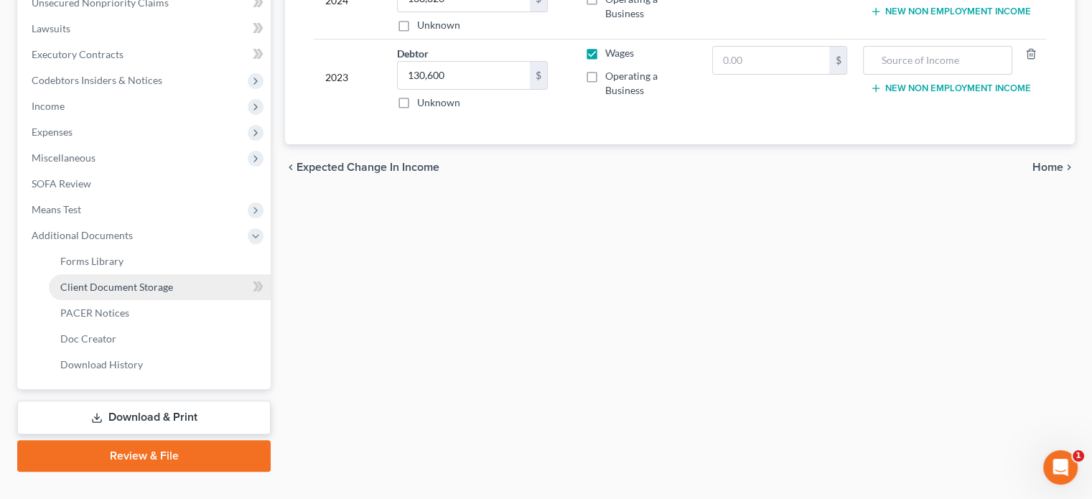
click at [118, 289] on span "Client Document Storage" at bounding box center [116, 287] width 113 height 12
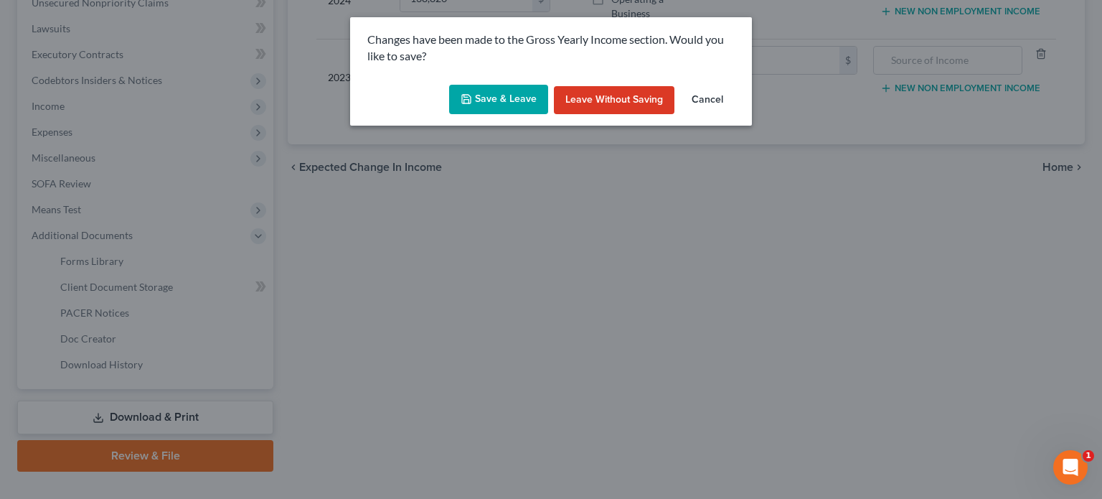
click at [498, 103] on button "Save & Leave" at bounding box center [498, 100] width 99 height 30
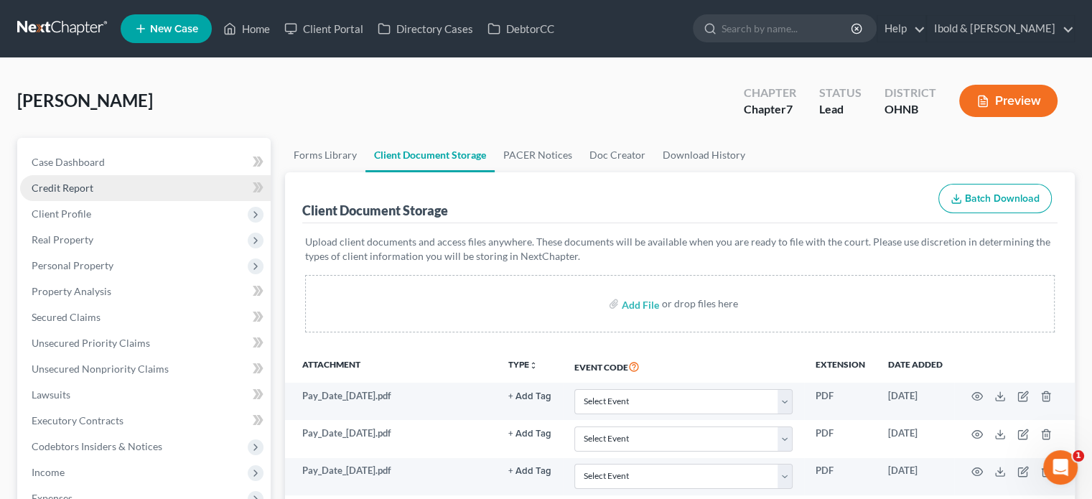
click at [76, 183] on span "Credit Report" at bounding box center [63, 188] width 62 height 12
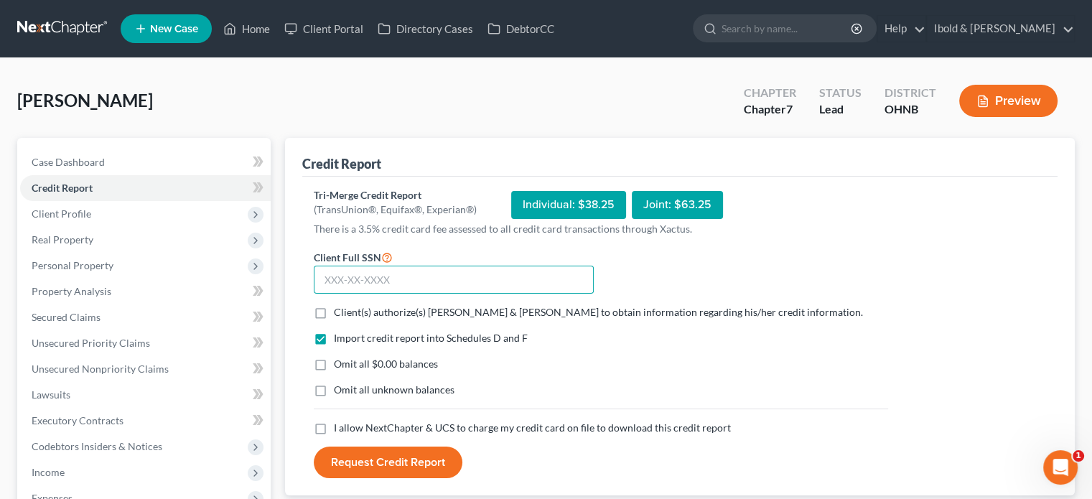
drag, startPoint x: 400, startPoint y: 277, endPoint x: 271, endPoint y: 291, distance: 129.9
click at [271, 291] on div "Petition Navigation Case Dashboard Payments Invoices Payments Payments Credit R…" at bounding box center [546, 423] width 1072 height 571
click at [334, 311] on label "Client(s) authorize(s) Ibold & O'Brien to obtain information regarding his/her …" at bounding box center [598, 312] width 529 height 14
click at [339, 311] on input "Client(s) authorize(s) Ibold & O'Brien to obtain information regarding his/her …" at bounding box center [343, 309] width 9 height 9
click at [334, 365] on label "Omit all $0.00 balances" at bounding box center [386, 364] width 104 height 14
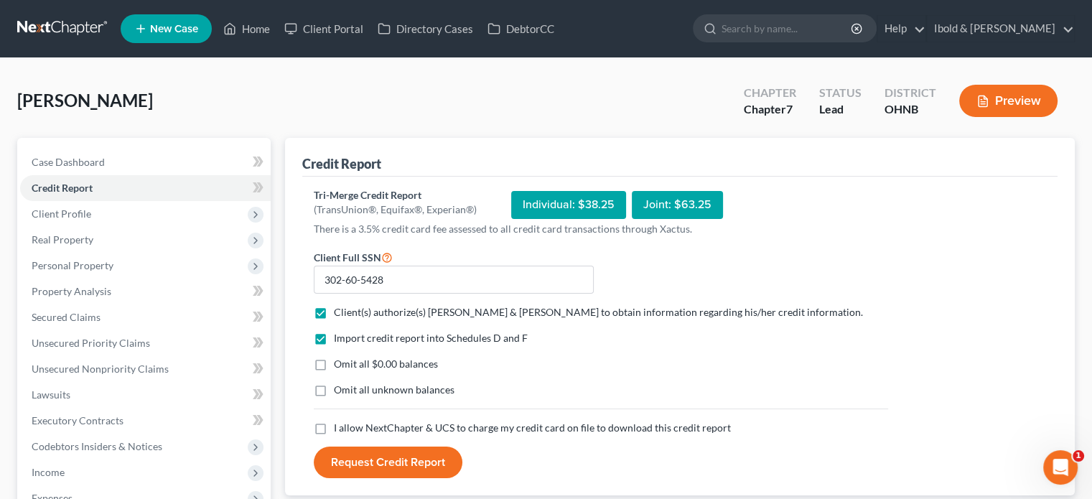
click at [339, 365] on input "Omit all $0.00 balances" at bounding box center [343, 361] width 9 height 9
click at [334, 422] on label "I allow NextChapter & UCS to charge my credit card on file to download this cre…" at bounding box center [532, 428] width 397 height 14
click at [339, 422] on input "I allow NextChapter & UCS to charge my credit card on file to download this cre…" at bounding box center [343, 425] width 9 height 9
click at [389, 467] on button "Request Credit Report" at bounding box center [388, 462] width 149 height 32
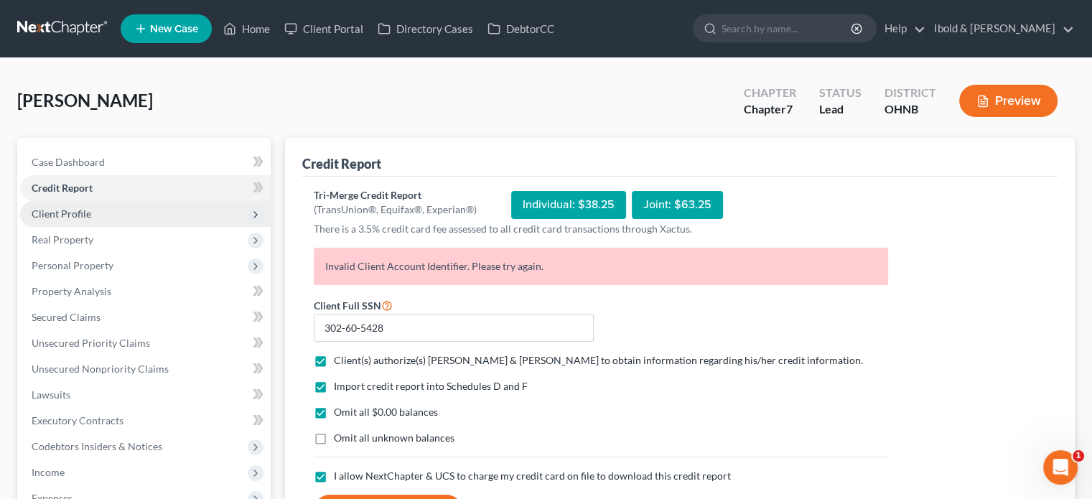
click at [89, 212] on span "Client Profile" at bounding box center [62, 213] width 60 height 12
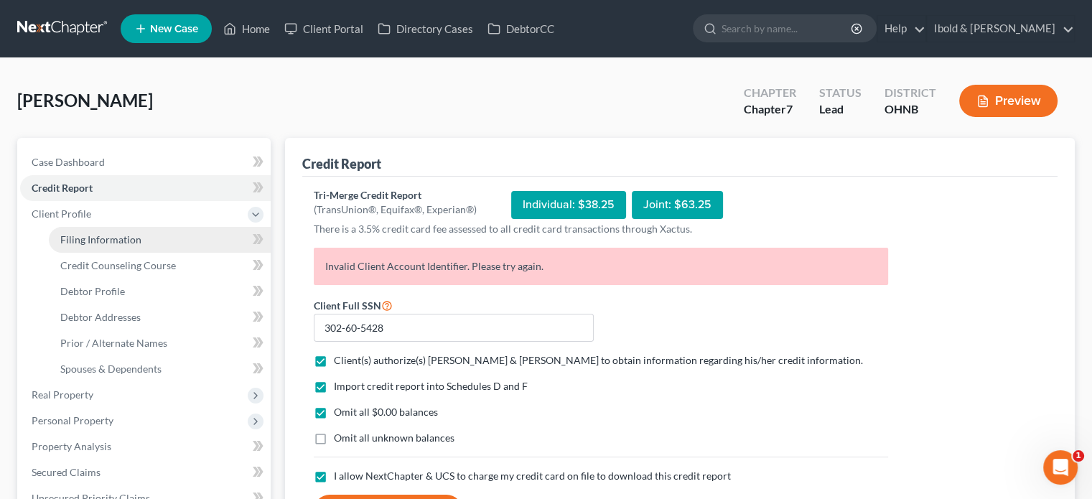
click at [111, 238] on span "Filing Information" at bounding box center [100, 239] width 81 height 12
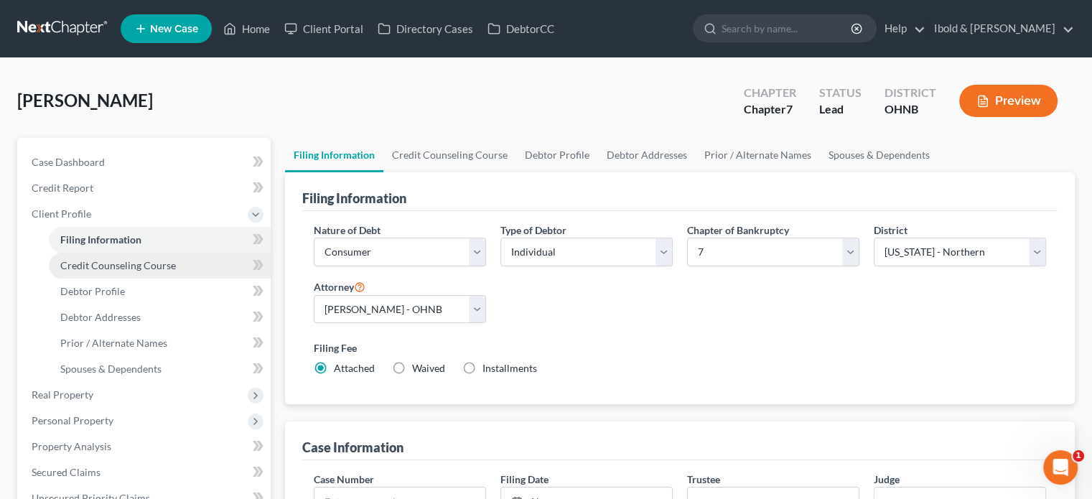
click at [108, 269] on span "Credit Counseling Course" at bounding box center [118, 265] width 116 height 12
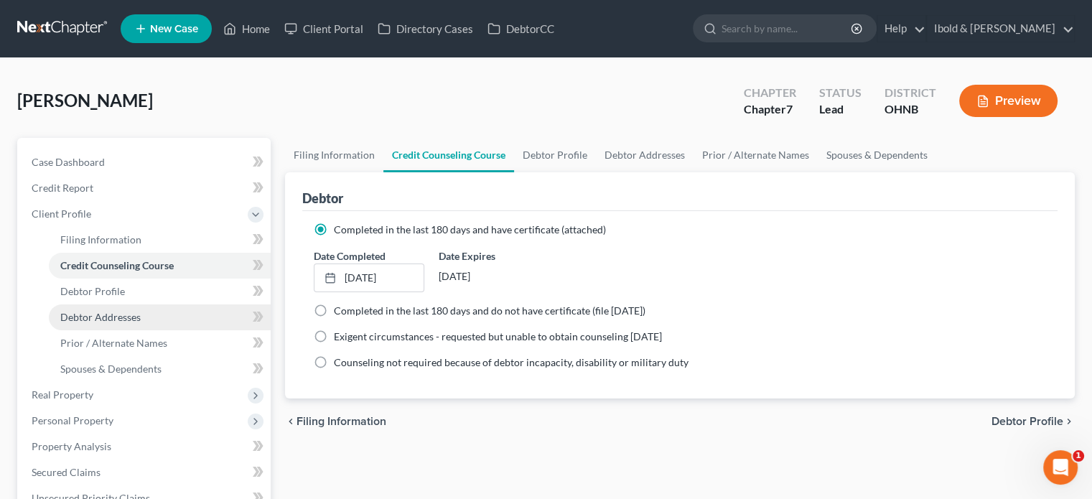
click at [78, 316] on span "Debtor Addresses" at bounding box center [100, 317] width 80 height 12
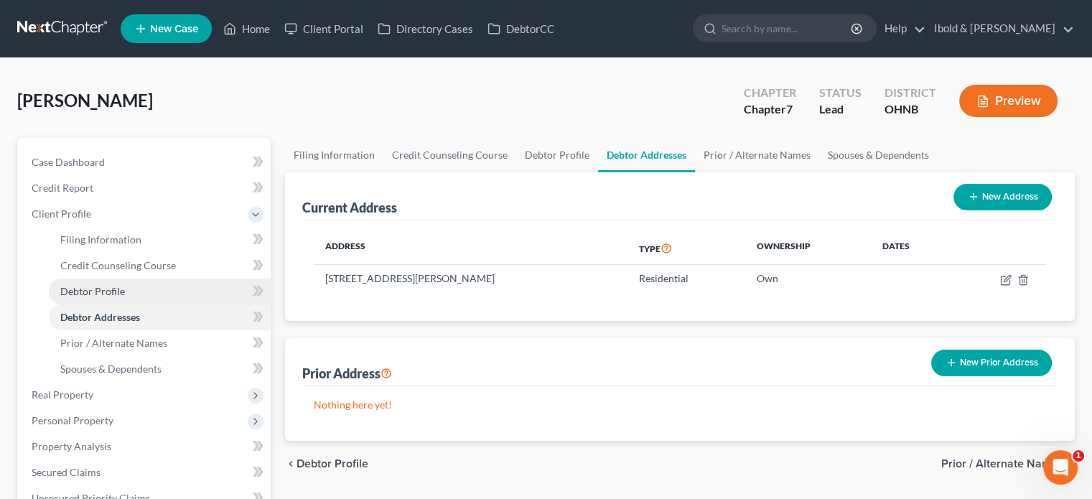
click at [98, 294] on span "Debtor Profile" at bounding box center [92, 291] width 65 height 12
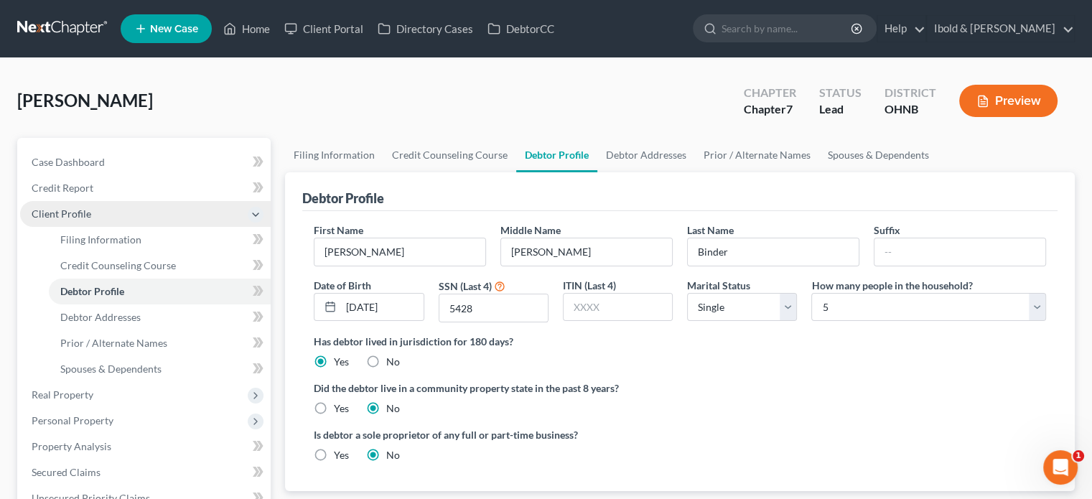
click at [55, 219] on span "Client Profile" at bounding box center [62, 213] width 60 height 12
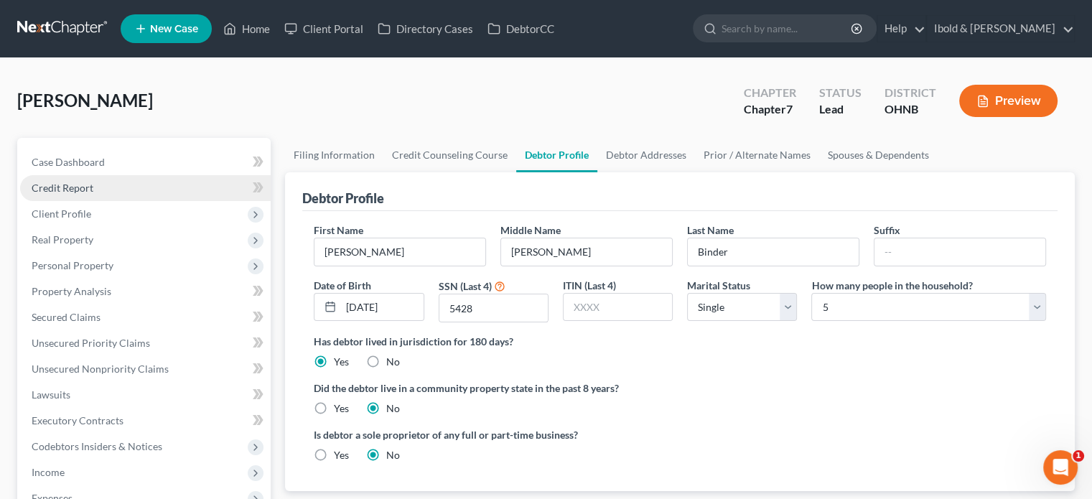
click at [62, 185] on span "Credit Report" at bounding box center [63, 188] width 62 height 12
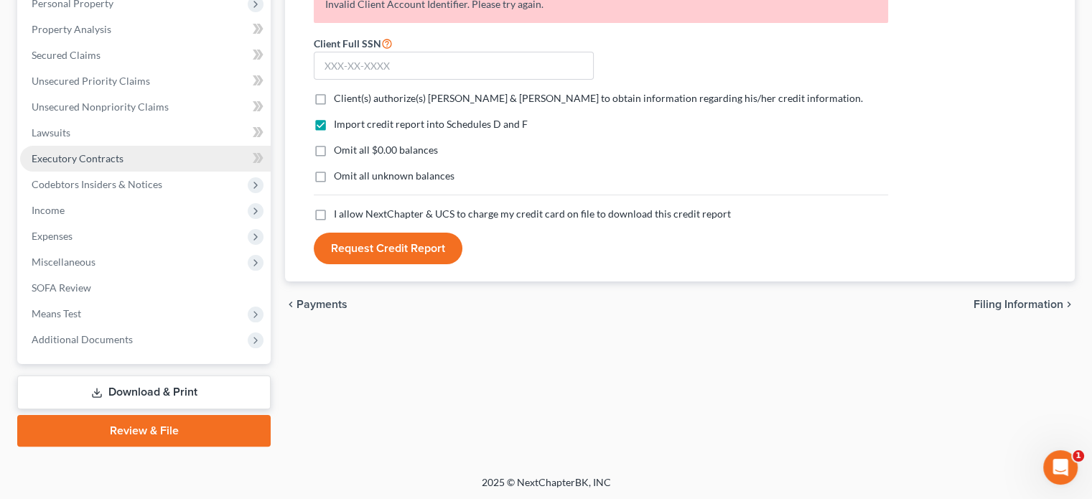
scroll to position [263, 0]
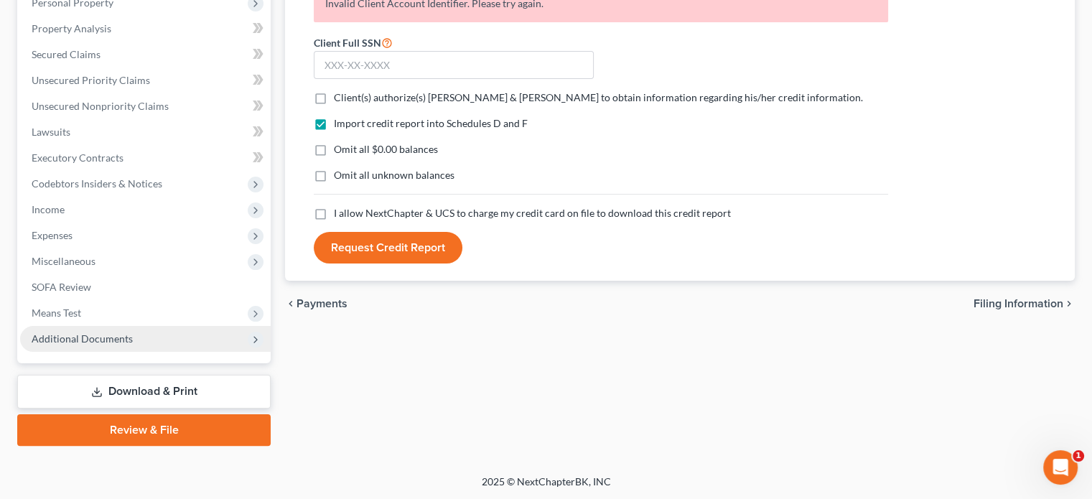
click at [85, 326] on span "Additional Documents" at bounding box center [145, 339] width 250 height 26
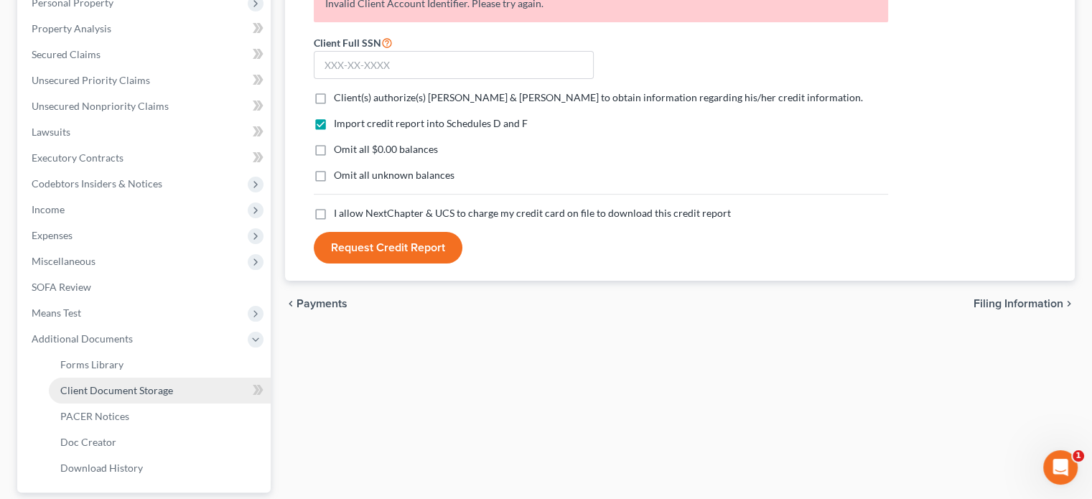
click at [109, 383] on link "Client Document Storage" at bounding box center [160, 391] width 222 height 26
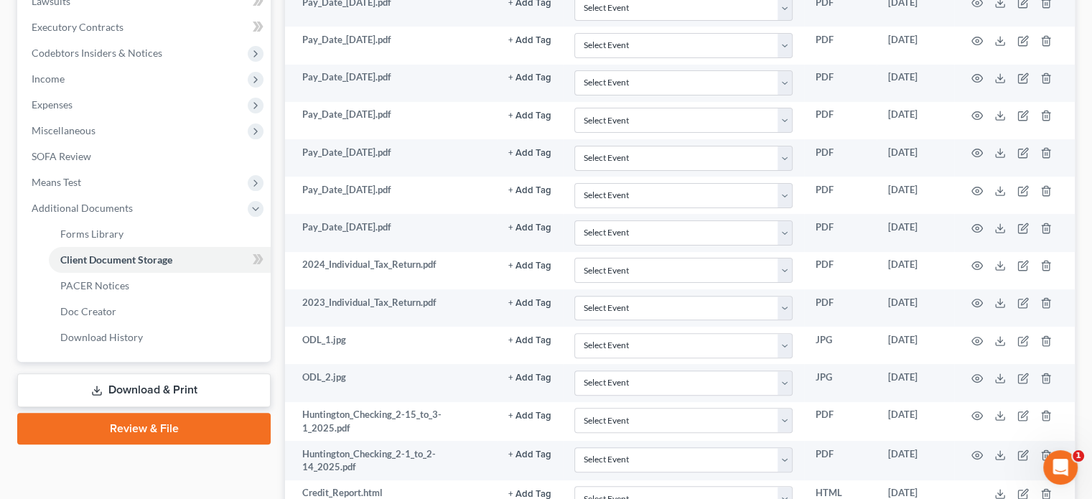
scroll to position [574, 0]
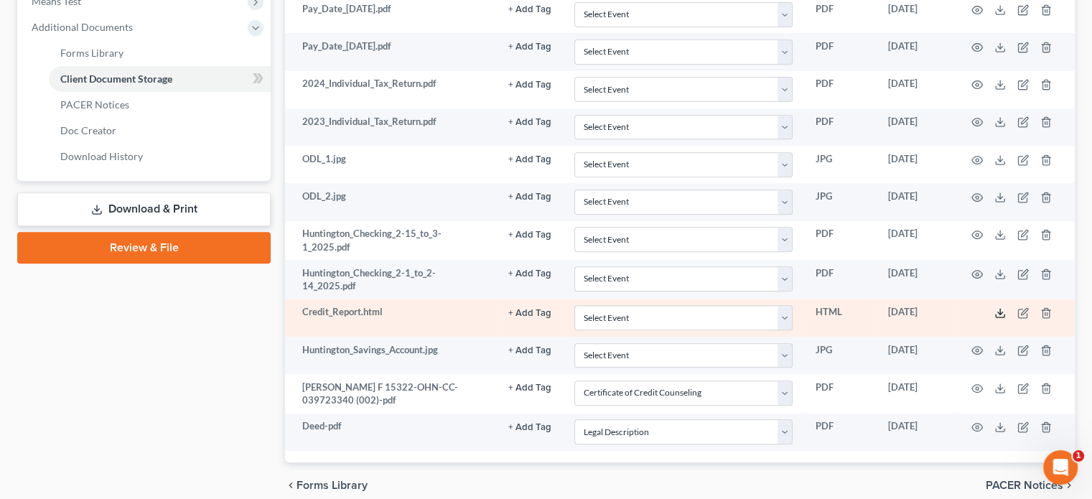
click at [997, 312] on icon at bounding box center [999, 312] width 11 height 11
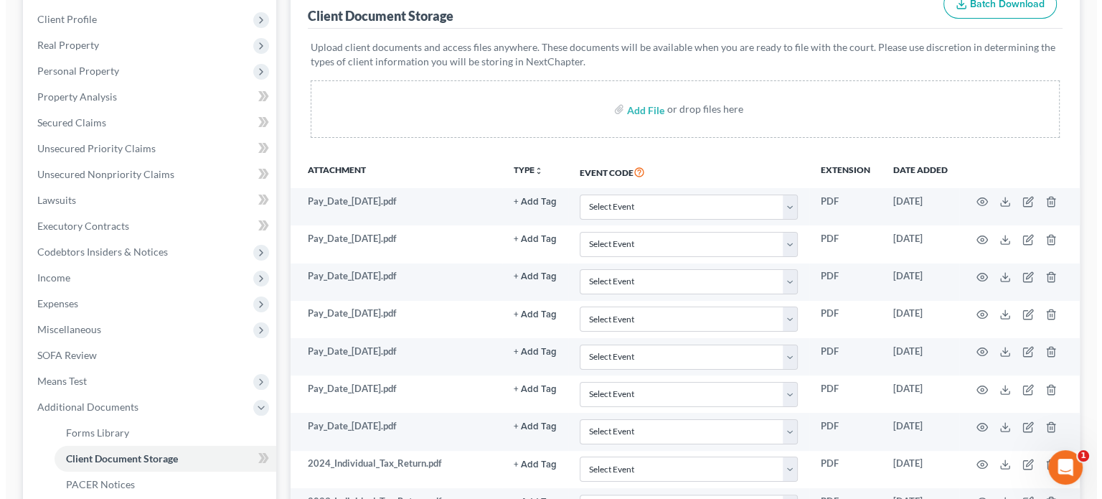
scroll to position [0, 0]
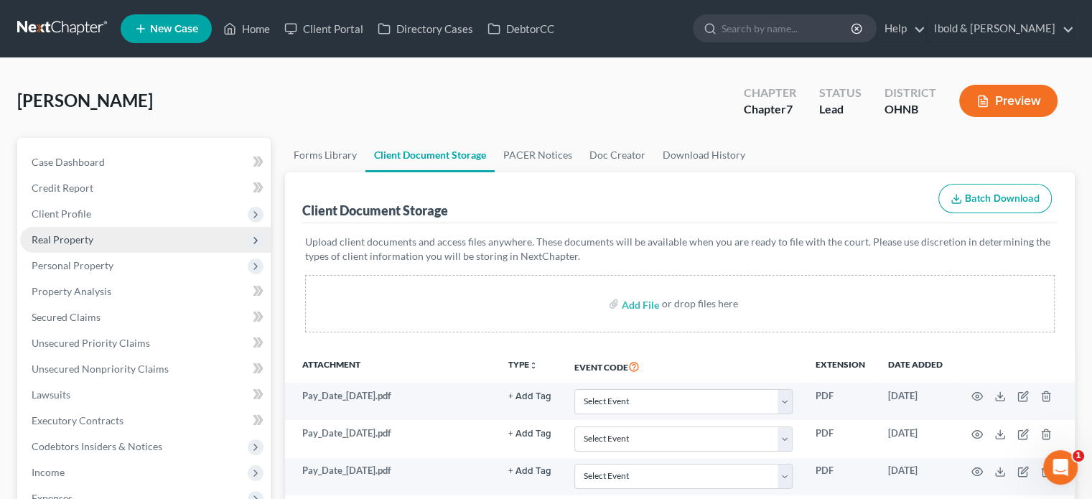
click at [94, 240] on span "Real Property" at bounding box center [145, 240] width 250 height 26
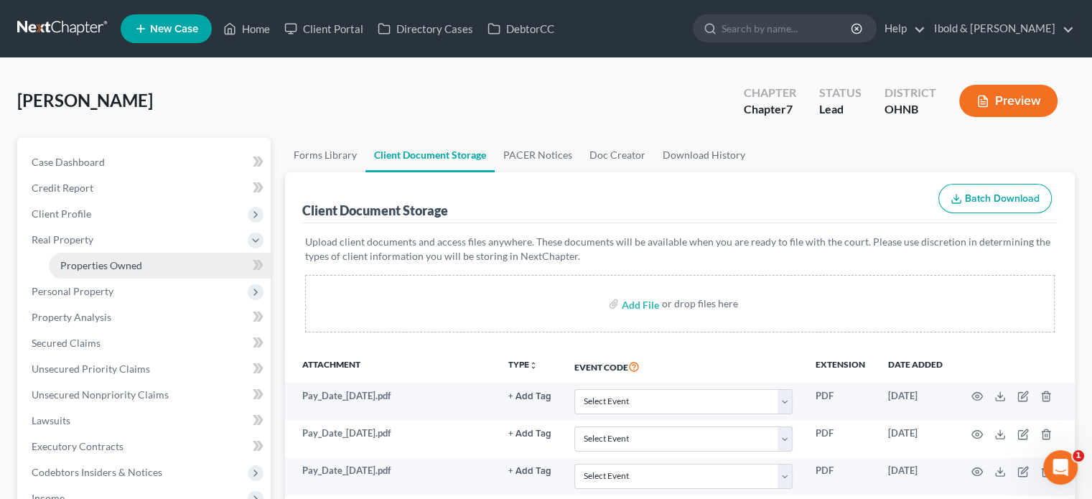
click at [100, 268] on span "Properties Owned" at bounding box center [101, 265] width 82 height 12
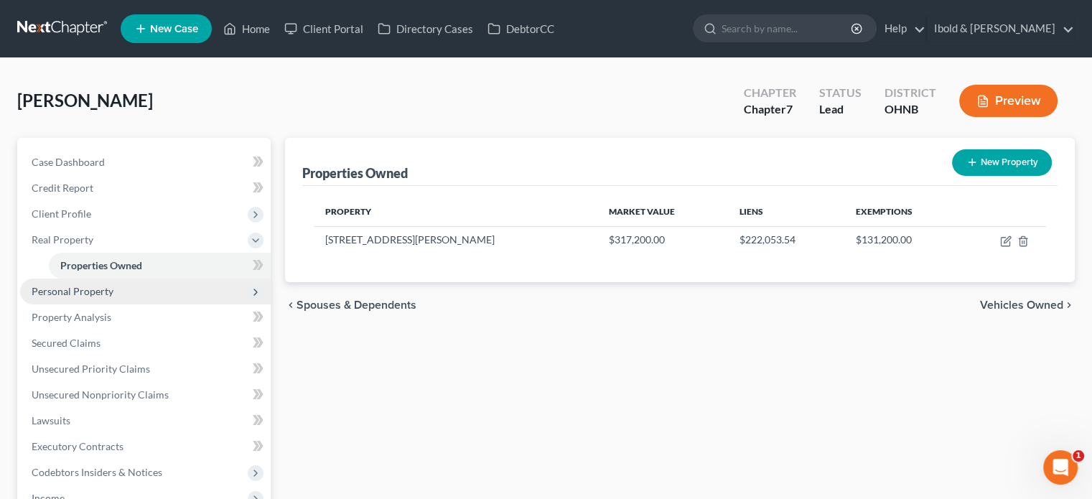
click at [57, 292] on span "Personal Property" at bounding box center [73, 291] width 82 height 12
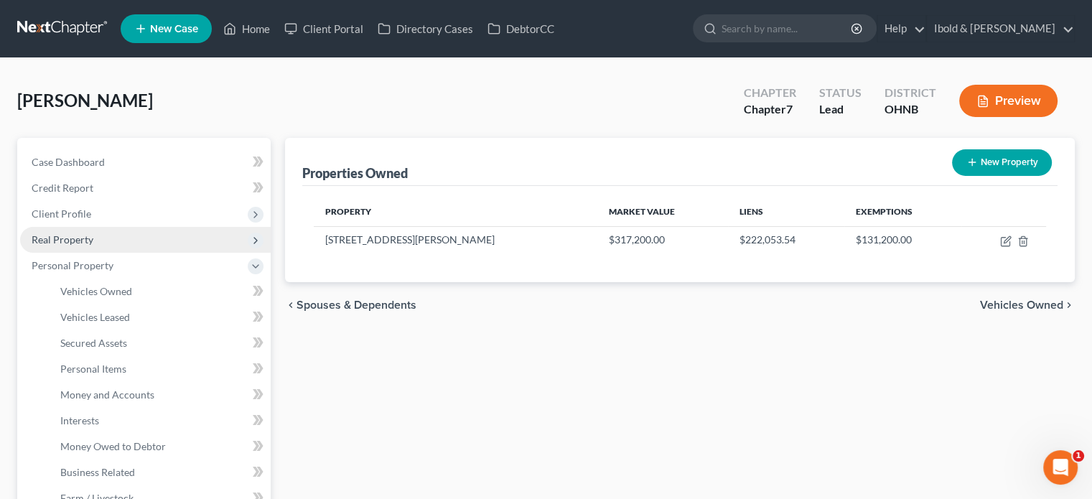
click at [76, 231] on span "Real Property" at bounding box center [145, 240] width 250 height 26
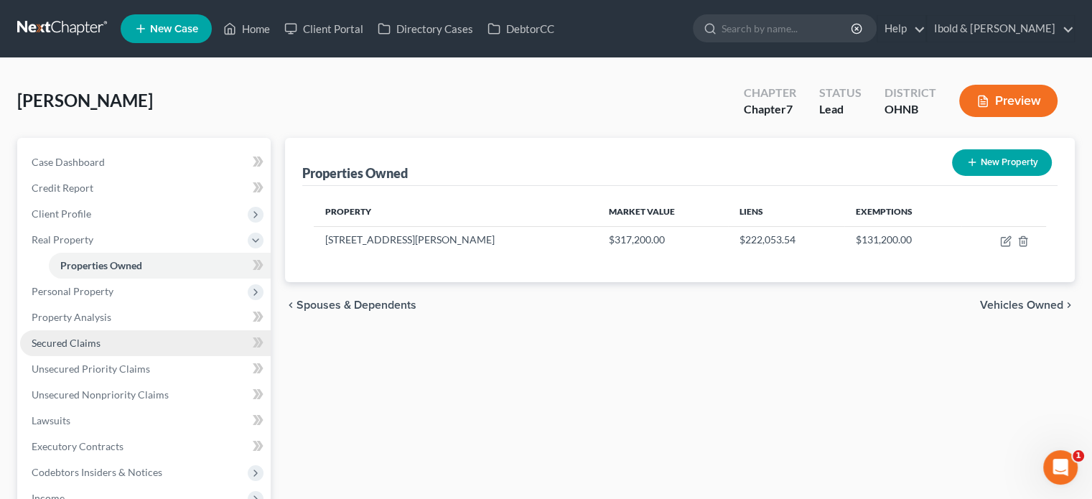
click at [83, 347] on span "Secured Claims" at bounding box center [66, 343] width 69 height 12
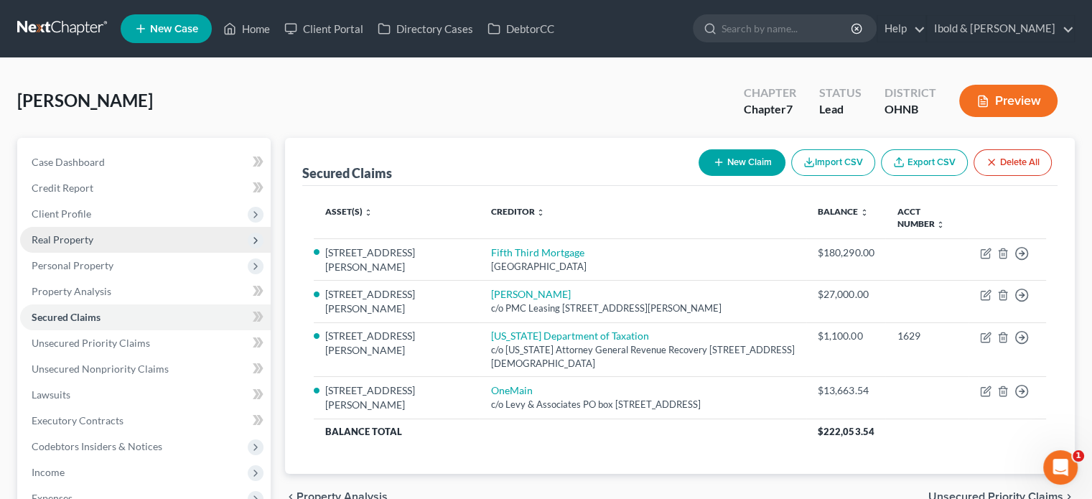
click at [77, 243] on span "Real Property" at bounding box center [63, 239] width 62 height 12
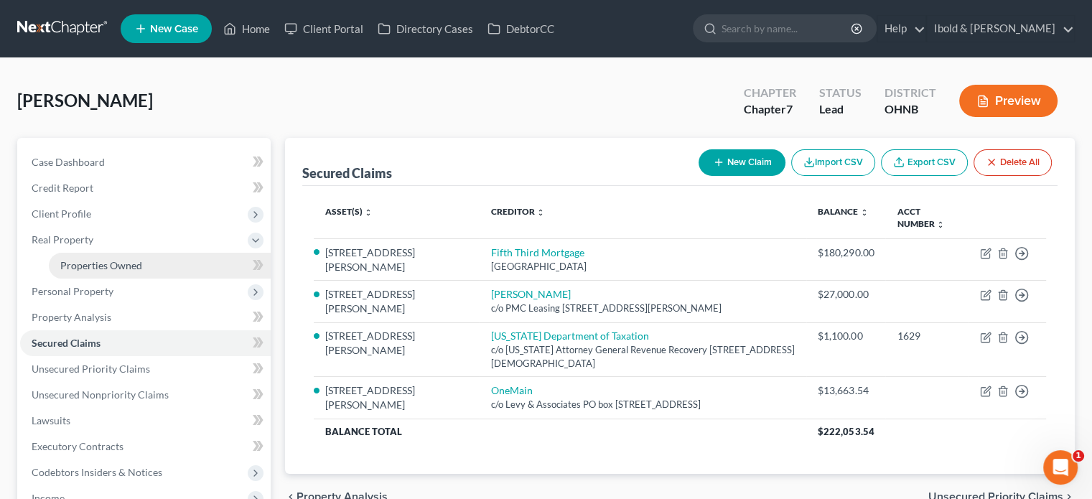
click at [88, 267] on span "Properties Owned" at bounding box center [101, 265] width 82 height 12
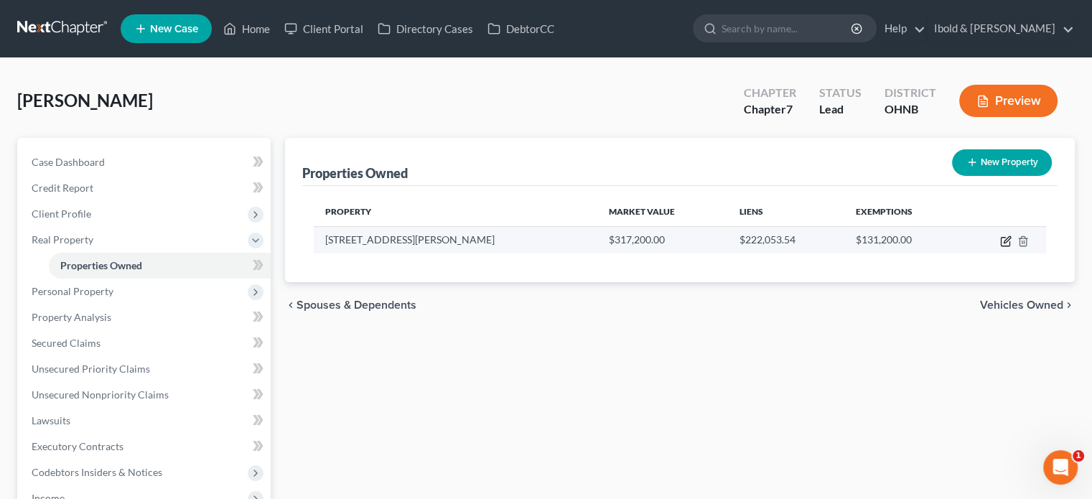
click at [1006, 240] on icon "button" at bounding box center [1006, 239] width 6 height 6
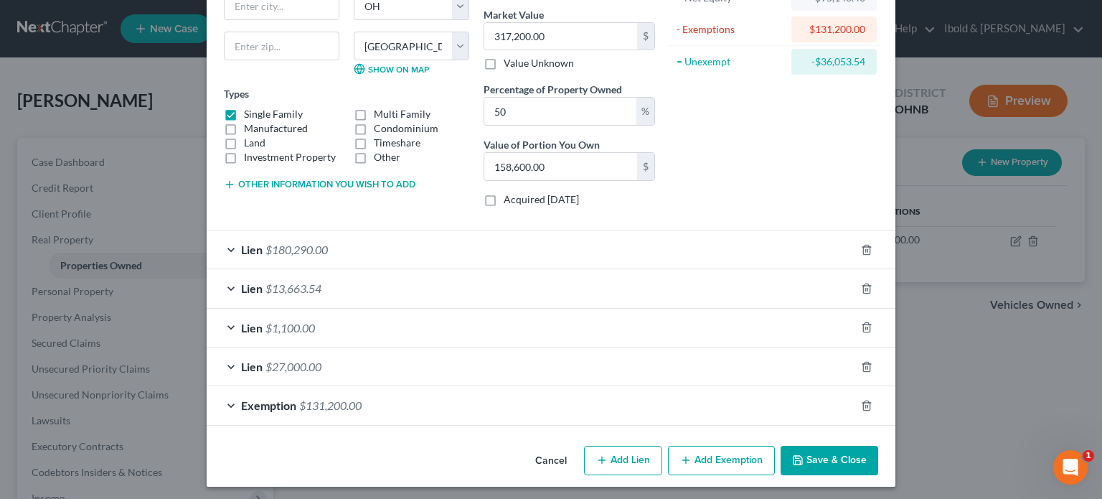
scroll to position [172, 0]
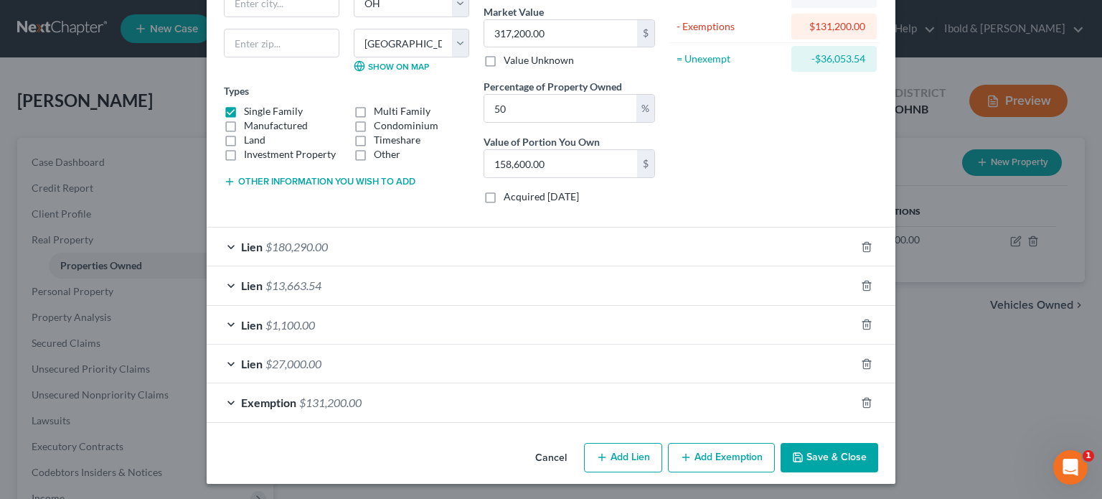
click at [341, 240] on div "Lien $180,290.00" at bounding box center [531, 247] width 649 height 38
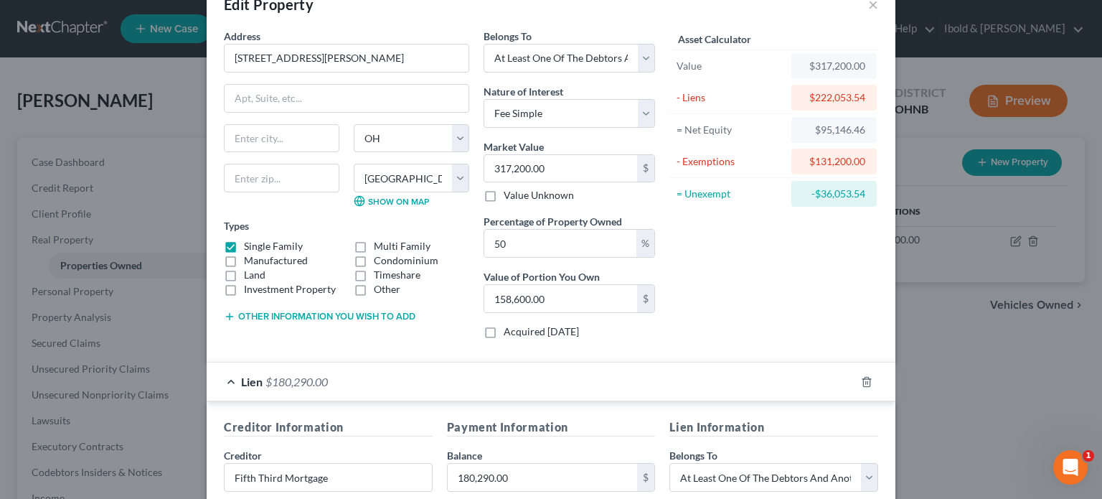
scroll to position [29, 0]
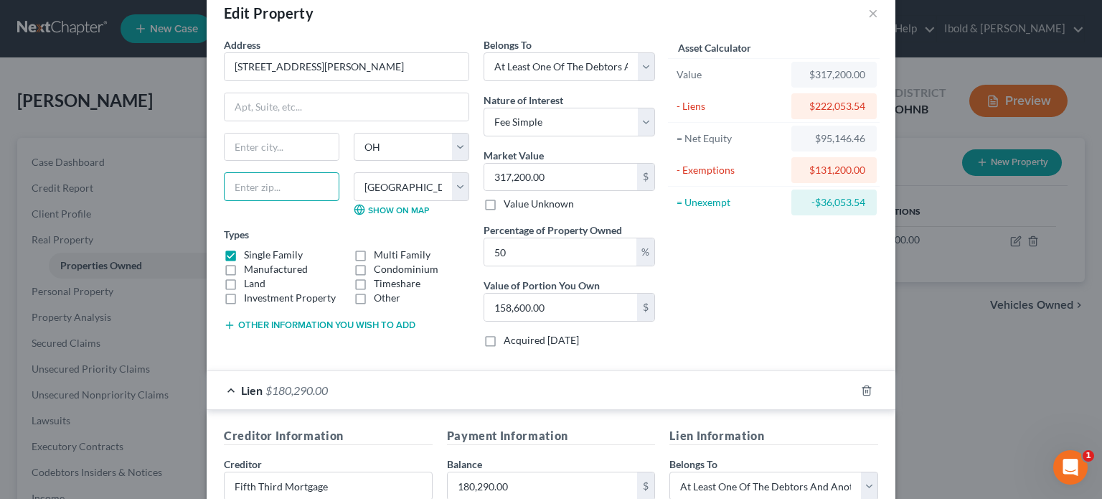
click at [261, 186] on input "text" at bounding box center [282, 186] width 116 height 29
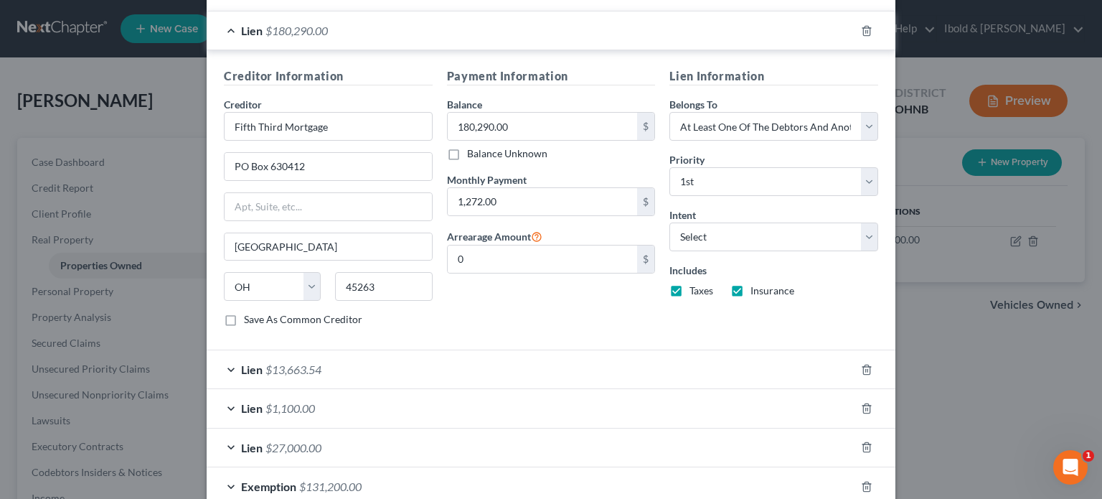
scroll to position [470, 0]
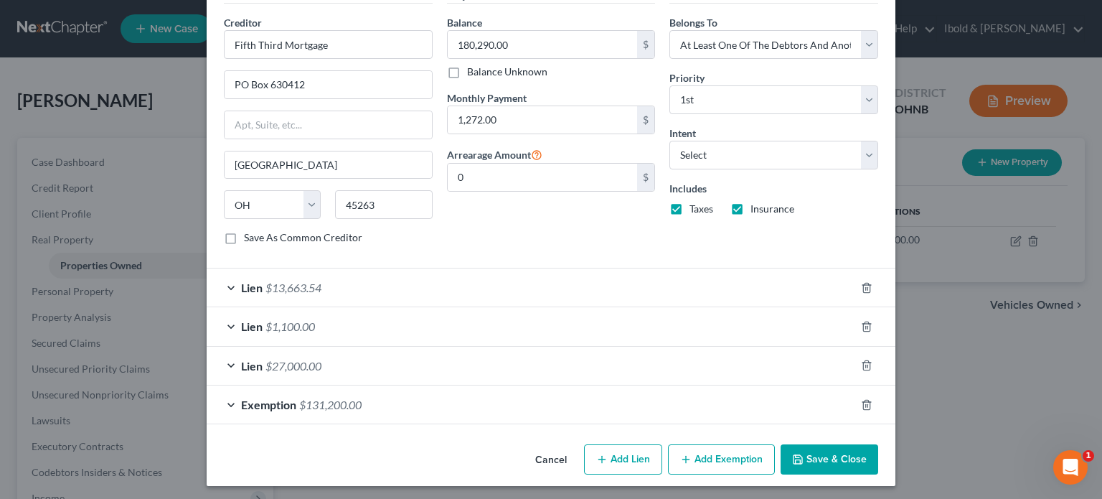
click at [370, 365] on div "Lien $27,000.00" at bounding box center [531, 366] width 649 height 38
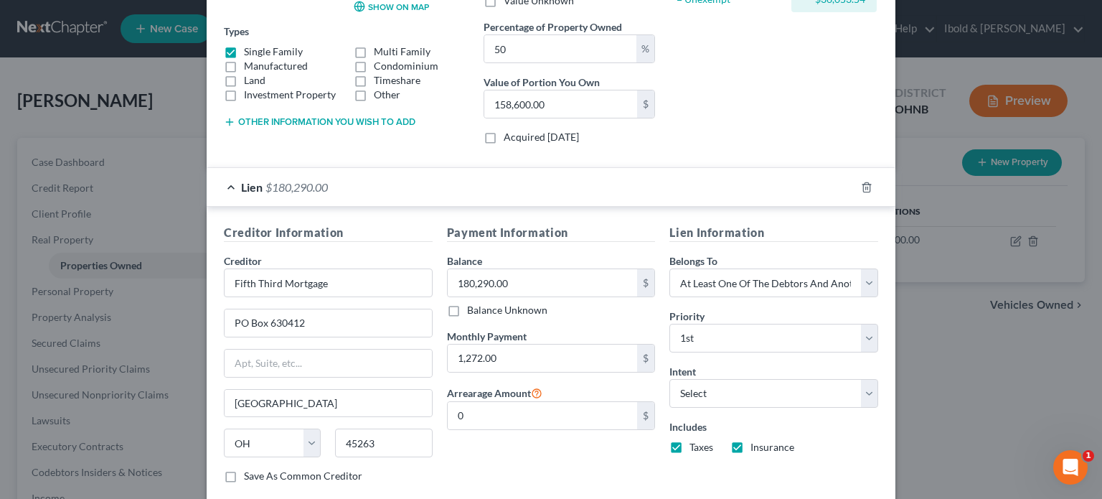
scroll to position [221, 0]
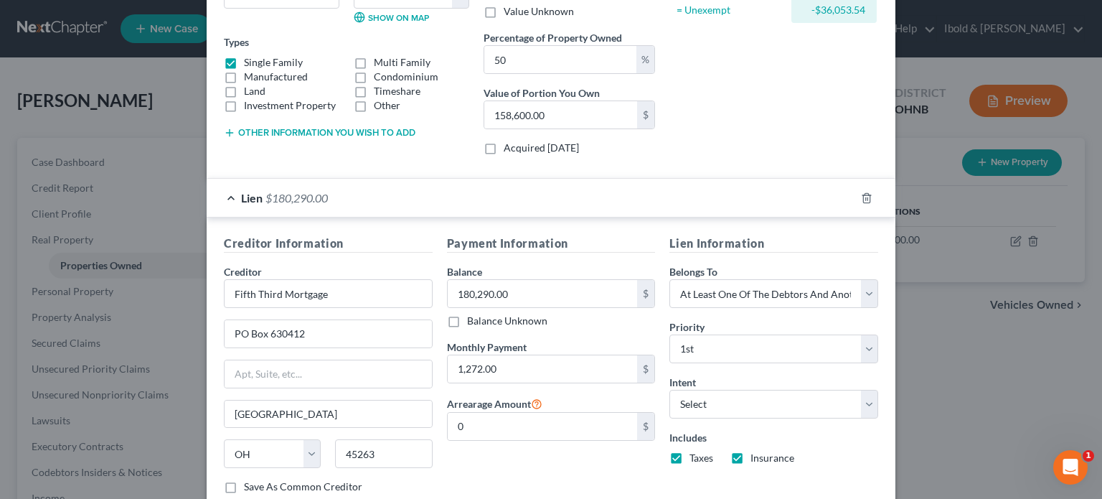
click at [225, 198] on div "Lien $180,290.00" at bounding box center [531, 198] width 649 height 38
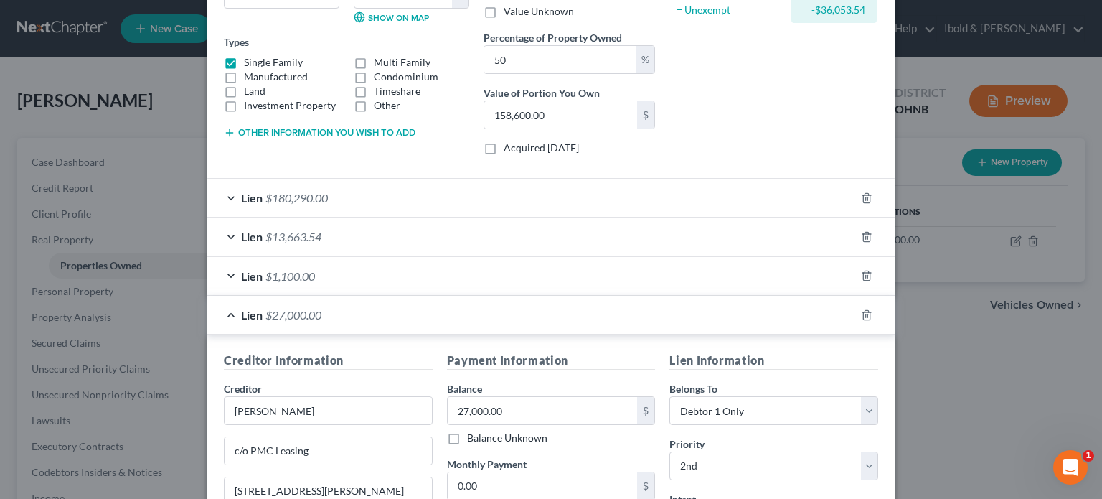
click at [227, 234] on div "Lien $13,663.54" at bounding box center [531, 236] width 649 height 38
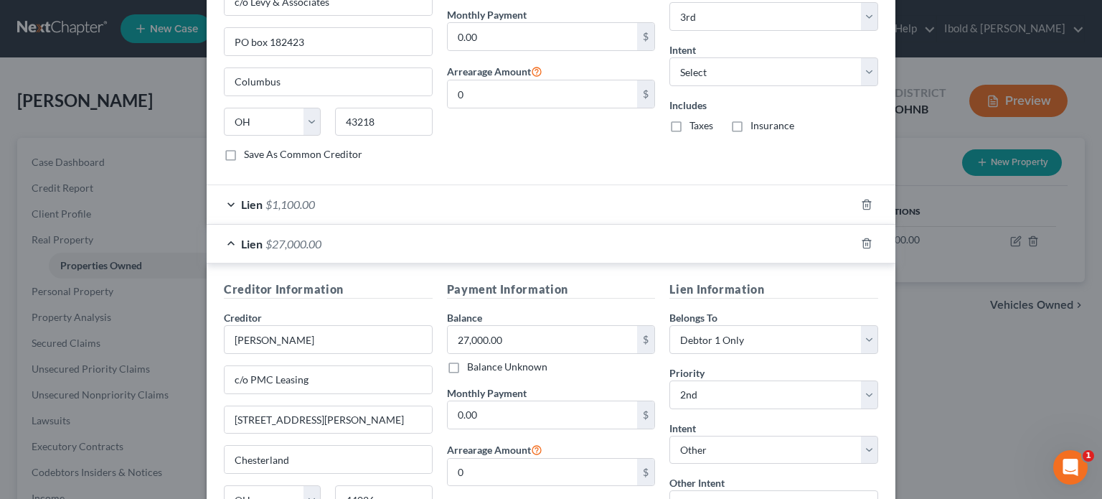
scroll to position [580, 0]
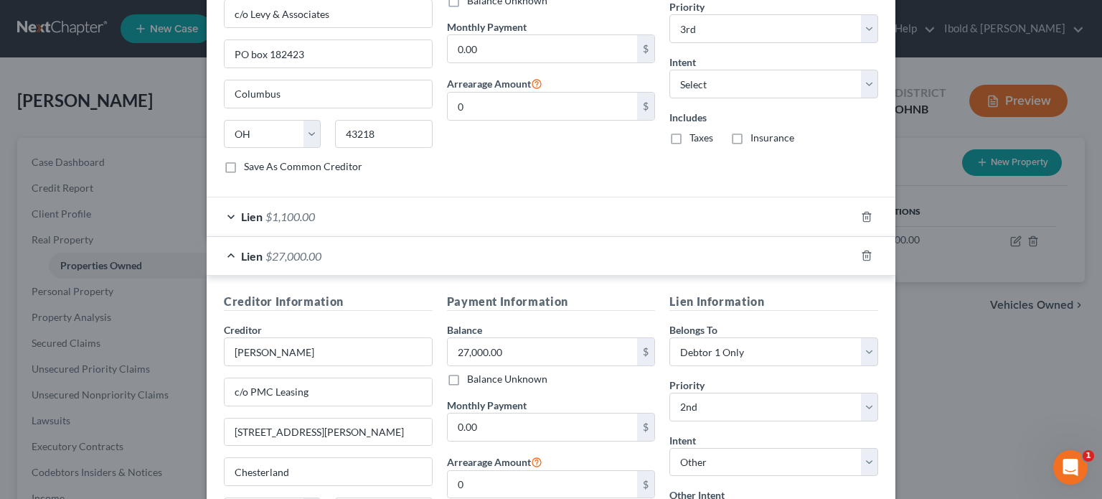
click at [319, 207] on div "Lien $1,100.00" at bounding box center [531, 216] width 649 height 38
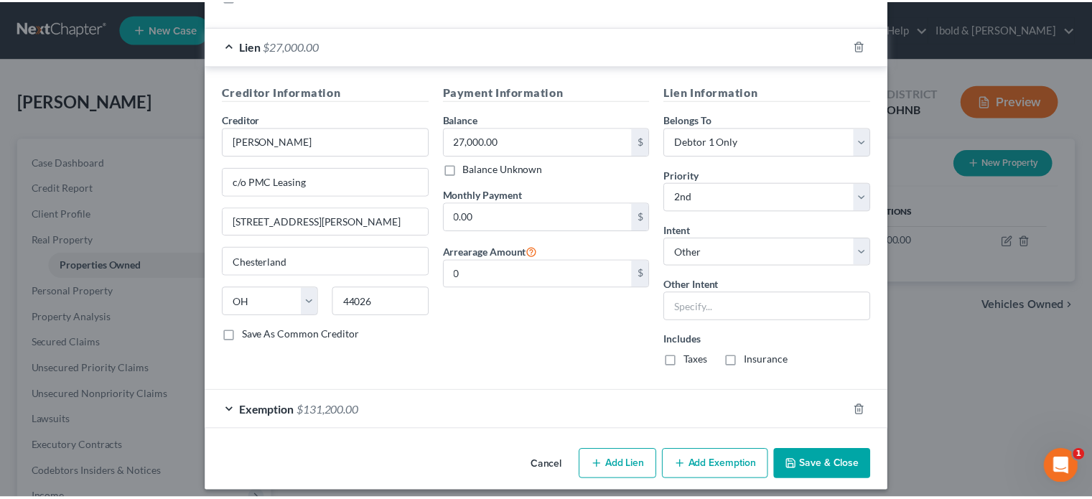
scroll to position [1093, 0]
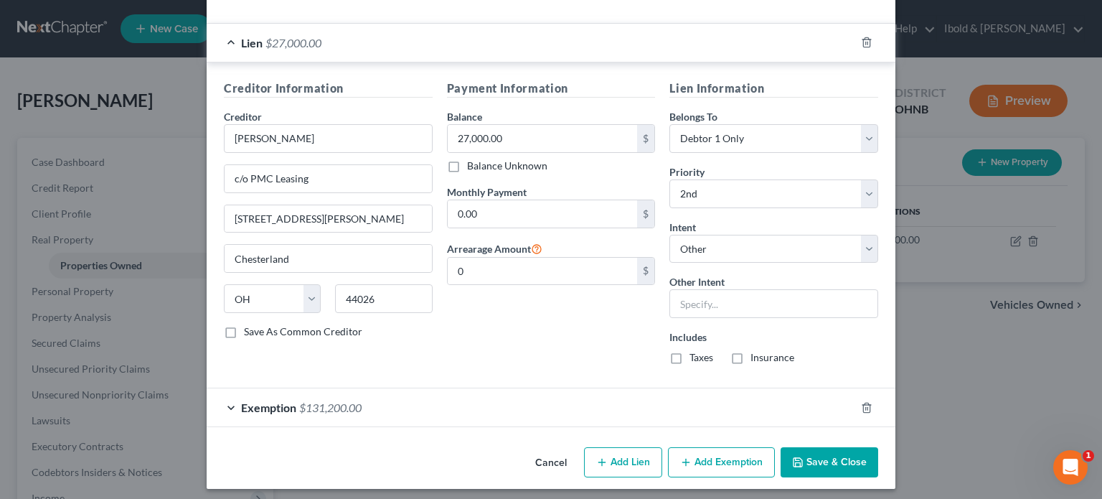
click at [842, 459] on button "Save & Close" at bounding box center [830, 462] width 98 height 30
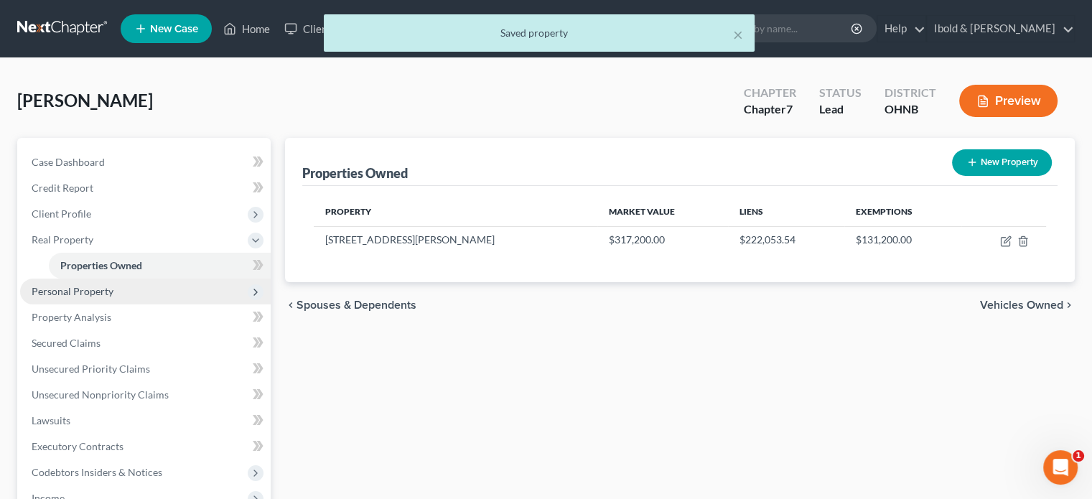
click at [55, 289] on span "Personal Property" at bounding box center [73, 291] width 82 height 12
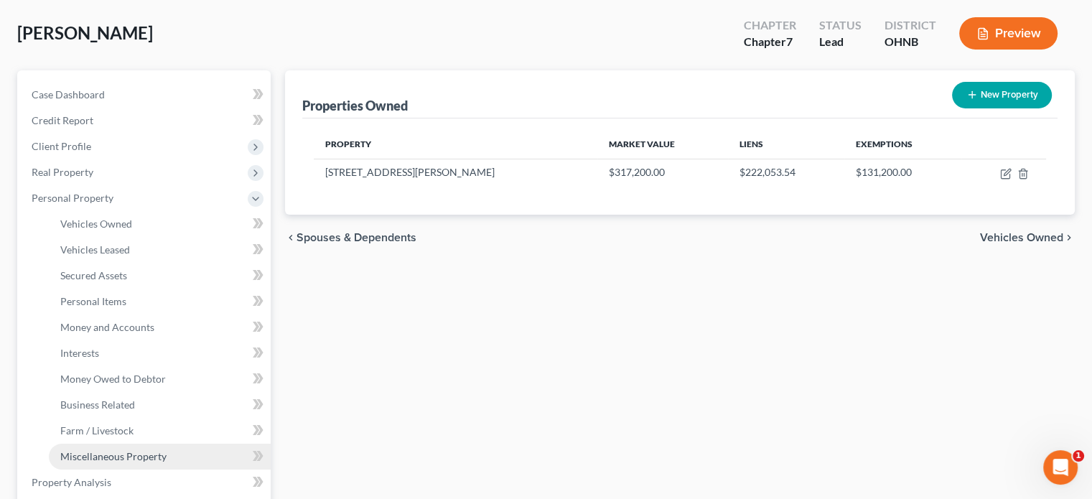
scroll to position [144, 0]
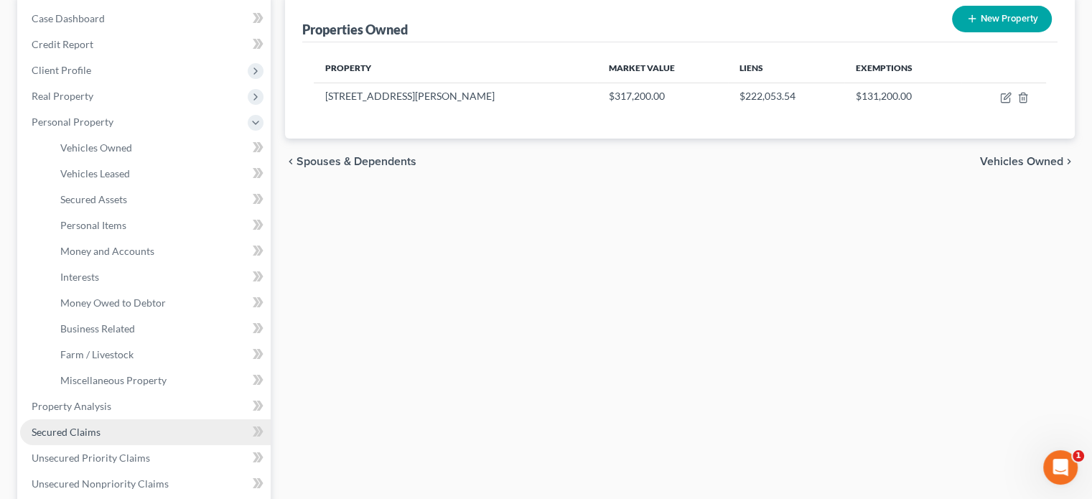
click at [80, 433] on span "Secured Claims" at bounding box center [66, 432] width 69 height 12
